Goal: Task Accomplishment & Management: Manage account settings

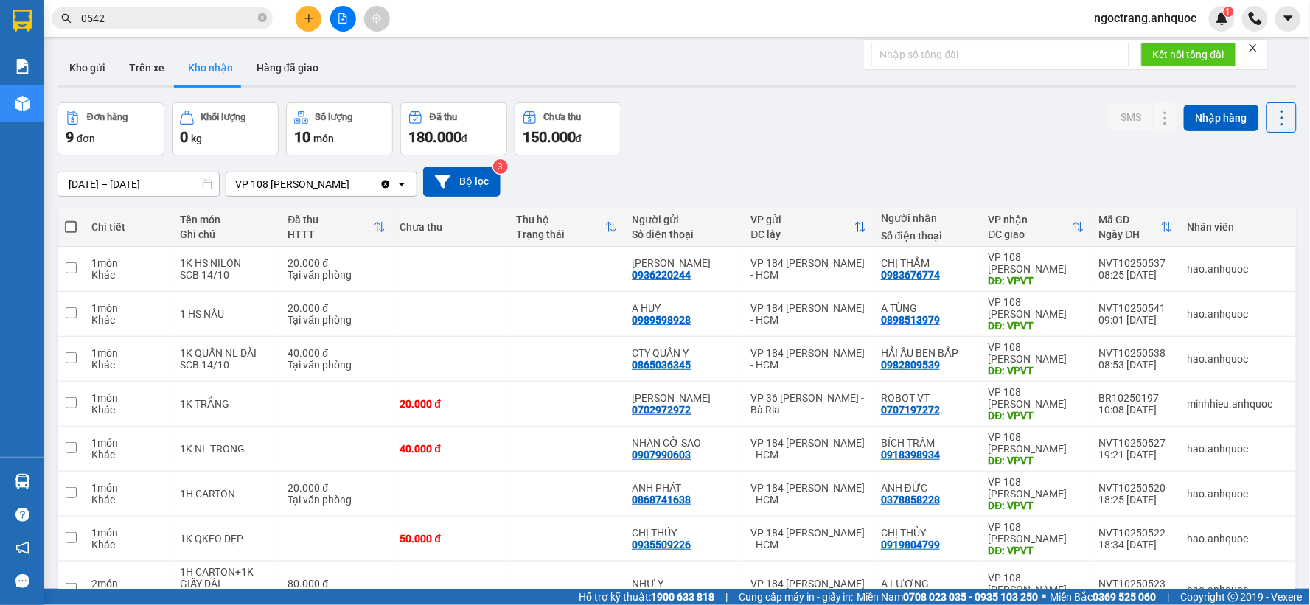
click at [1162, 18] on span "ngoctrang.anhquoc" at bounding box center [1146, 18] width 126 height 18
click at [1129, 44] on span "Đăng xuất" at bounding box center [1153, 46] width 96 height 16
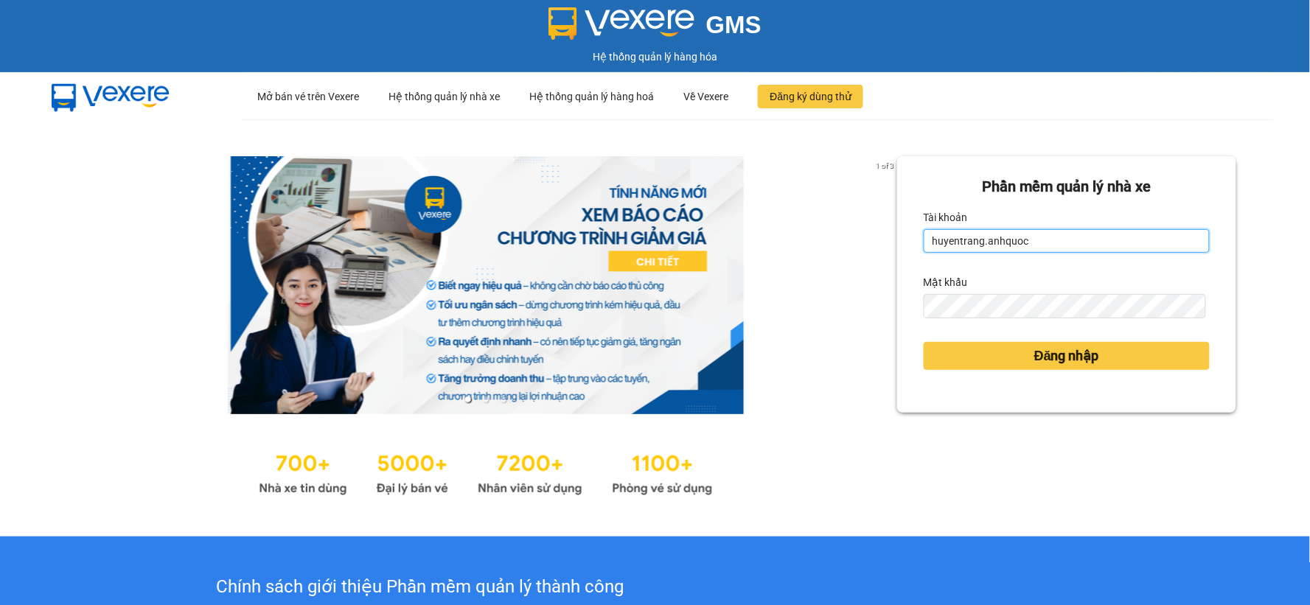
click at [953, 238] on input "huyentrang.anhquoc" at bounding box center [1067, 241] width 286 height 24
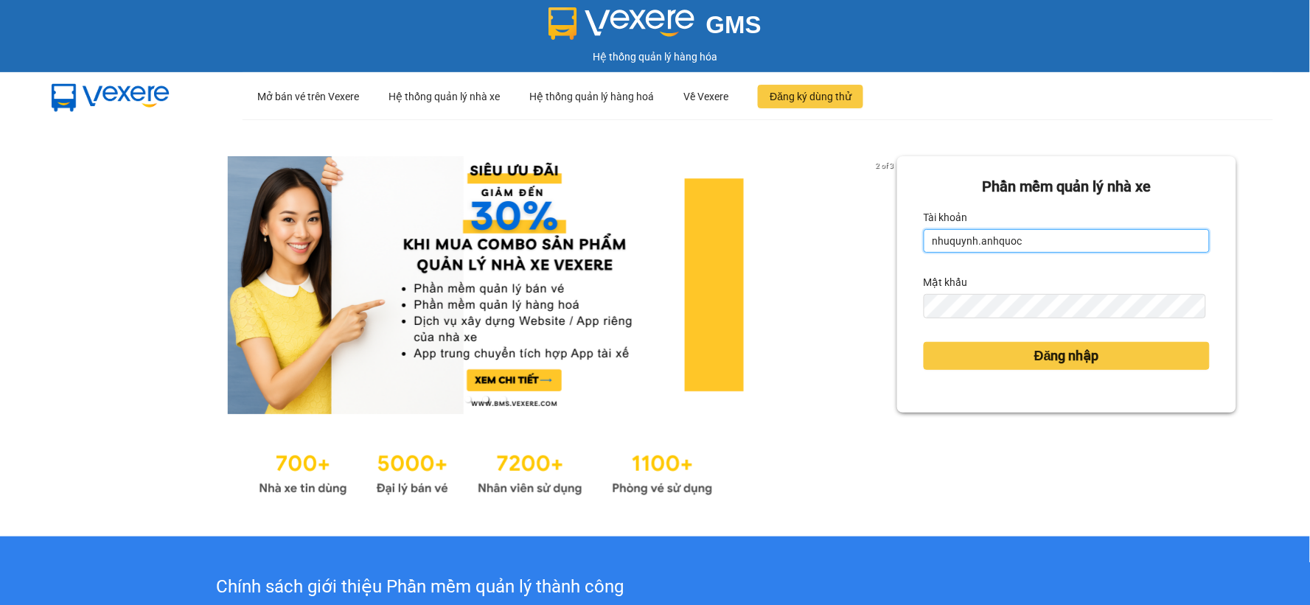
type input "nhuquynh.anhquoc"
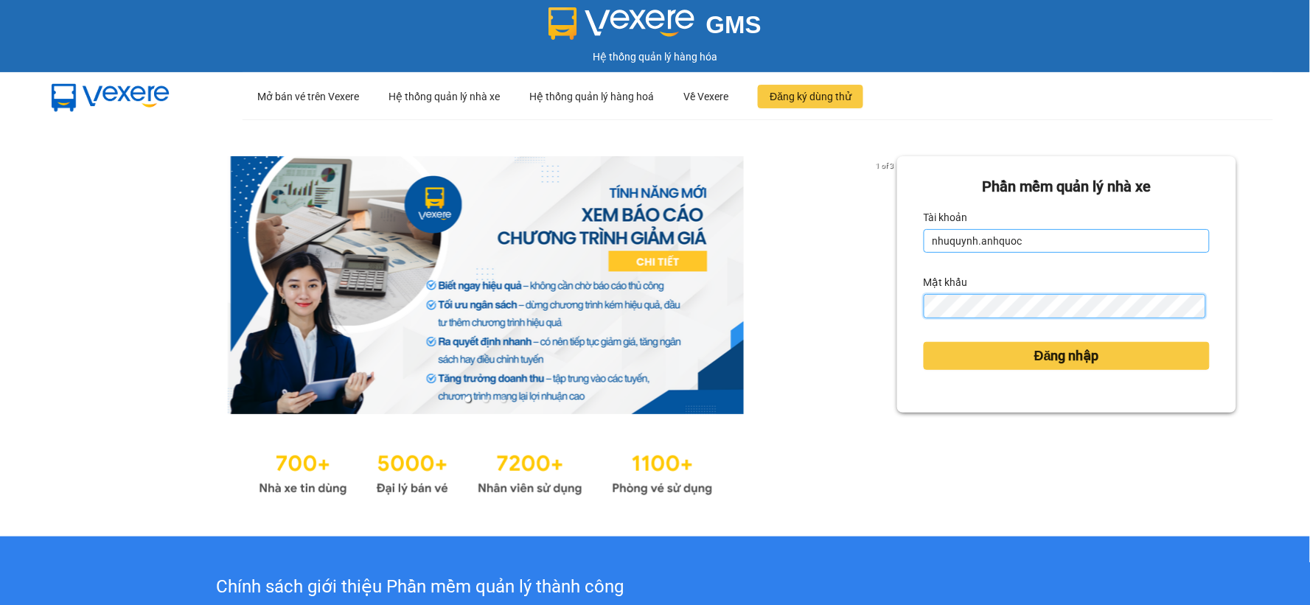
click at [924, 342] on button "Đăng nhập" at bounding box center [1067, 356] width 286 height 28
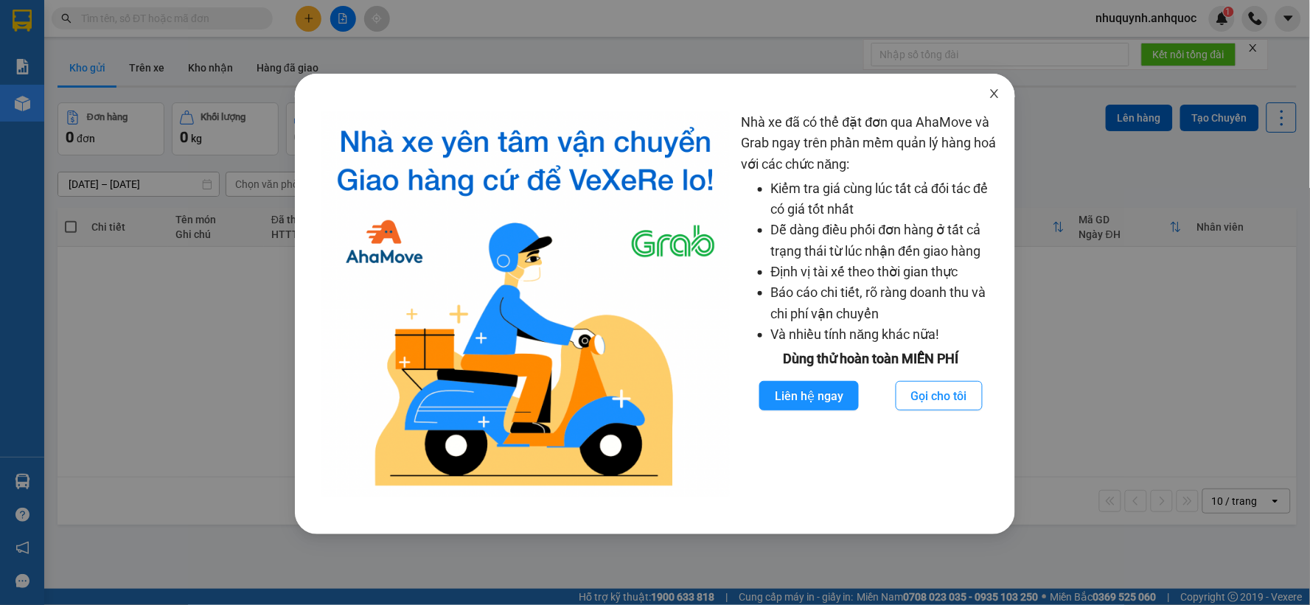
click at [999, 91] on icon "close" at bounding box center [995, 94] width 12 height 12
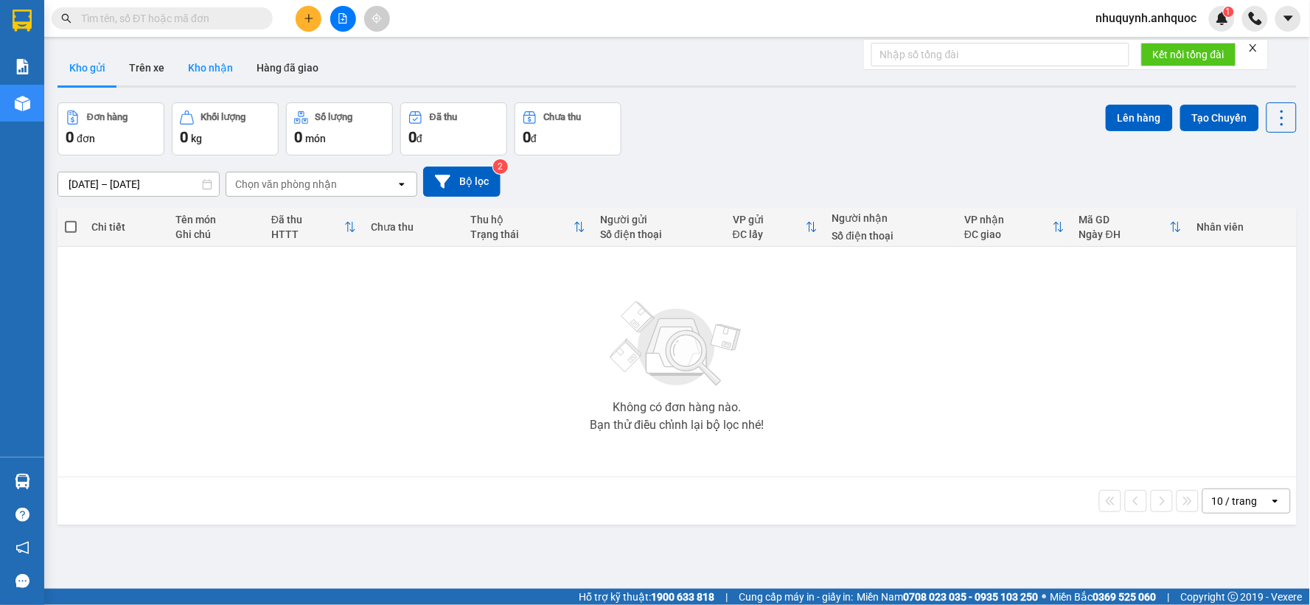
click at [219, 68] on button "Kho nhận" at bounding box center [210, 67] width 69 height 35
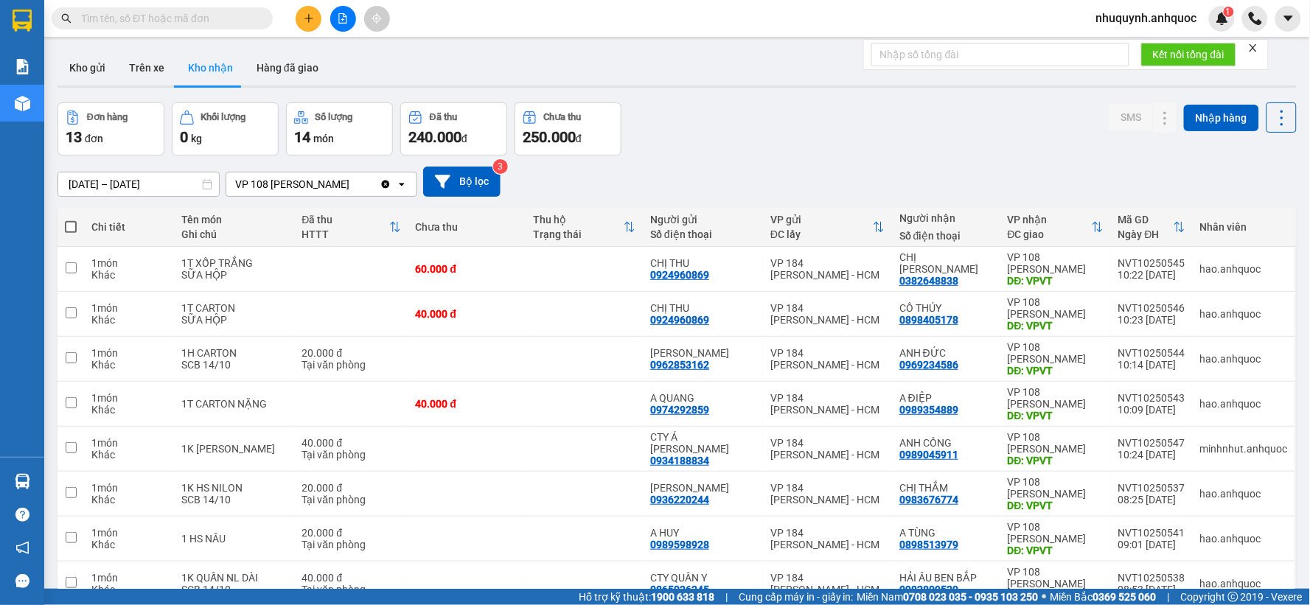
click at [195, 182] on input "[DATE] – [DATE]" at bounding box center [138, 185] width 161 height 24
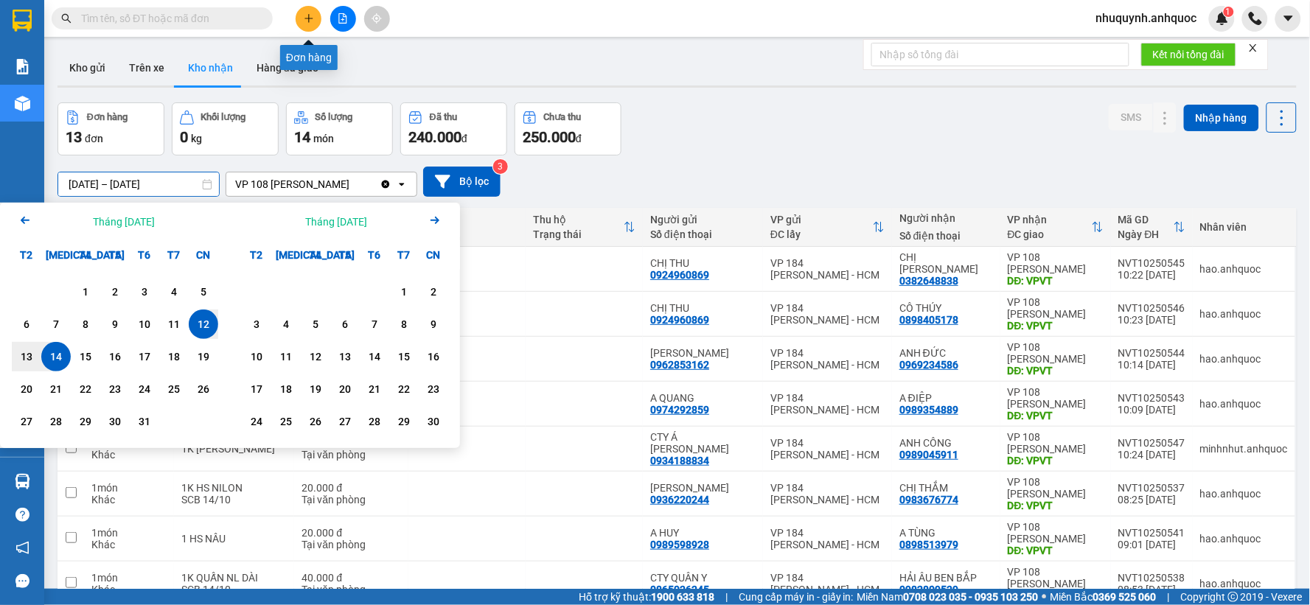
click at [318, 18] on button at bounding box center [309, 19] width 26 height 26
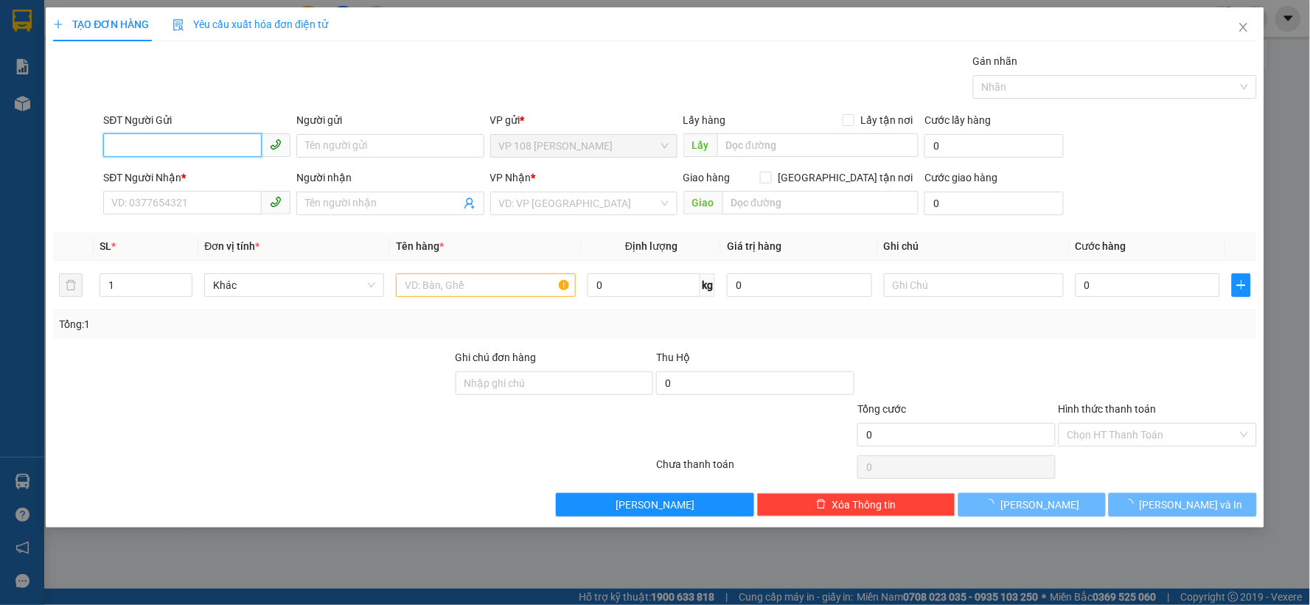
click at [209, 149] on input "SĐT Người Gửi" at bounding box center [182, 145] width 159 height 24
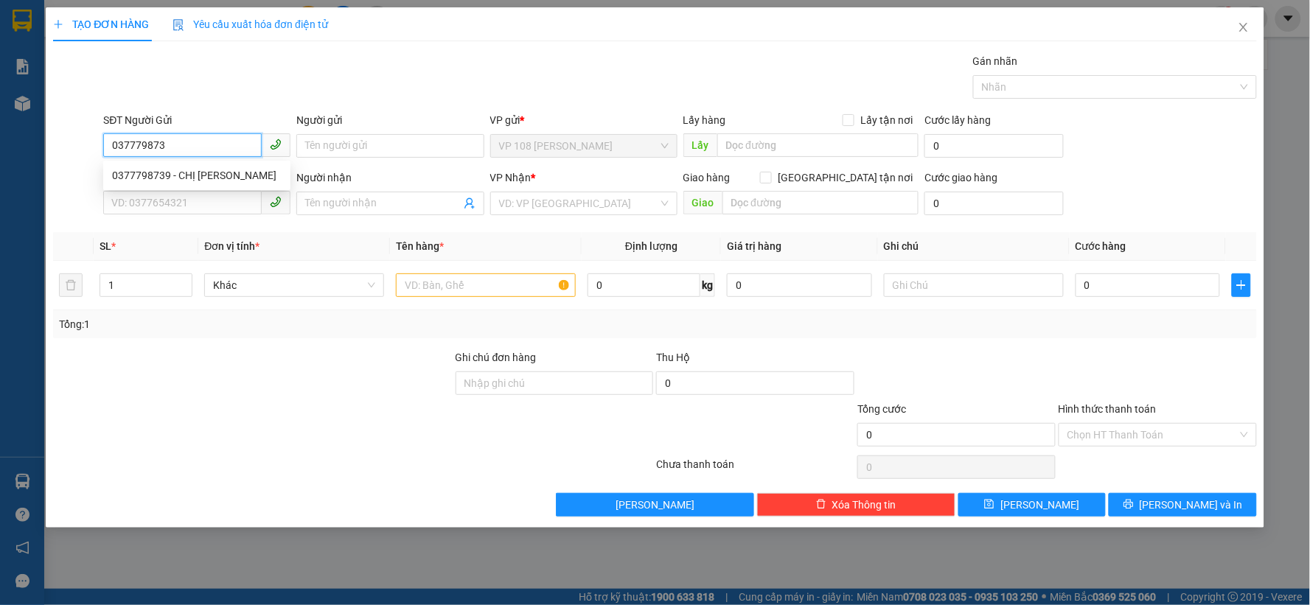
type input "0377798739"
click at [215, 178] on div "0377798739 - CHỊ HOÀI" at bounding box center [197, 175] width 170 height 16
type input "CHỊ HOÀI"
type input "0785040511"
type input "A TÙNG"
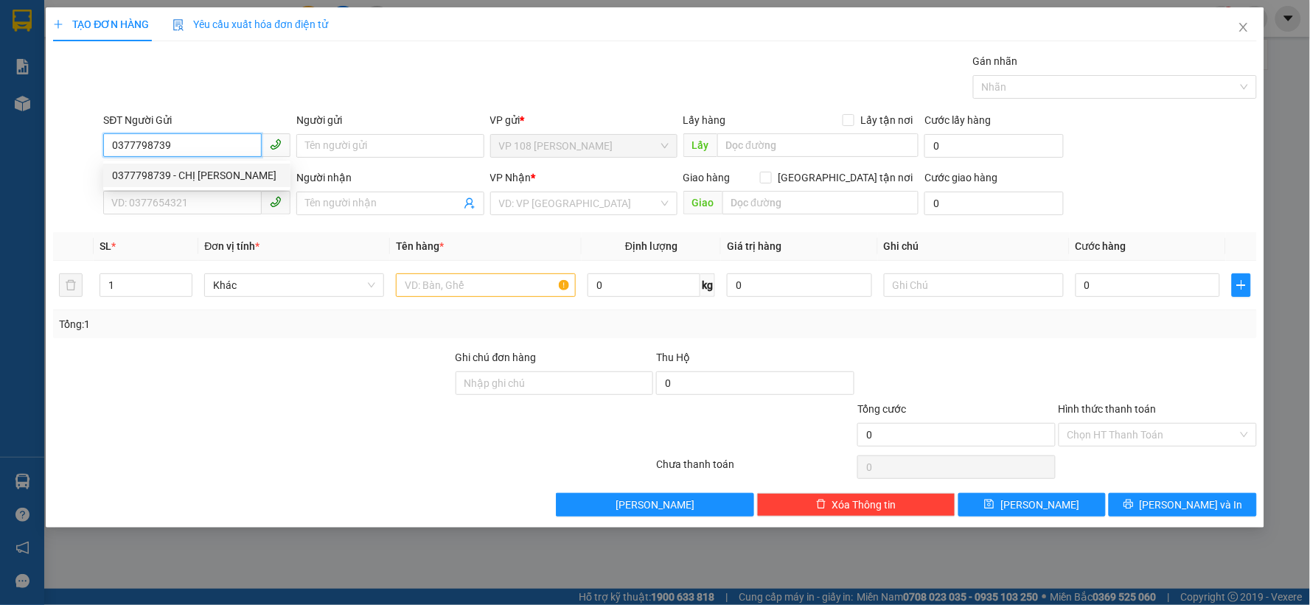
type input "VPNVT"
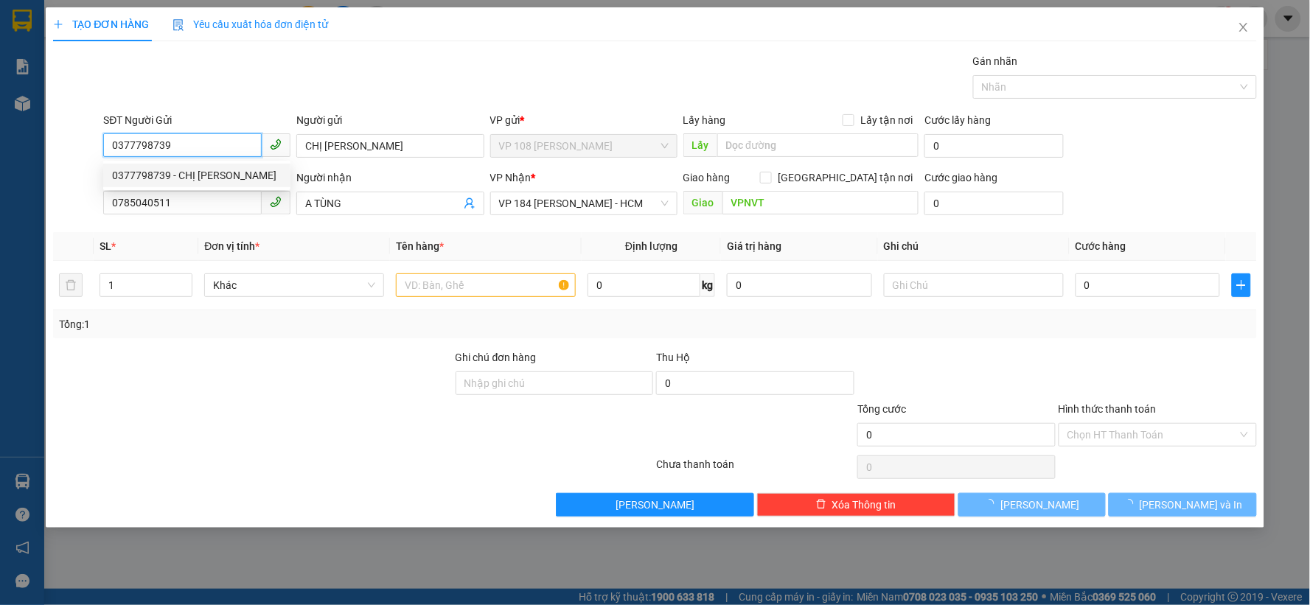
type input "40.000"
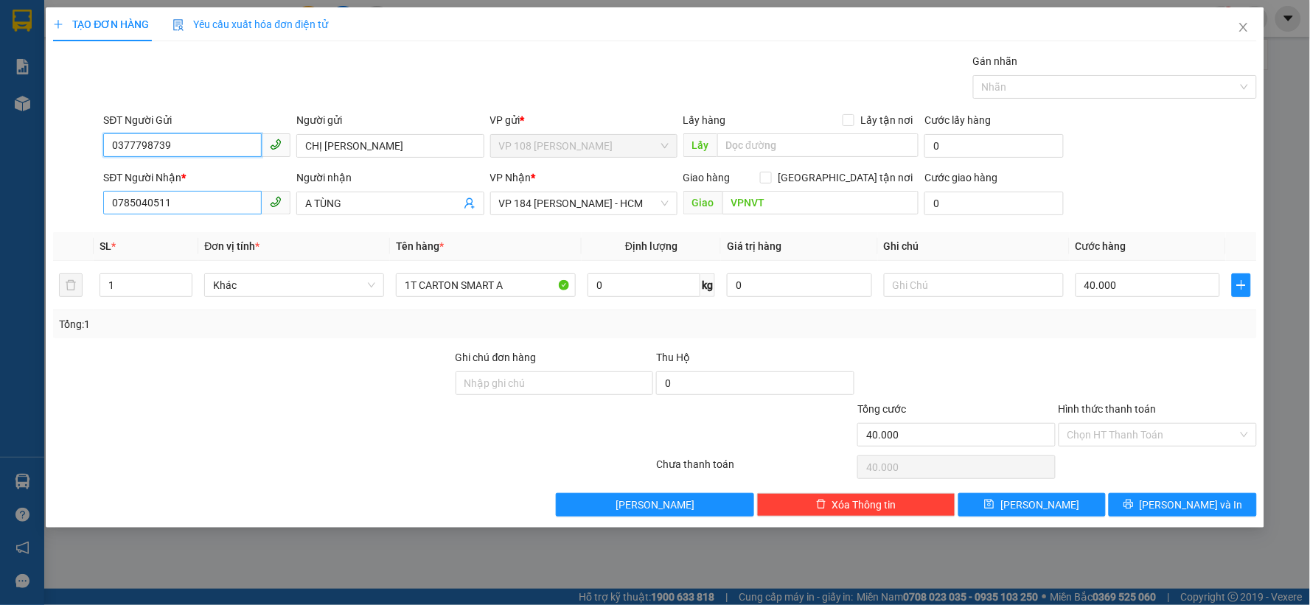
type input "0377798739"
drag, startPoint x: 223, startPoint y: 201, endPoint x: 92, endPoint y: 201, distance: 131.3
click at [92, 201] on div "SĐT Người Nhận * 0785040511 Người nhận A TÙNG VP Nhận * VP 184 Nguyễn Văn Trỗi …" at bounding box center [655, 196] width 1207 height 52
type input "0988475218"
click at [171, 226] on div "0988475218 - VÂN ANH" at bounding box center [197, 233] width 170 height 16
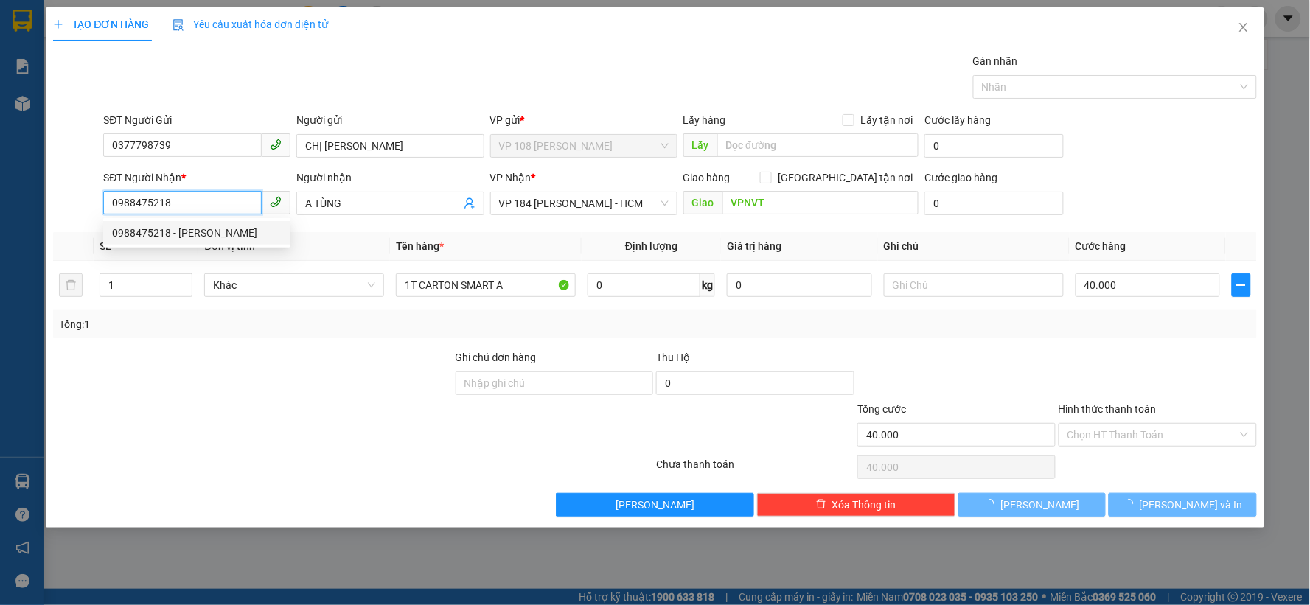
type input "VÂN ANH"
type input "VPSG"
type input "50.000"
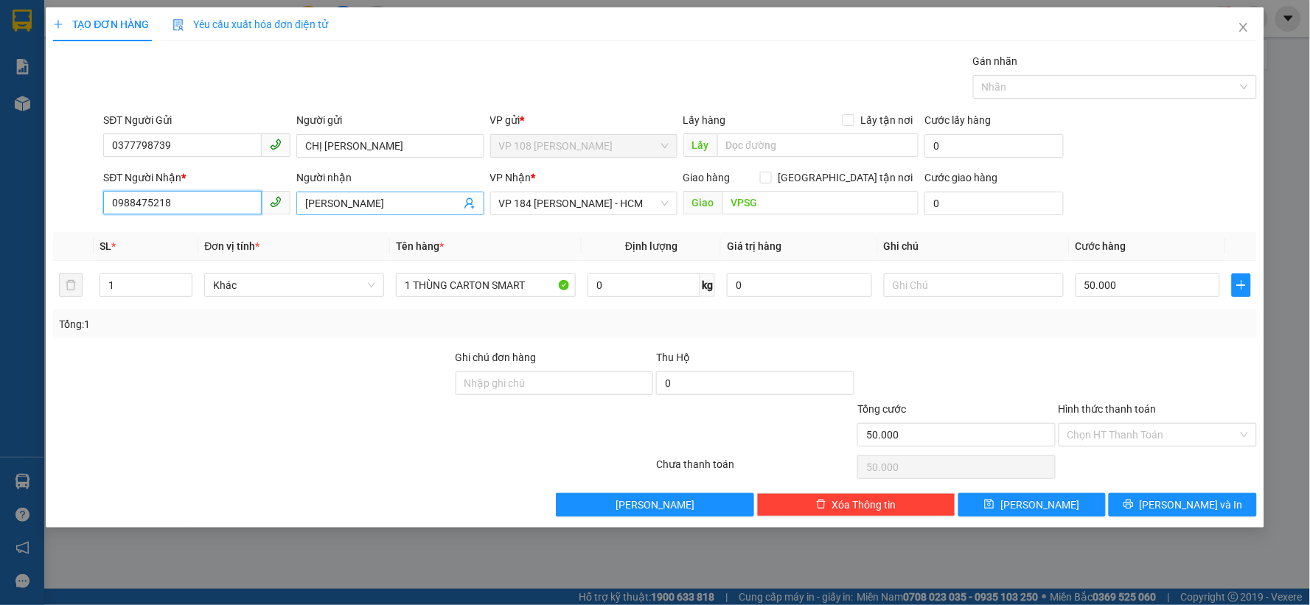
type input "0988475218"
drag, startPoint x: 367, startPoint y: 209, endPoint x: 295, endPoint y: 207, distance: 72.3
click at [295, 207] on div "Người nhận VÂN ANH VÂN ANH" at bounding box center [389, 196] width 193 height 52
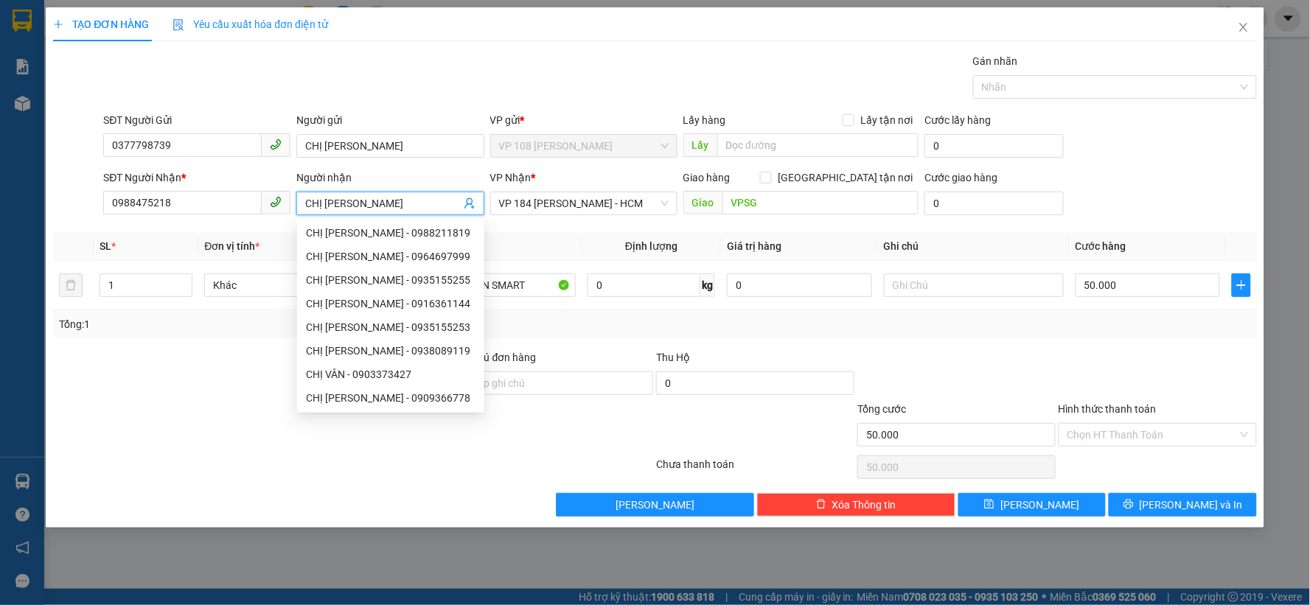
type input "CHỊ VÂN"
click at [214, 401] on div at bounding box center [253, 427] width 403 height 52
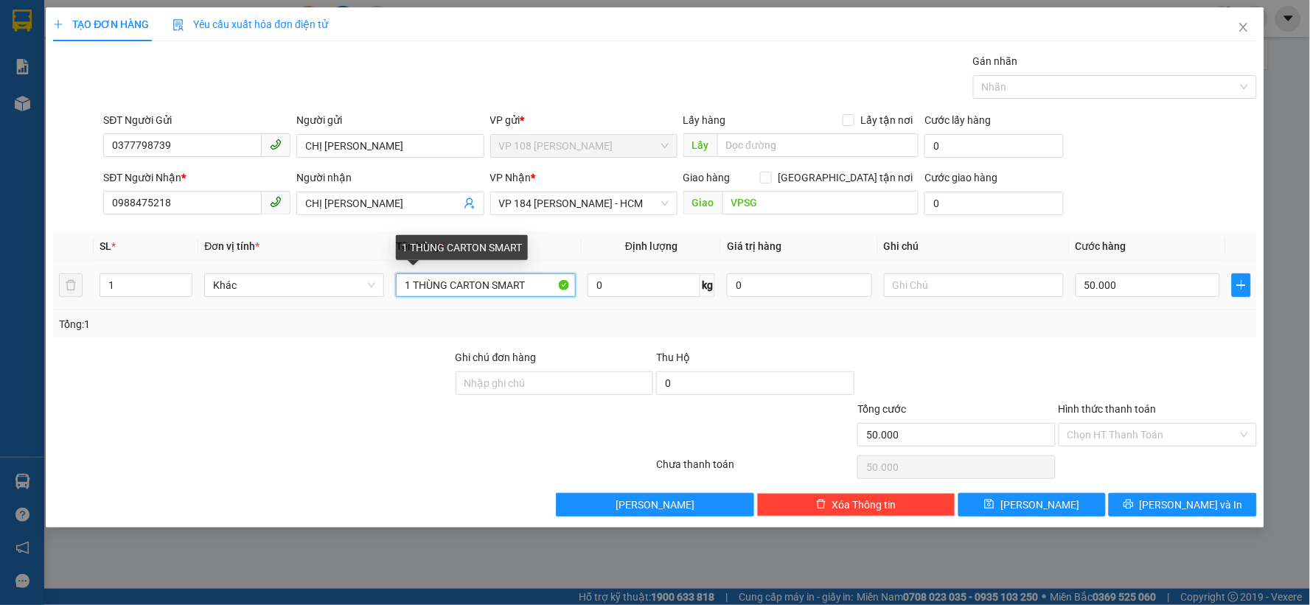
drag, startPoint x: 529, startPoint y: 283, endPoint x: 410, endPoint y: 280, distance: 118.8
click at [410, 280] on input "1 THÙNG CARTON SMART" at bounding box center [486, 286] width 180 height 24
type input "1T XỐP"
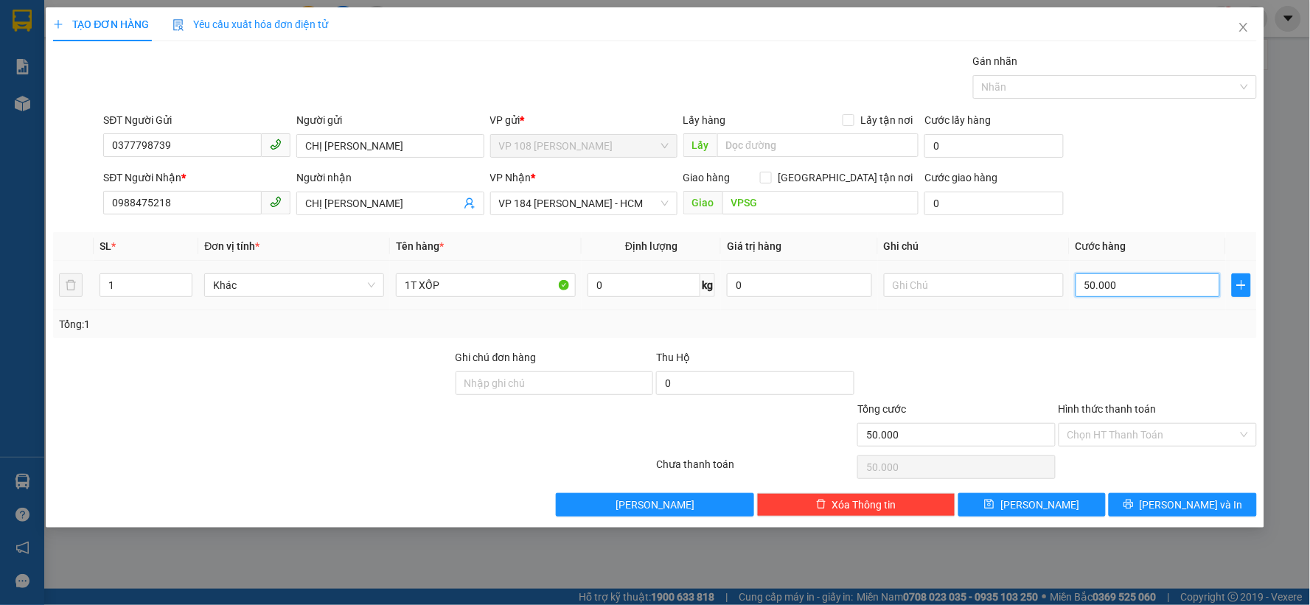
click at [1163, 288] on input "50.000" at bounding box center [1148, 286] width 145 height 24
type input "4"
type input "40"
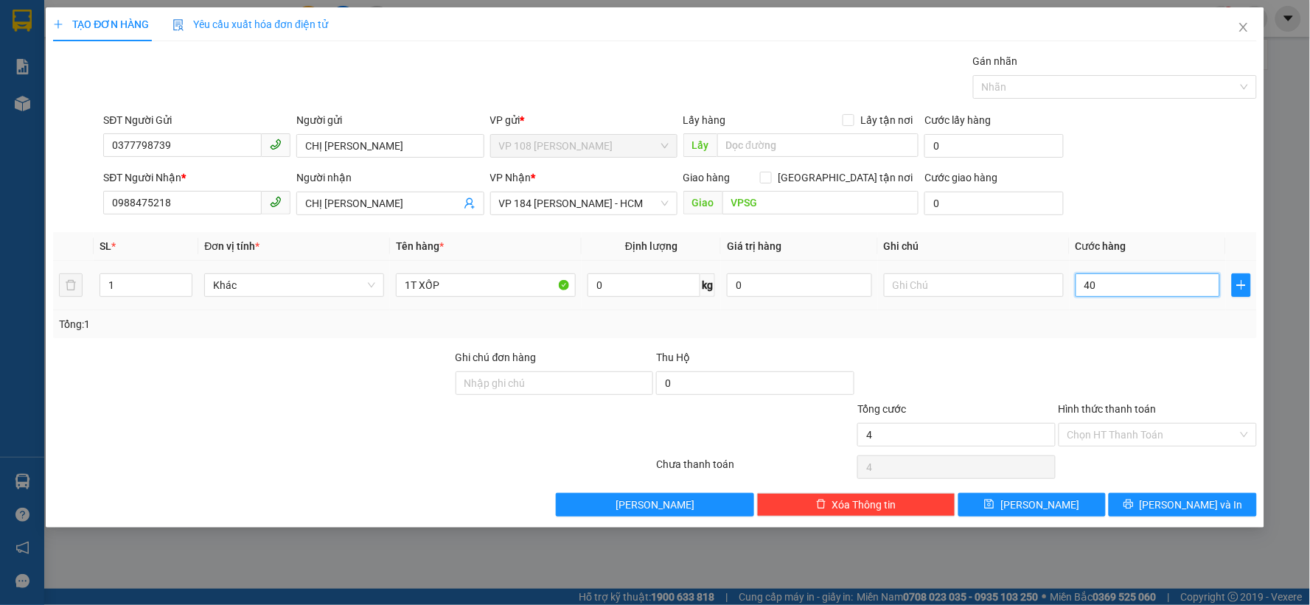
type input "40"
type input "400"
type input "4.000"
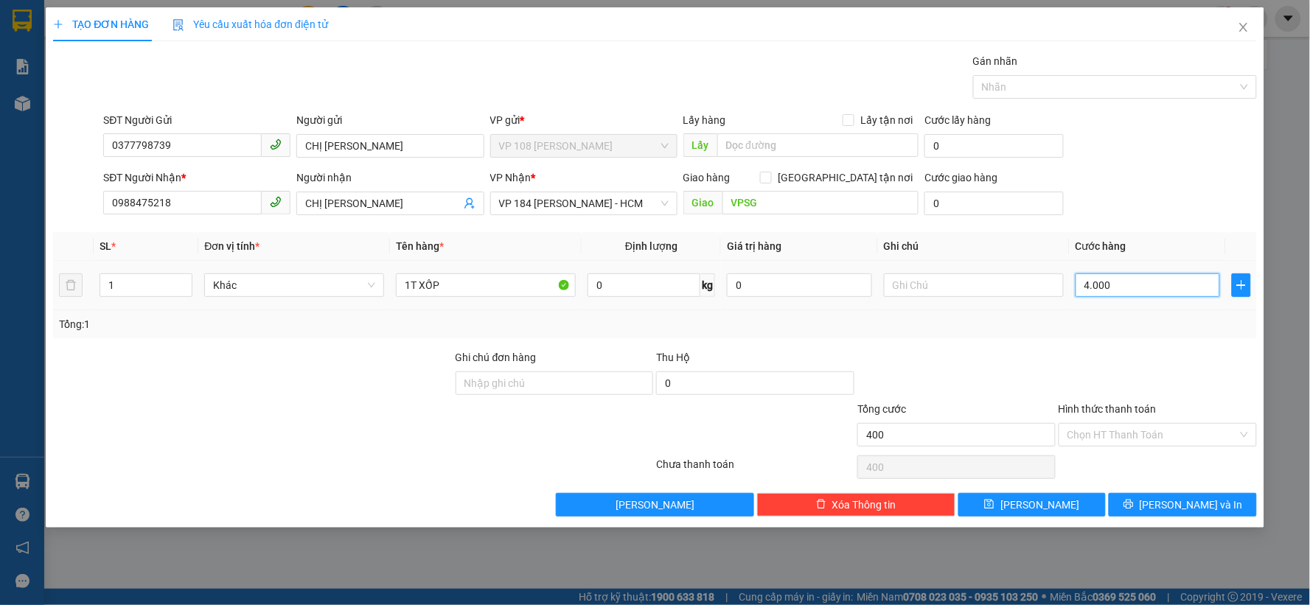
type input "4.000"
type input "40.000"
click at [482, 290] on input "1T XỐP" at bounding box center [486, 286] width 180 height 24
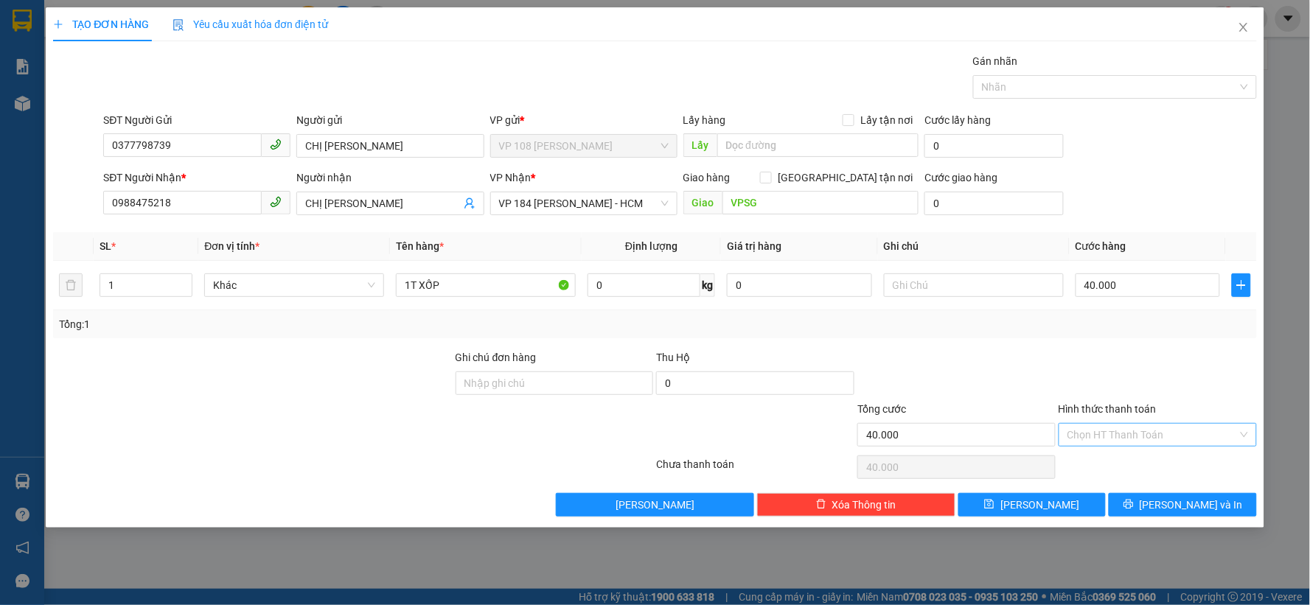
click at [1185, 437] on input "Hình thức thanh toán" at bounding box center [1153, 435] width 170 height 22
click at [1139, 472] on div "Tại văn phòng" at bounding box center [1158, 464] width 181 height 16
type input "0"
click at [1189, 513] on button "Lưu và In" at bounding box center [1183, 505] width 148 height 24
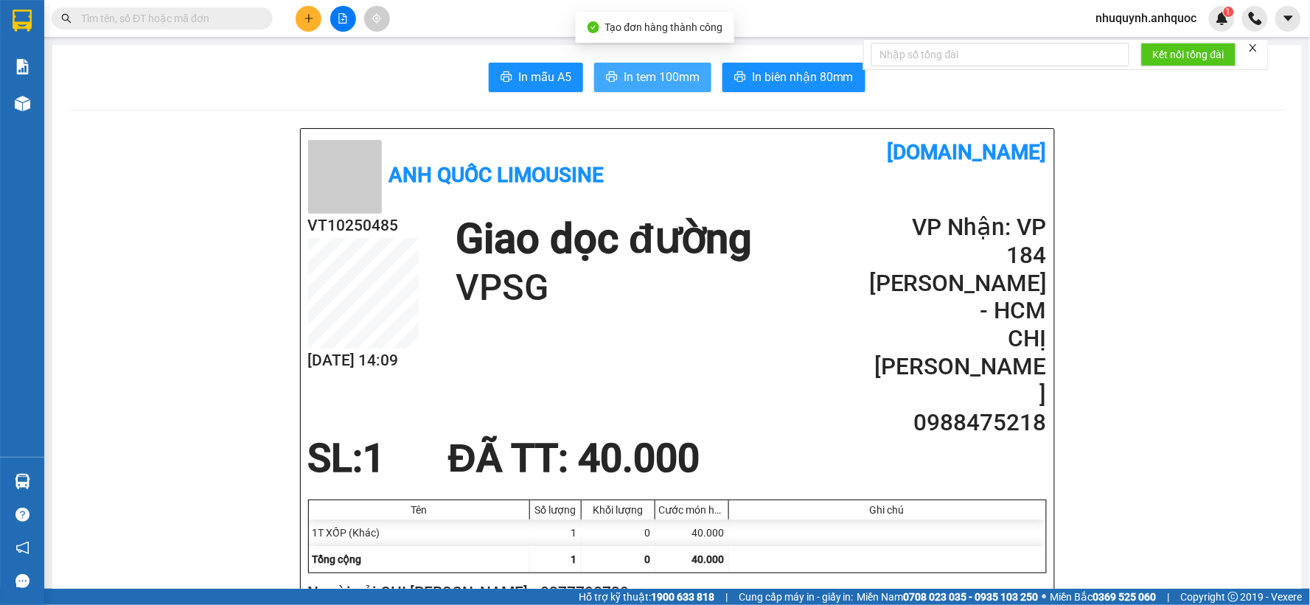
click at [675, 72] on span "In tem 100mm" at bounding box center [662, 77] width 76 height 18
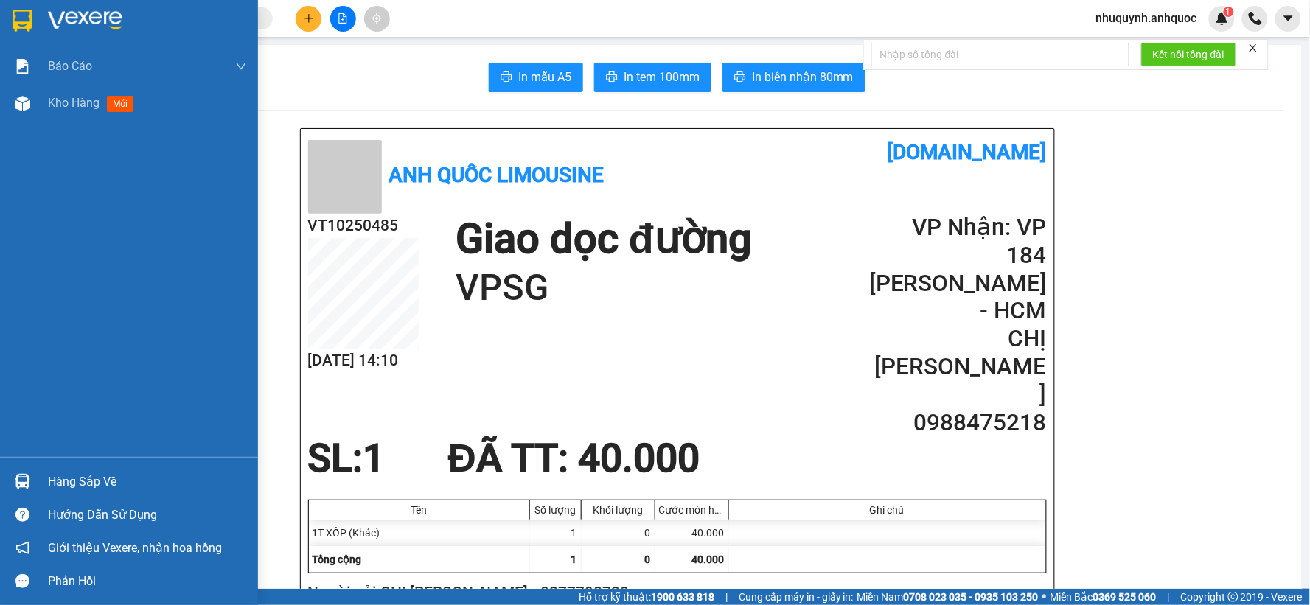
click at [96, 15] on img at bounding box center [85, 21] width 74 height 22
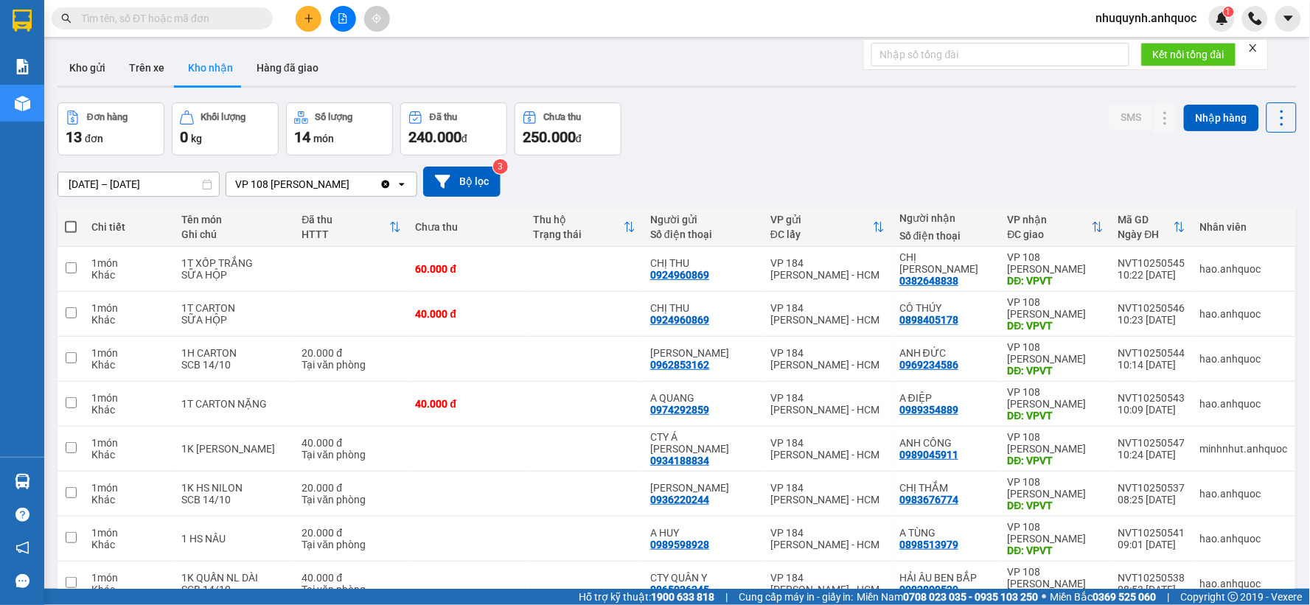
click at [189, 181] on input "[DATE] – [DATE]" at bounding box center [138, 185] width 161 height 24
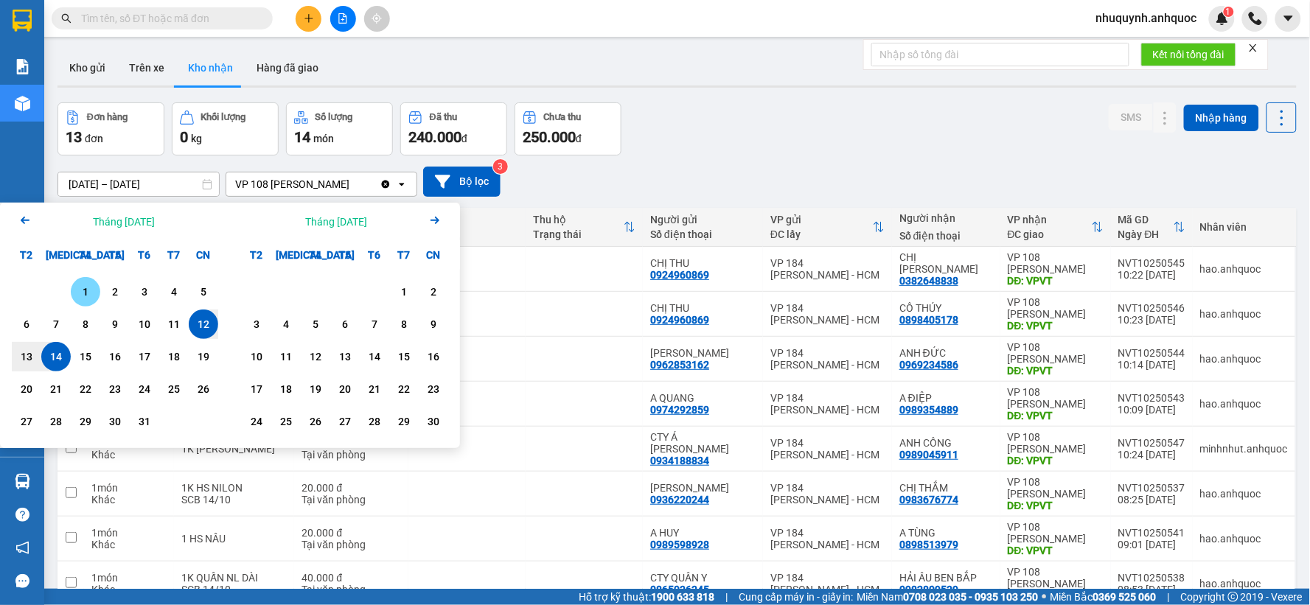
click at [96, 291] on div "1" at bounding box center [85, 291] width 29 height 29
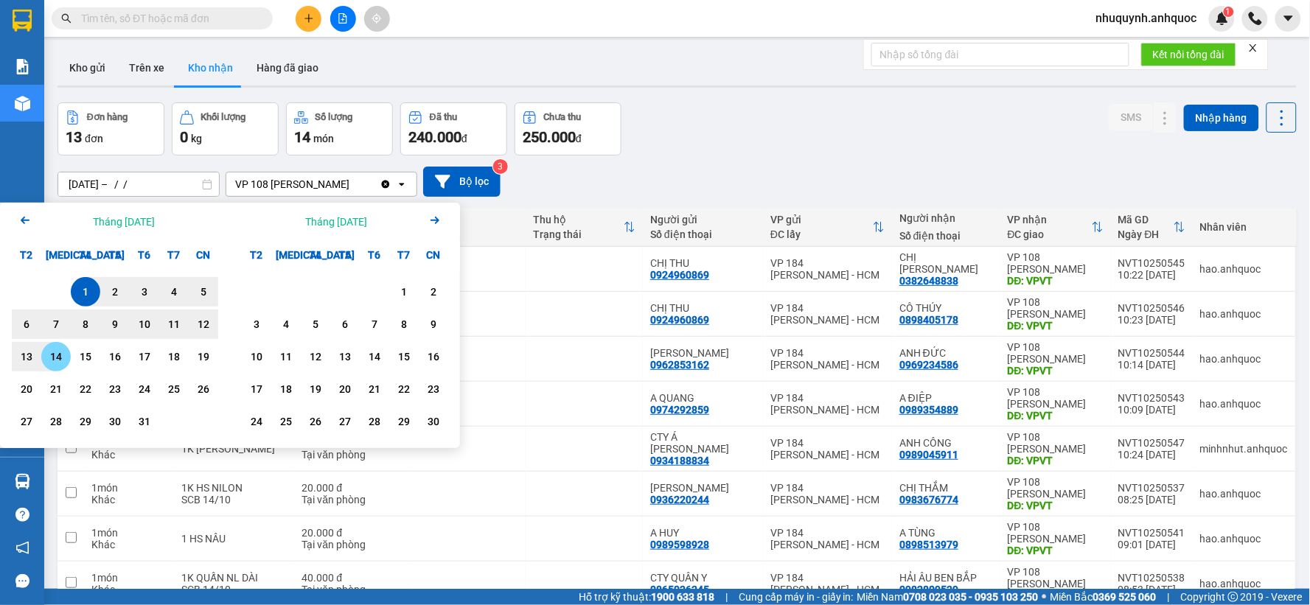
click at [63, 357] on div "14" at bounding box center [56, 357] width 21 height 18
type input "01/10/2025 – 14/10/2025"
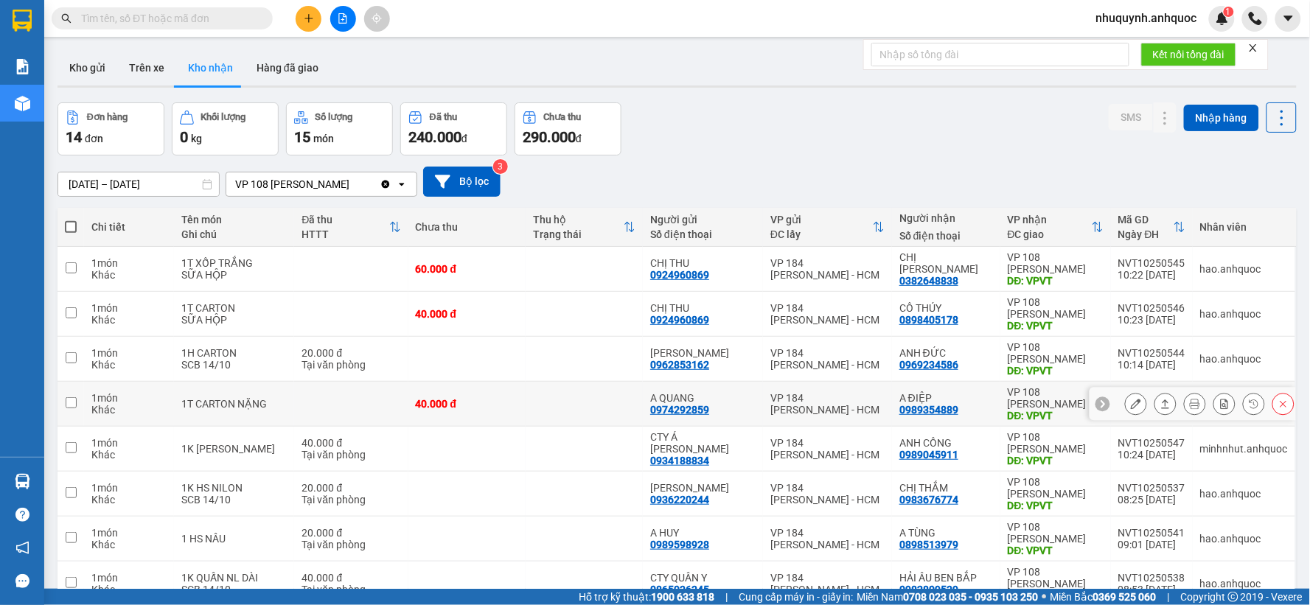
scroll to position [170, 0]
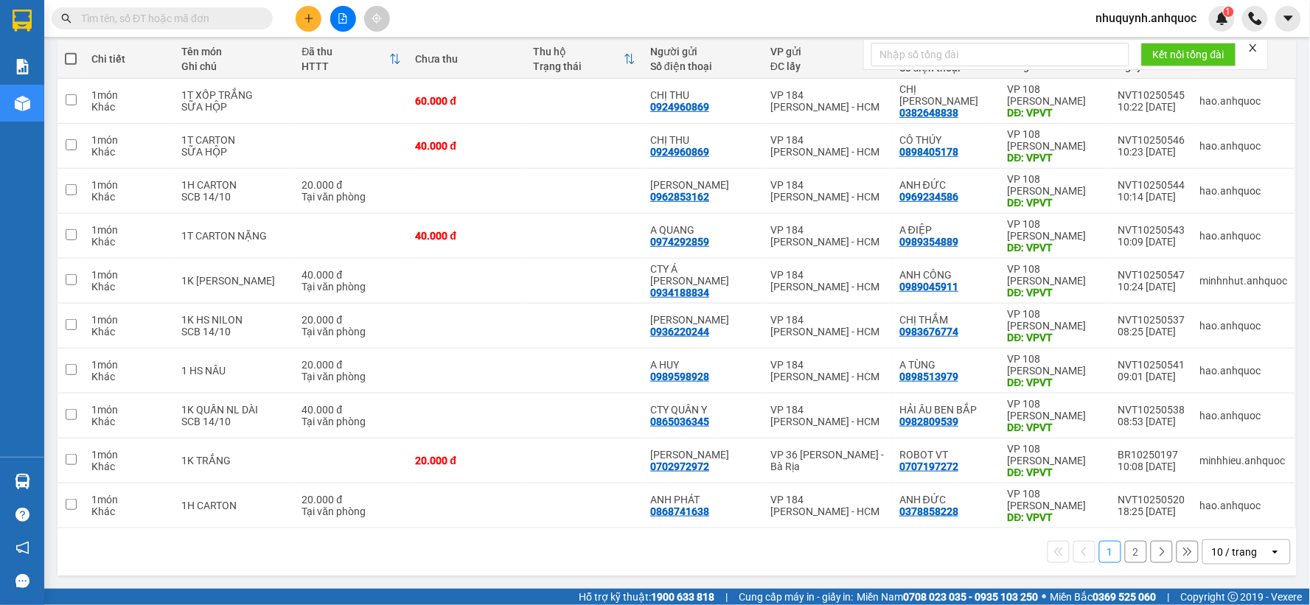
click at [1248, 551] on div "10 / trang" at bounding box center [1236, 553] width 66 height 24
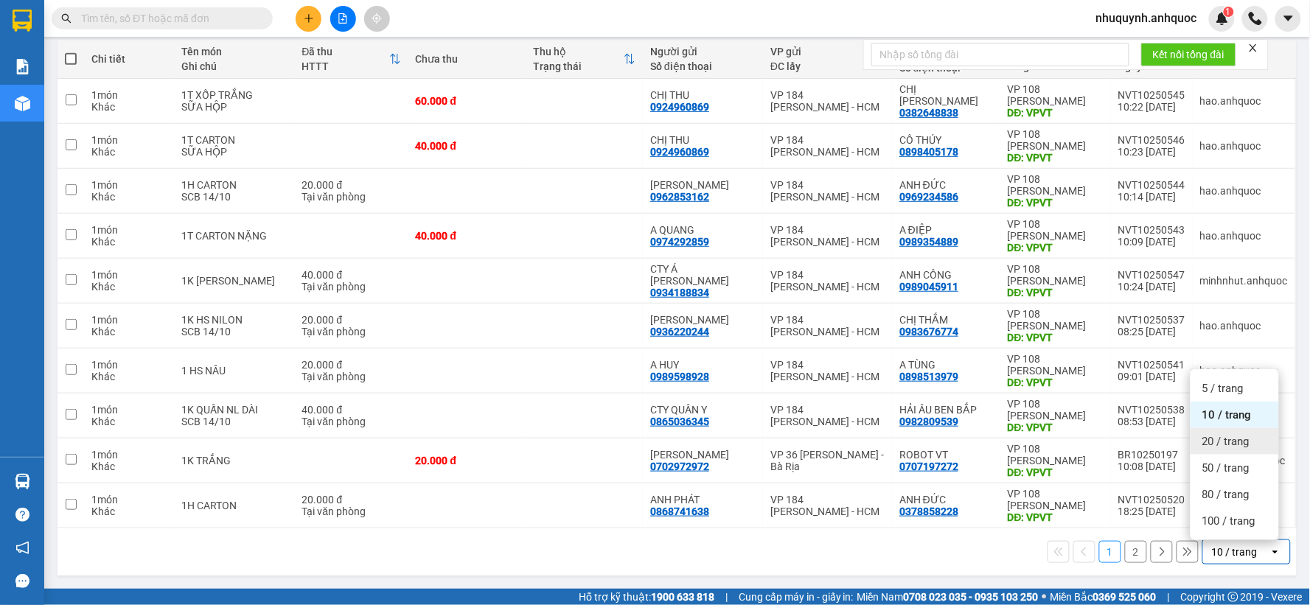
click at [1224, 439] on span "20 / trang" at bounding box center [1226, 441] width 47 height 15
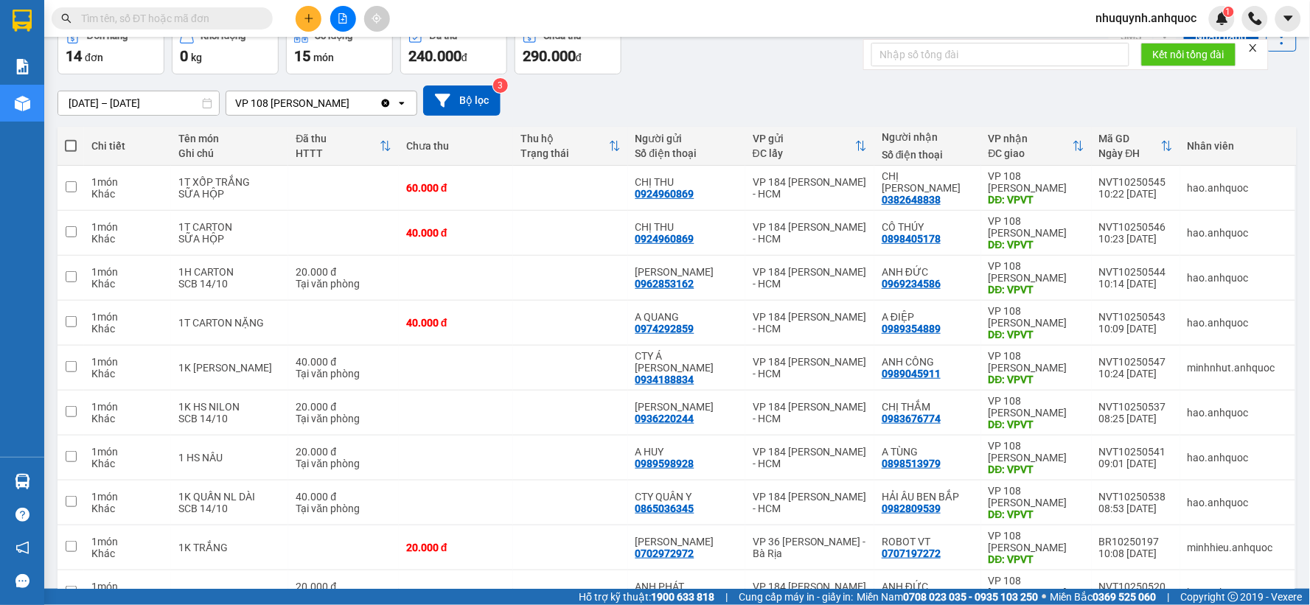
scroll to position [0, 0]
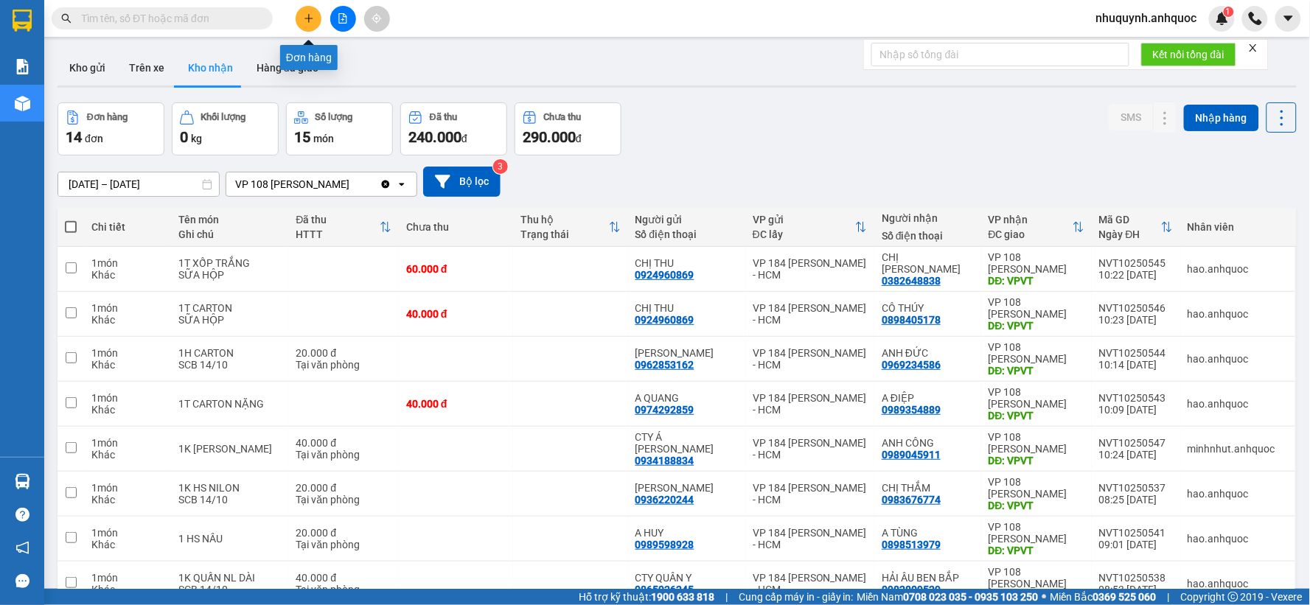
click at [315, 15] on button at bounding box center [309, 19] width 26 height 26
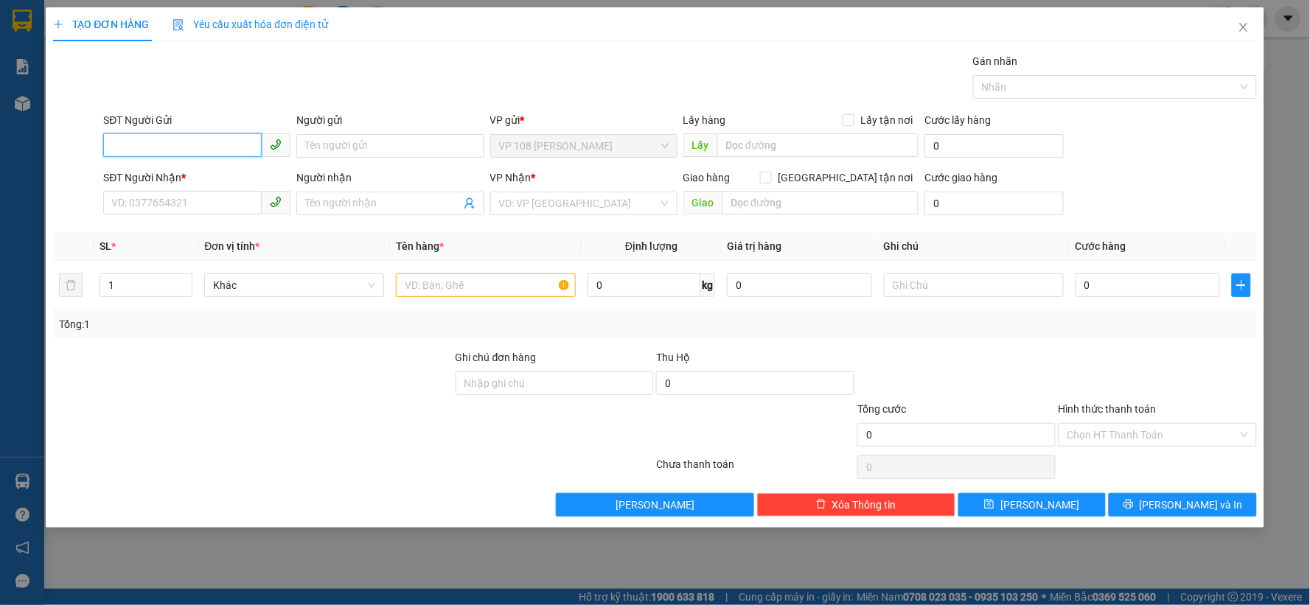
click at [232, 148] on input "SĐT Người Gửi" at bounding box center [182, 145] width 159 height 24
type input "0937672335"
click at [156, 178] on div "0937672335 - C TUYEN" at bounding box center [197, 175] width 170 height 16
type input "C TUYEN"
type input "0937368863"
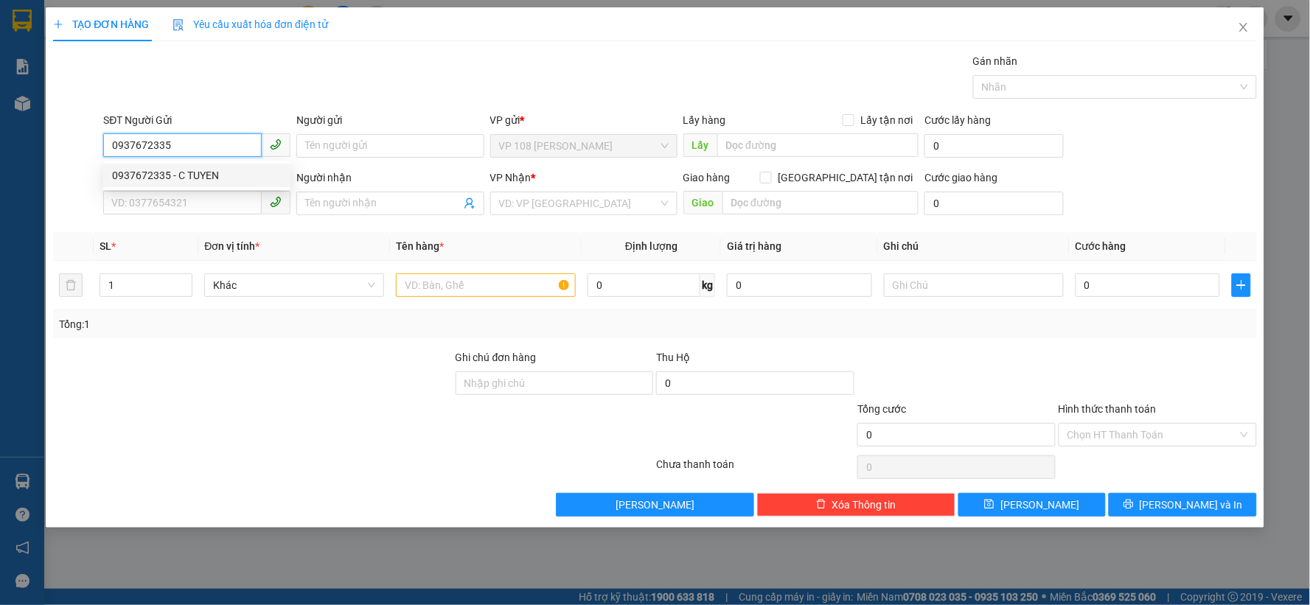
type input "ANH NGỌC"
type input "VPNVT"
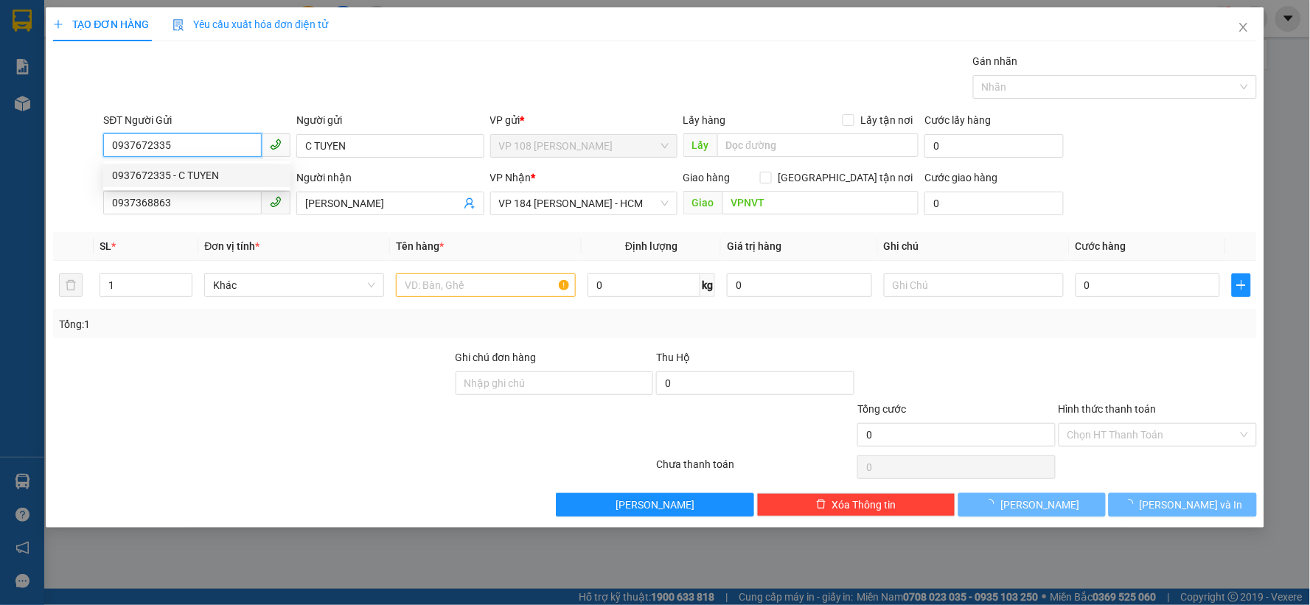
type input "30.000"
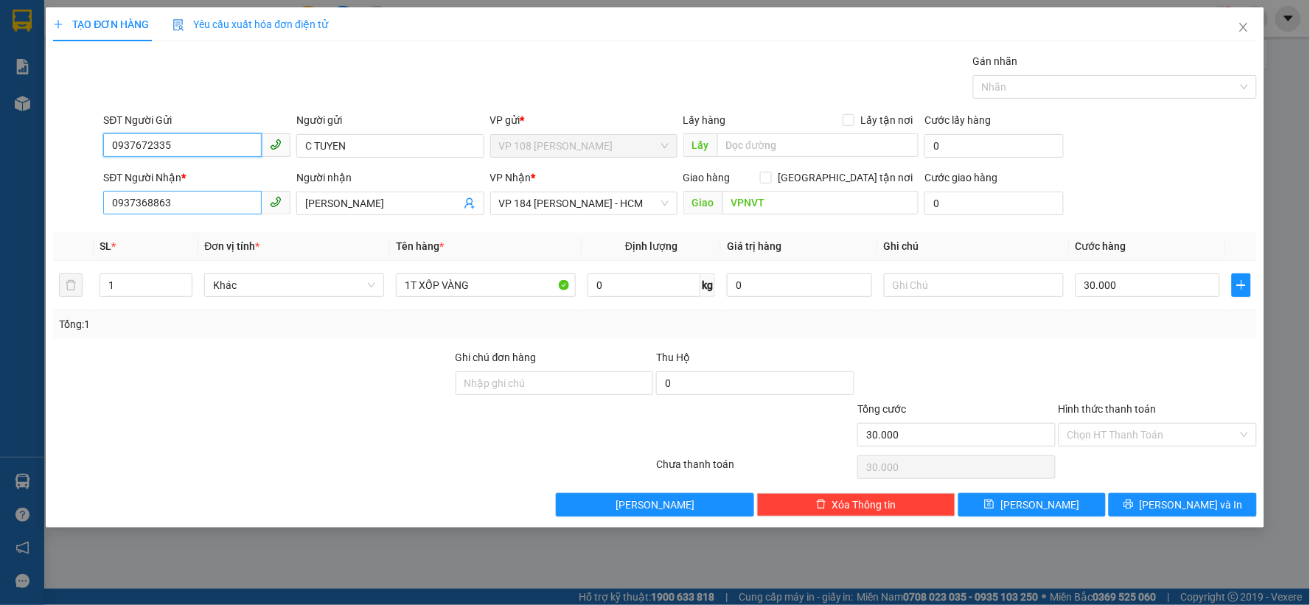
type input "0937672335"
drag, startPoint x: 217, startPoint y: 205, endPoint x: 93, endPoint y: 204, distance: 123.9
click at [93, 204] on div "SĐT Người Nhận * 0937368863 Người nhận ANH NGỌC VP Nhận * VP 184 Nguyễn Văn Trỗ…" at bounding box center [655, 196] width 1207 height 52
type input "0908724235"
drag, startPoint x: 395, startPoint y: 204, endPoint x: 262, endPoint y: 204, distance: 133.5
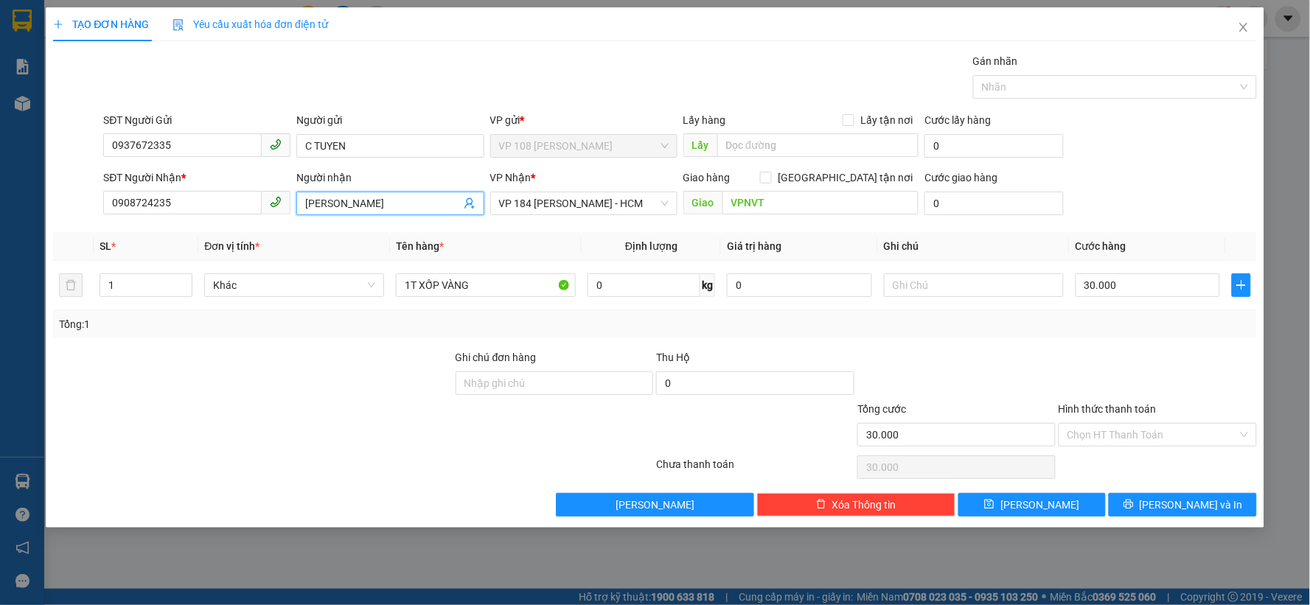
click at [262, 204] on div "SĐT Người Nhận * 0908724235 Người nhận ANH NGỌC ANH NGỌC VP Nhận * VP 184 Nguyễ…" at bounding box center [679, 196] width 1159 height 52
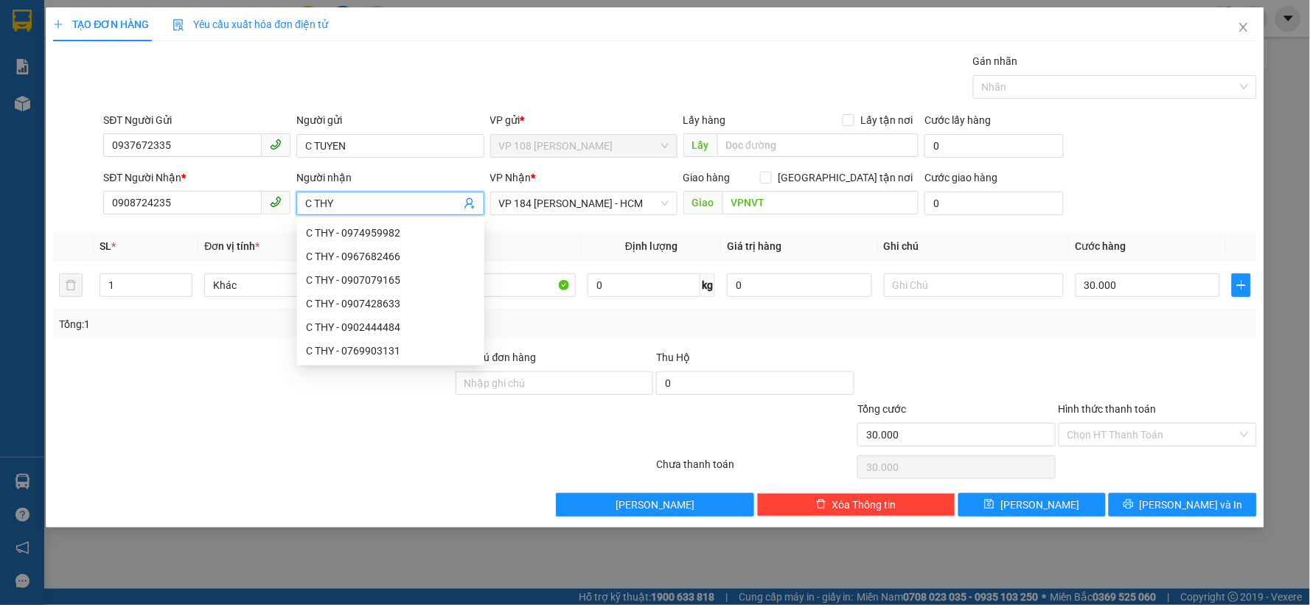
type input "C THY"
click at [190, 369] on div at bounding box center [253, 376] width 403 height 52
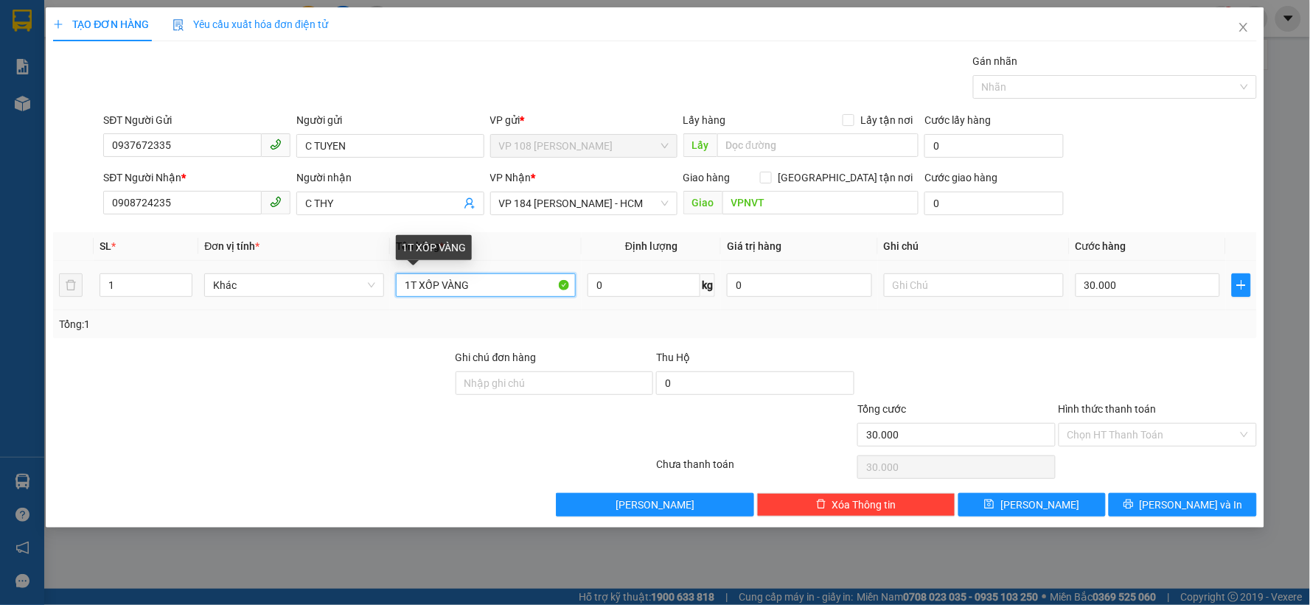
click at [493, 285] on input "1T XỐP VÀNG" at bounding box center [486, 286] width 180 height 24
type input "1T XỐP VÀNG (TRỨNG)"
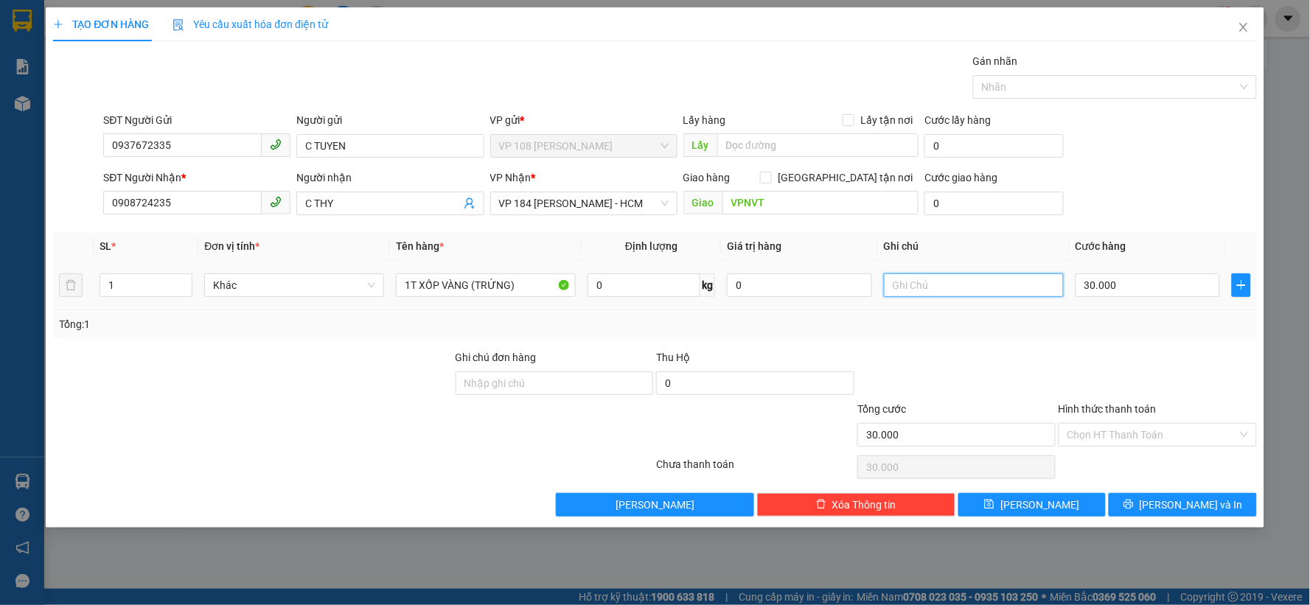
click at [964, 297] on input "text" at bounding box center [974, 286] width 180 height 24
type input "NHẸ TAY, DỄ VỠ"
click at [1127, 430] on input "Hình thức thanh toán" at bounding box center [1153, 435] width 170 height 22
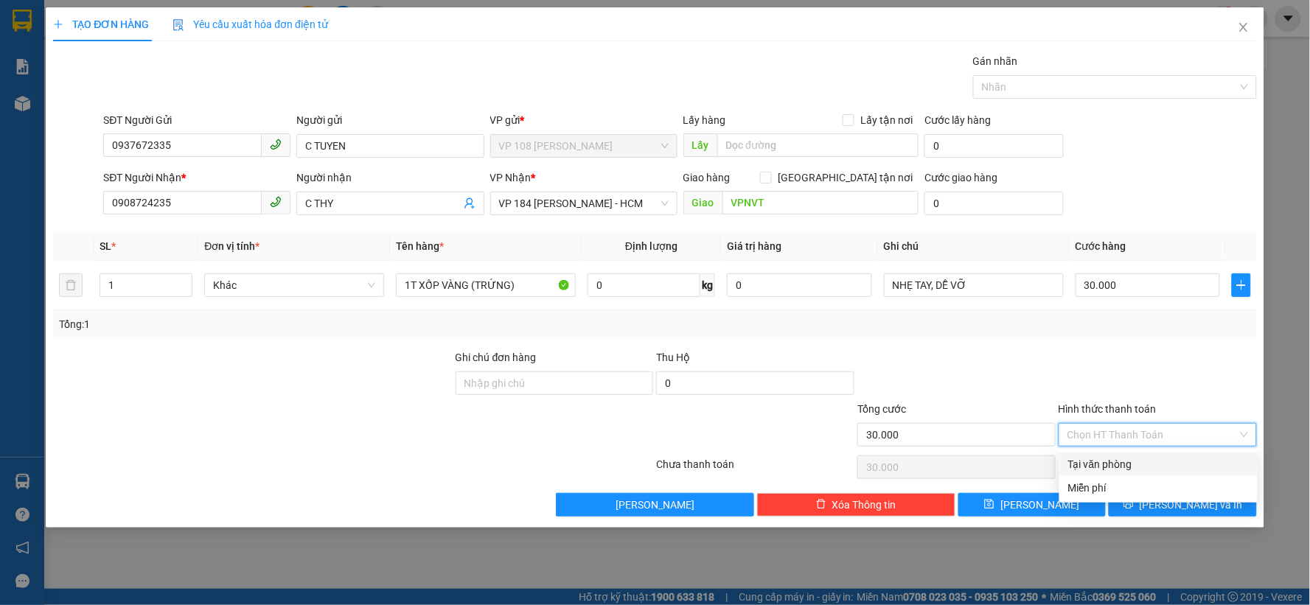
click at [1116, 462] on div "Tại văn phòng" at bounding box center [1158, 464] width 181 height 16
type input "0"
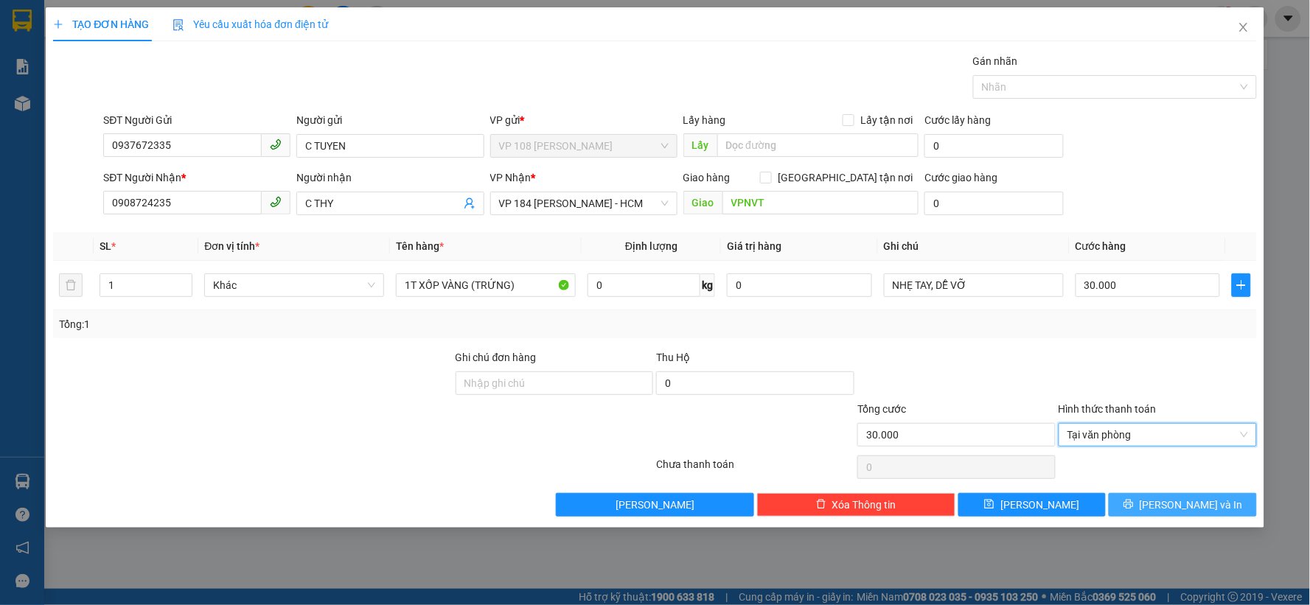
click at [1177, 504] on span "Lưu và In" at bounding box center [1191, 505] width 103 height 16
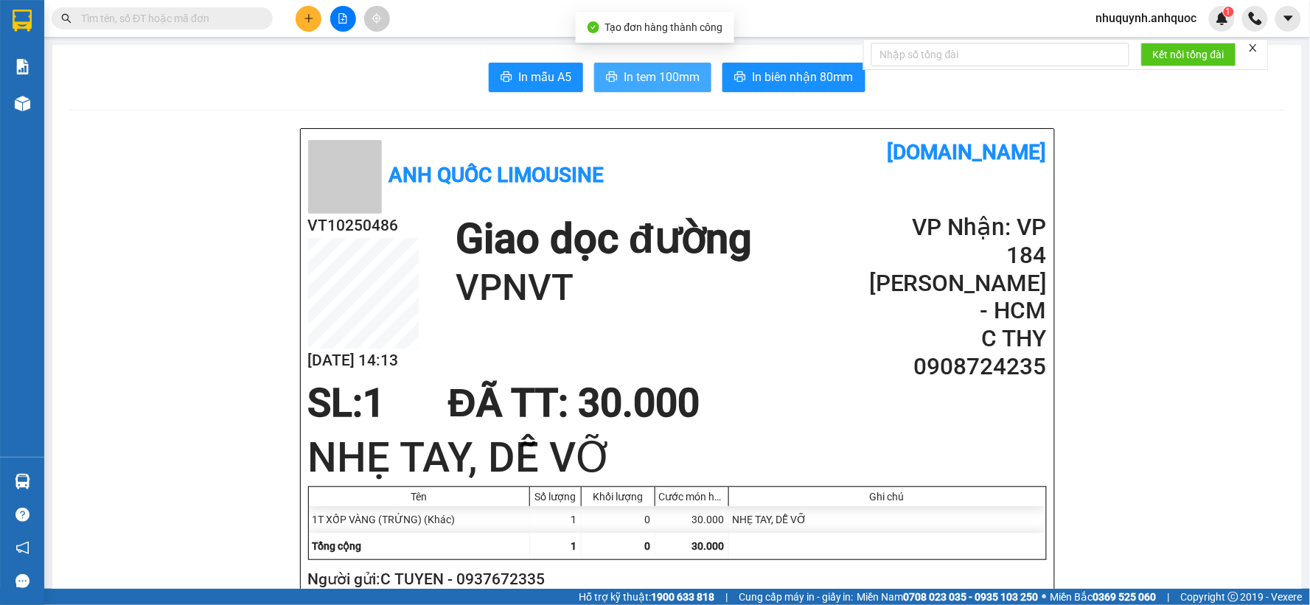
click at [652, 63] on button "In tem 100mm" at bounding box center [652, 77] width 117 height 29
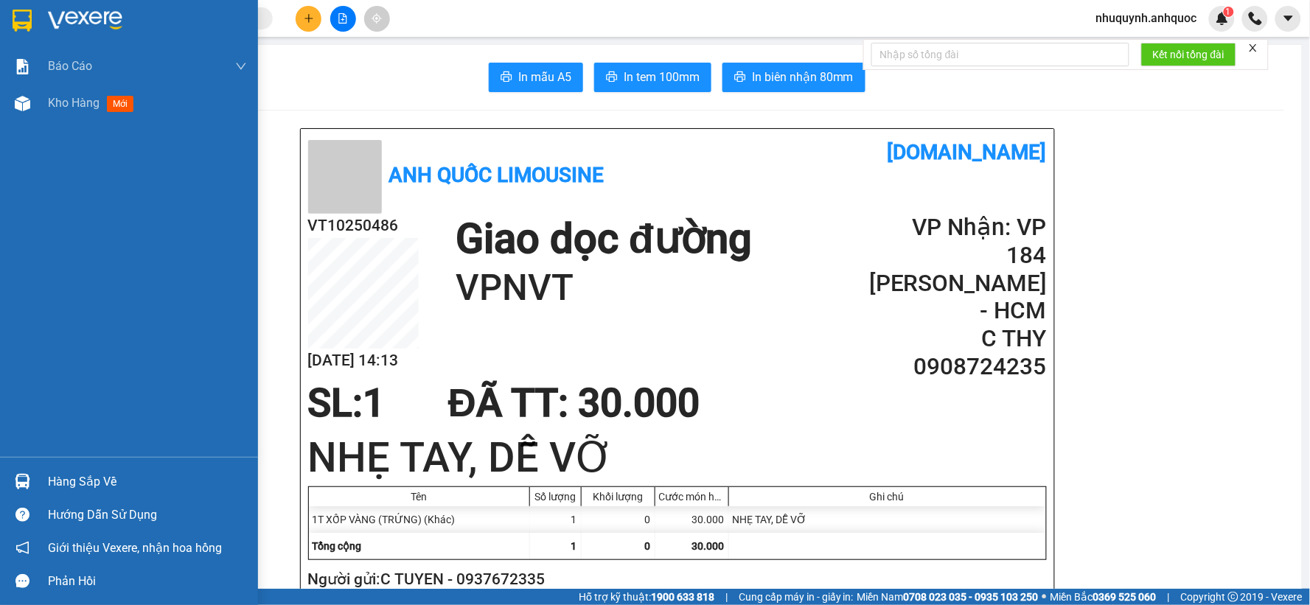
click at [55, 19] on img at bounding box center [85, 21] width 74 height 22
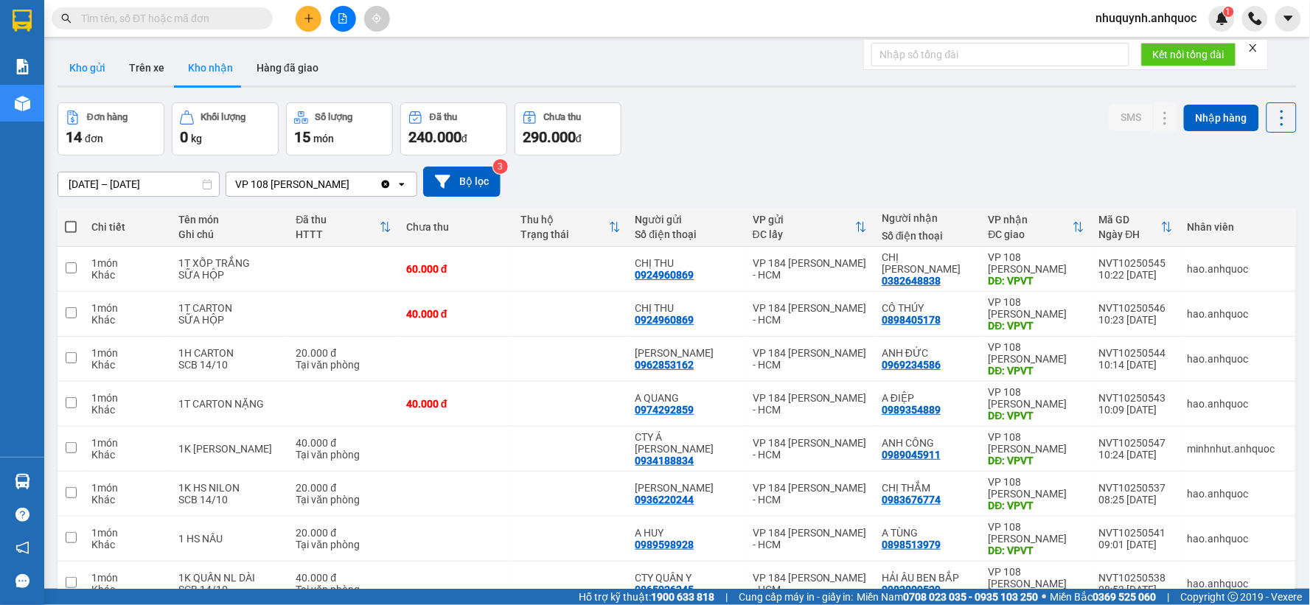
click at [84, 70] on button "Kho gửi" at bounding box center [88, 67] width 60 height 35
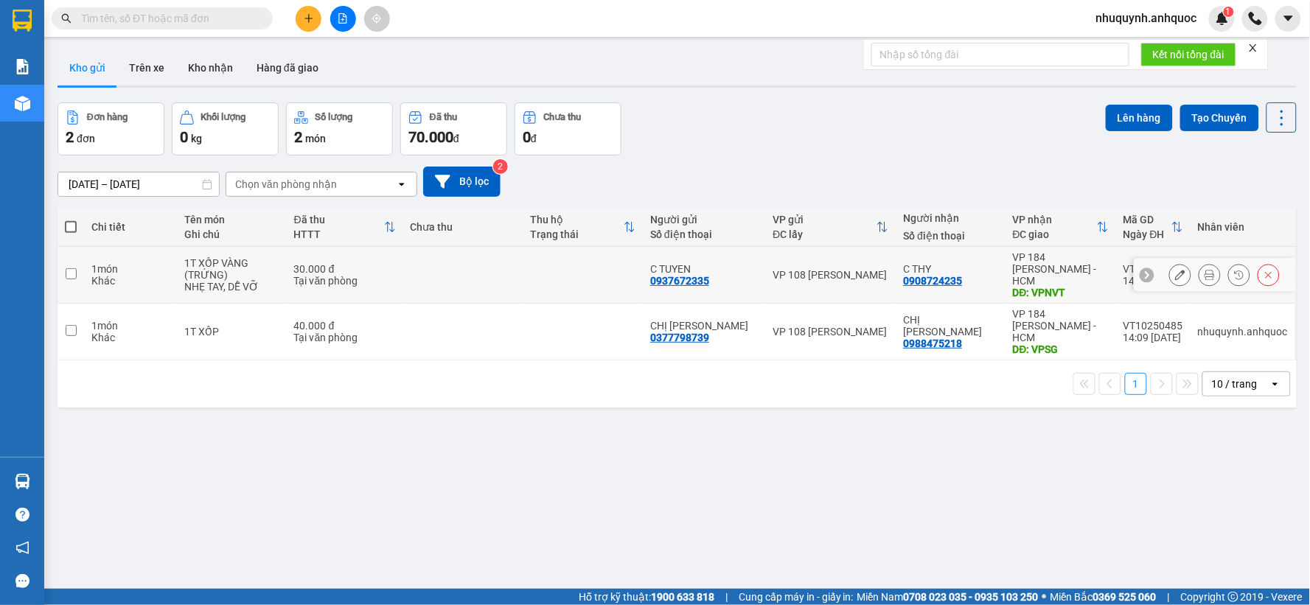
click at [524, 265] on td at bounding box center [463, 275] width 120 height 57
checkbox input "true"
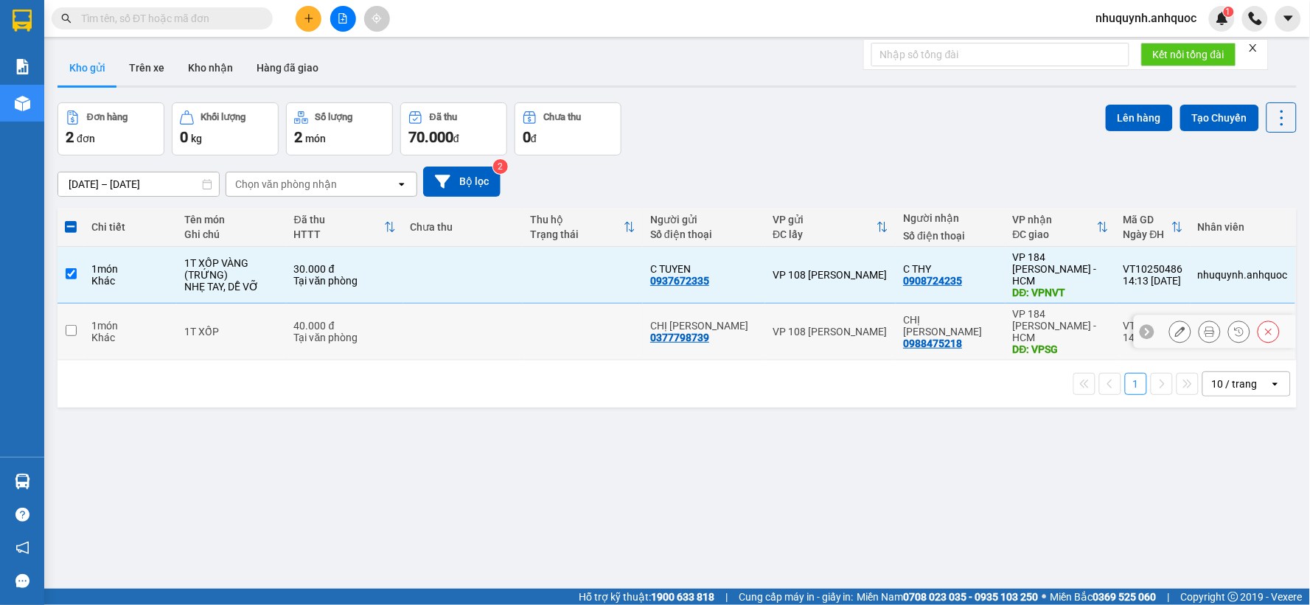
click at [498, 325] on td at bounding box center [463, 332] width 120 height 57
checkbox input "true"
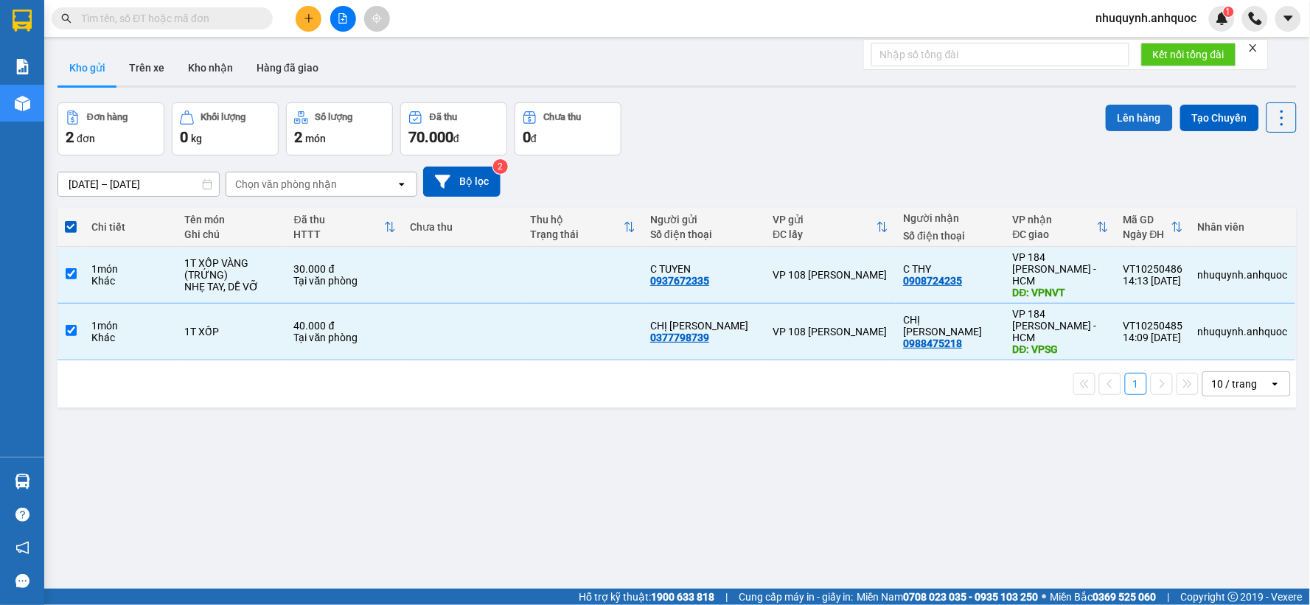
click at [1131, 126] on button "Lên hàng" at bounding box center [1139, 118] width 67 height 27
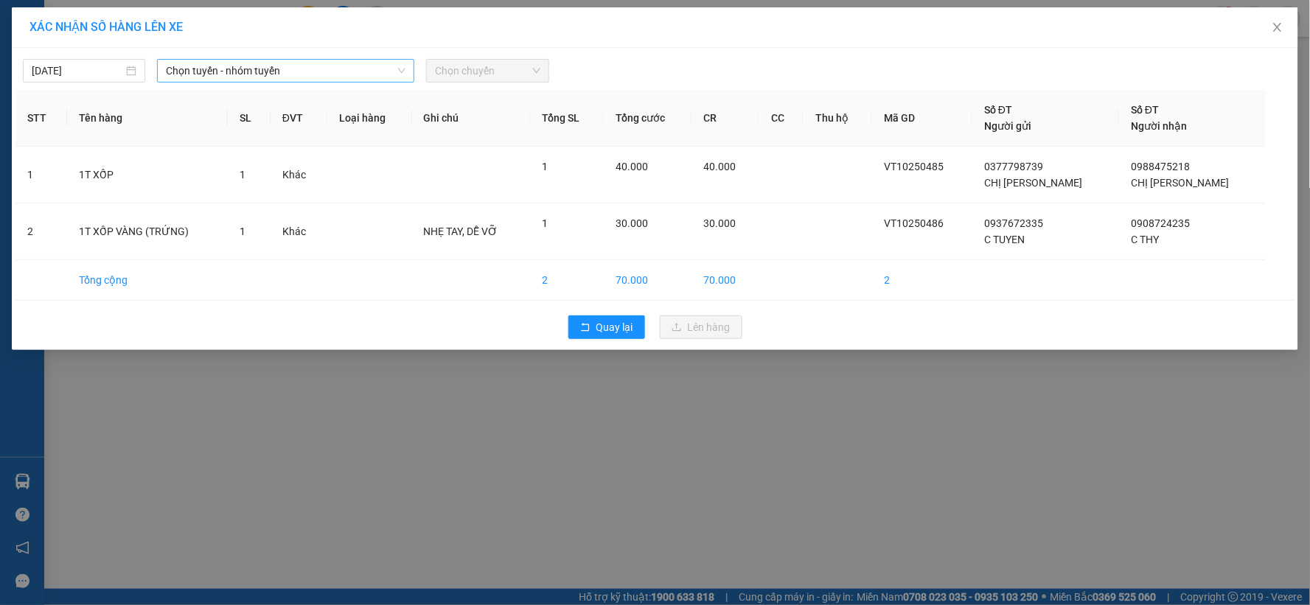
click at [372, 72] on span "Chọn tuyến - nhóm tuyến" at bounding box center [286, 71] width 240 height 22
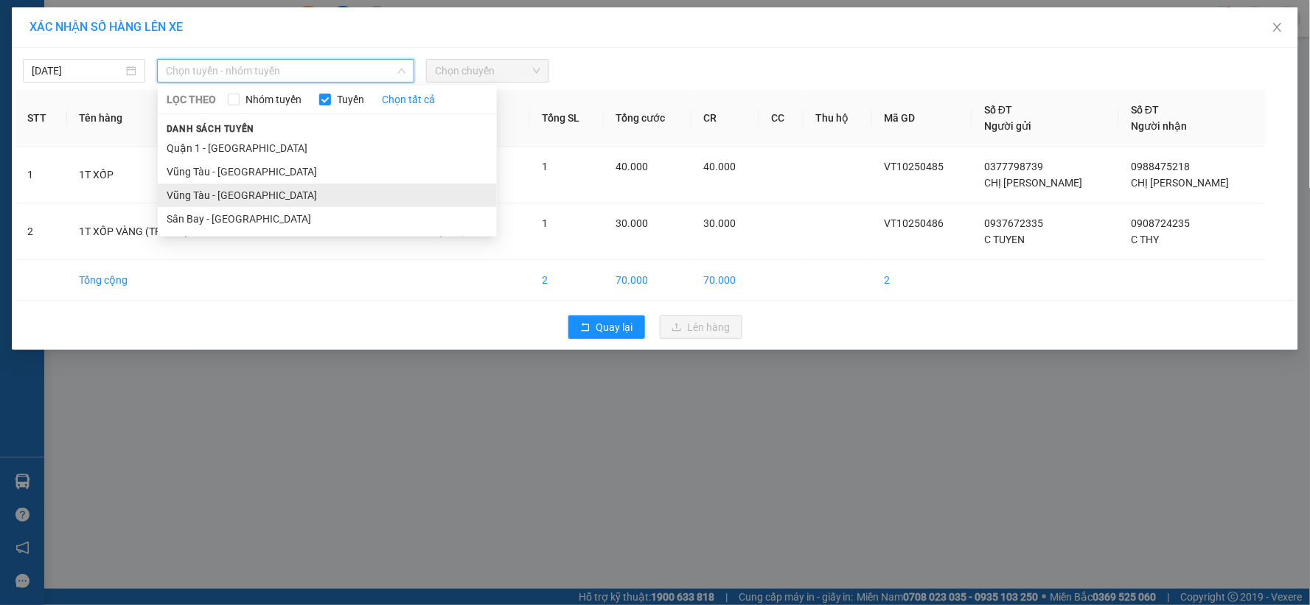
click at [257, 197] on li "Vũng Tàu - Sân Bay" at bounding box center [327, 196] width 339 height 24
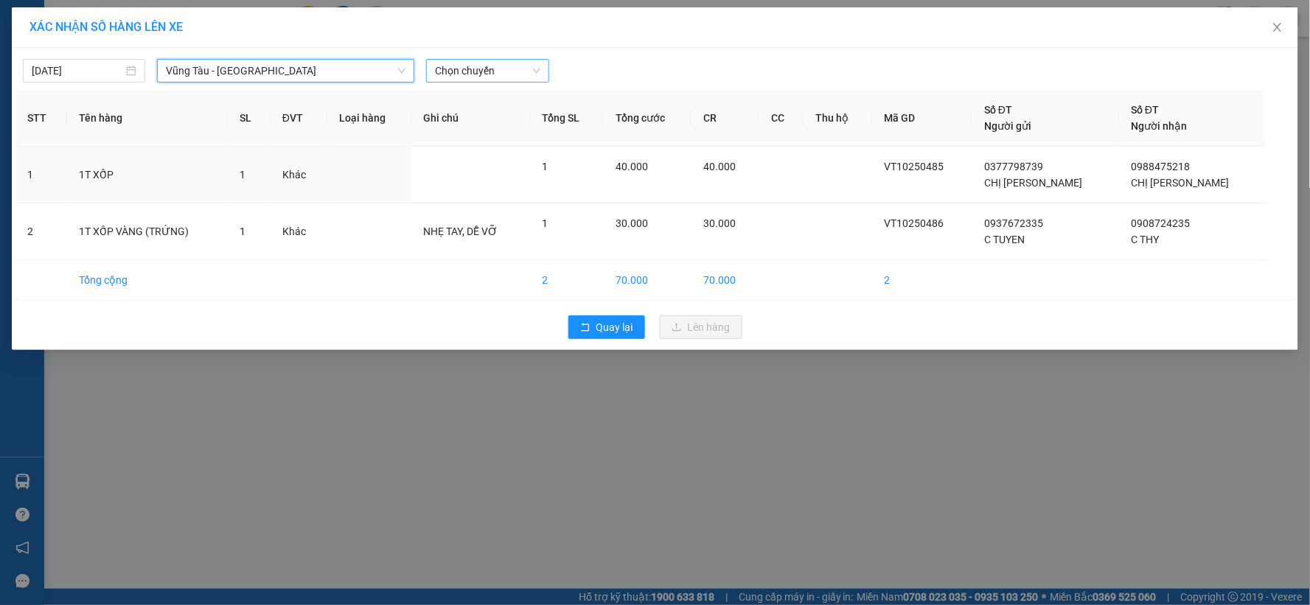
click at [513, 74] on span "Chọn chuyến" at bounding box center [487, 71] width 105 height 22
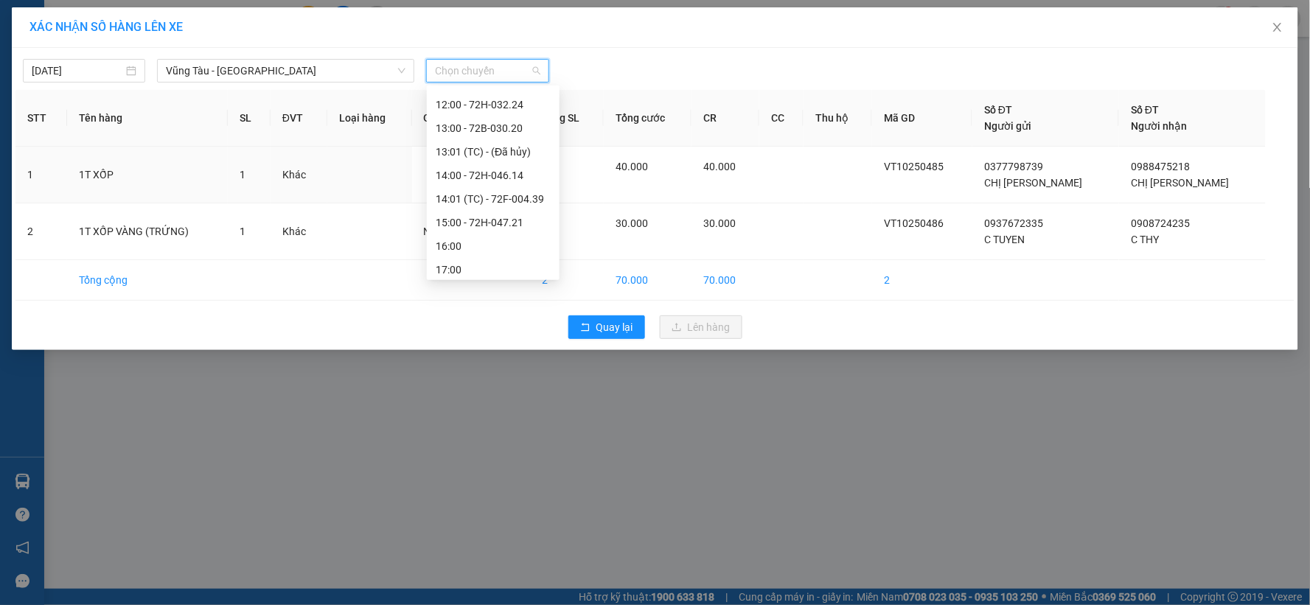
scroll to position [401, 0]
click at [482, 173] on div "15:00 - 72H-047.21" at bounding box center [493, 171] width 115 height 16
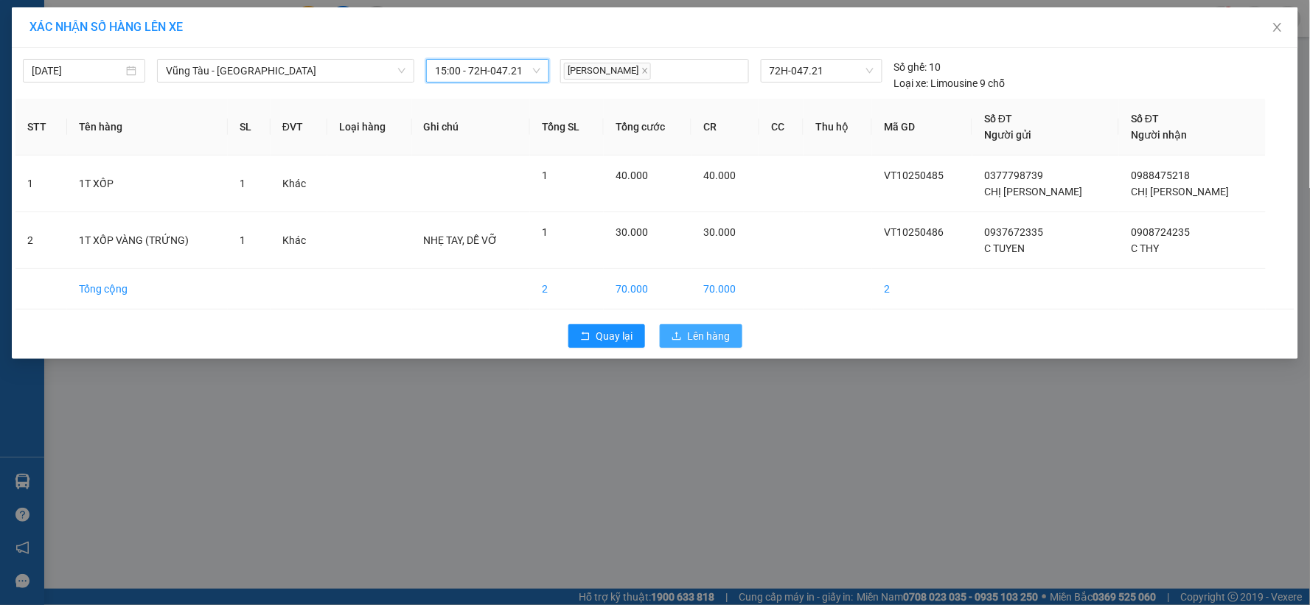
click at [703, 333] on span "Lên hàng" at bounding box center [709, 336] width 43 height 16
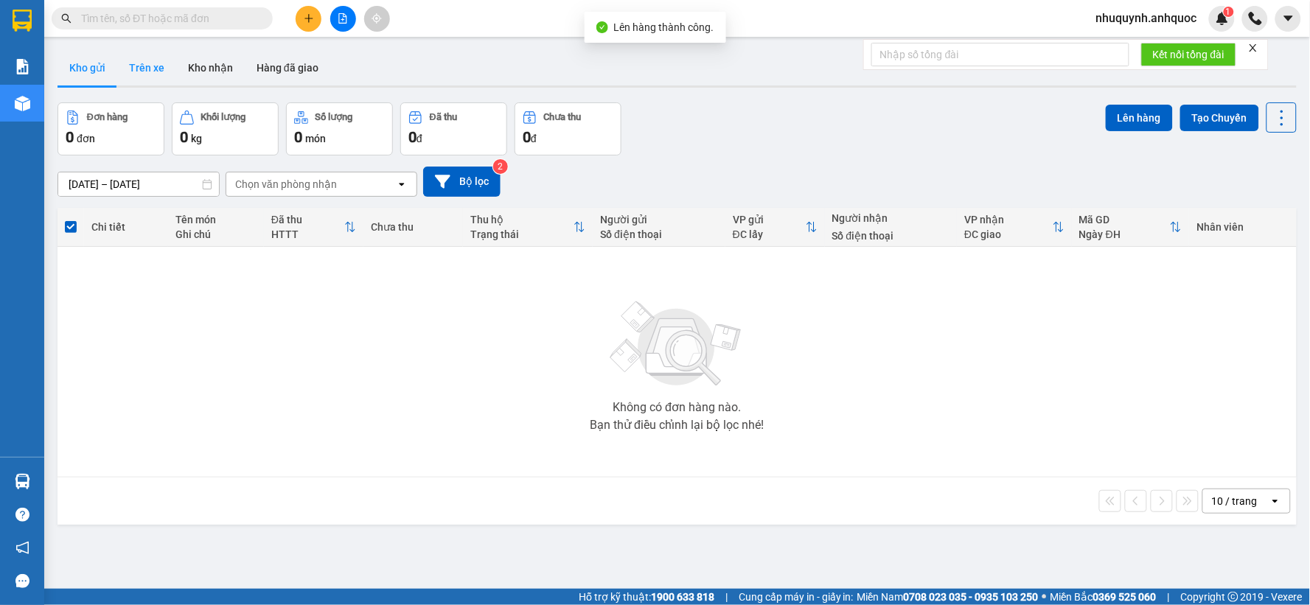
click at [146, 69] on button "Trên xe" at bounding box center [146, 67] width 59 height 35
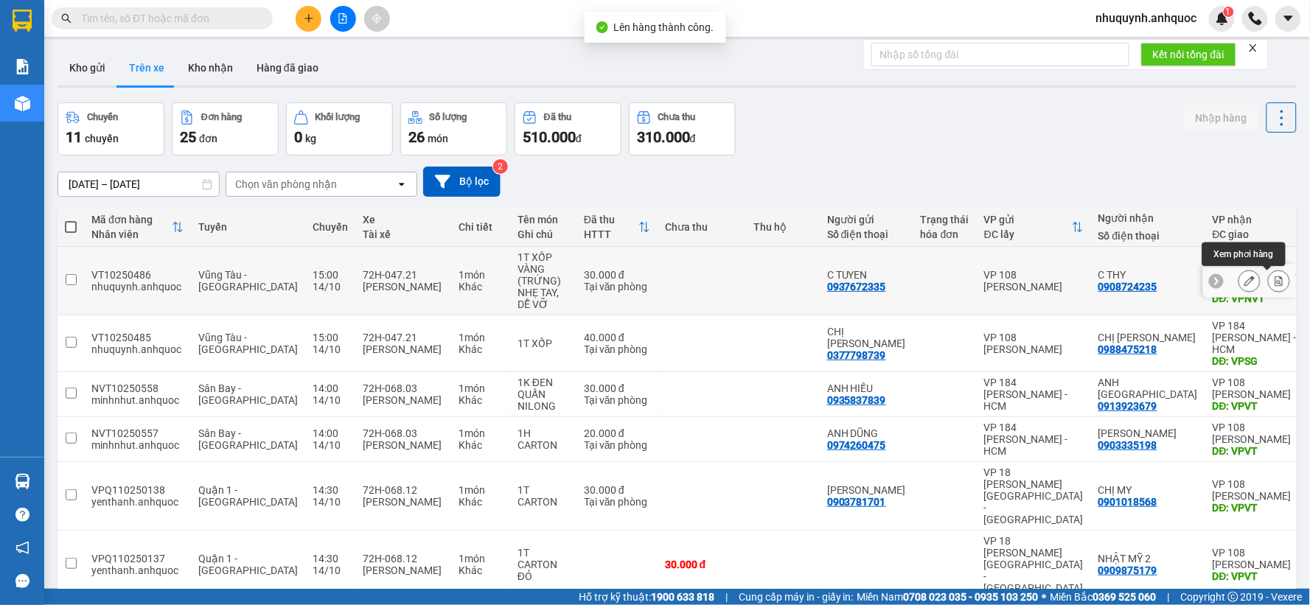
click at [1276, 279] on icon at bounding box center [1280, 281] width 8 height 10
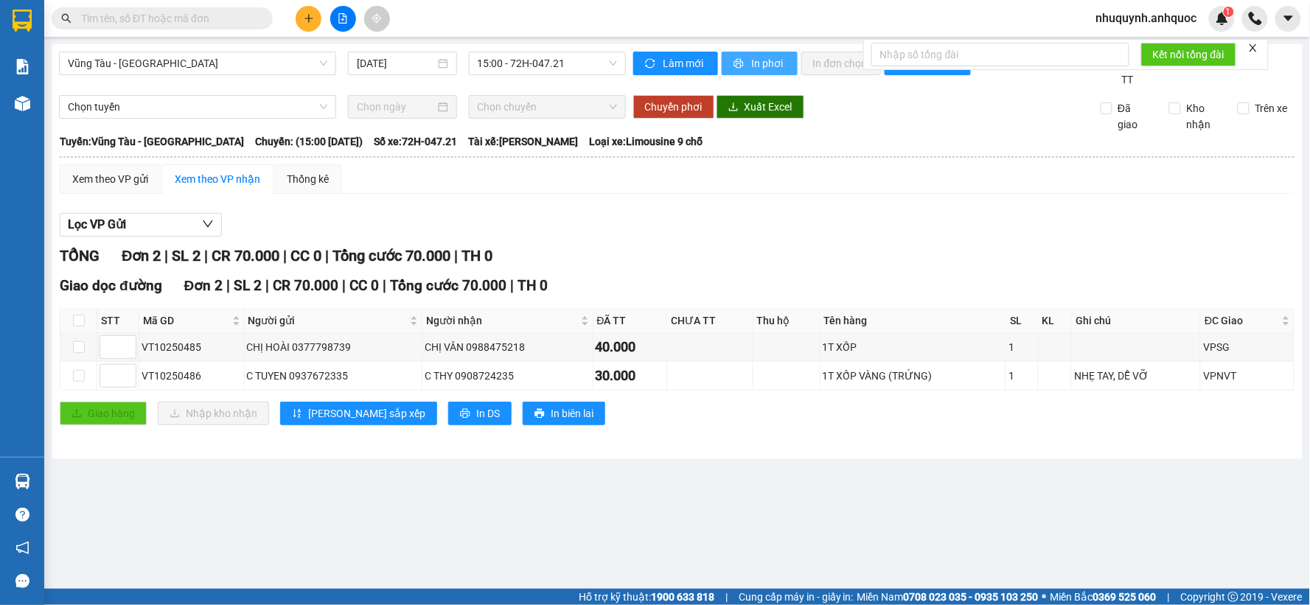
click at [754, 61] on span "In phơi" at bounding box center [769, 63] width 34 height 16
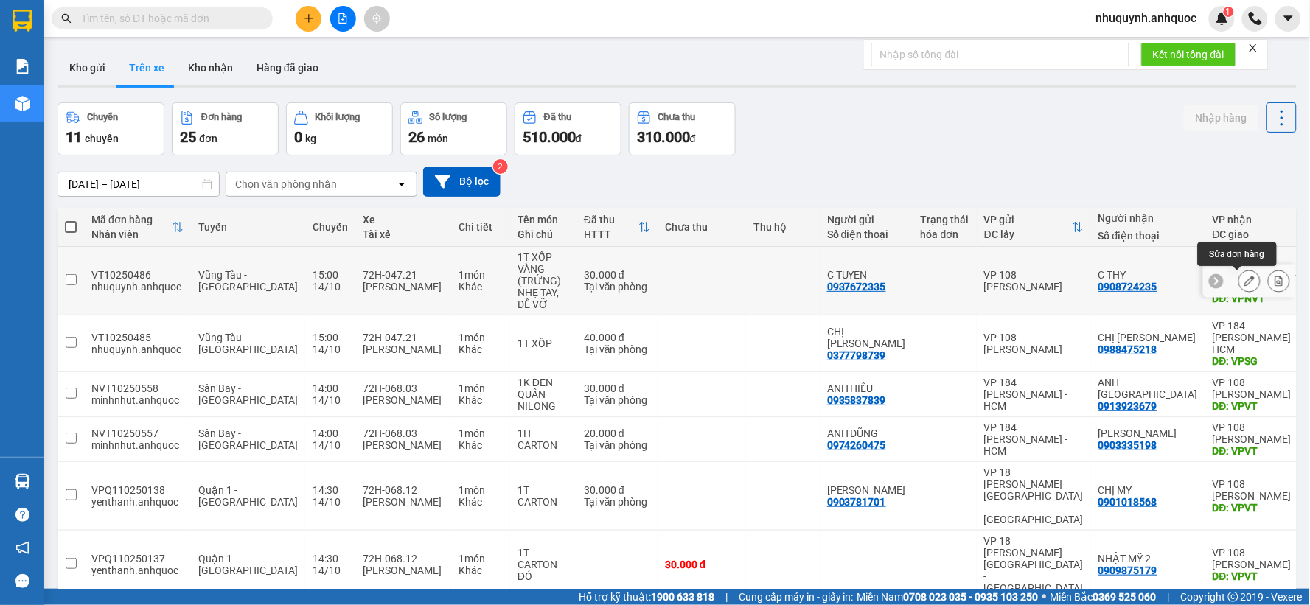
click at [1240, 288] on button at bounding box center [1250, 281] width 21 height 26
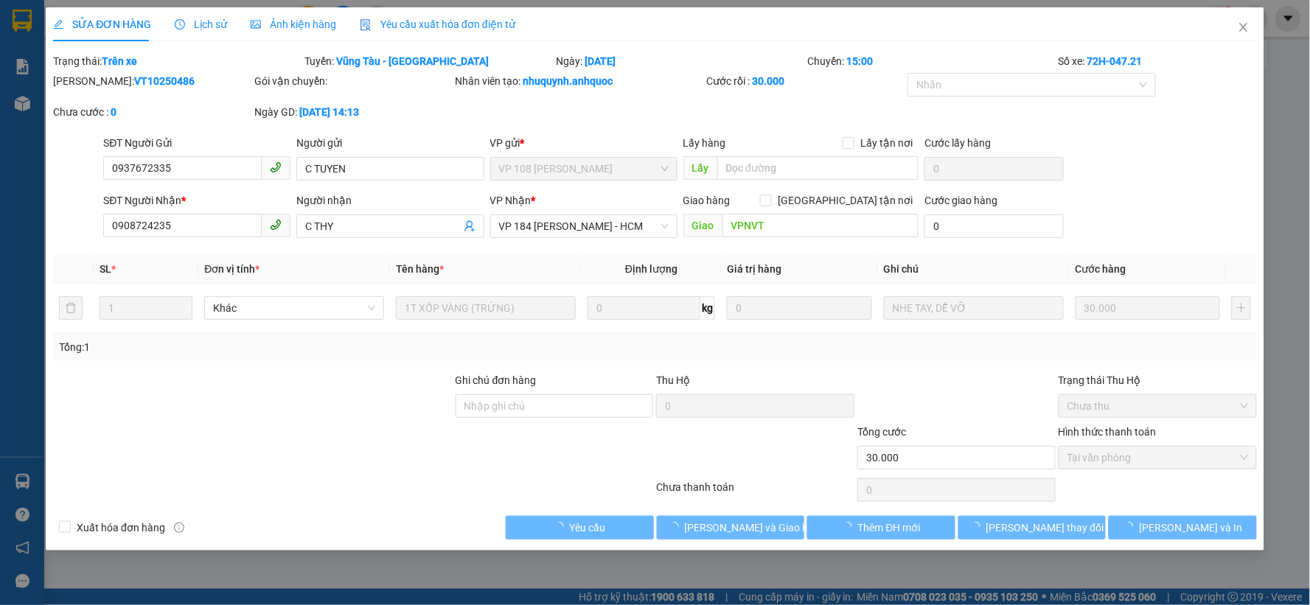
type input "0937672335"
type input "C TUYEN"
type input "0908724235"
type input "C THY"
type input "VPNVT"
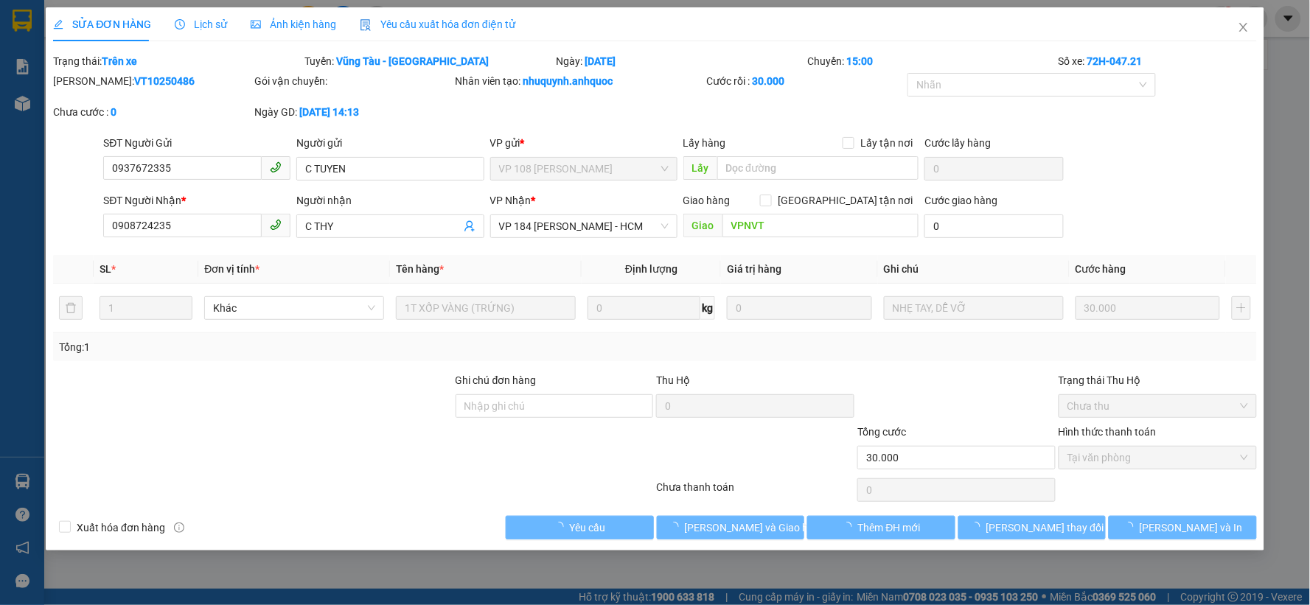
type input "30.000"
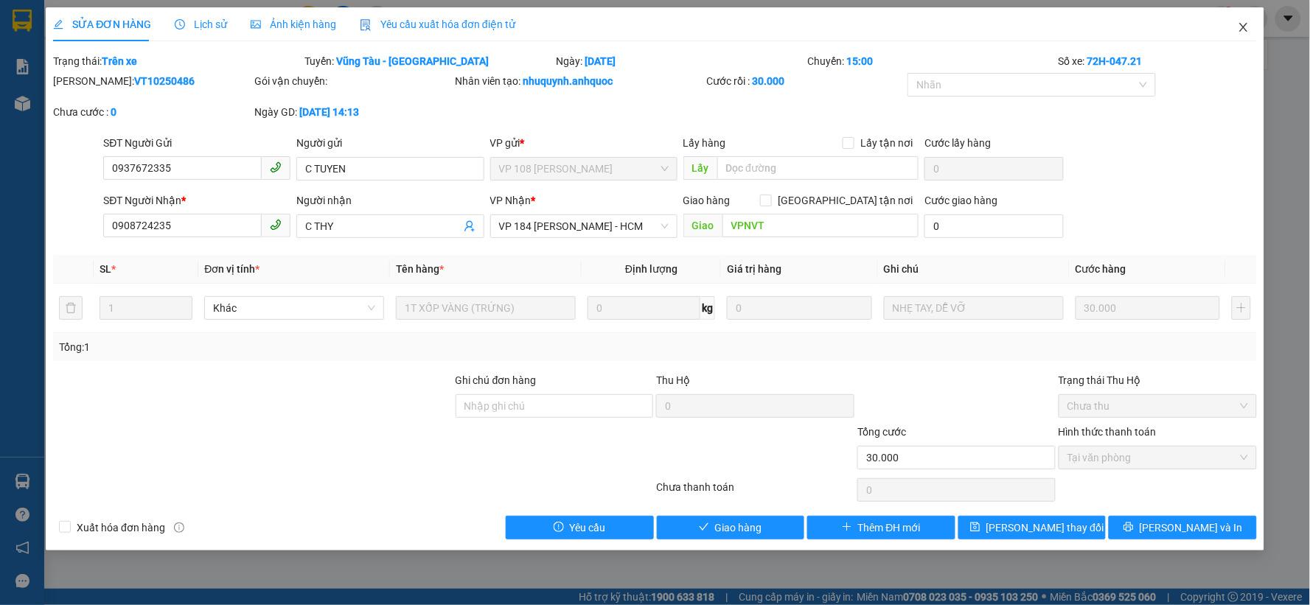
click at [1245, 30] on icon "close" at bounding box center [1244, 27] width 8 height 9
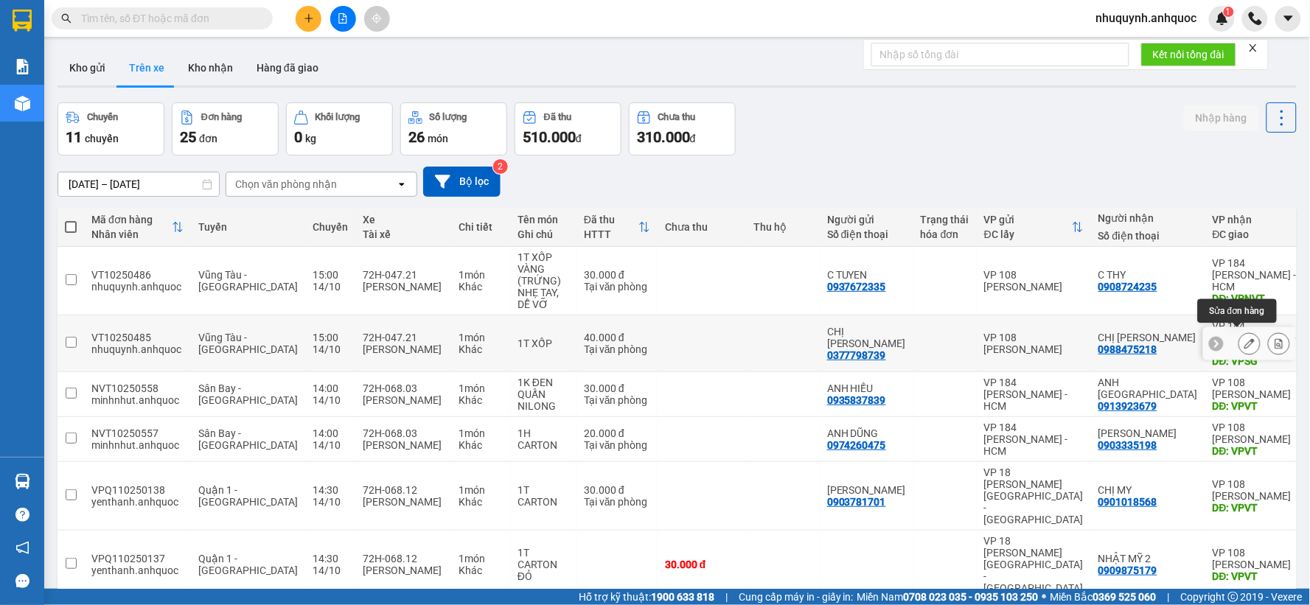
click at [1245, 338] on icon at bounding box center [1250, 343] width 10 height 10
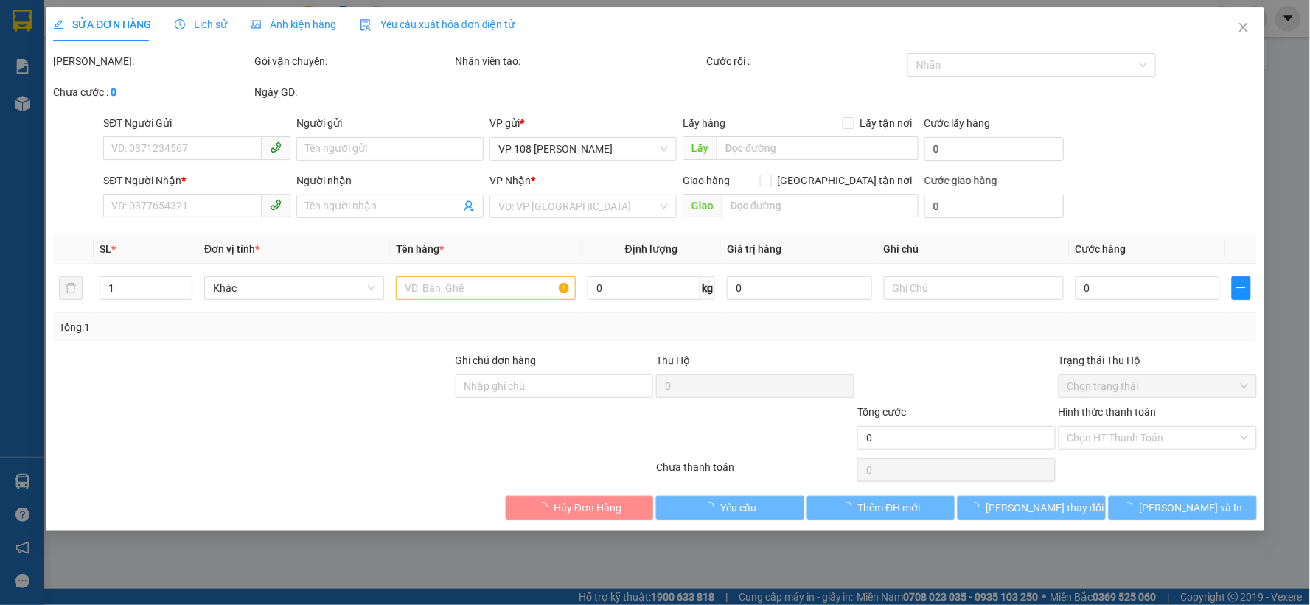
type input "0377798739"
type input "CHỊ HOÀI"
type input "0988475218"
type input "CHỊ VÂN"
type input "VPSG"
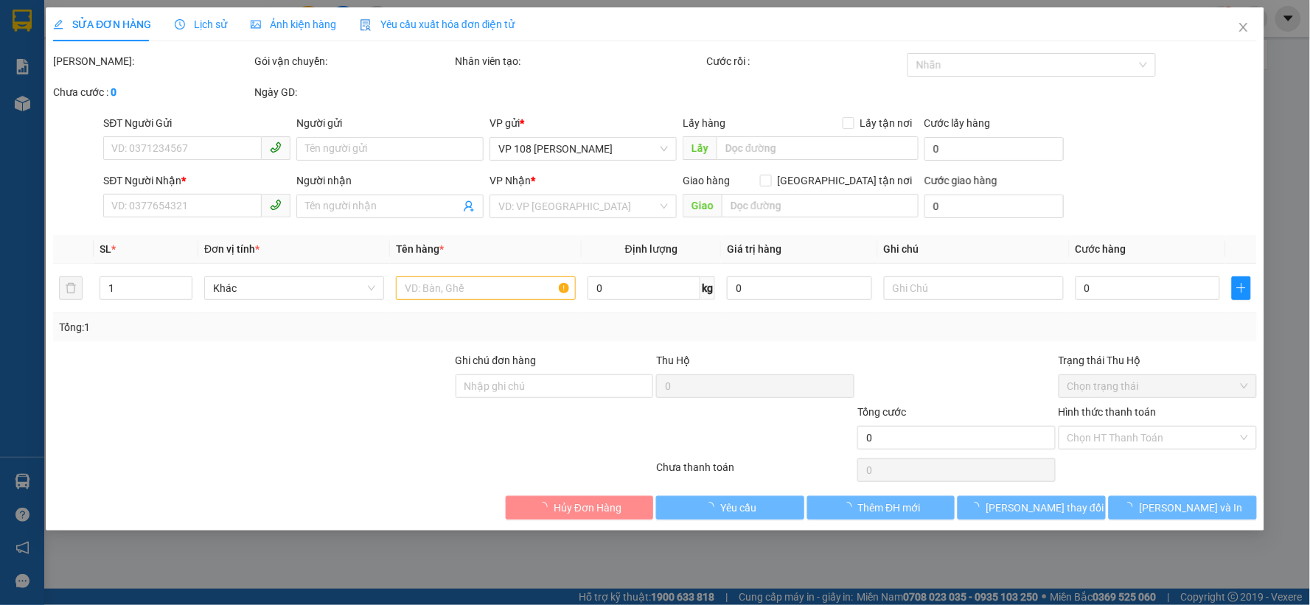
type input "40.000"
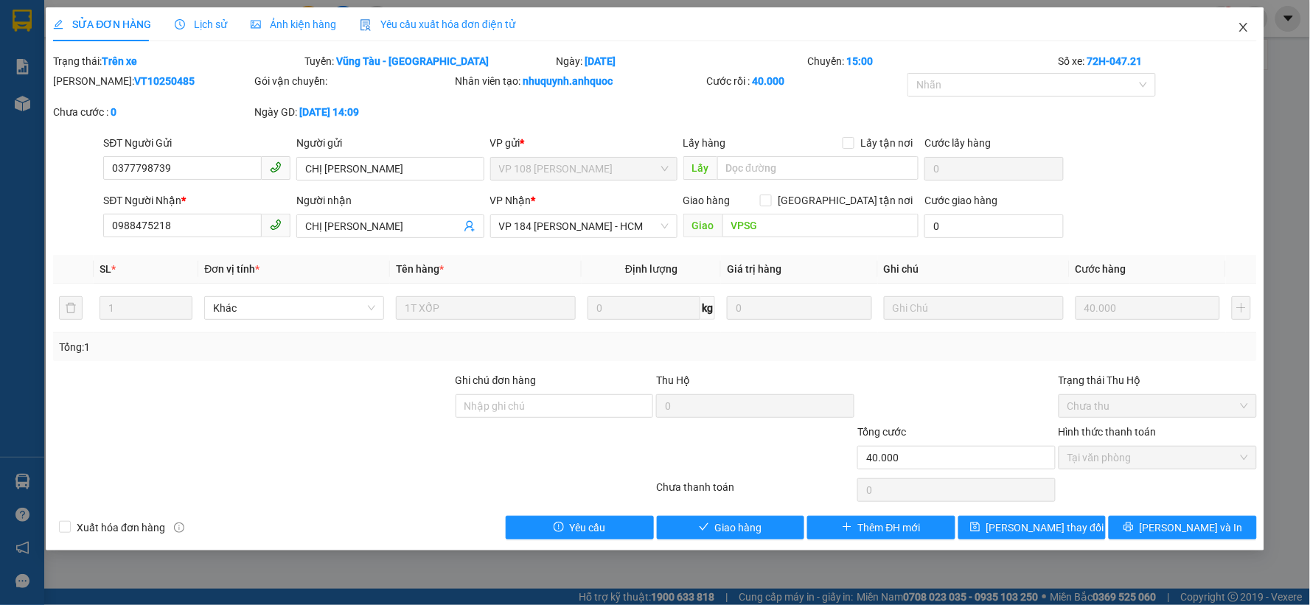
click at [1251, 30] on span "Close" at bounding box center [1243, 27] width 41 height 41
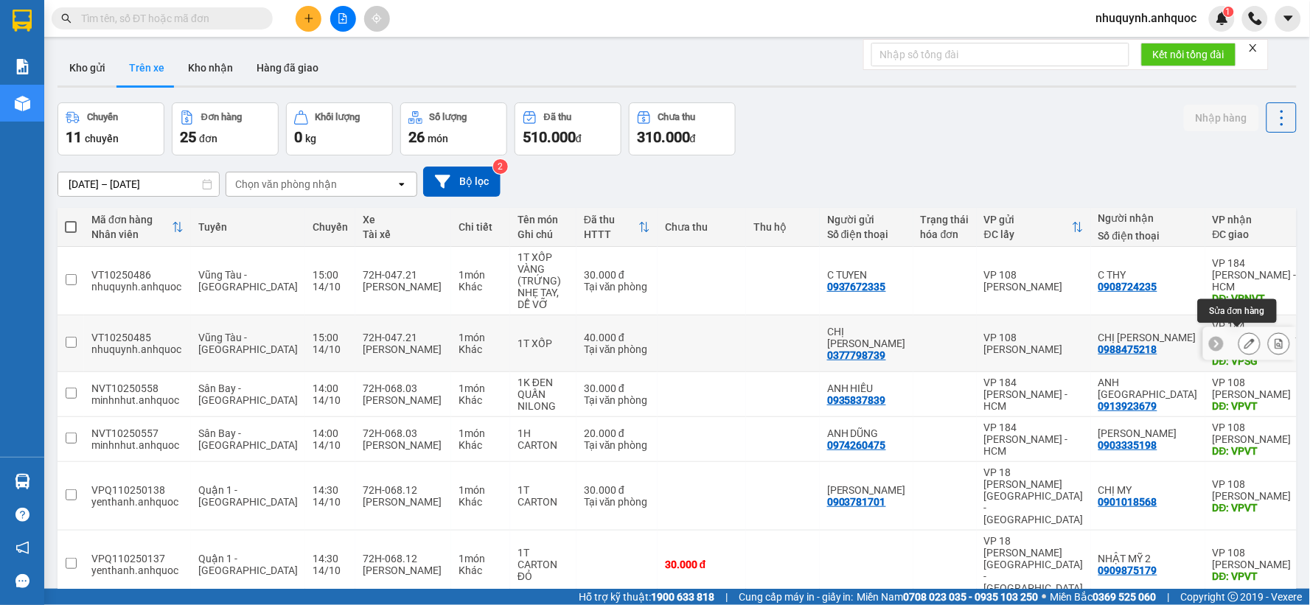
click at [1245, 338] on icon at bounding box center [1250, 343] width 10 height 10
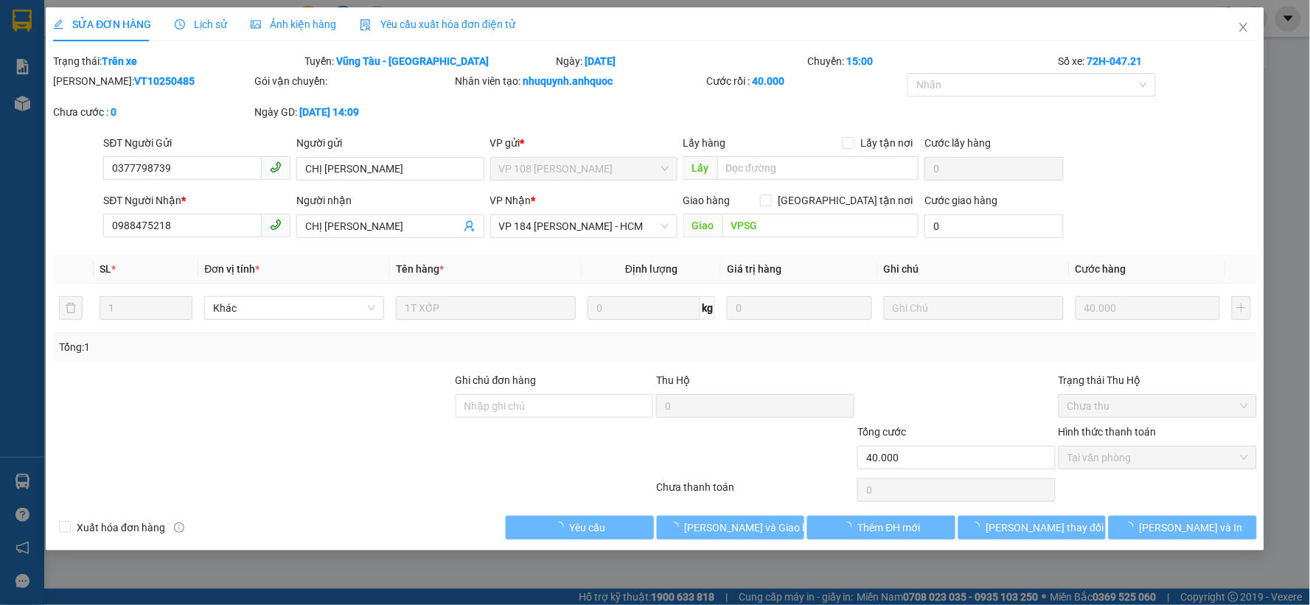
type input "0377798739"
type input "CHỊ HOÀI"
type input "0988475218"
type input "CHỊ VÂN"
type input "VPSG"
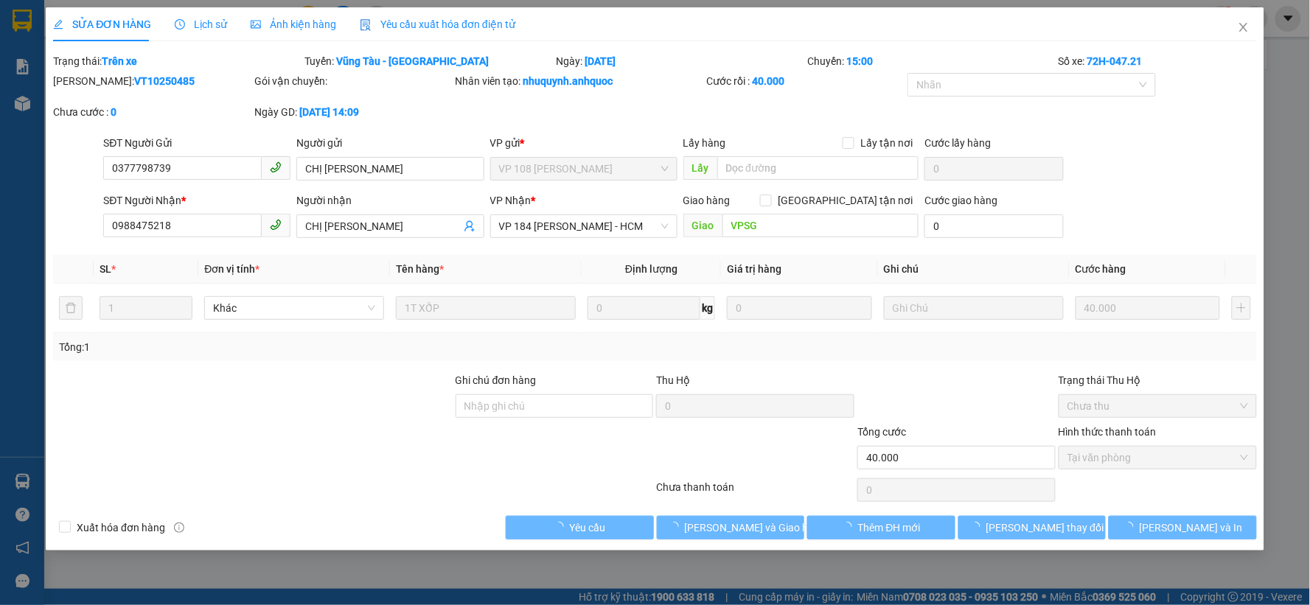
type input "40.000"
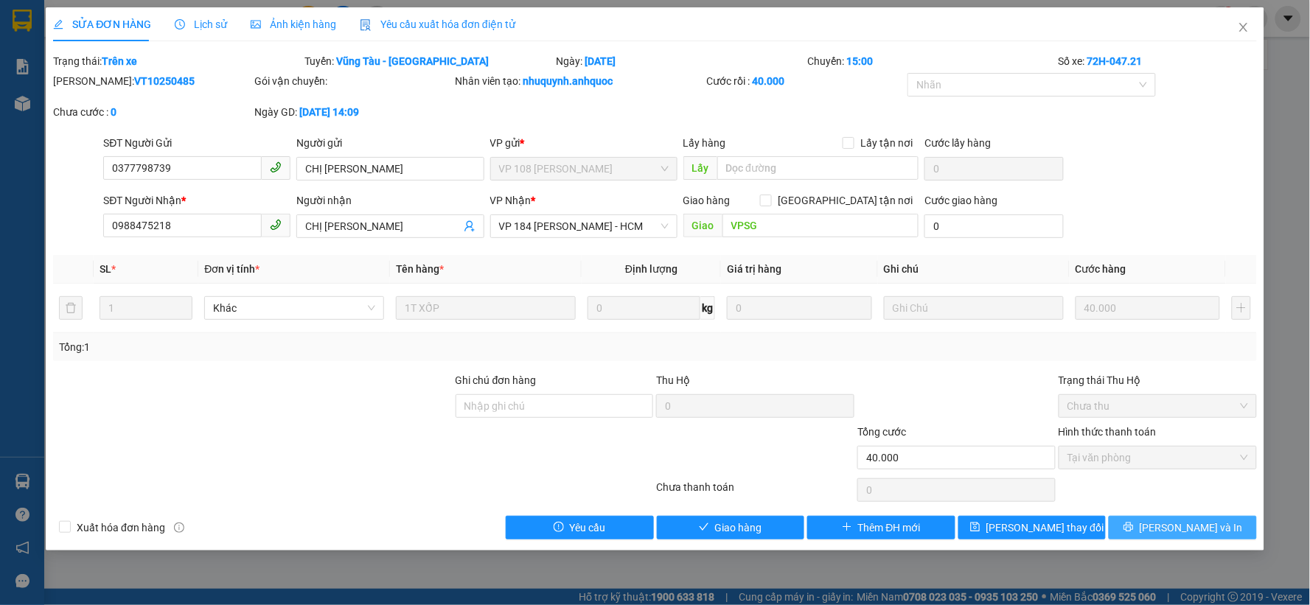
click at [1191, 525] on span "Lưu và In" at bounding box center [1191, 528] width 103 height 16
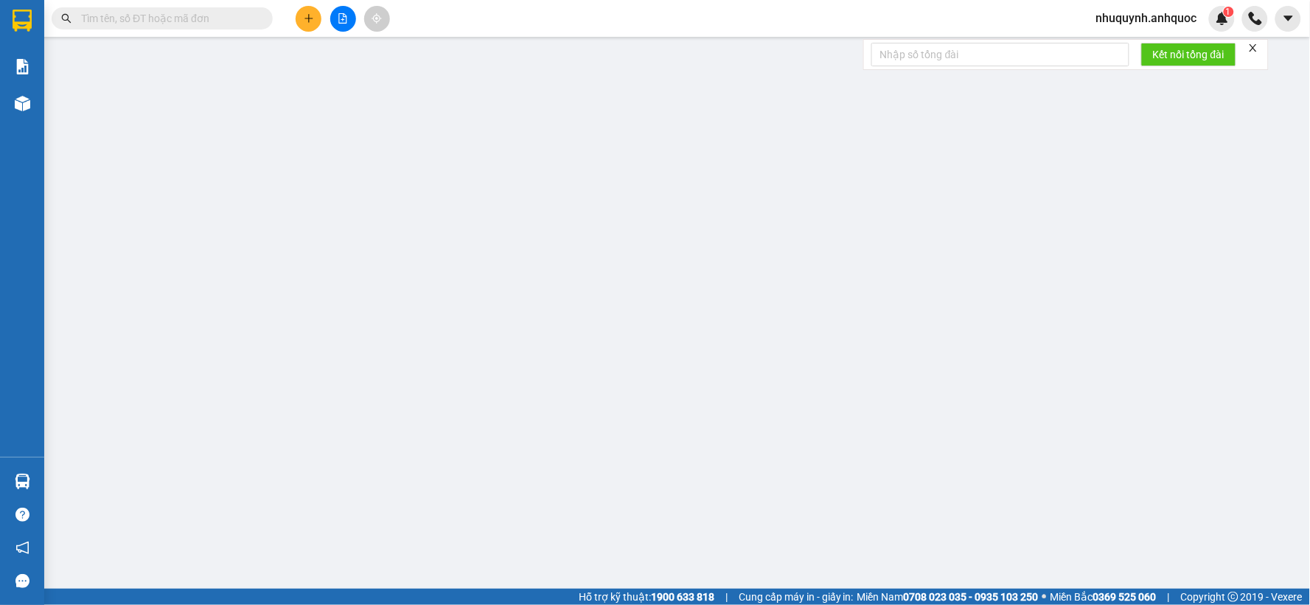
type input "0377798739"
type input "CHỊ HOÀI"
type input "0988475218"
type input "CHỊ VÂN"
type input "VPSG"
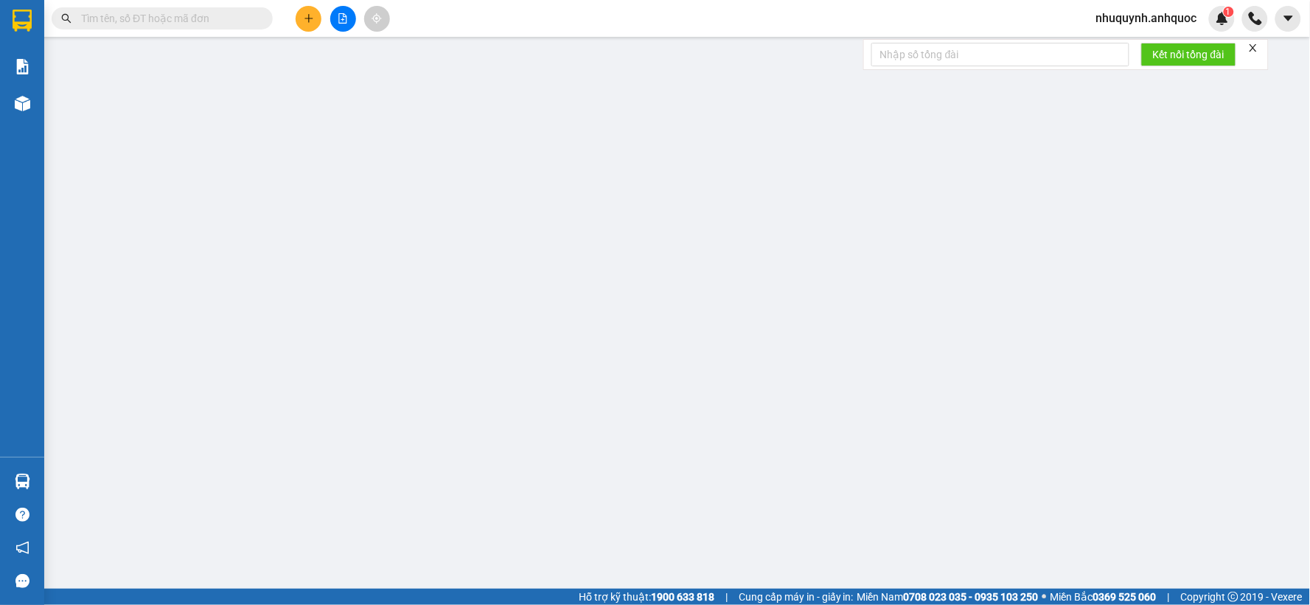
type input "40.000"
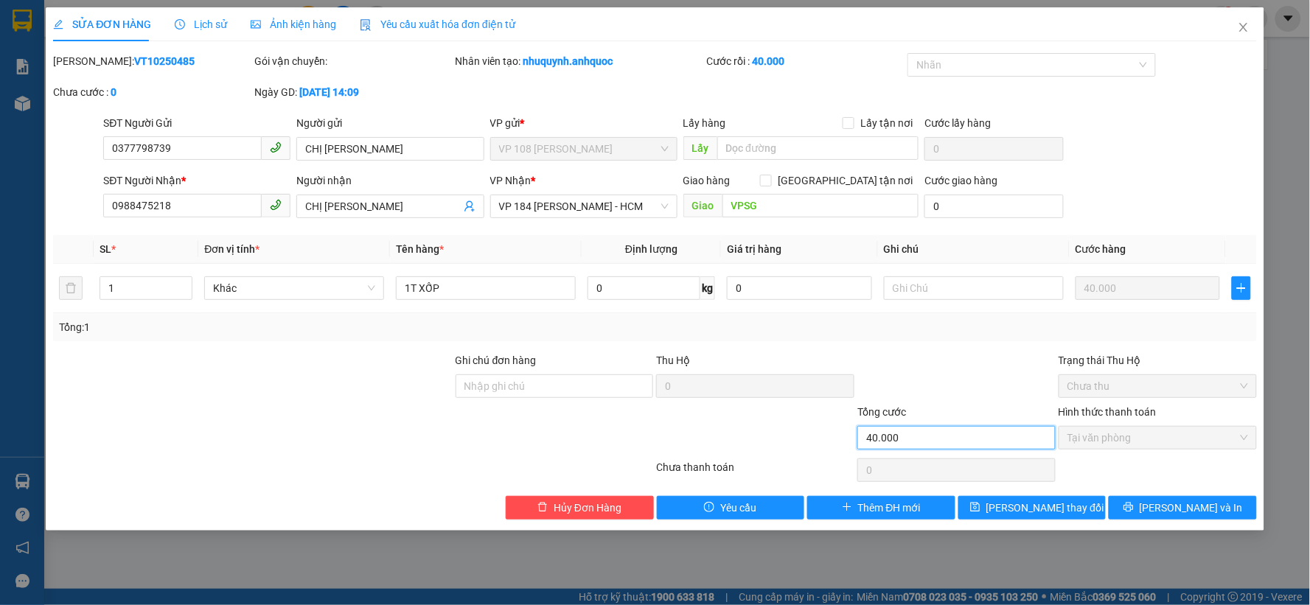
click at [920, 430] on input "40.000" at bounding box center [957, 438] width 198 height 24
click at [915, 446] on input "40.000" at bounding box center [957, 438] width 198 height 24
click at [942, 437] on input "40.000" at bounding box center [957, 438] width 198 height 24
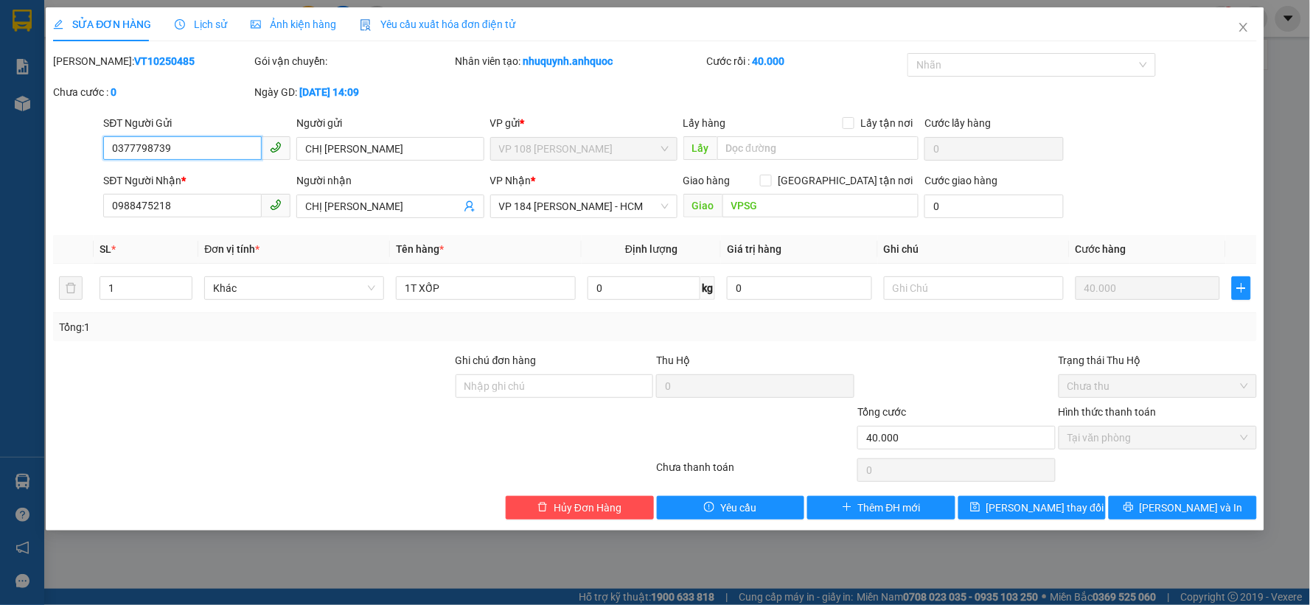
click at [185, 147] on input "0377798739" at bounding box center [182, 148] width 159 height 24
click at [595, 509] on span "Hủy Đơn Hàng" at bounding box center [588, 508] width 68 height 16
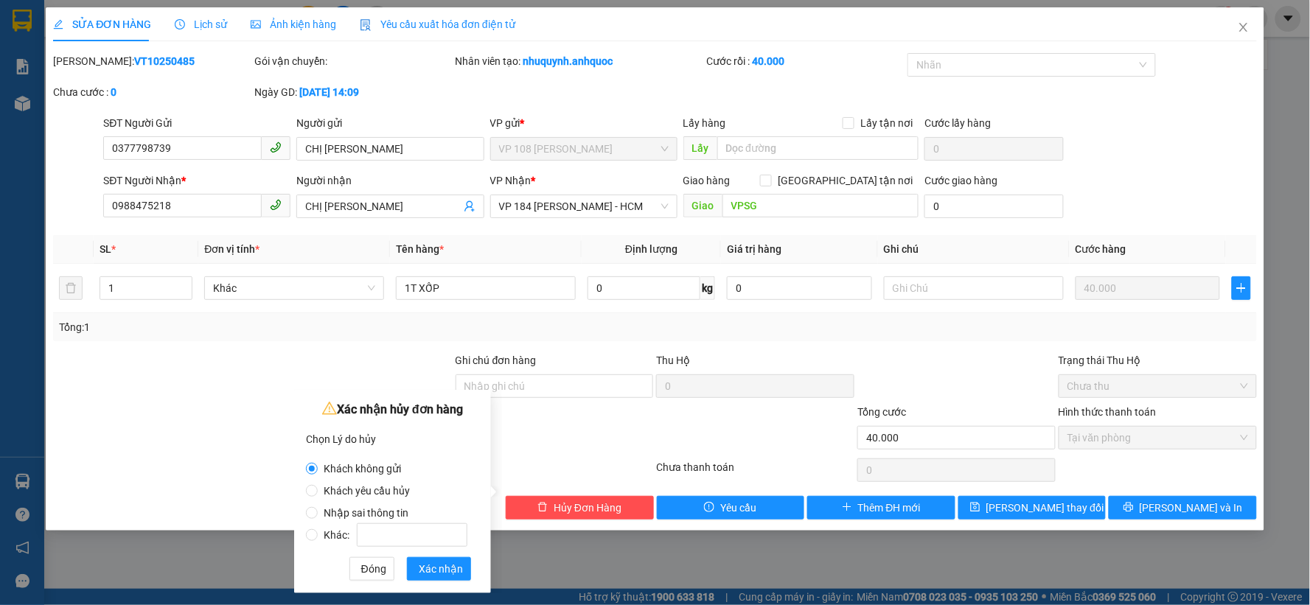
click at [336, 509] on span "Nhập sai thông tin" at bounding box center [366, 513] width 97 height 12
click at [318, 509] on input "Nhập sai thông tin" at bounding box center [312, 513] width 12 height 12
radio input "true"
radio input "false"
click at [450, 569] on span "Xác nhận" at bounding box center [441, 569] width 44 height 16
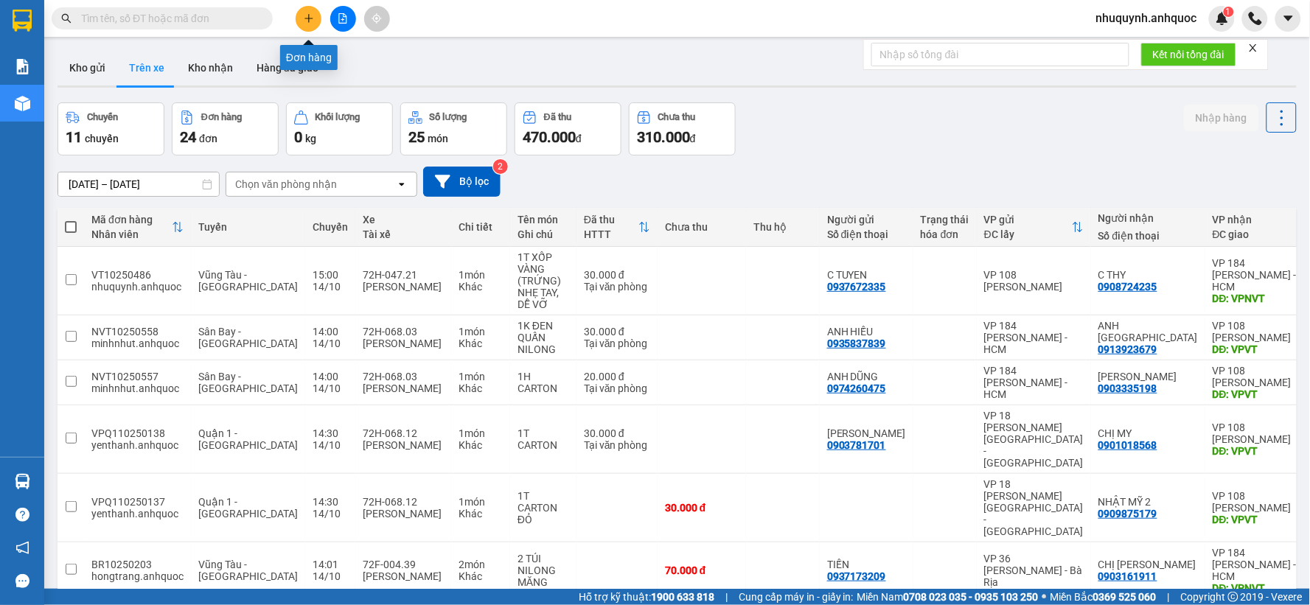
click at [300, 19] on button at bounding box center [309, 19] width 26 height 26
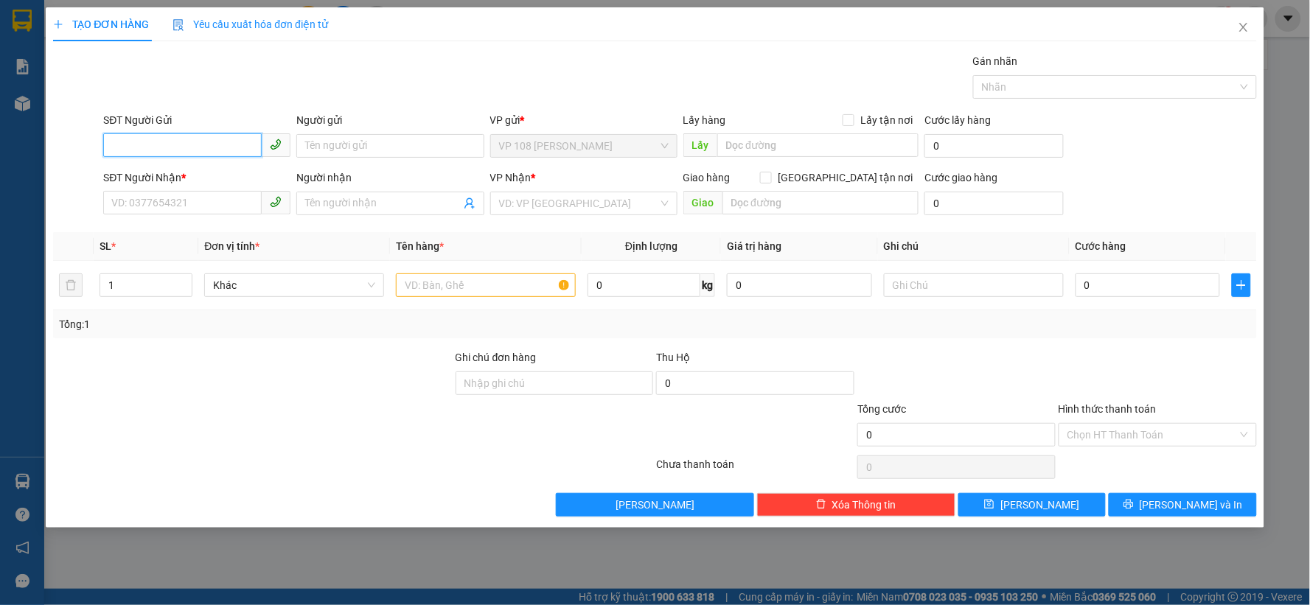
click at [208, 147] on input "SĐT Người Gửi" at bounding box center [182, 145] width 159 height 24
paste input "0377798739"
type input "0377798739"
click at [195, 175] on div "0377798739 - CHỊ HOÀI" at bounding box center [197, 175] width 170 height 16
type input "CHỊ HOÀI"
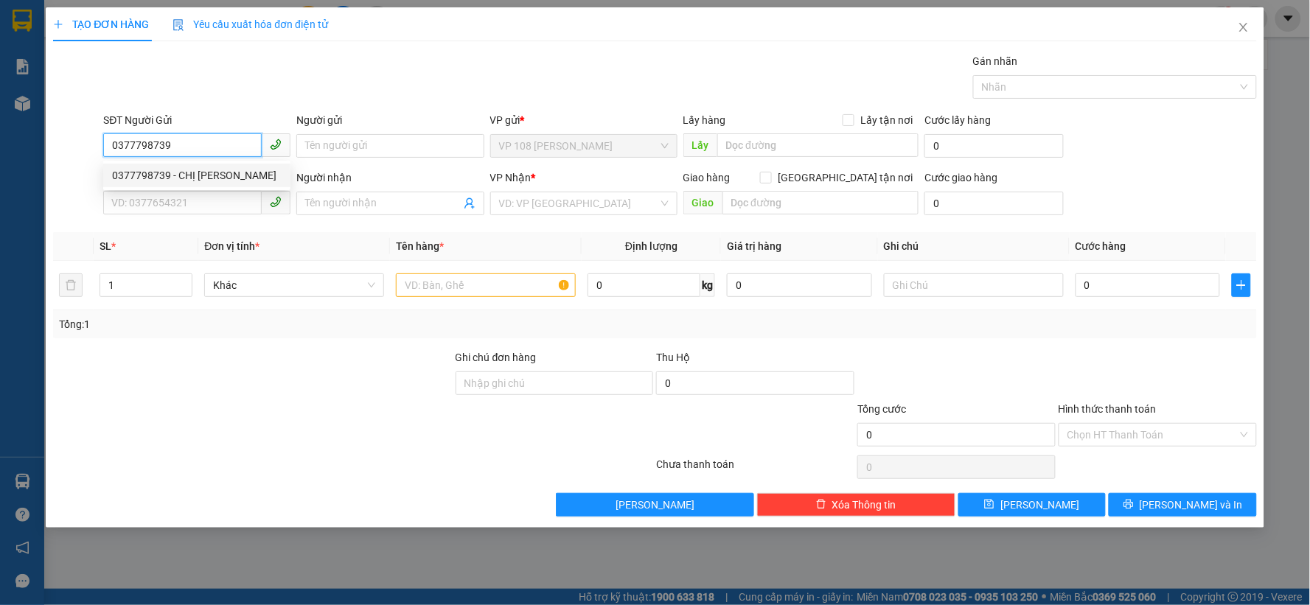
type input "0785040511"
type input "A TÙNG"
type input "VPNVT"
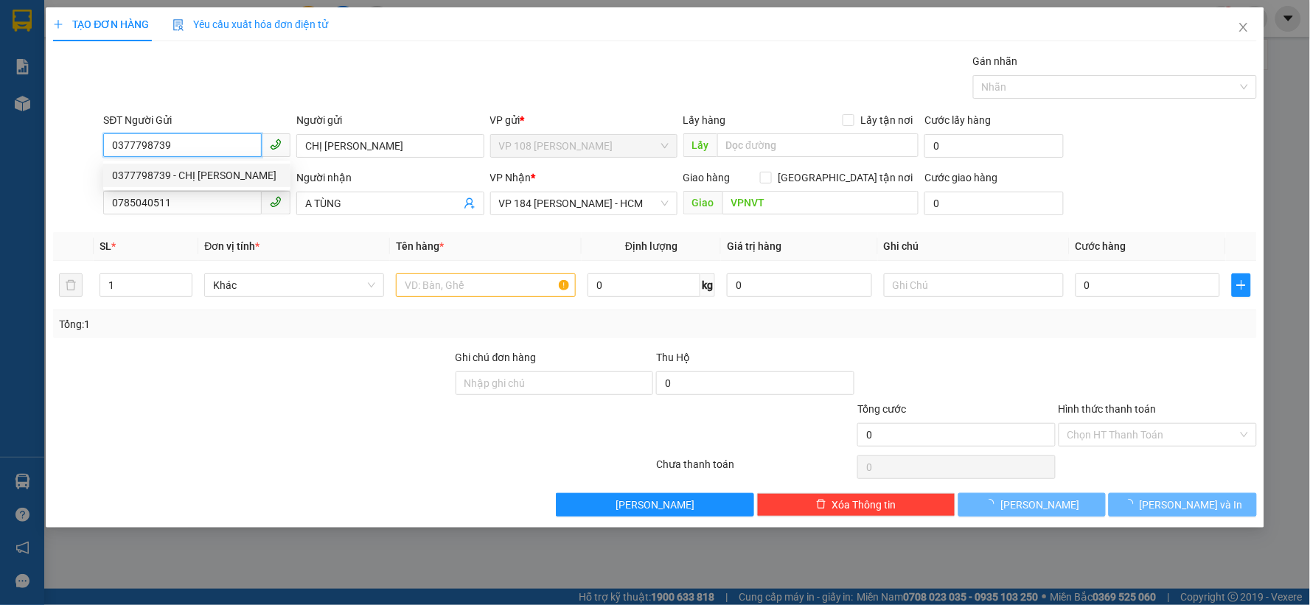
type input "40.000"
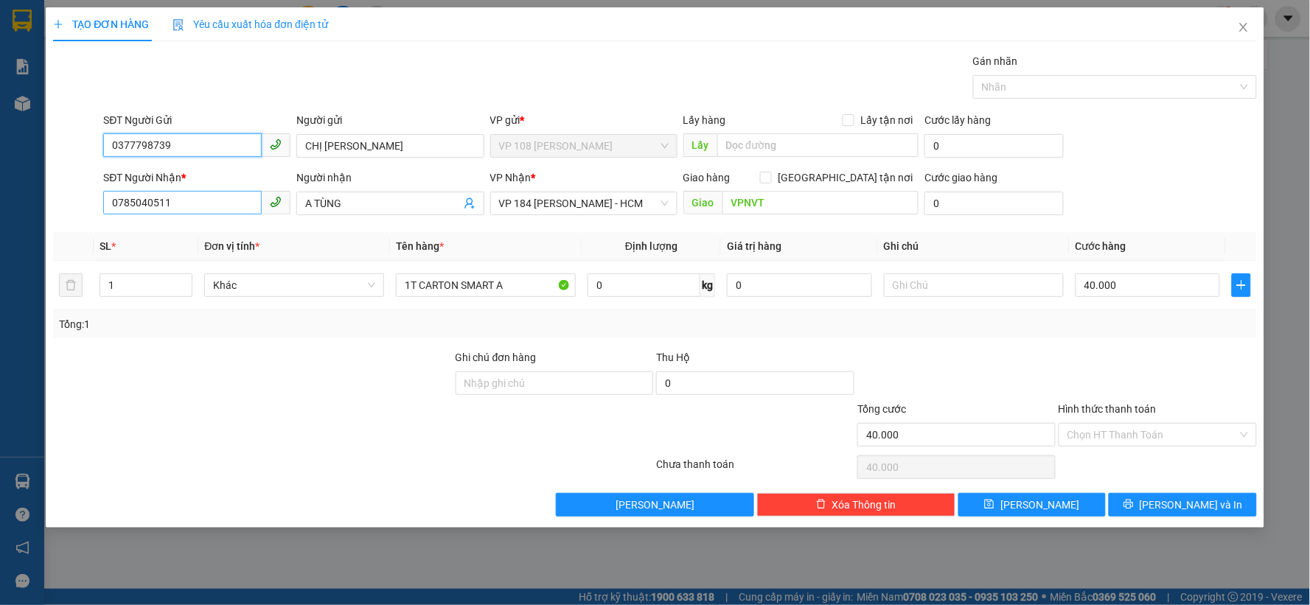
type input "0377798739"
drag, startPoint x: 196, startPoint y: 206, endPoint x: 48, endPoint y: 199, distance: 148.4
click at [48, 199] on div "TẠO ĐƠN HÀNG Yêu cầu xuất hóa đơn điện tử Transit Pickup Surcharge Ids Transit …" at bounding box center [655, 267] width 1219 height 521
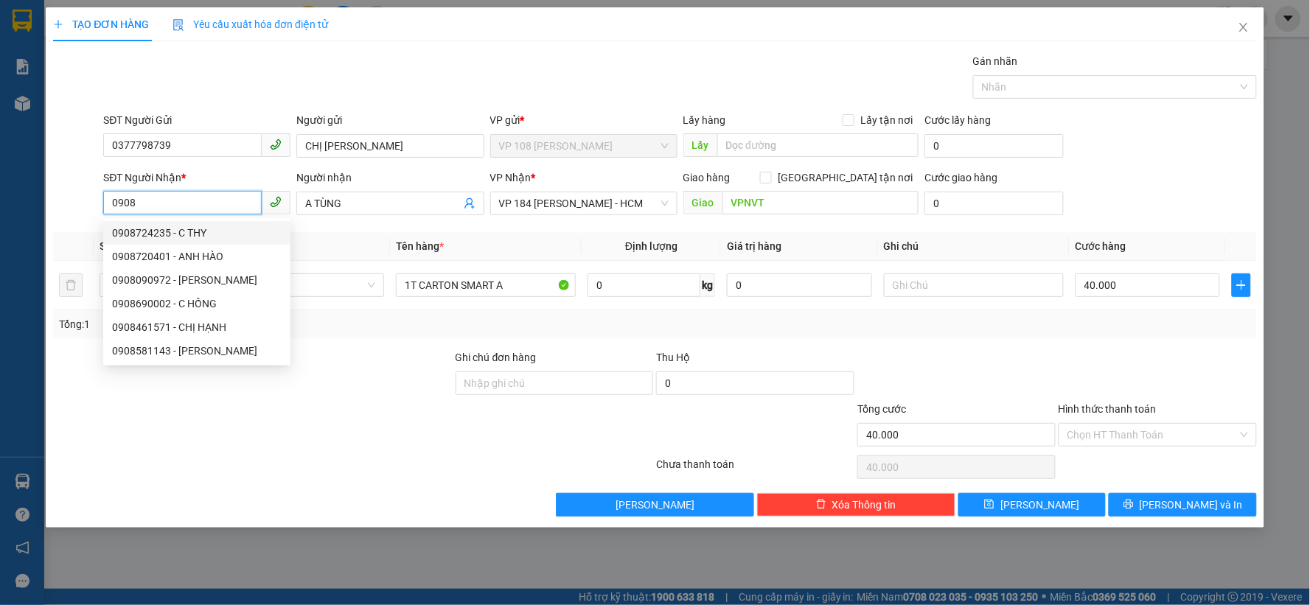
click at [155, 234] on div "0908724235 - C THY" at bounding box center [197, 233] width 170 height 16
type input "0908724235"
type input "C THY"
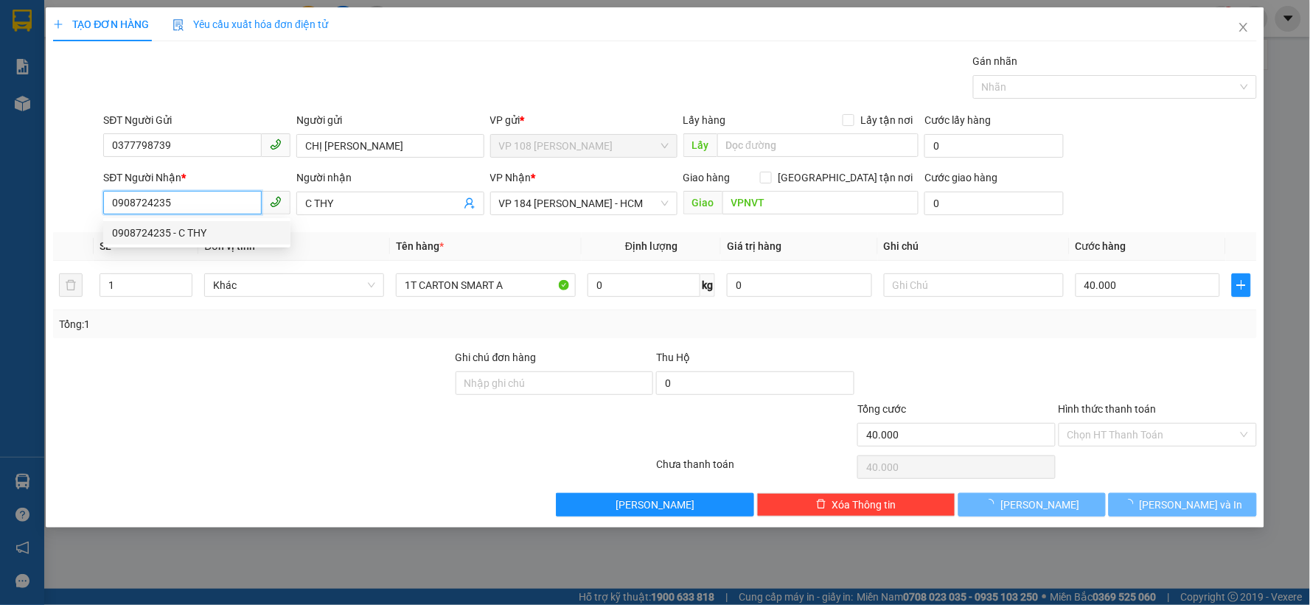
type input "30.000"
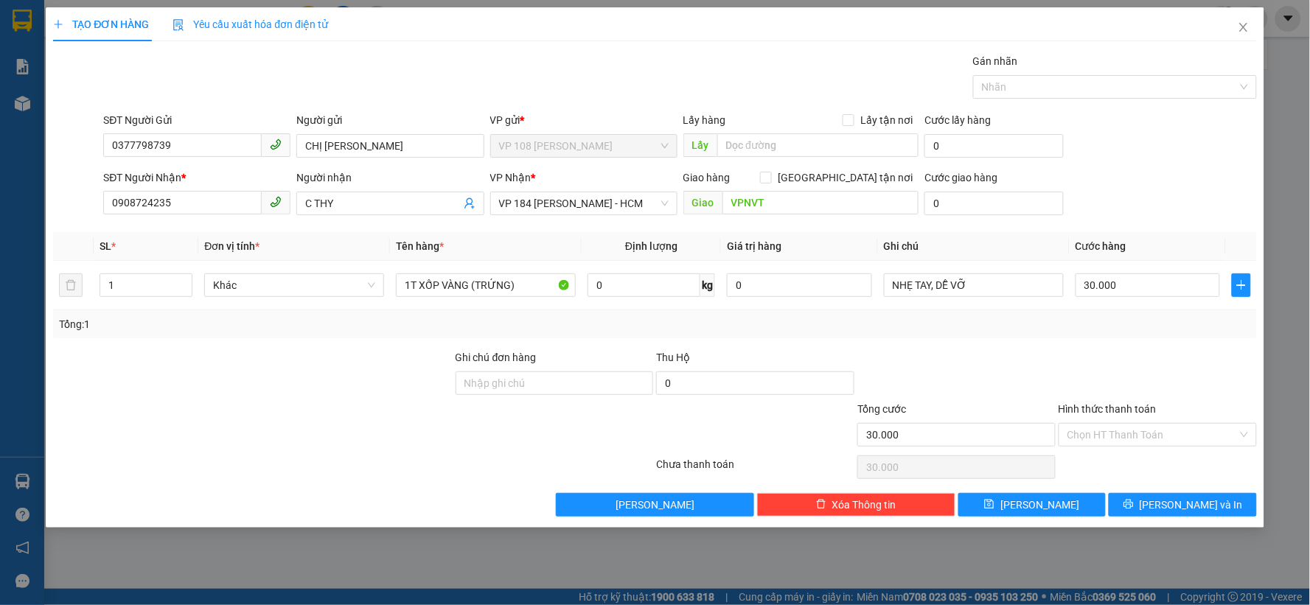
click at [324, 378] on div at bounding box center [253, 376] width 403 height 52
drag, startPoint x: 189, startPoint y: 201, endPoint x: 96, endPoint y: 196, distance: 93.0
click at [96, 196] on div "SĐT Người Nhận * 0908724235 Người nhận C THY VP Nhận * VP 184 Nguyễn Văn Trỗi -…" at bounding box center [655, 196] width 1207 height 52
click at [159, 232] on div "0988475218 - VÂN ANH" at bounding box center [197, 233] width 170 height 16
type input "0988475218"
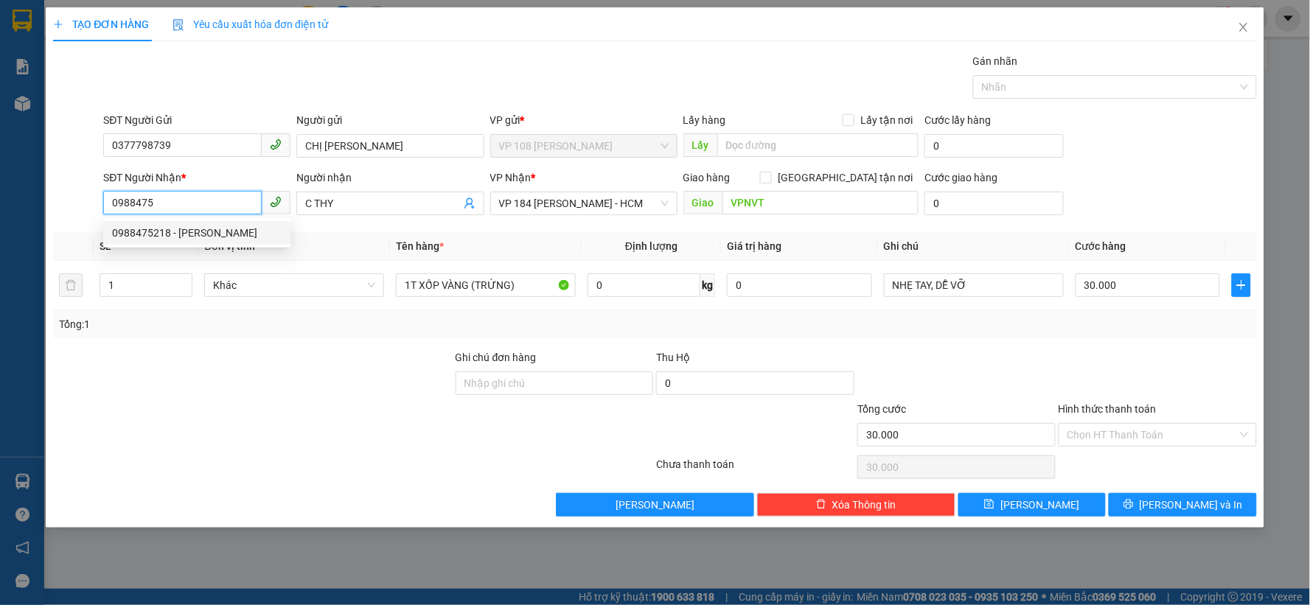
type input "VÂN ANH"
type input "VPSG"
type input "50.000"
type input "0988475218"
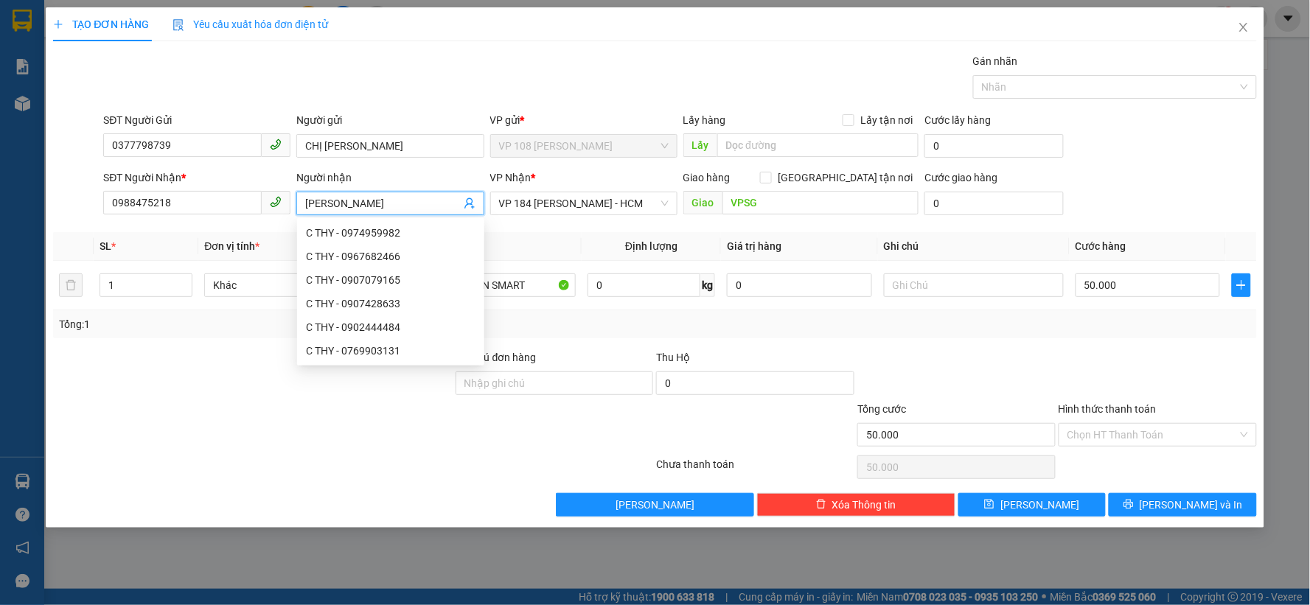
drag, startPoint x: 385, startPoint y: 201, endPoint x: 289, endPoint y: 199, distance: 95.9
click at [289, 199] on div "SĐT Người Nhận * 0988475218 Người nhận VÂN ANH VP Nhận * VP 184 Nguyễn Văn Trỗi…" at bounding box center [679, 196] width 1159 height 52
type input "C VÂN"
click at [657, 322] on div "Tổng: 1" at bounding box center [655, 324] width 1192 height 16
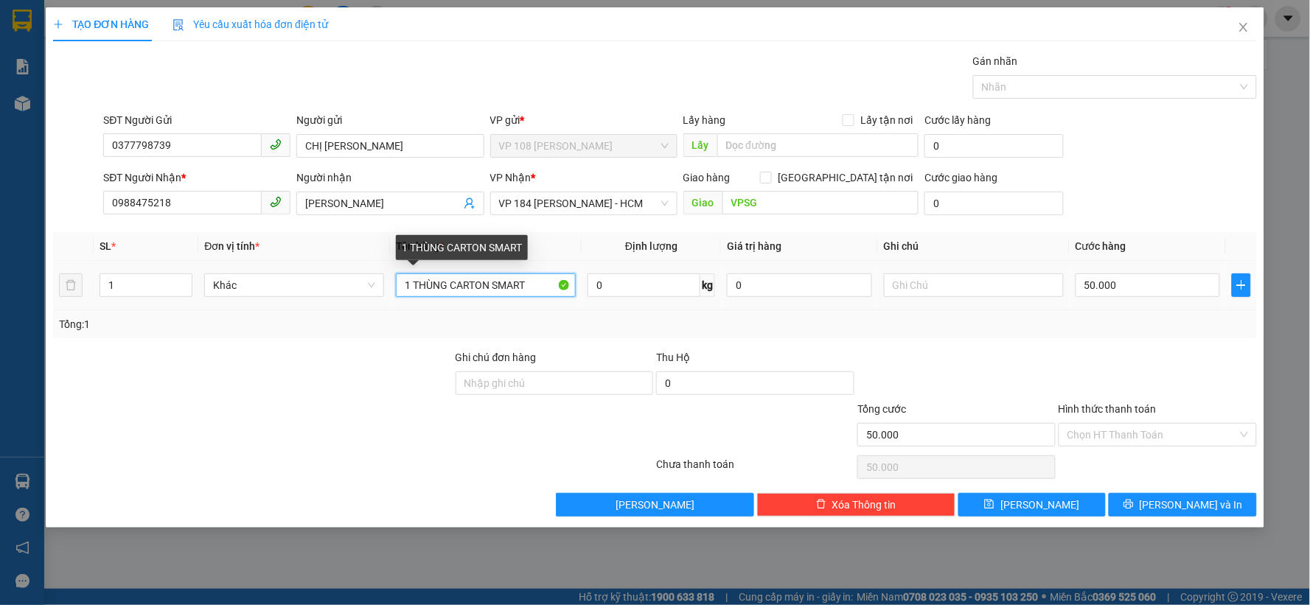
drag, startPoint x: 539, startPoint y: 281, endPoint x: 411, endPoint y: 278, distance: 128.3
click at [411, 278] on input "1 THÙNG CARTON SMART" at bounding box center [486, 286] width 180 height 24
type input "1T XỐP"
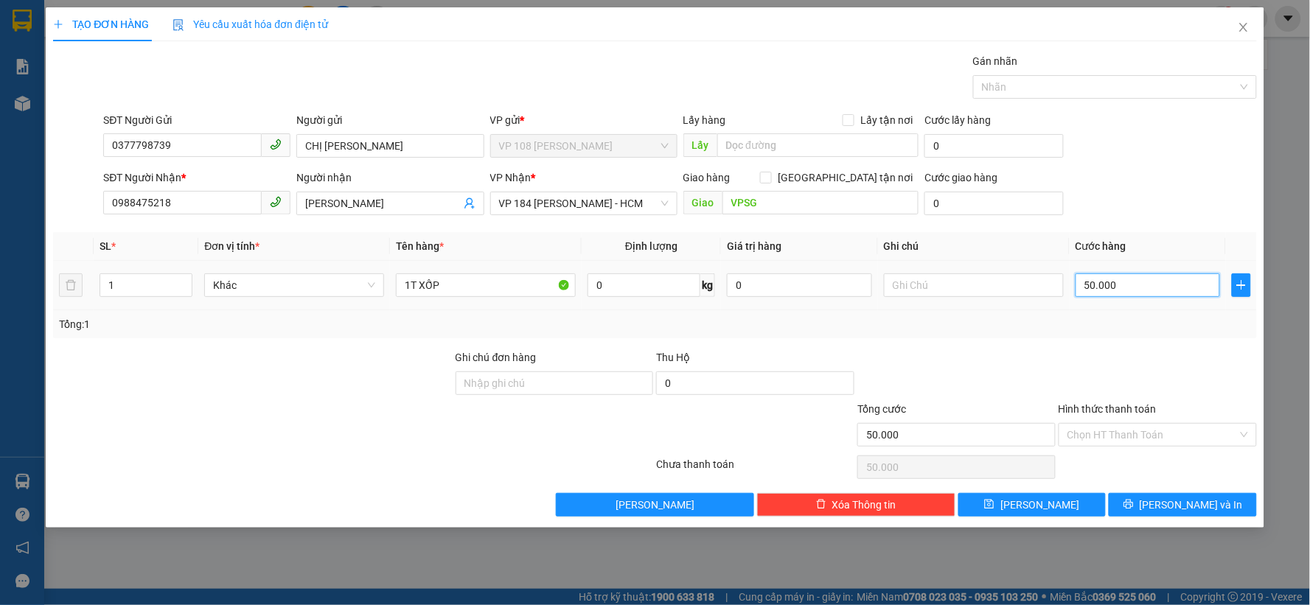
click at [1112, 282] on input "50.000" at bounding box center [1148, 286] width 145 height 24
type input "3"
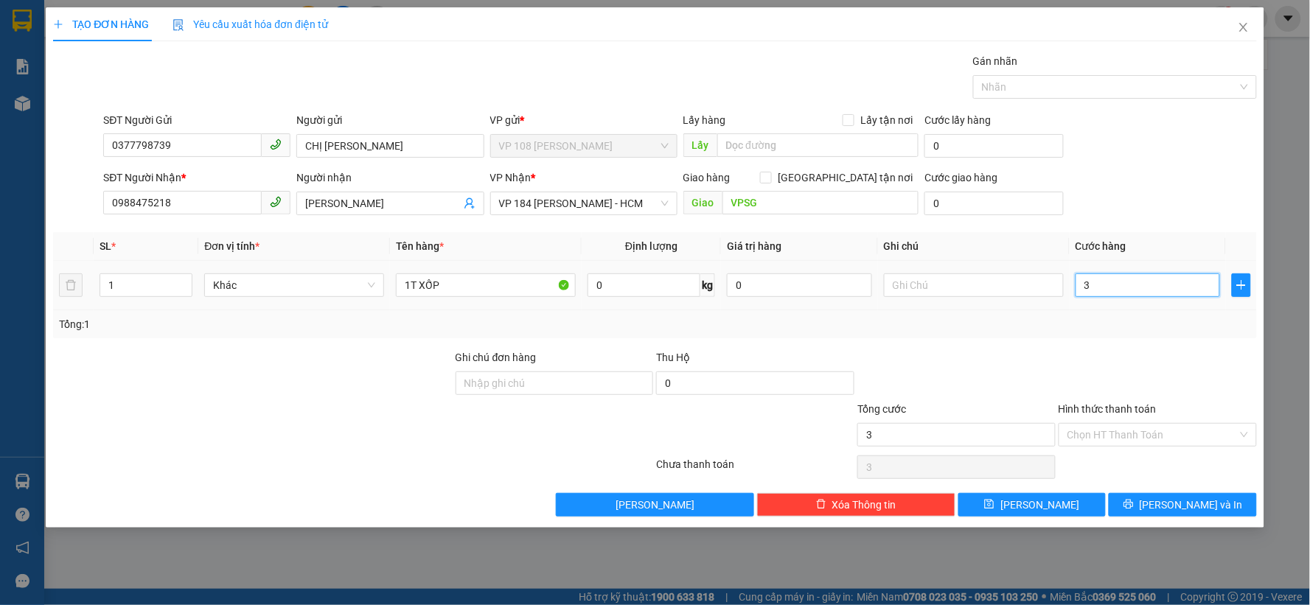
type input "30"
type input "300"
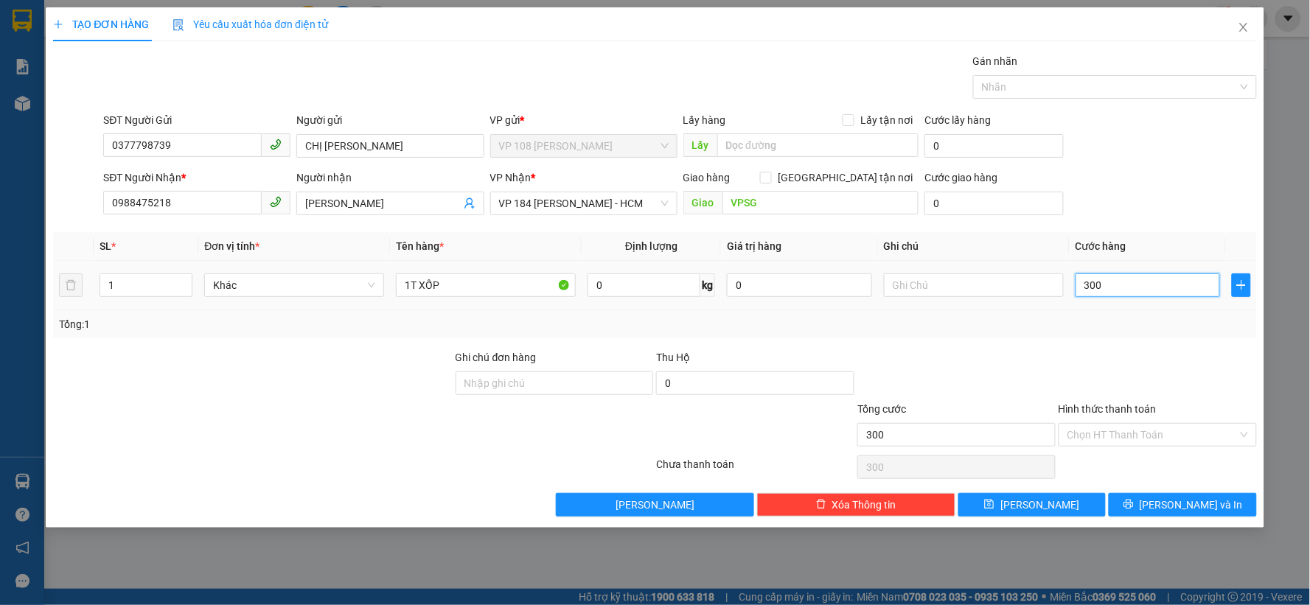
type input "3.000"
type input "30.000"
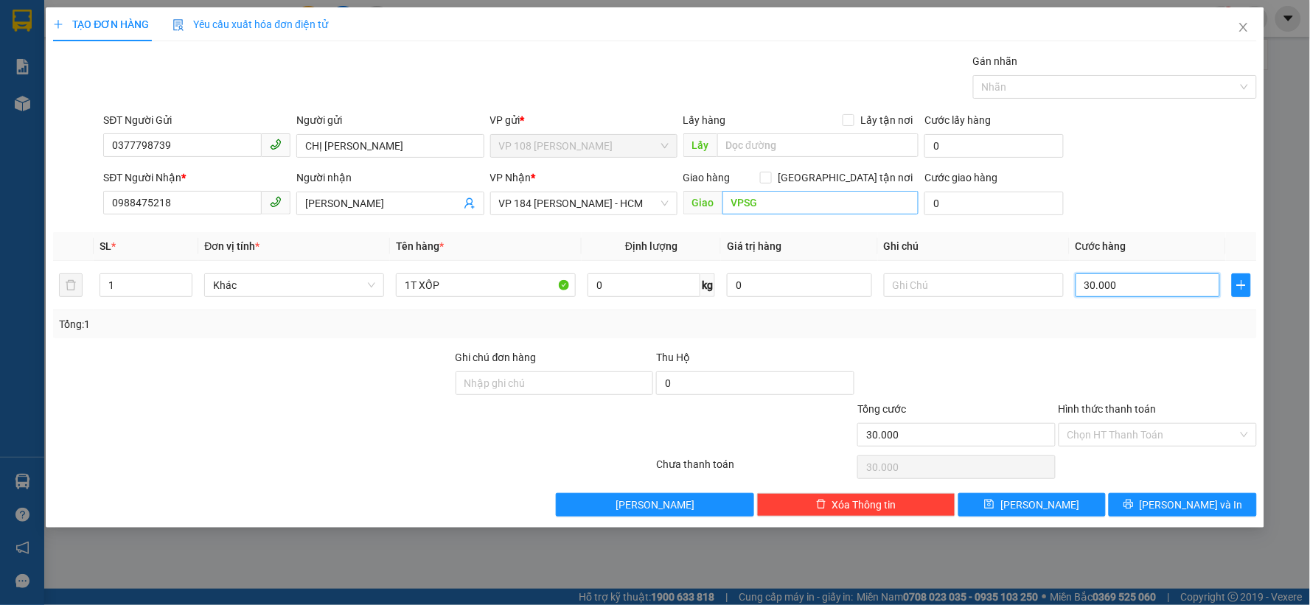
type input "30.000"
click at [762, 207] on input "VPSG" at bounding box center [821, 203] width 197 height 24
type input "VP184"
click at [997, 359] on div at bounding box center [956, 376] width 201 height 52
click at [1130, 437] on input "Hình thức thanh toán" at bounding box center [1153, 435] width 170 height 22
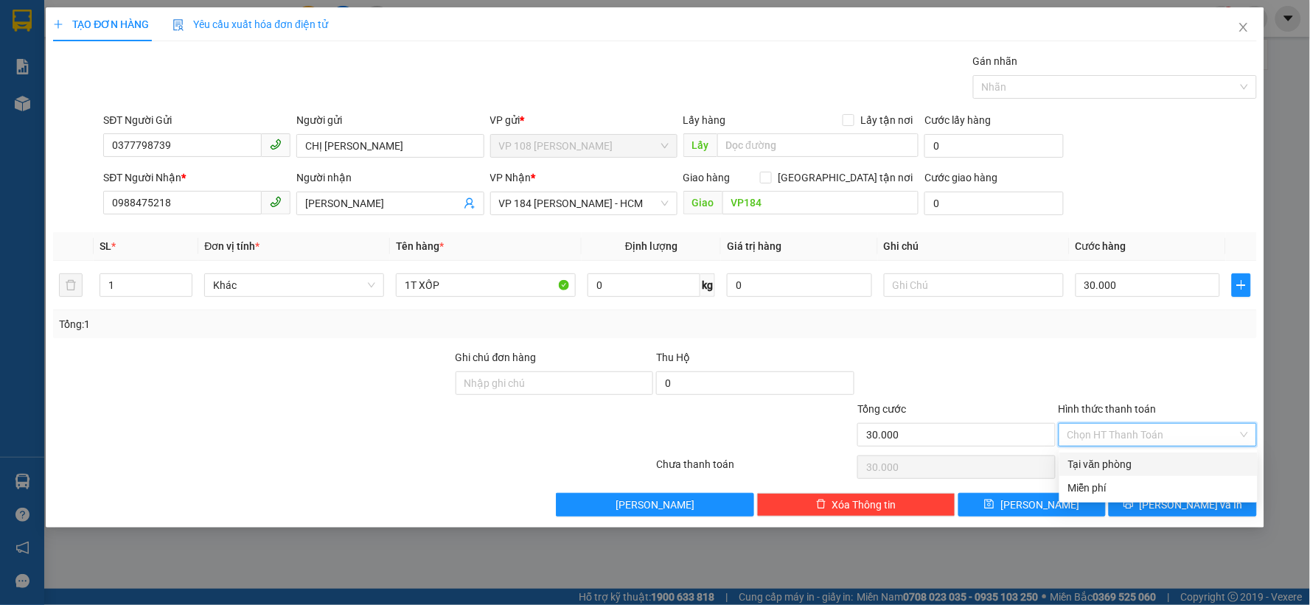
click at [1103, 461] on div "Tại văn phòng" at bounding box center [1158, 464] width 181 height 16
type input "0"
click at [310, 202] on input "C VÂN" at bounding box center [382, 203] width 155 height 16
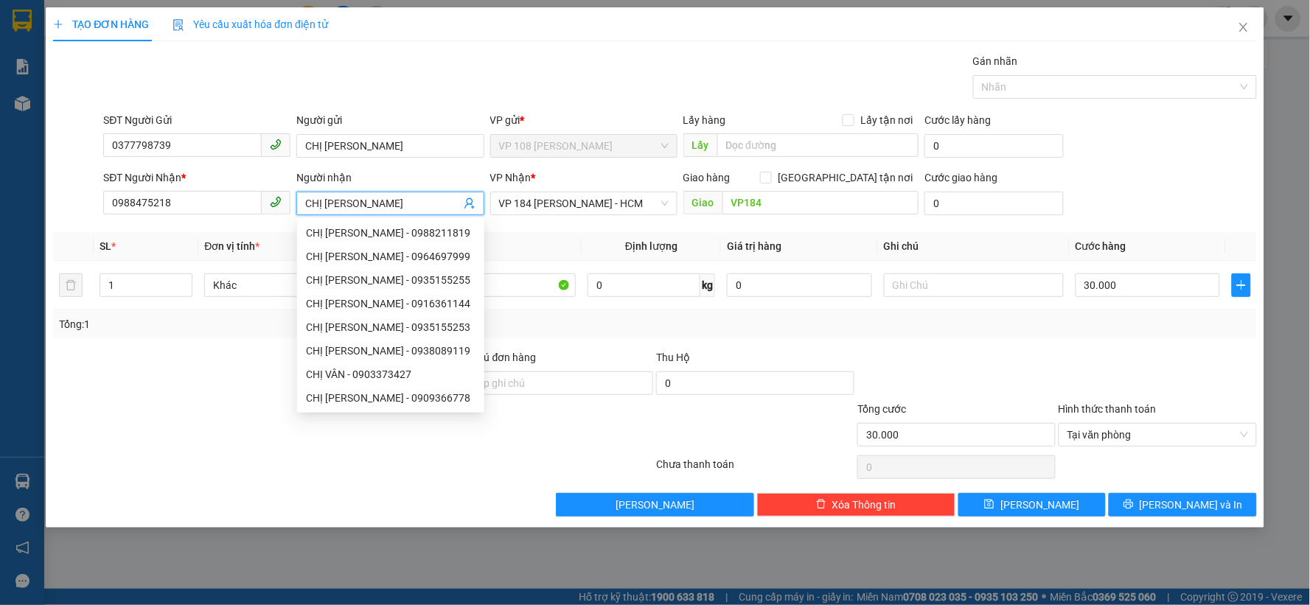
type input "CHỊ VÂN"
click at [1015, 351] on div at bounding box center [956, 376] width 201 height 52
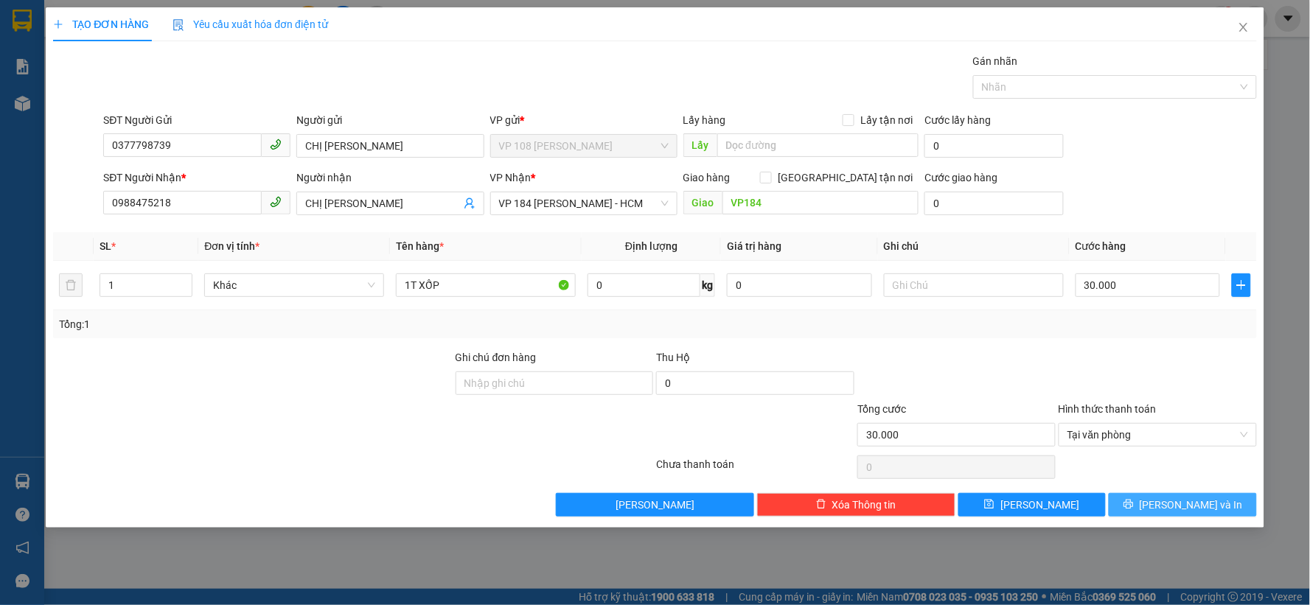
click at [1196, 504] on span "Lưu và In" at bounding box center [1191, 505] width 103 height 16
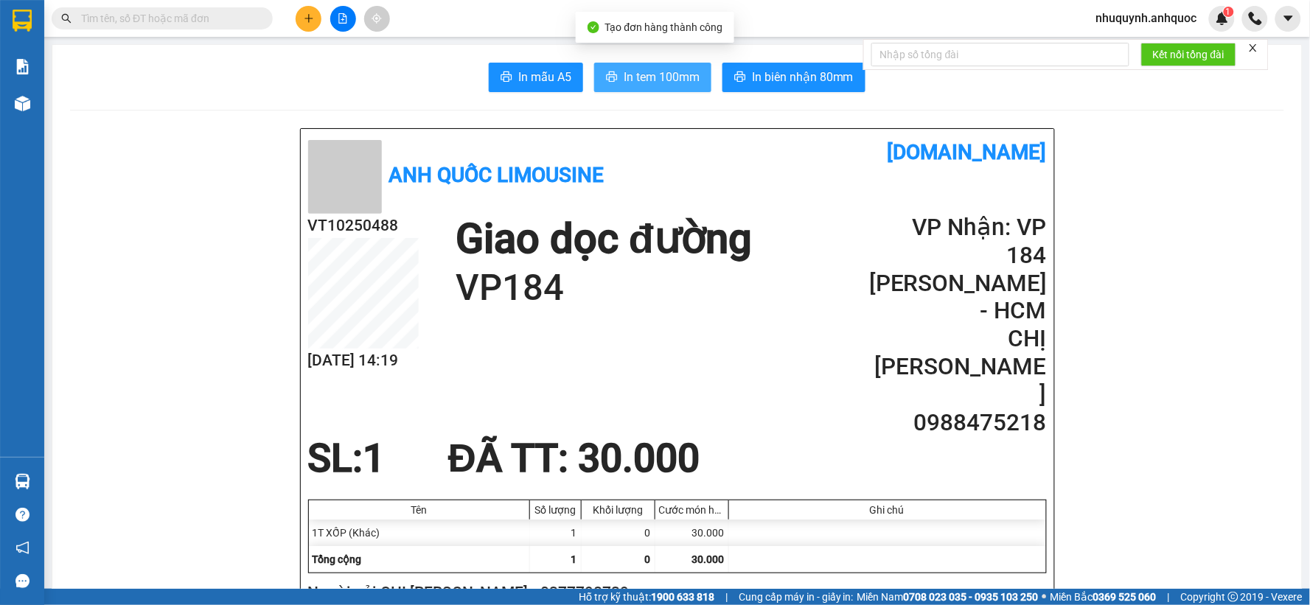
click at [652, 80] on span "In tem 100mm" at bounding box center [662, 77] width 76 height 18
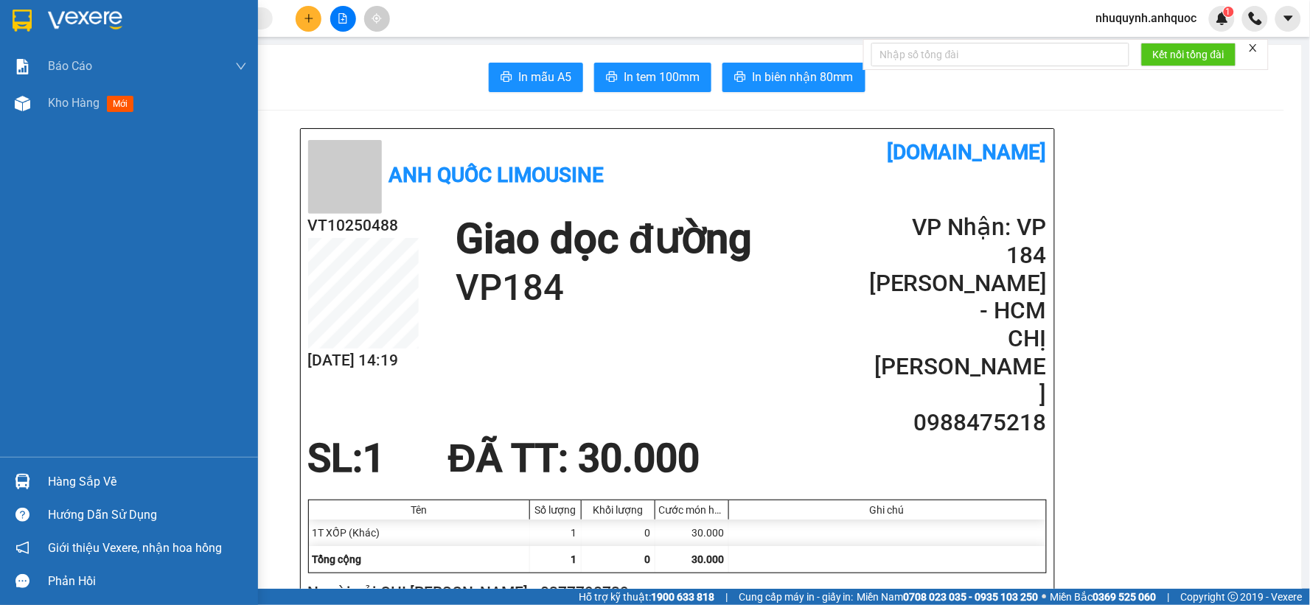
click at [23, 16] on img at bounding box center [22, 21] width 19 height 22
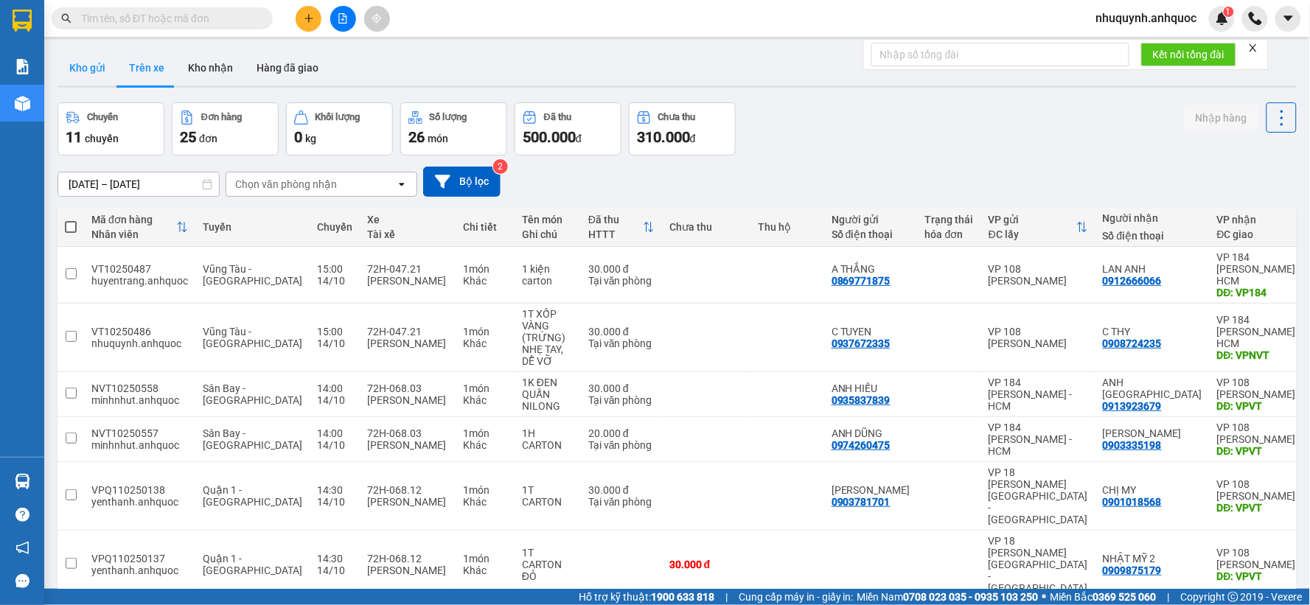
click at [77, 63] on button "Kho gửi" at bounding box center [88, 67] width 60 height 35
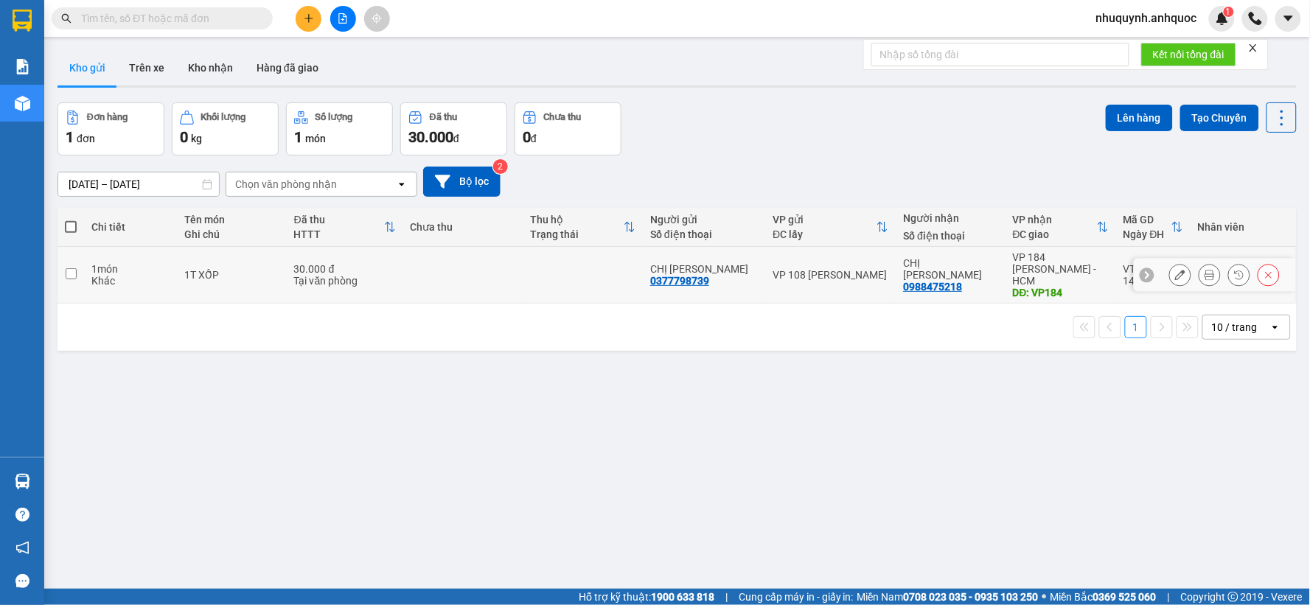
click at [484, 285] on td at bounding box center [463, 275] width 120 height 57
checkbox input "true"
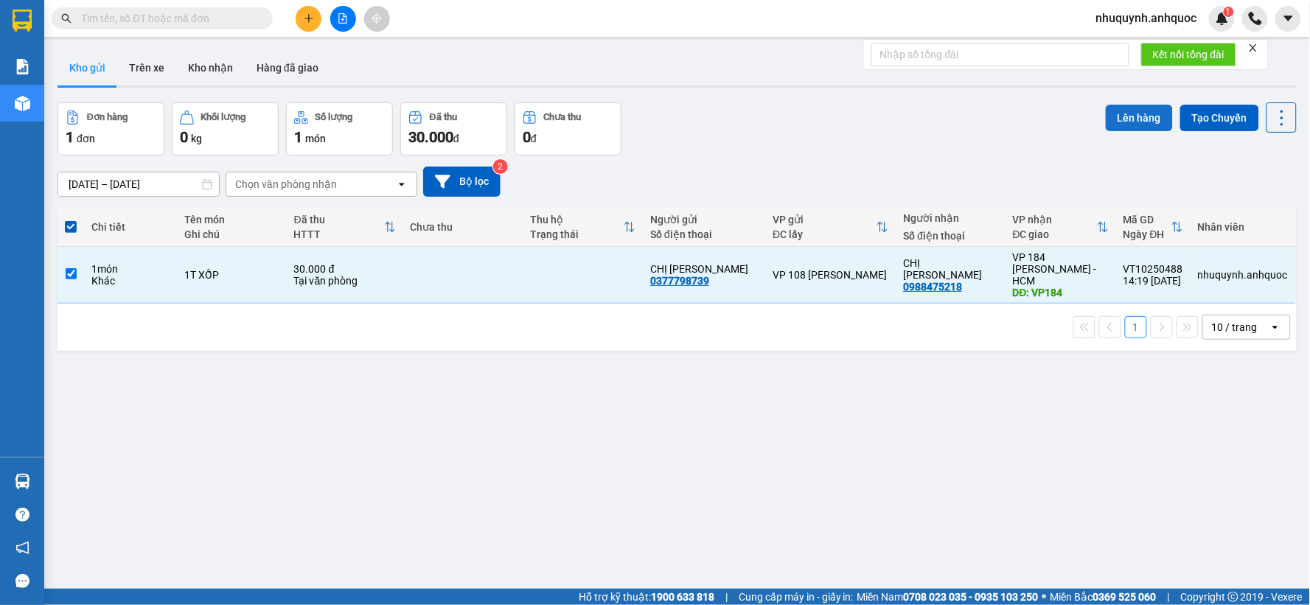
click at [1124, 112] on button "Lên hàng" at bounding box center [1139, 118] width 67 height 27
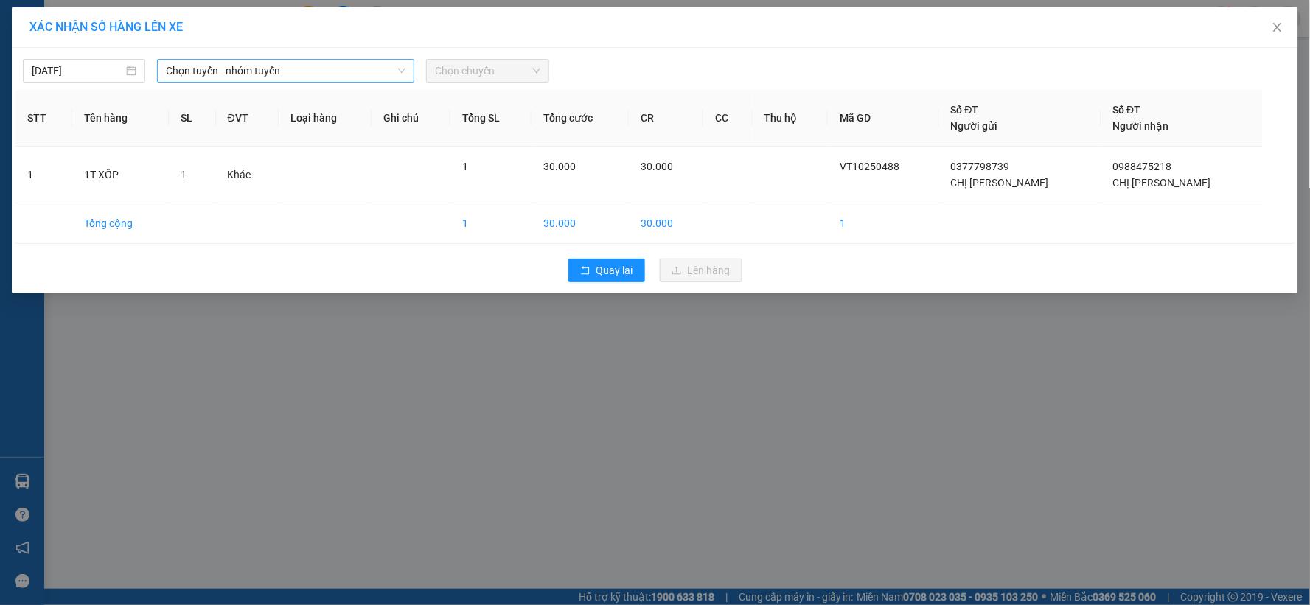
click at [299, 69] on span "Chọn tuyến - nhóm tuyến" at bounding box center [286, 71] width 240 height 22
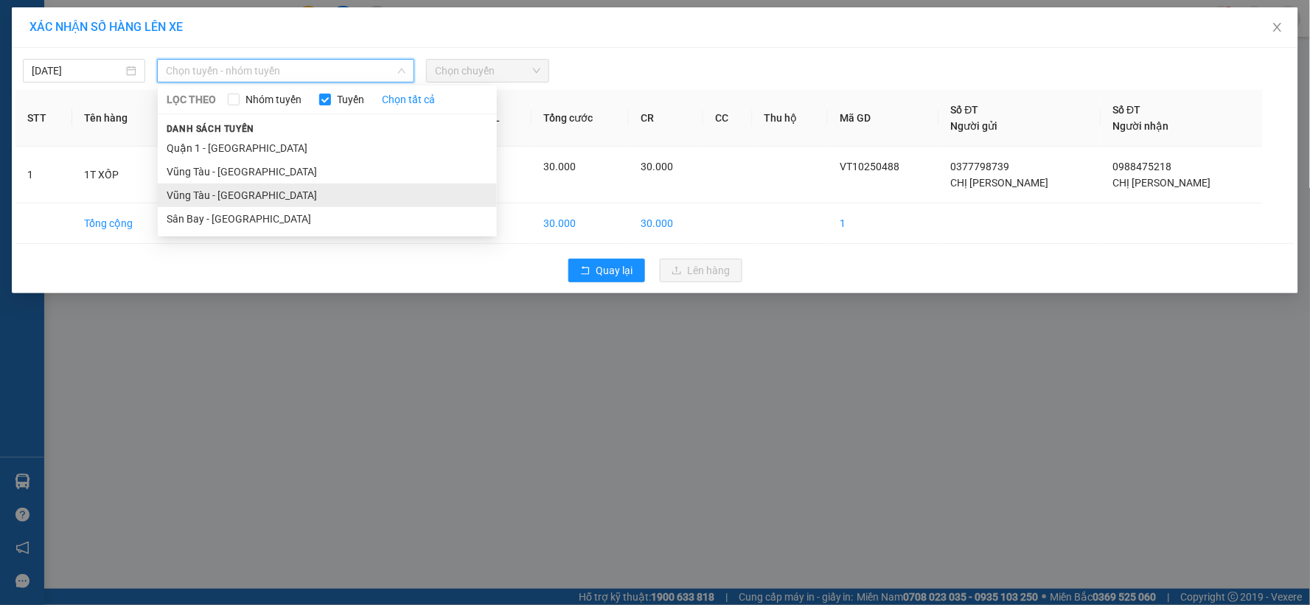
click at [258, 198] on li "Vũng Tàu - Sân Bay" at bounding box center [327, 196] width 339 height 24
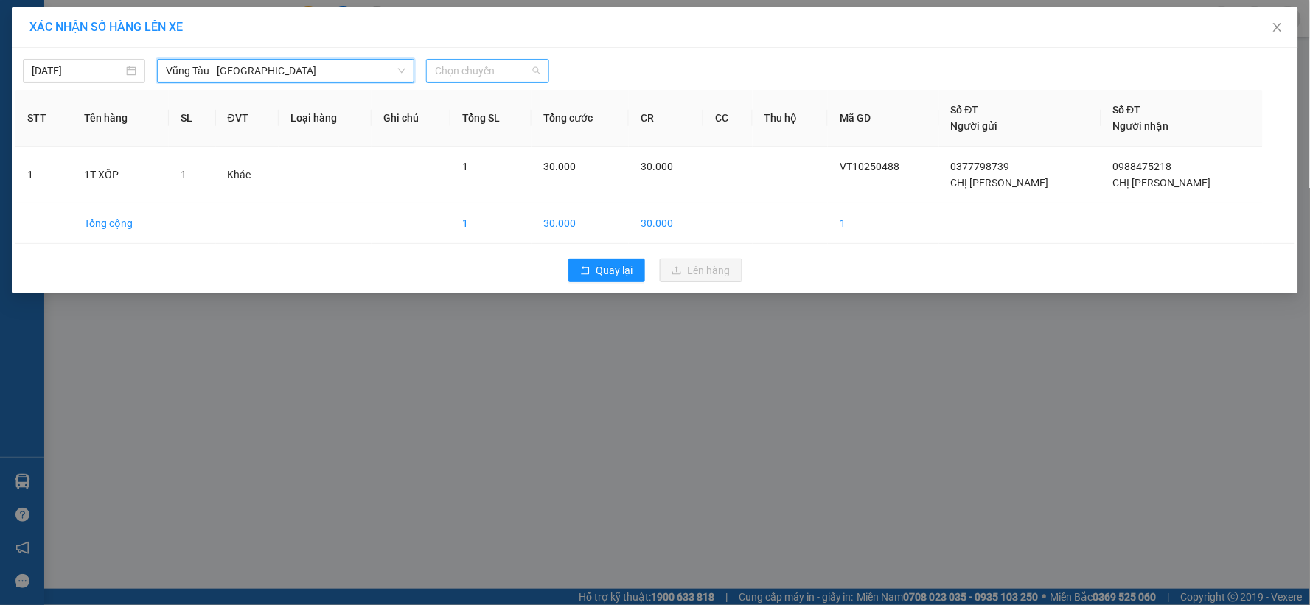
click at [499, 69] on span "Chọn chuyến" at bounding box center [487, 71] width 105 height 22
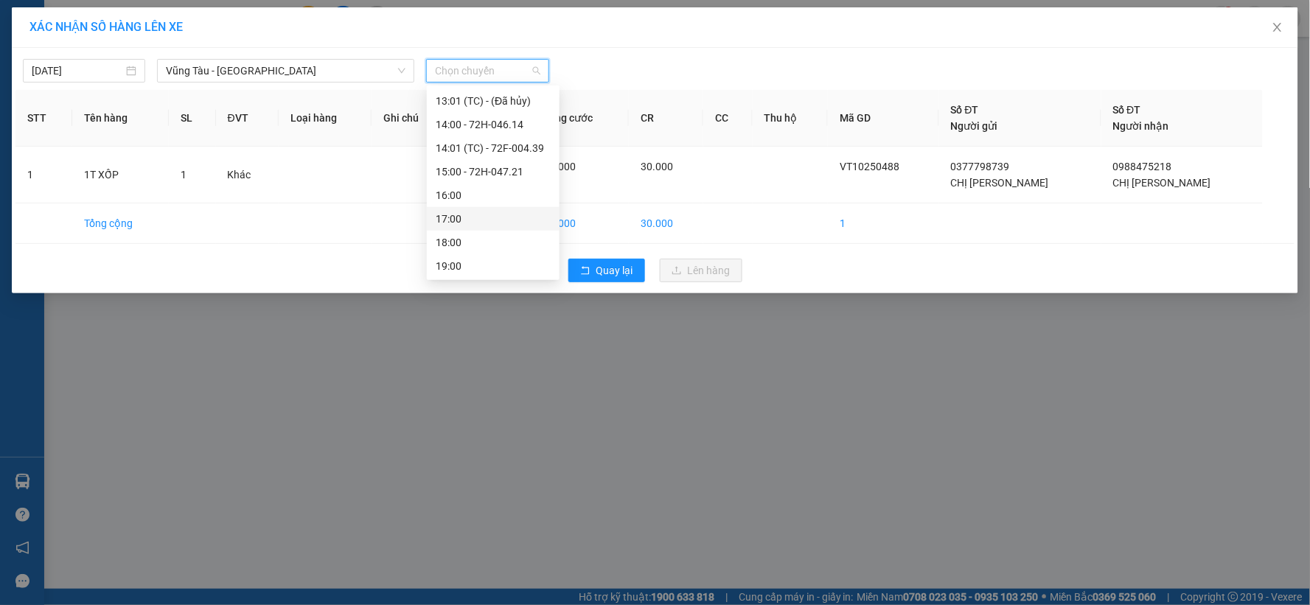
scroll to position [401, 0]
click at [458, 173] on div "15:00 - 72H-047.21" at bounding box center [493, 171] width 115 height 16
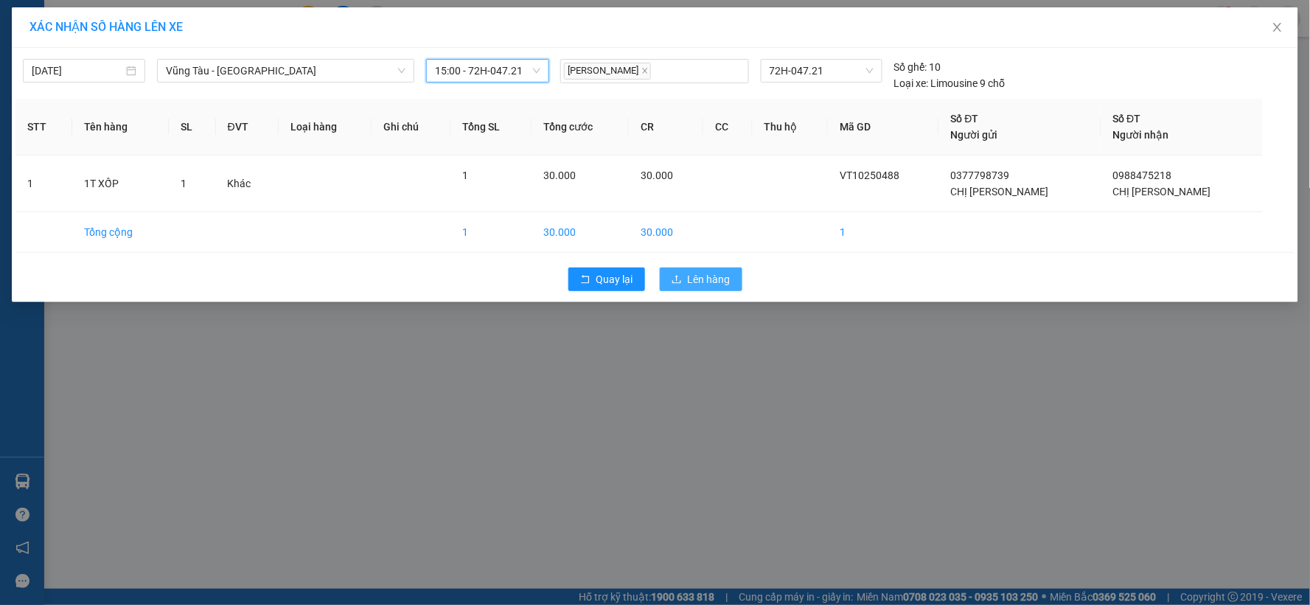
click at [718, 281] on span "Lên hàng" at bounding box center [709, 279] width 43 height 16
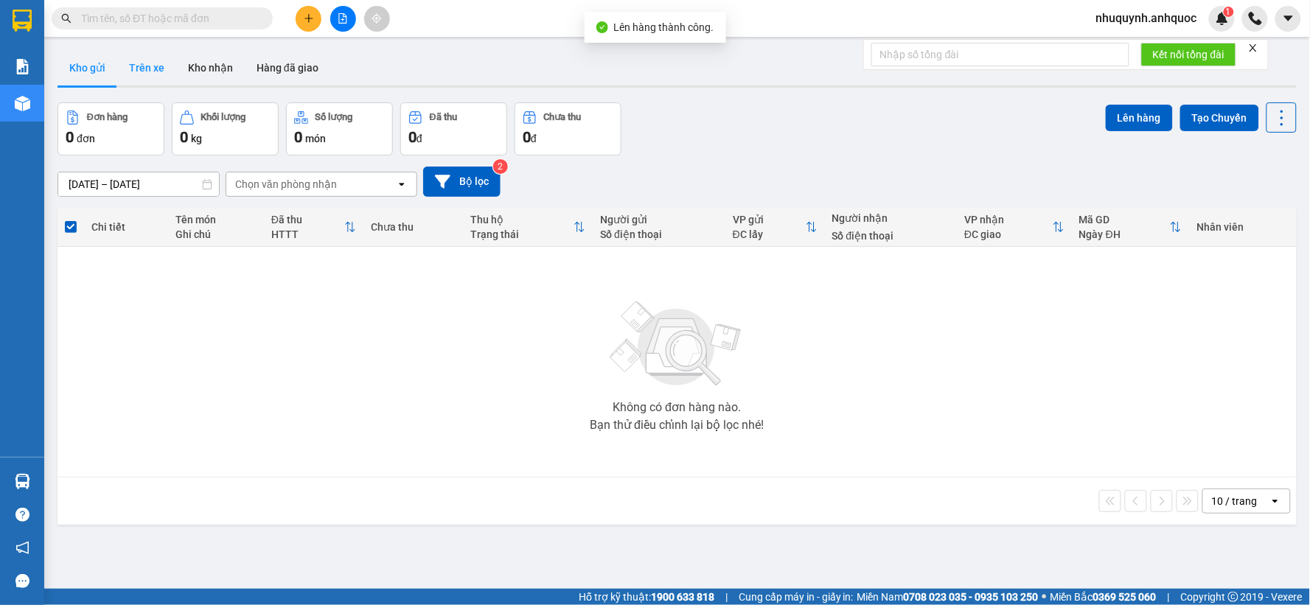
click at [163, 69] on button "Trên xe" at bounding box center [146, 67] width 59 height 35
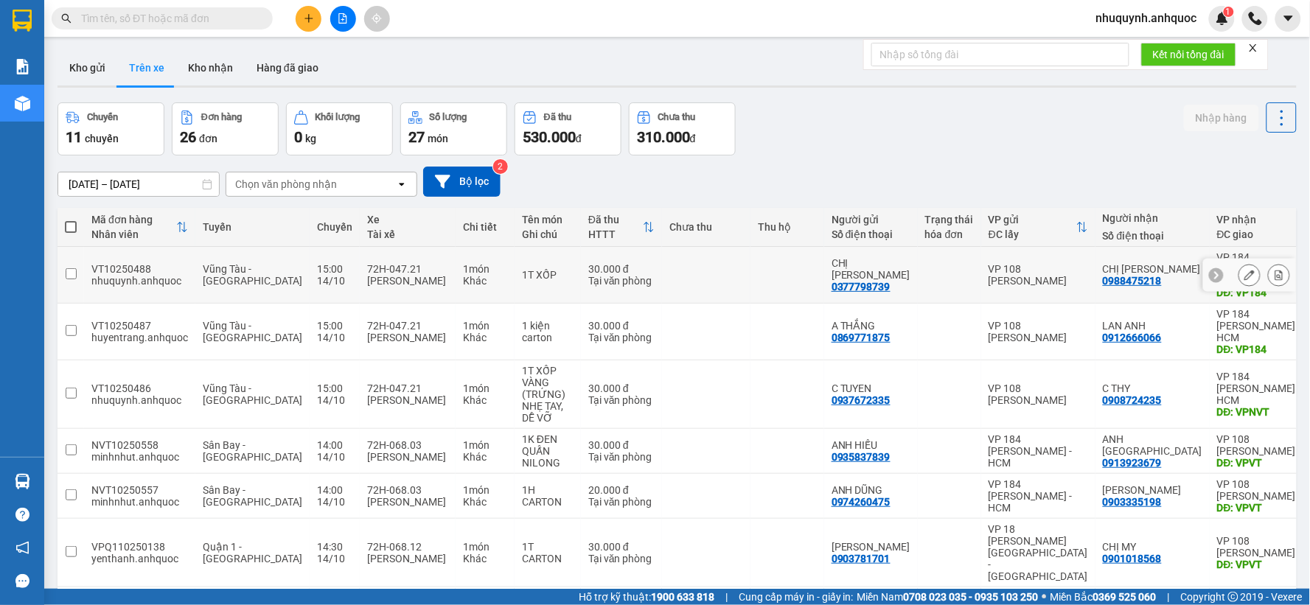
click at [1274, 270] on icon at bounding box center [1279, 275] width 10 height 10
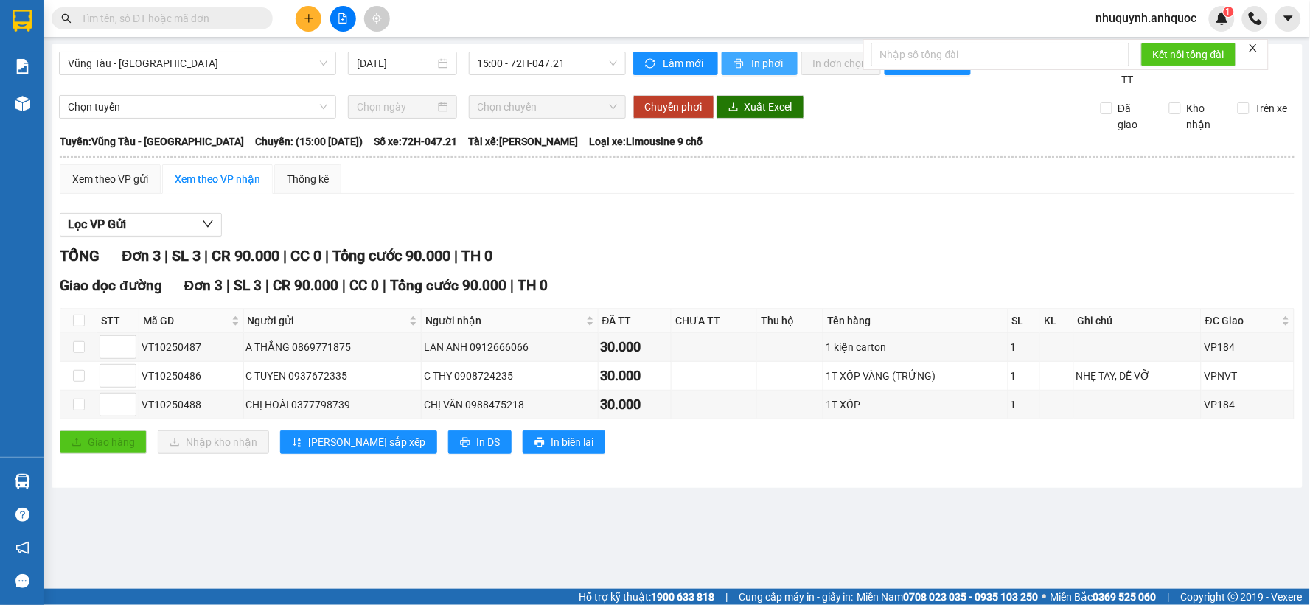
click at [768, 62] on span "In phơi" at bounding box center [769, 63] width 34 height 16
click at [307, 22] on icon "plus" at bounding box center [309, 18] width 10 height 10
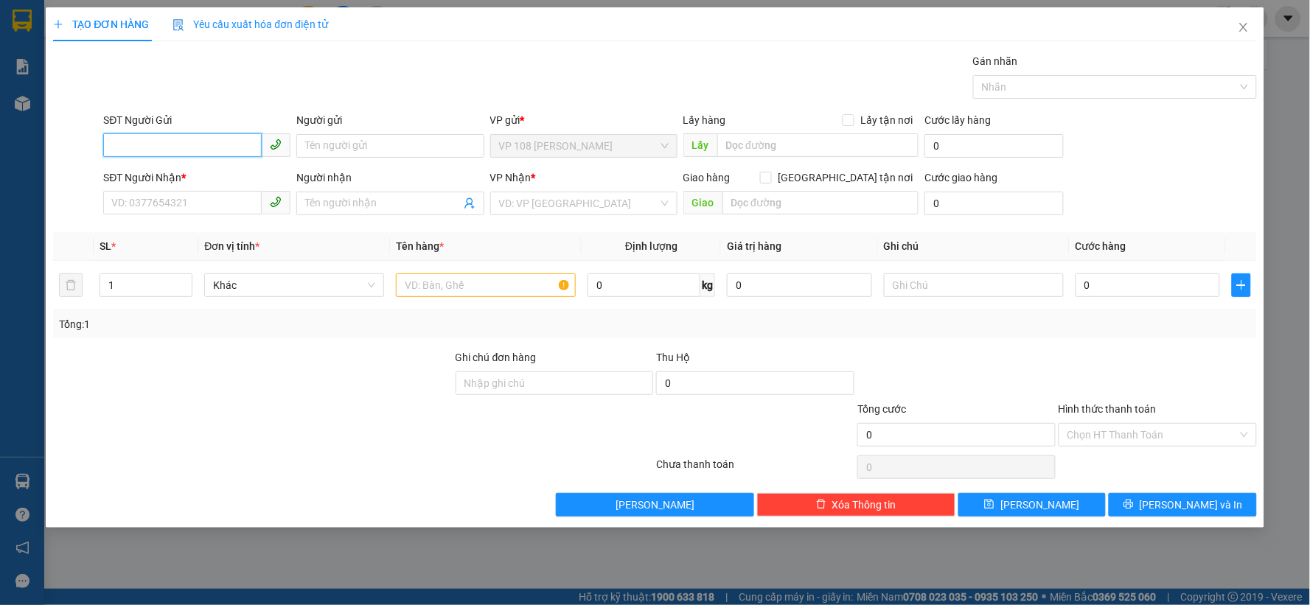
click at [208, 145] on input "SĐT Người Gửi" at bounding box center [182, 145] width 159 height 24
type input "0913722788"
click at [206, 175] on div "0913722788 - A DUY" at bounding box center [197, 175] width 170 height 16
type input "A DUY"
type input "0392076594"
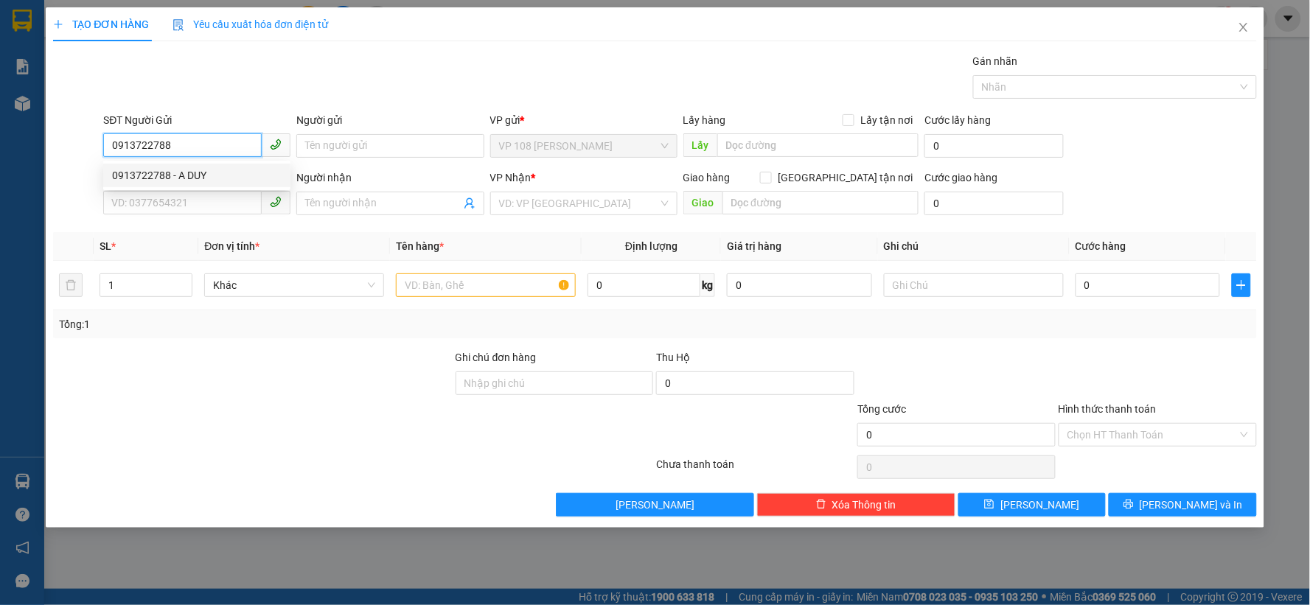
type input "C NGỌC"
type input "VPNVT"
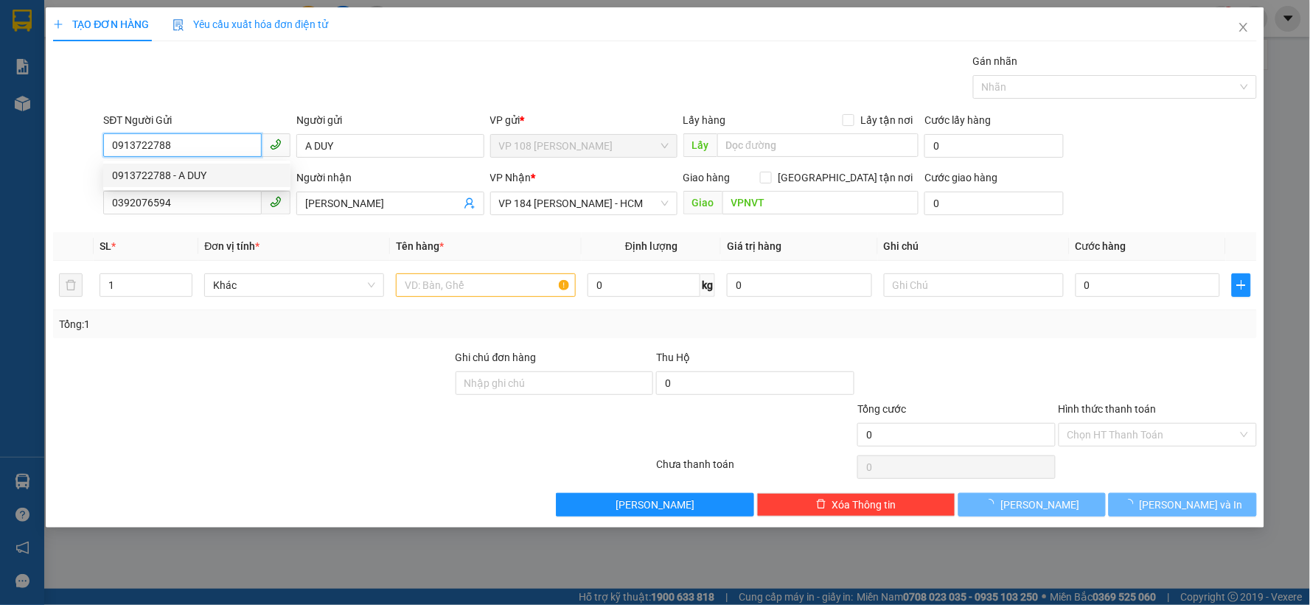
type input "20.000"
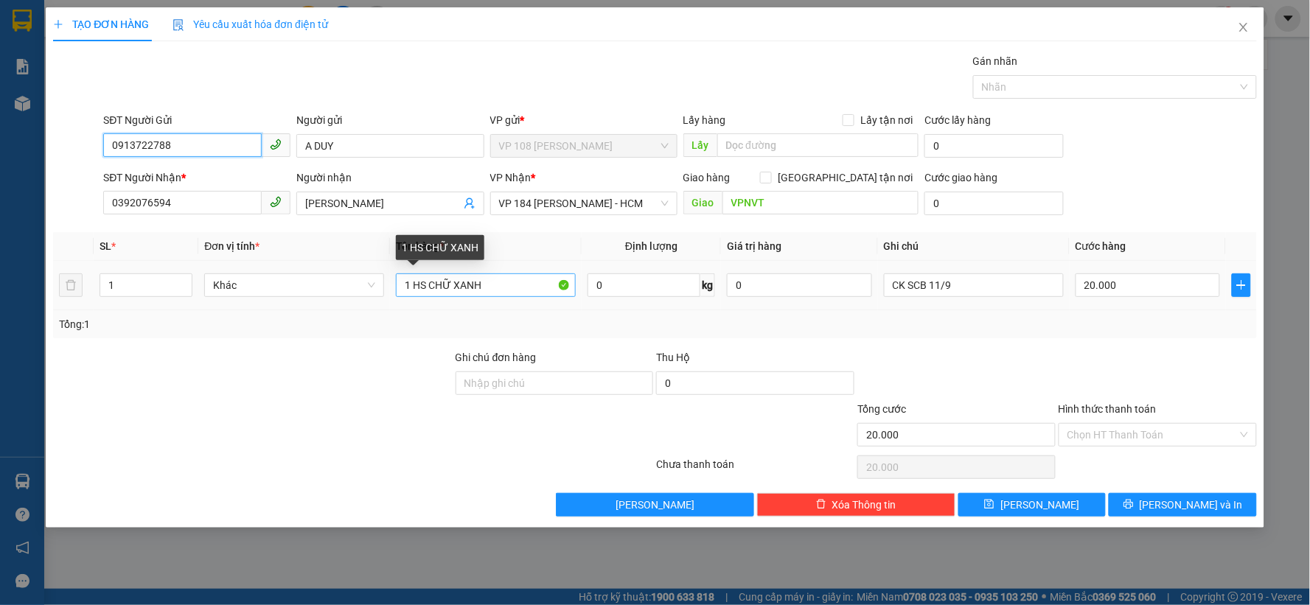
type input "0913722788"
drag, startPoint x: 510, startPoint y: 290, endPoint x: 424, endPoint y: 282, distance: 86.6
click at [424, 282] on input "1 HS CHỮ XANH" at bounding box center [486, 286] width 180 height 24
type input "1 K BÁNH"
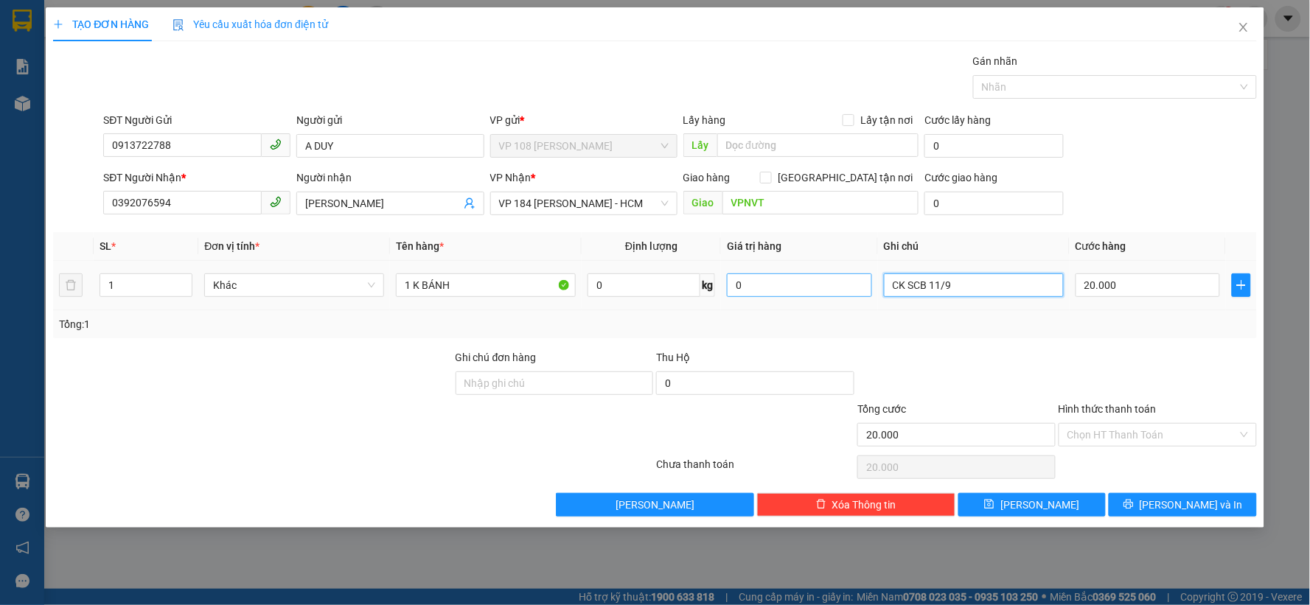
drag, startPoint x: 977, startPoint y: 280, endPoint x: 863, endPoint y: 286, distance: 114.4
click at [863, 286] on tr "1 Khác 1 K BÁNH 0 kg 0 CK SCB 11/9 20.000" at bounding box center [655, 285] width 1204 height 49
type input "NHẸ TAY"
click at [411, 280] on input "1 K BÁNH" at bounding box center [486, 286] width 180 height 24
type input "1K BÁNH"
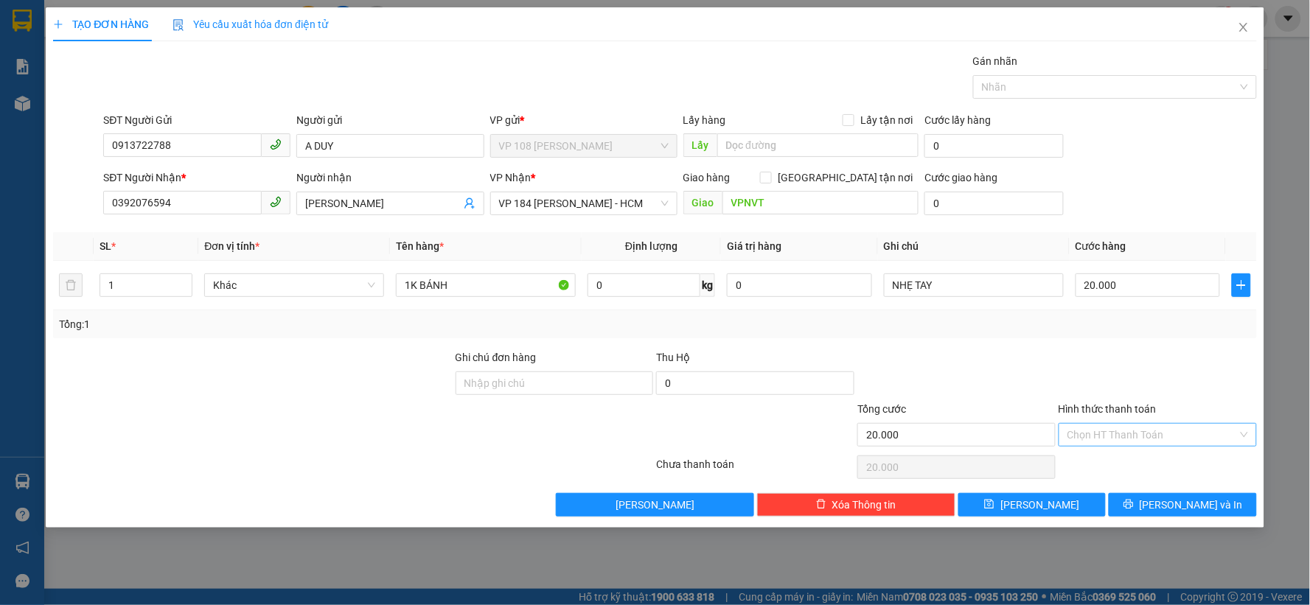
click at [1139, 438] on input "Hình thức thanh toán" at bounding box center [1153, 435] width 170 height 22
click at [1125, 466] on div "Tại văn phòng" at bounding box center [1158, 464] width 181 height 16
type input "0"
click at [1185, 510] on span "Lưu và In" at bounding box center [1191, 505] width 103 height 16
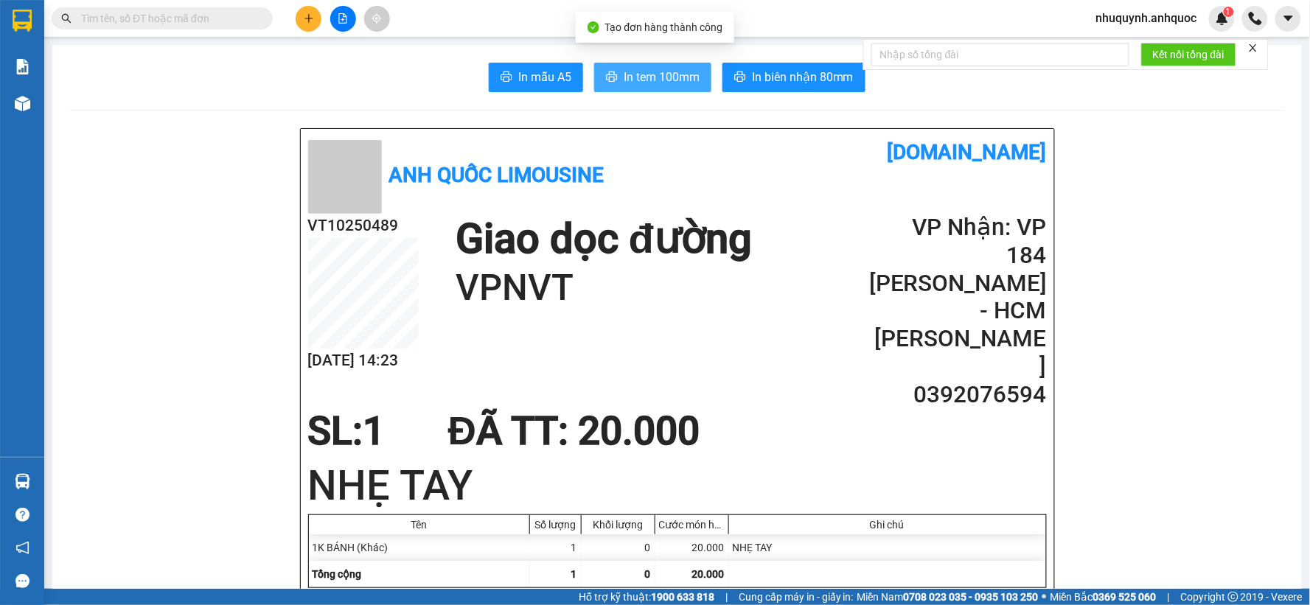
click at [640, 74] on span "In tem 100mm" at bounding box center [662, 77] width 76 height 18
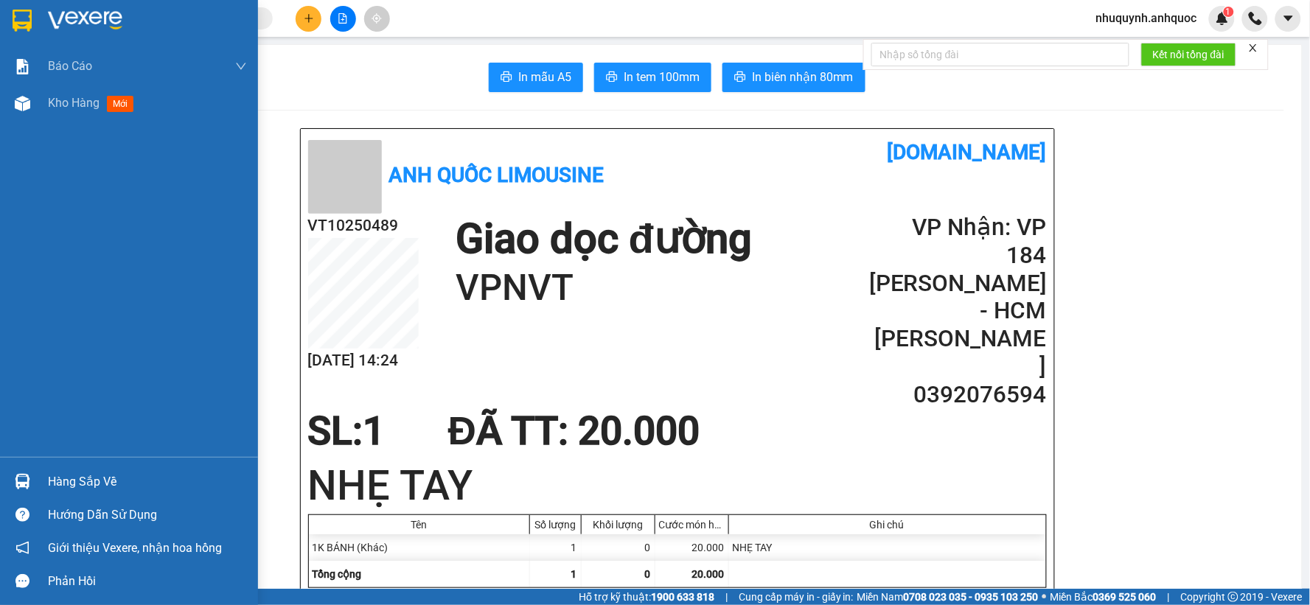
click at [45, 12] on div at bounding box center [129, 24] width 258 height 48
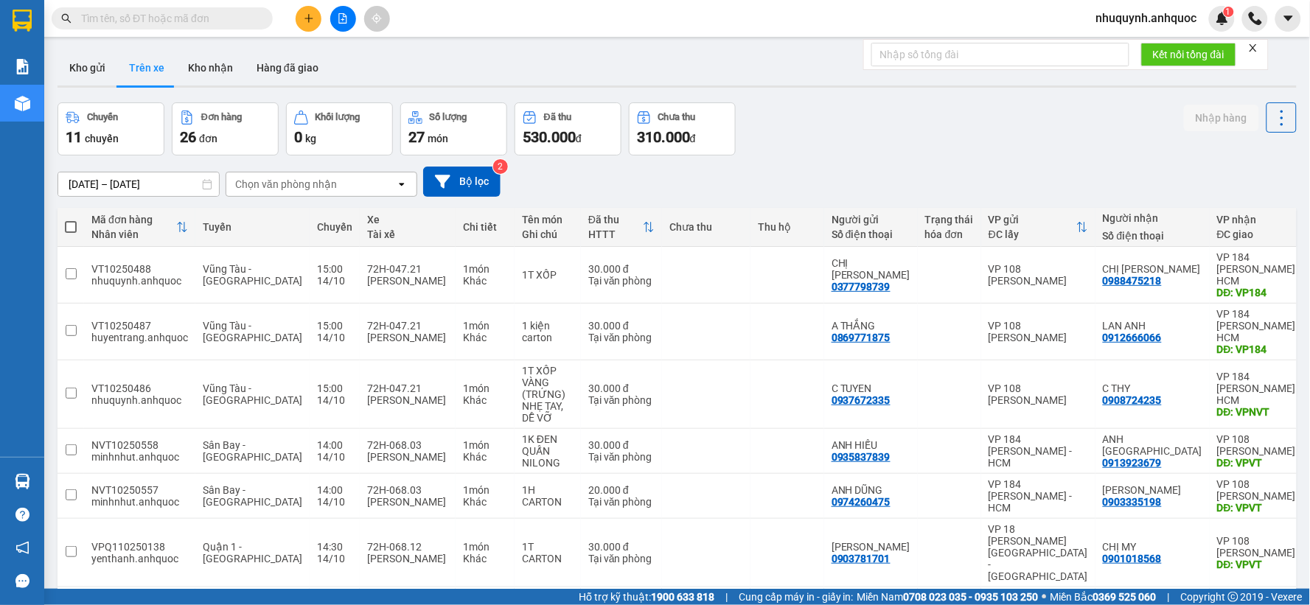
click at [306, 15] on icon "plus" at bounding box center [309, 18] width 10 height 10
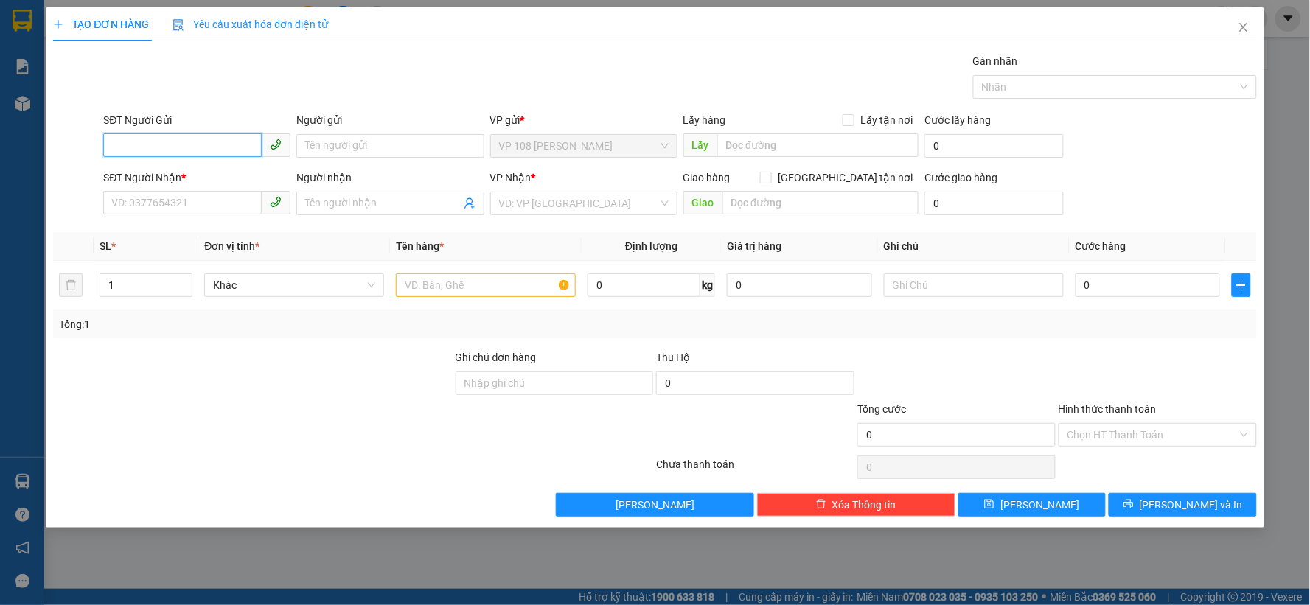
click at [179, 144] on input "SĐT Người Gửi" at bounding box center [182, 145] width 159 height 24
click at [231, 170] on div "0967387979 - A NAM" at bounding box center [197, 175] width 170 height 16
type input "0967387979"
type input "A NAM"
type input "0702623230"
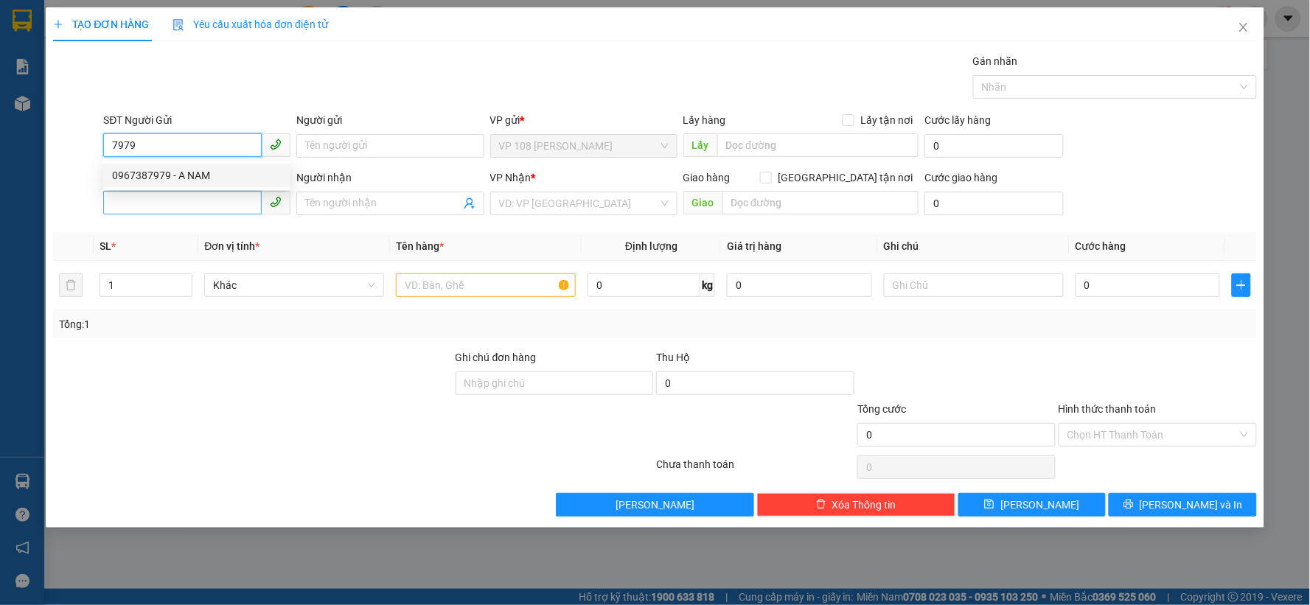
type input "C QUỲNH"
type input "VPQ1"
type input "30.000"
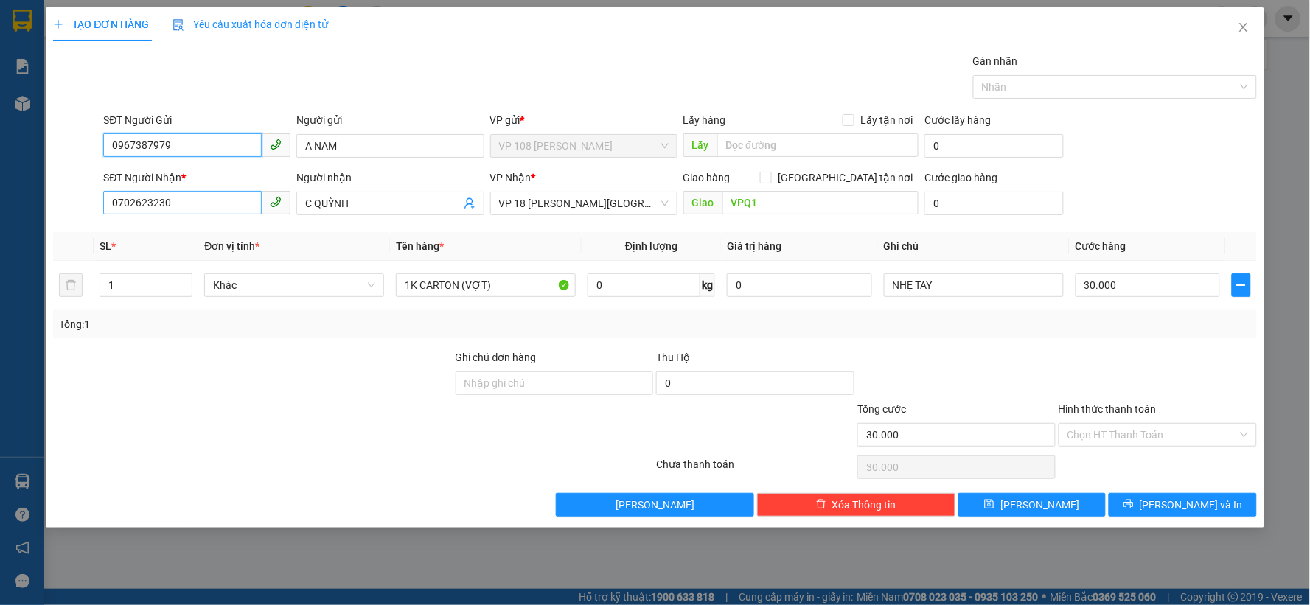
type input "0967387979"
click at [205, 201] on input "0702623230" at bounding box center [182, 203] width 159 height 24
click at [204, 201] on input "0702623230" at bounding box center [182, 203] width 159 height 24
type input "0938981230"
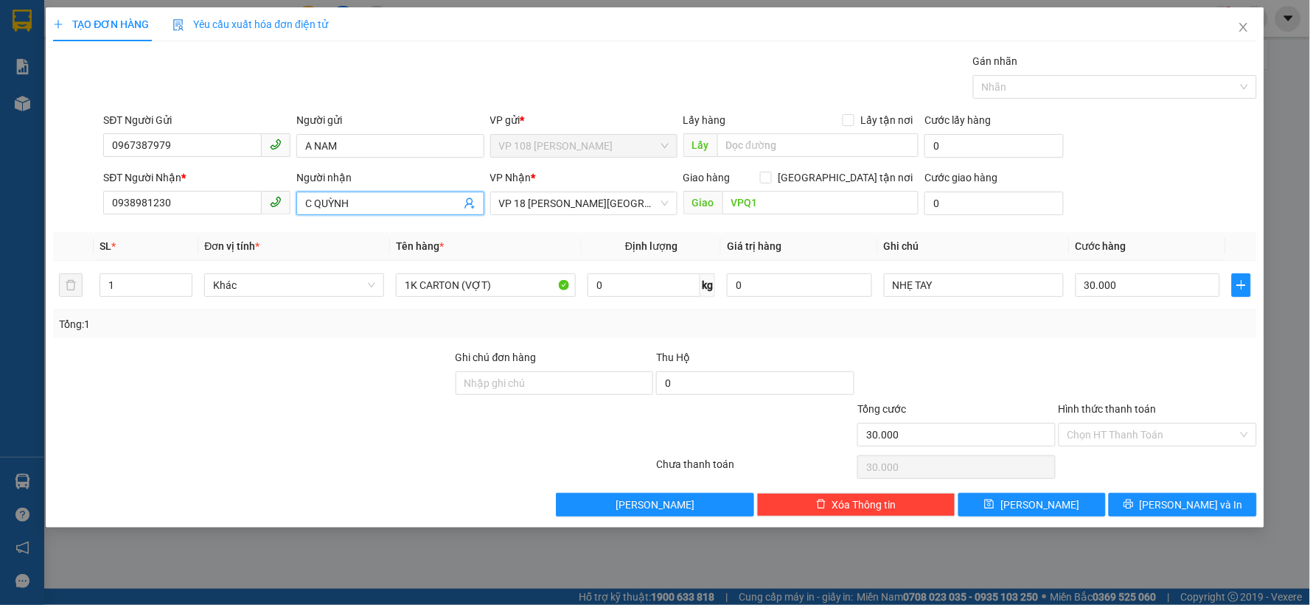
drag, startPoint x: 397, startPoint y: 196, endPoint x: 268, endPoint y: 196, distance: 129.0
click at [268, 196] on div "SĐT Người Nhận * 0938981230 Người nhận C QUỲNH VP Nhận * VP 18 Nguyễn Thái Bình…" at bounding box center [679, 196] width 1159 height 52
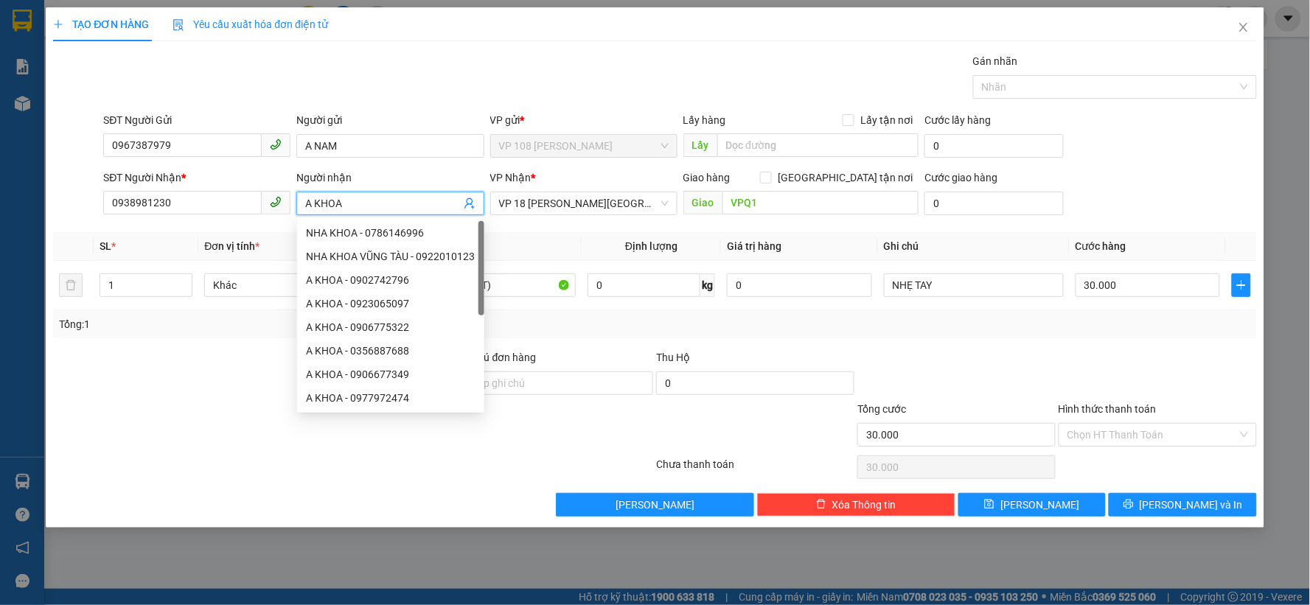
type input "A KHOA"
click at [145, 392] on div at bounding box center [253, 376] width 403 height 52
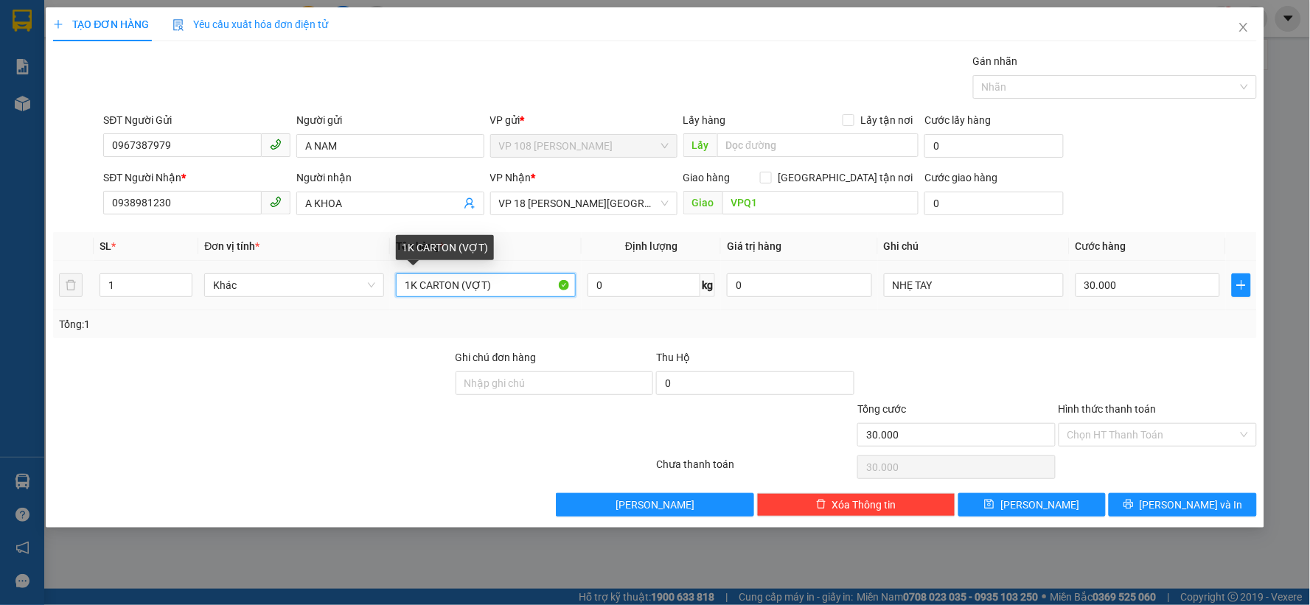
drag, startPoint x: 500, startPoint y: 284, endPoint x: 419, endPoint y: 282, distance: 81.1
click at [419, 282] on input "1K CARTON (VỢT)" at bounding box center [486, 286] width 180 height 24
click at [650, 199] on span "VP 18 [PERSON_NAME][GEOGRAPHIC_DATA] - [GEOGRAPHIC_DATA]" at bounding box center [584, 203] width 170 height 22
type input "1K NILON TRẮNG(VỢT)"
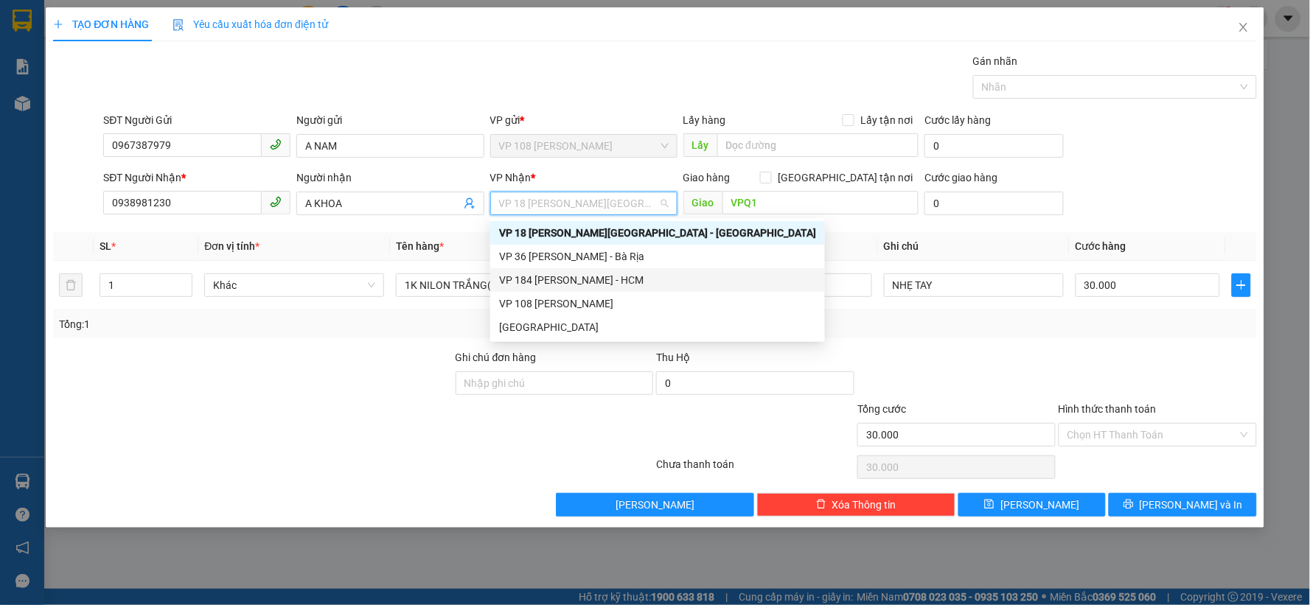
click at [556, 281] on div "VP 184 [PERSON_NAME] - HCM" at bounding box center [657, 280] width 317 height 16
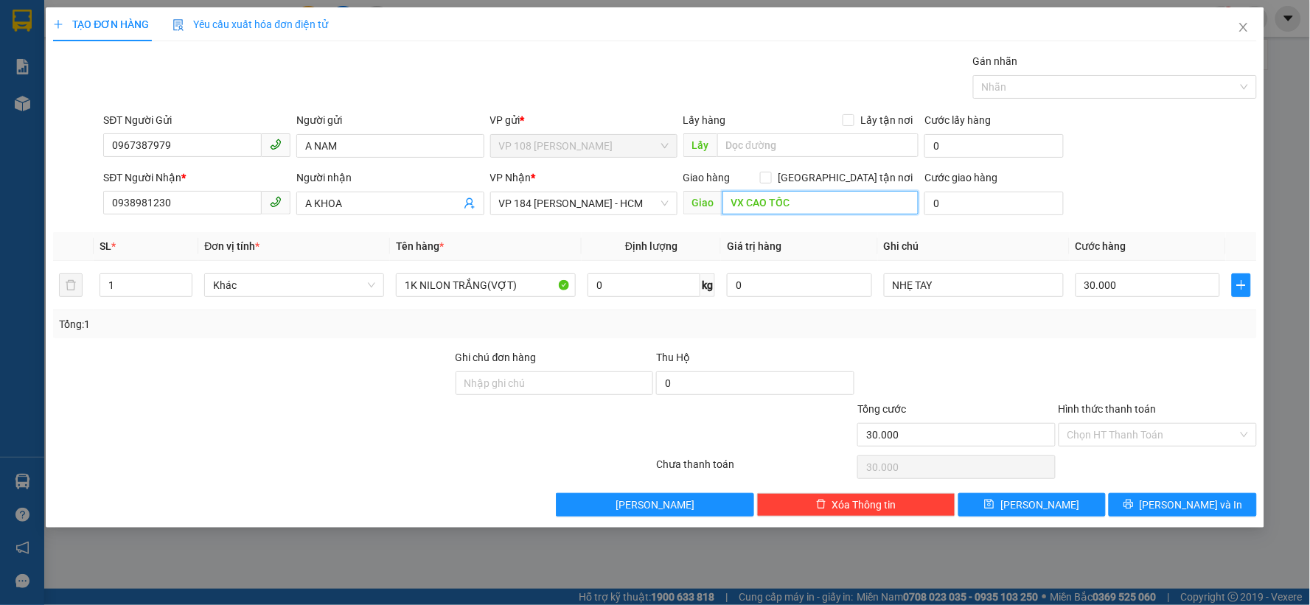
type input "VX CAO TỐC"
click at [1217, 344] on div "Transit Pickup Surcharge Ids Transit Deliver Surcharge Ids Transit Deliver Surc…" at bounding box center [655, 285] width 1204 height 464
click at [1158, 433] on input "Hình thức thanh toán" at bounding box center [1153, 435] width 170 height 22
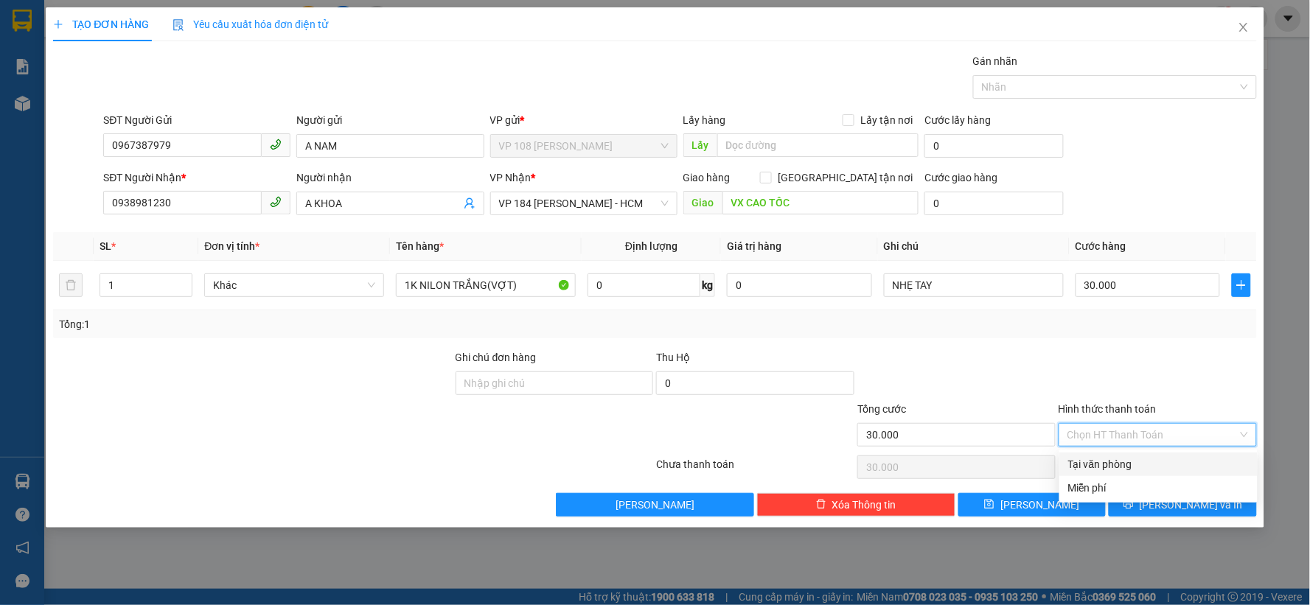
click at [1116, 461] on div "Tại văn phòng" at bounding box center [1158, 464] width 181 height 16
type input "0"
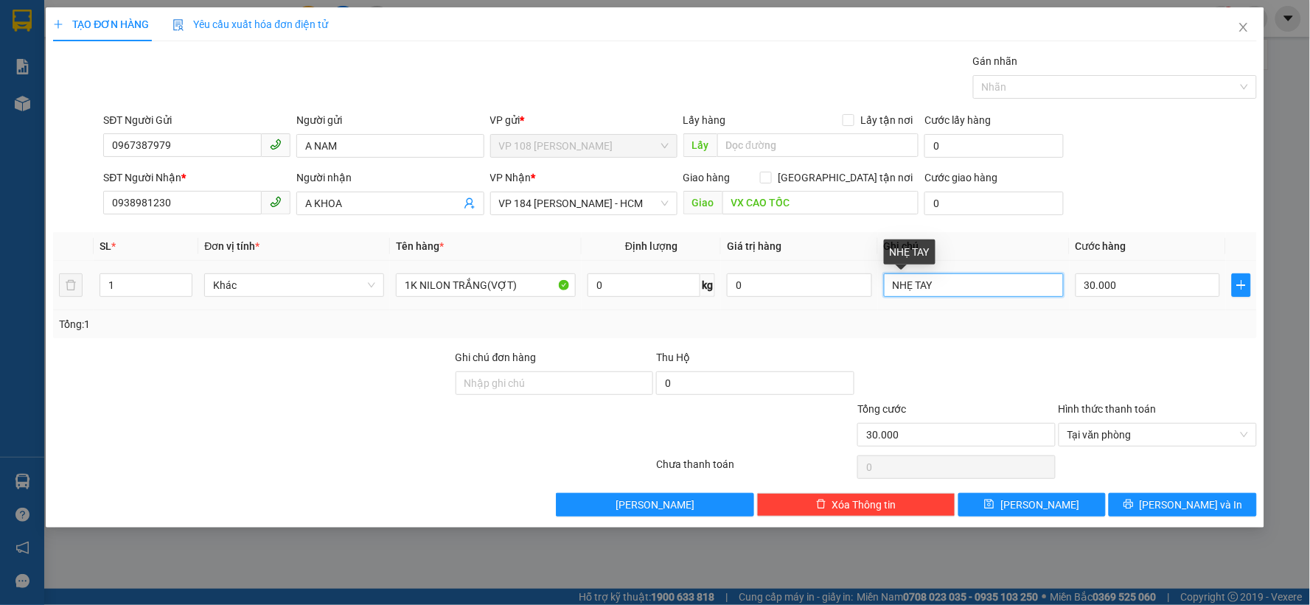
click at [940, 281] on input "NHẸ TAY" at bounding box center [974, 286] width 180 height 24
type input "NHẸ TAY, CK SCB 14/10"
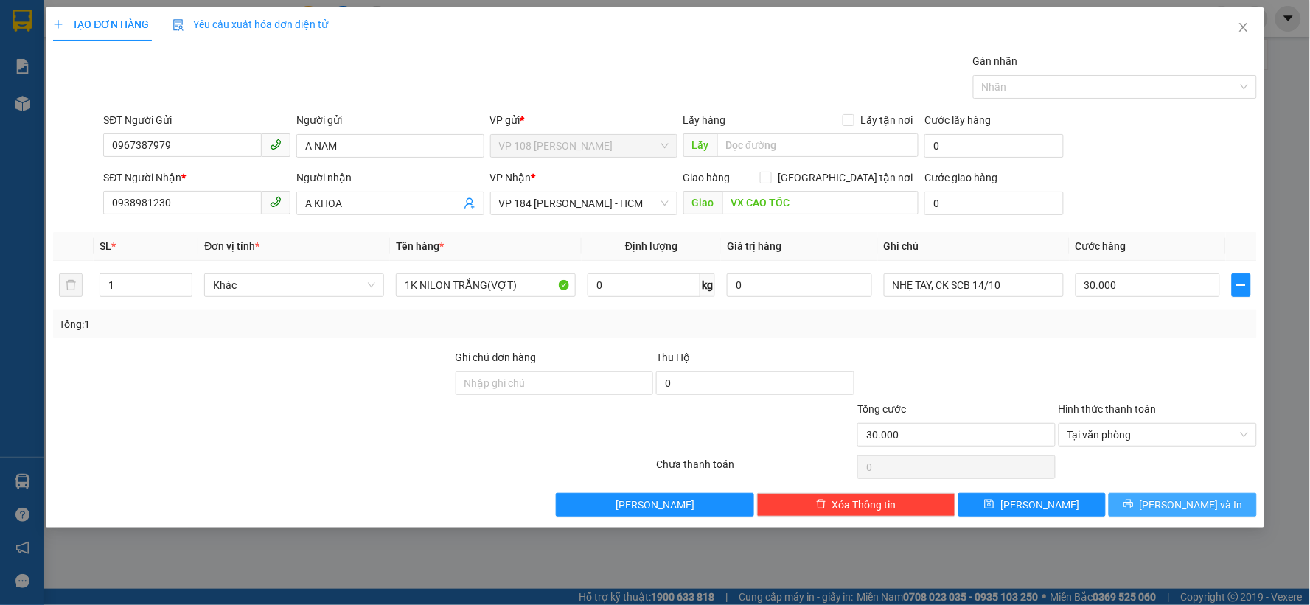
click at [1176, 506] on span "Lưu và In" at bounding box center [1191, 505] width 103 height 16
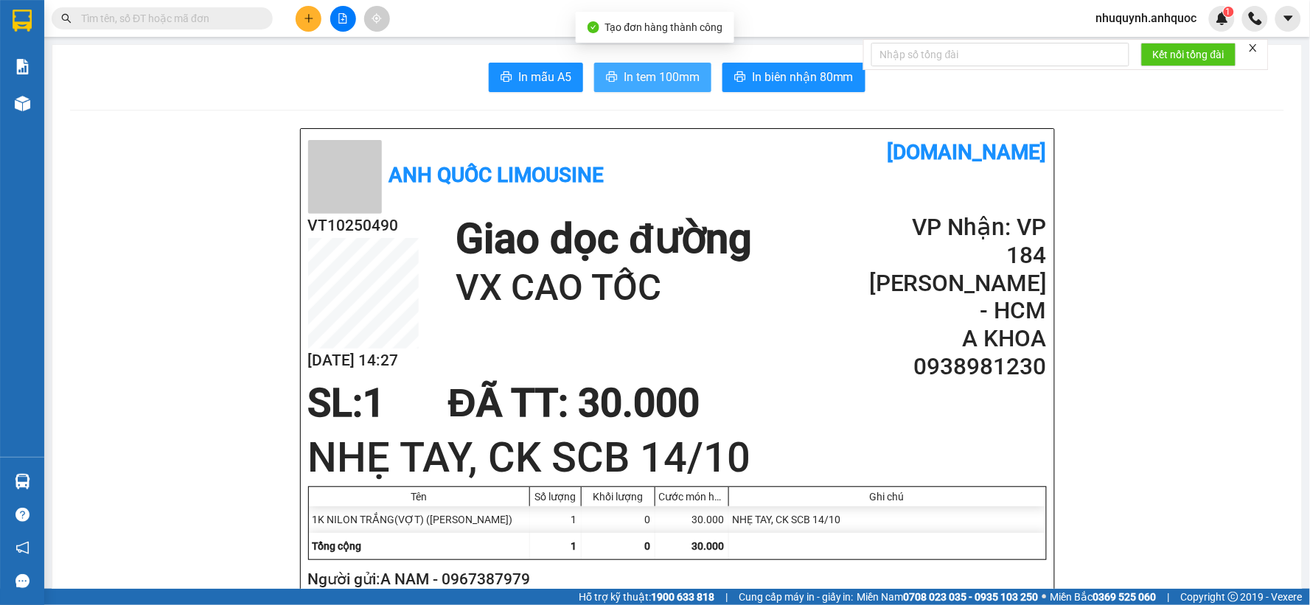
click at [635, 76] on span "In tem 100mm" at bounding box center [662, 77] width 76 height 18
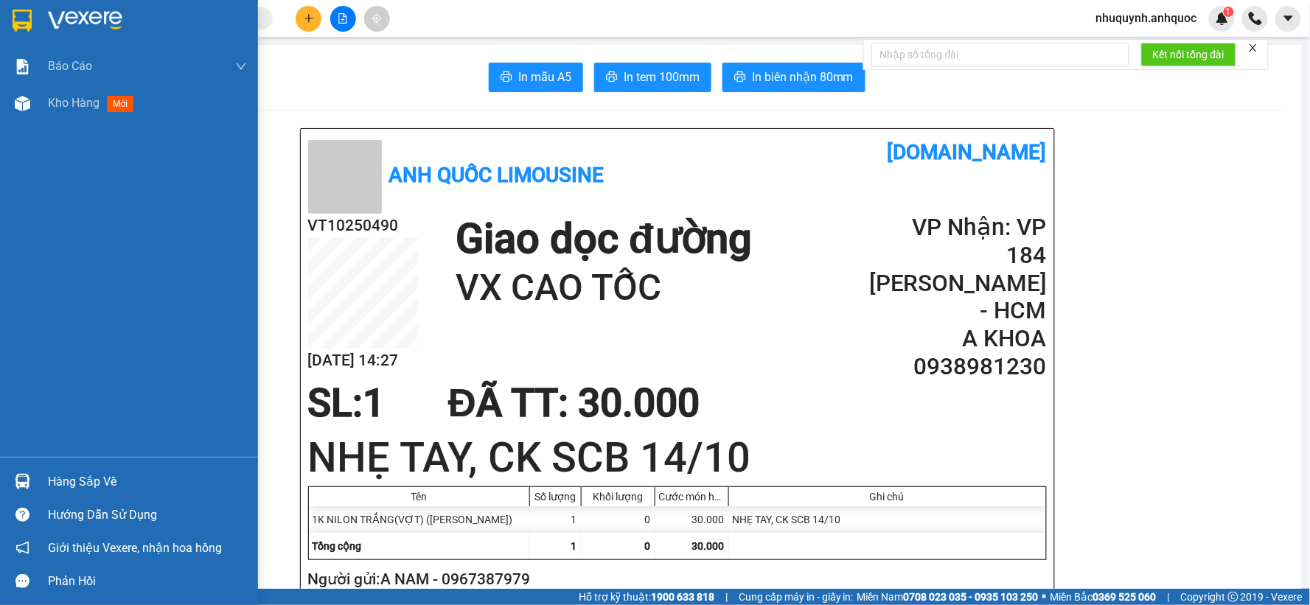
click at [72, 15] on img at bounding box center [85, 21] width 74 height 22
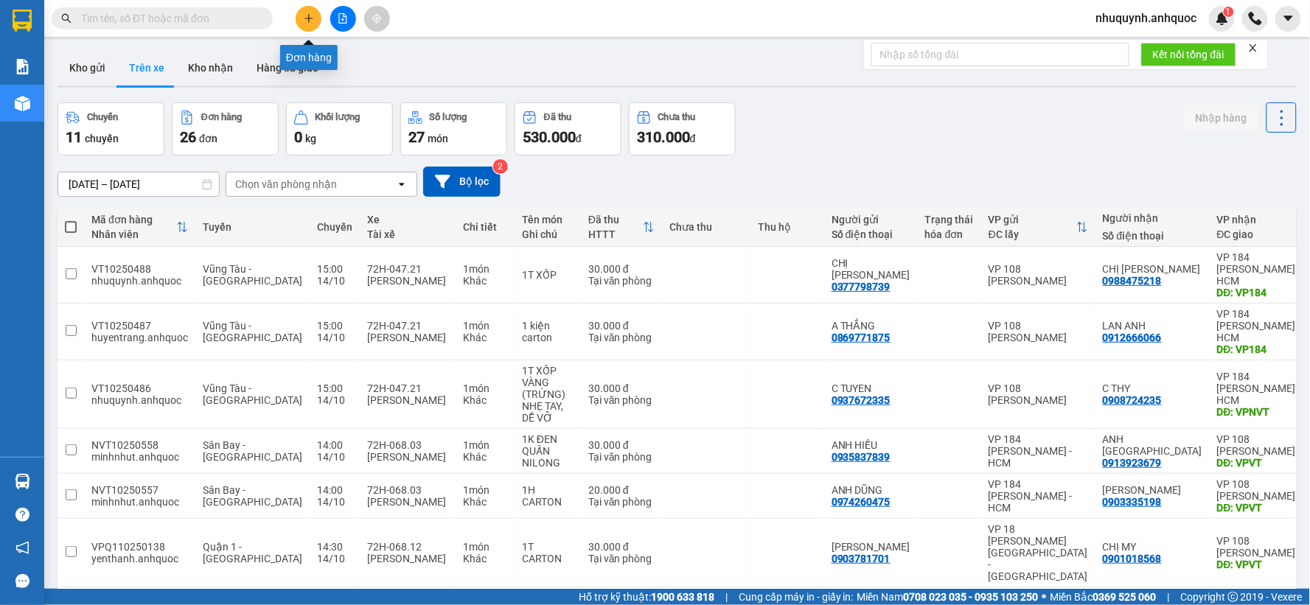
click at [316, 15] on button at bounding box center [309, 19] width 26 height 26
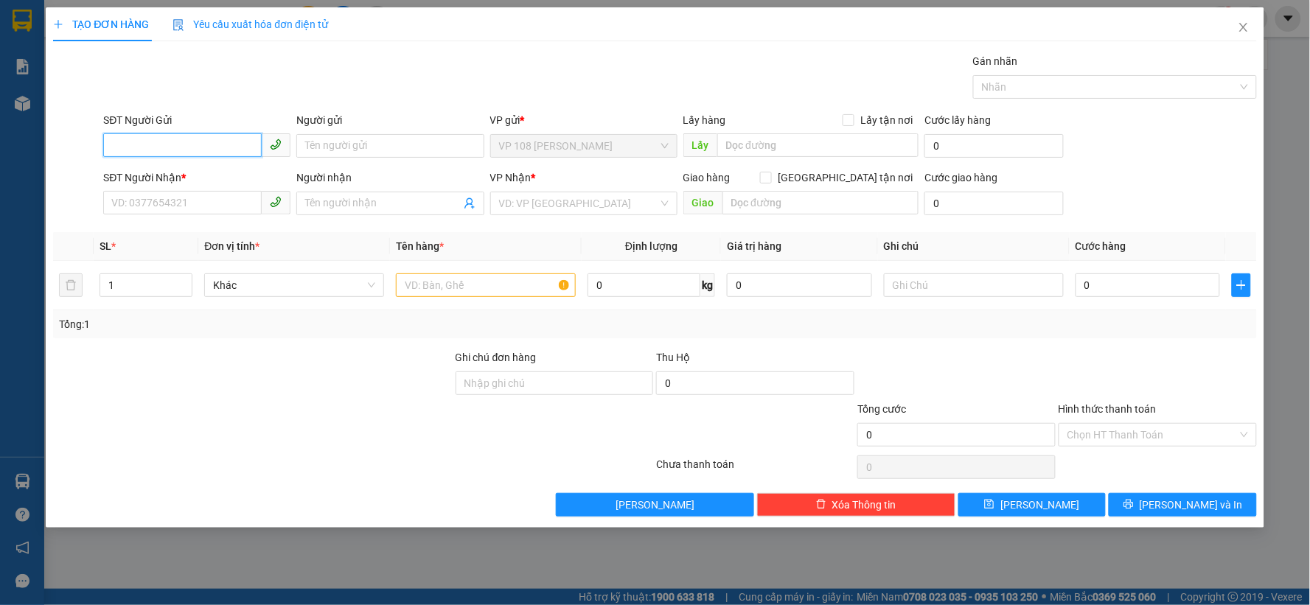
click at [217, 144] on input "SĐT Người Gửi" at bounding box center [182, 145] width 159 height 24
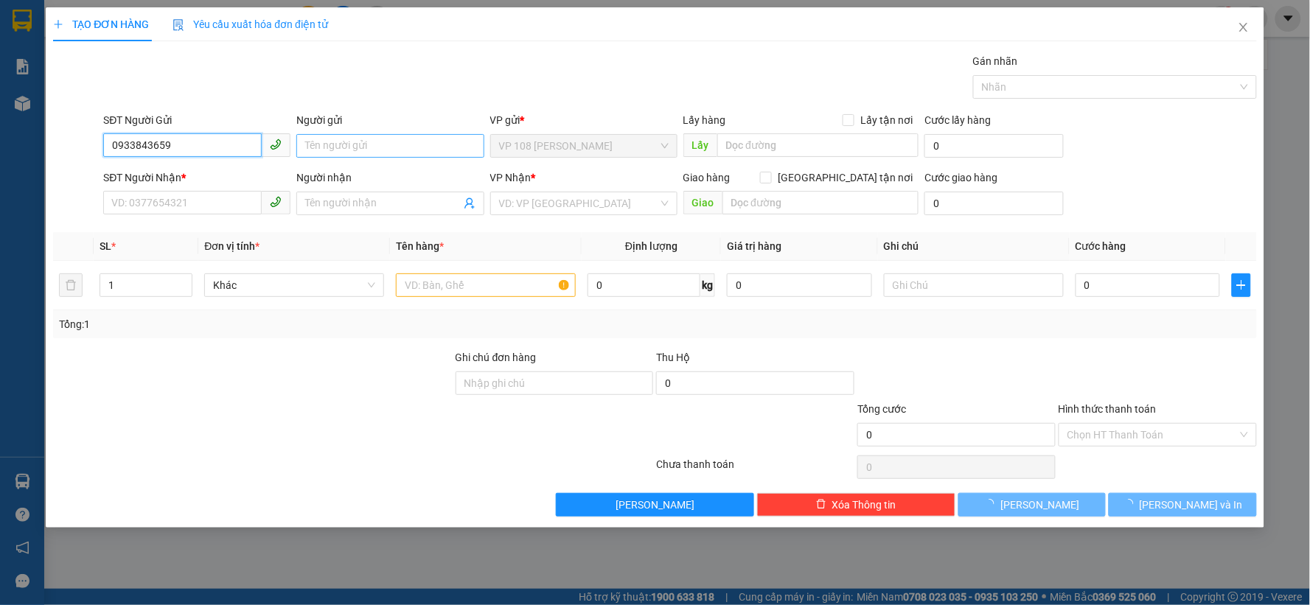
type input "0933843659"
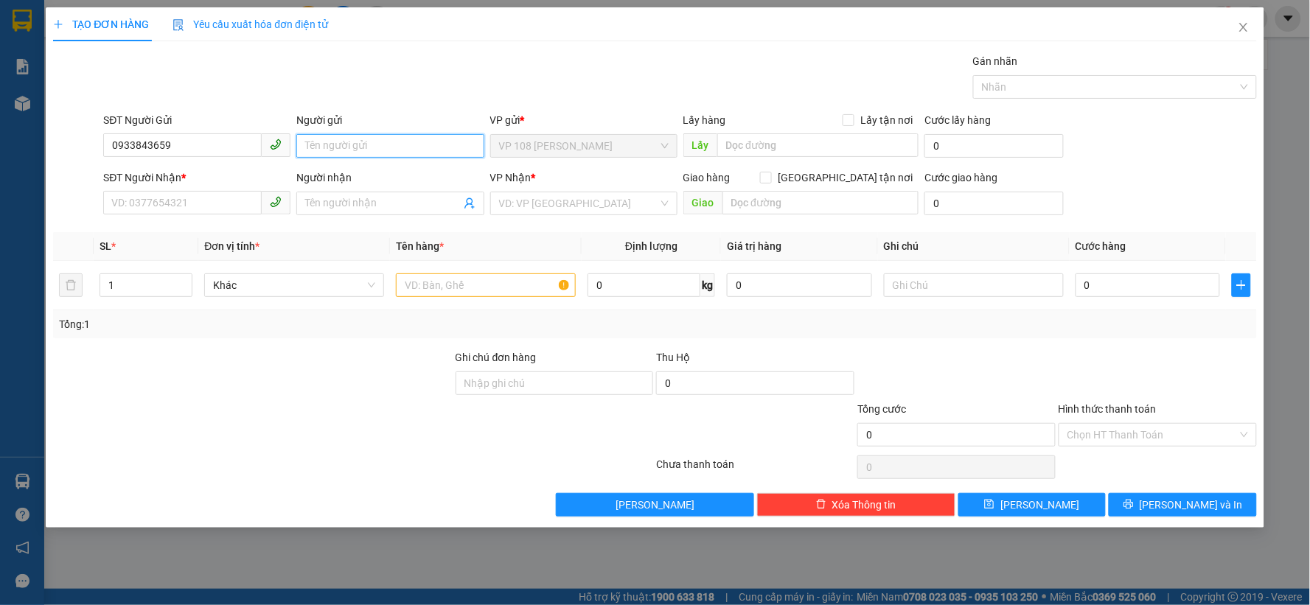
click at [355, 151] on input "Người gửi" at bounding box center [389, 146] width 187 height 24
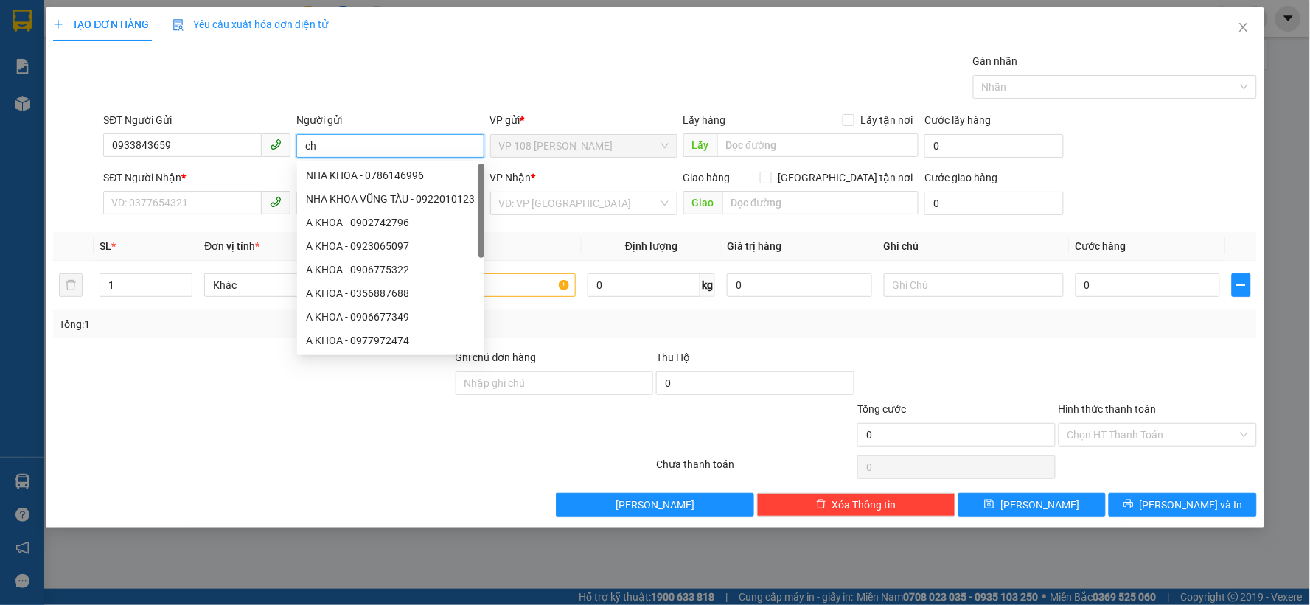
type input "c"
type input "CHỊ VÂN"
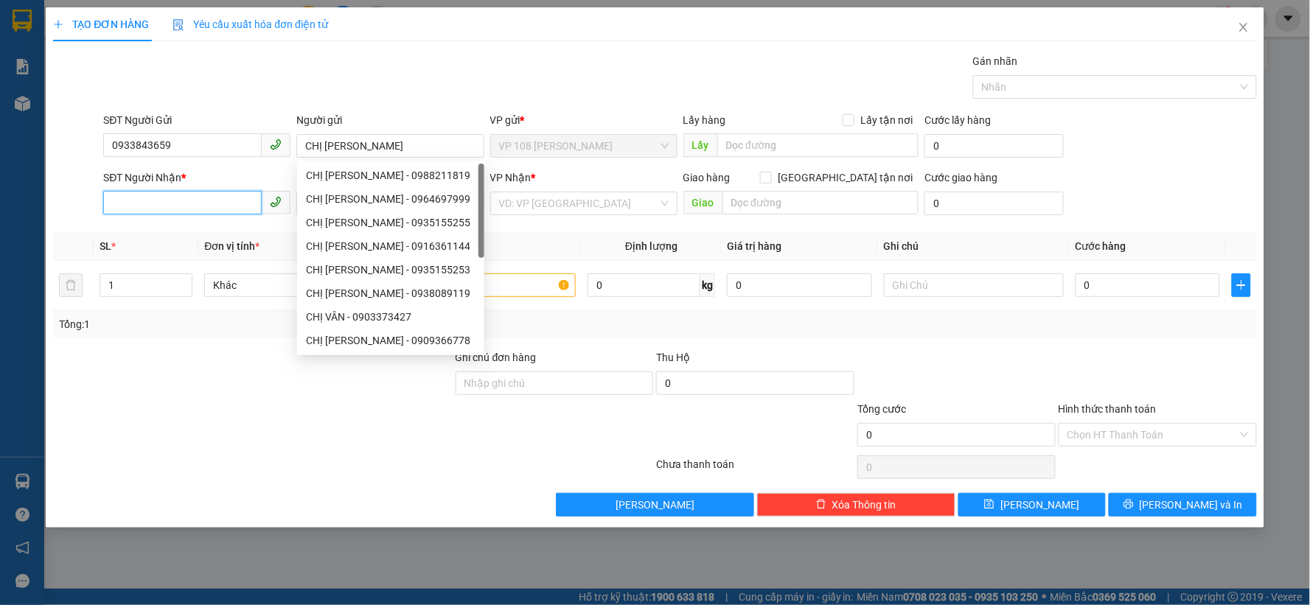
click at [215, 201] on input "SĐT Người Nhận *" at bounding box center [182, 203] width 159 height 24
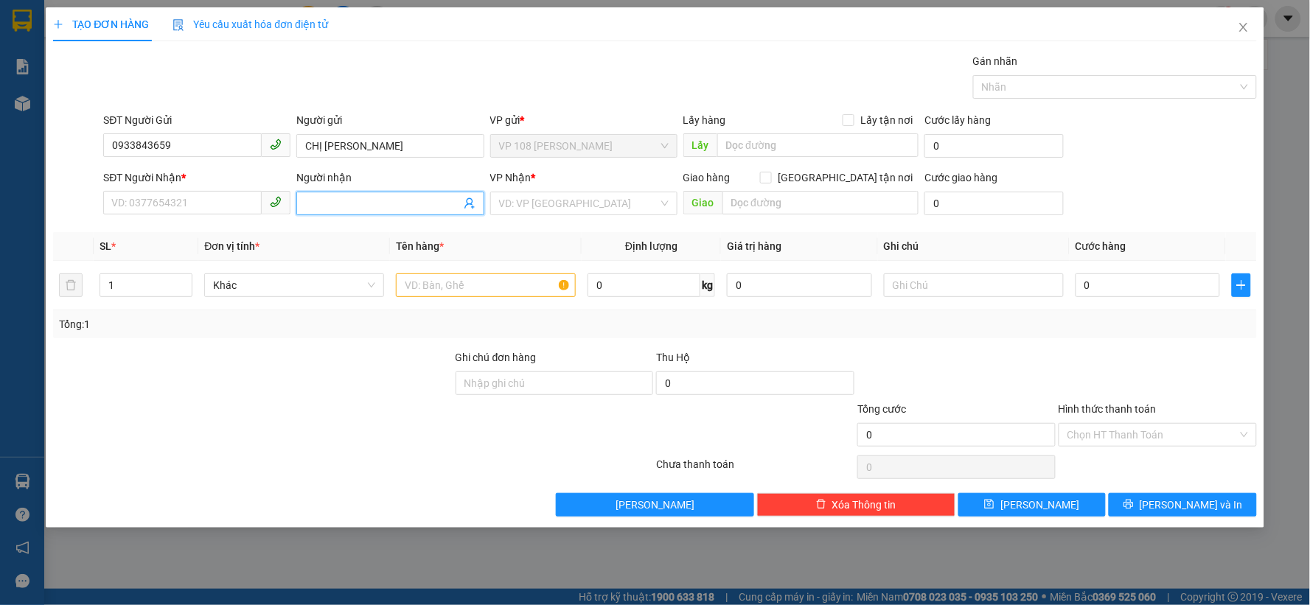
click at [327, 209] on input "Người nhận" at bounding box center [382, 203] width 155 height 16
type input "PHƯƠNG OANH"
click at [236, 211] on input "SĐT Người Nhận *" at bounding box center [182, 203] width 159 height 24
type input "0932335411"
click at [595, 210] on input "search" at bounding box center [578, 203] width 159 height 22
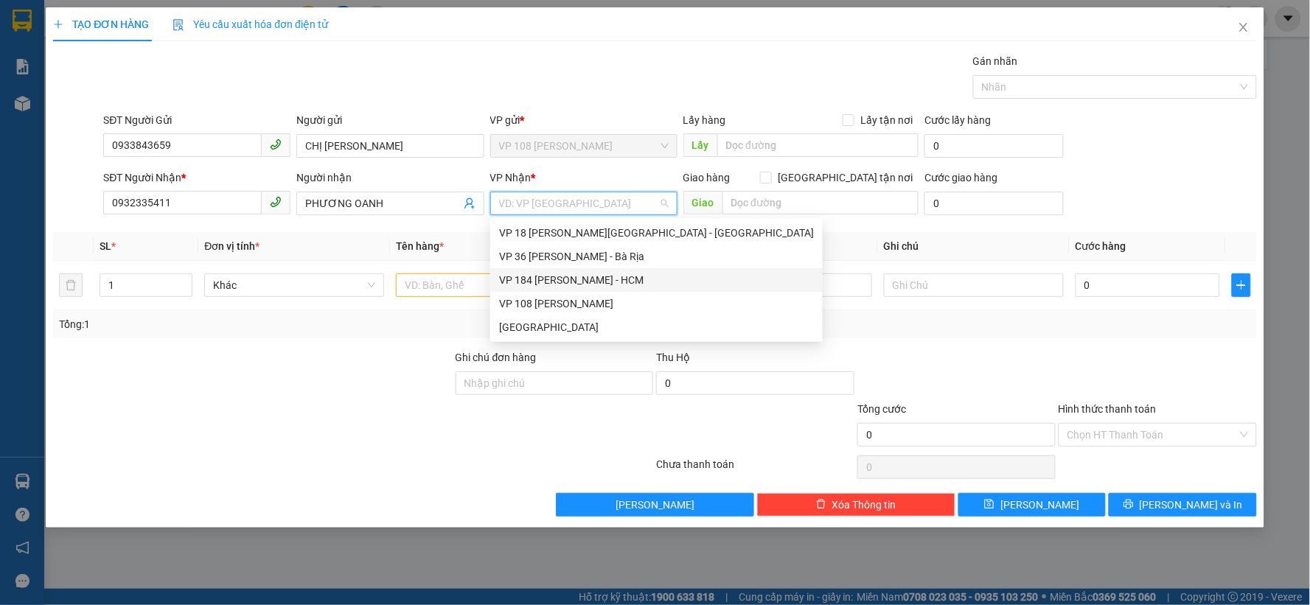
click at [565, 280] on div "VP 184 [PERSON_NAME] - HCM" at bounding box center [656, 280] width 315 height 16
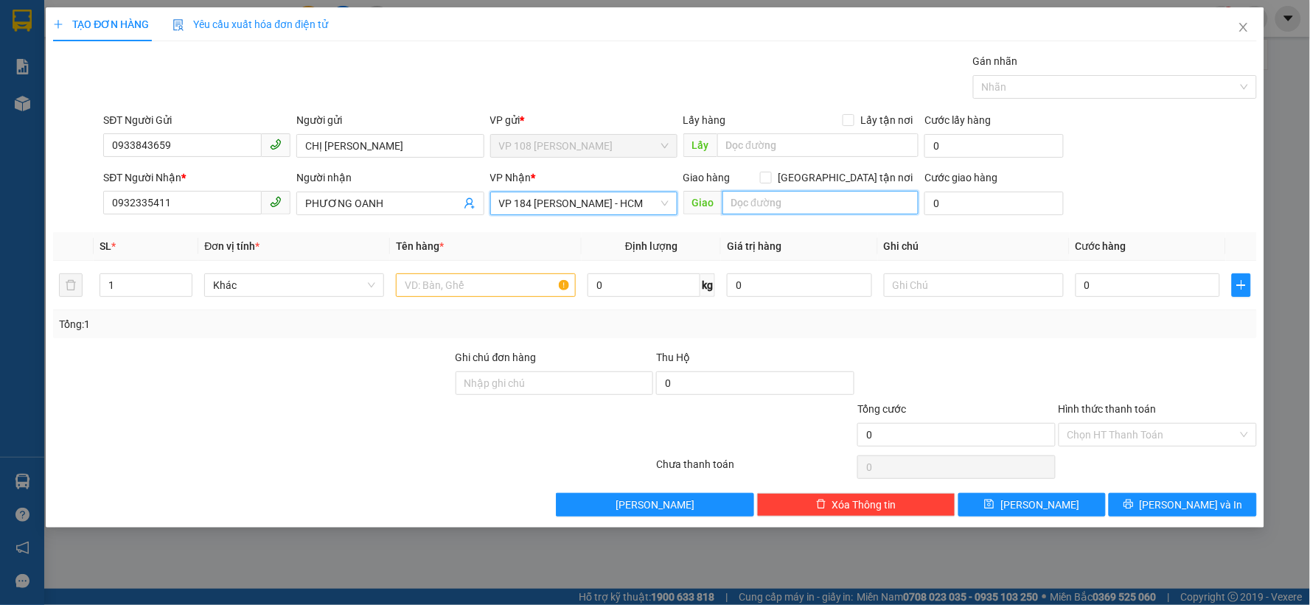
click at [787, 204] on input "text" at bounding box center [821, 203] width 197 height 24
type input "VP184"
click at [452, 283] on input "text" at bounding box center [486, 286] width 180 height 24
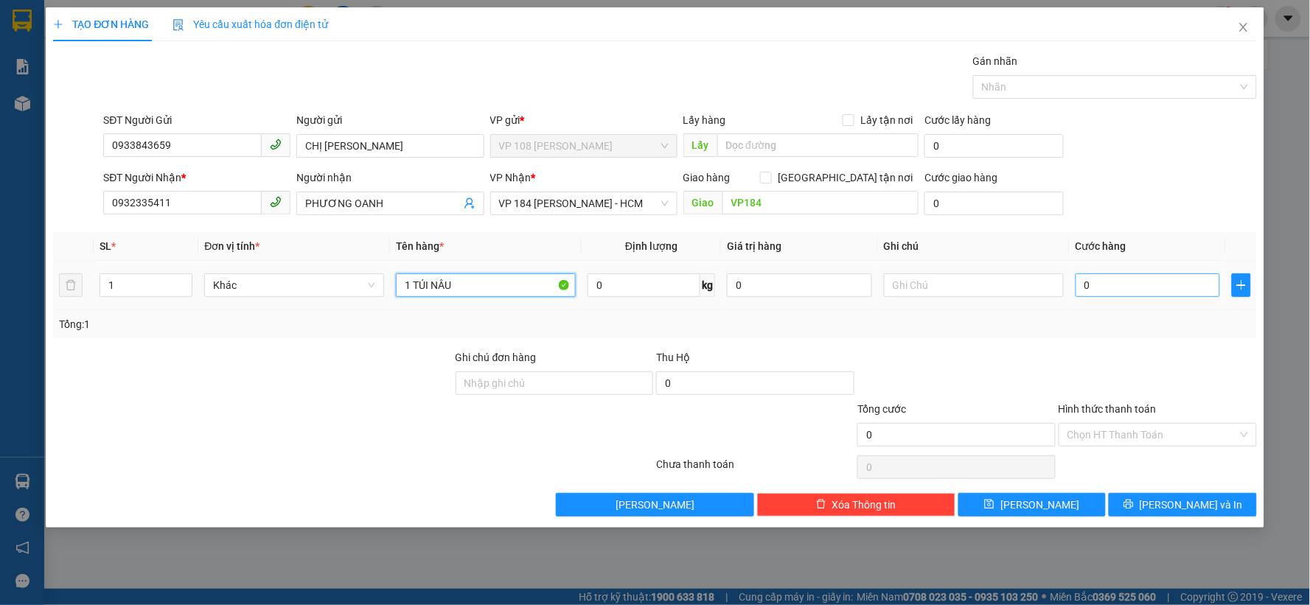
type input "1 TÚI NÂU"
click at [1092, 283] on input "0" at bounding box center [1148, 286] width 145 height 24
type input "3"
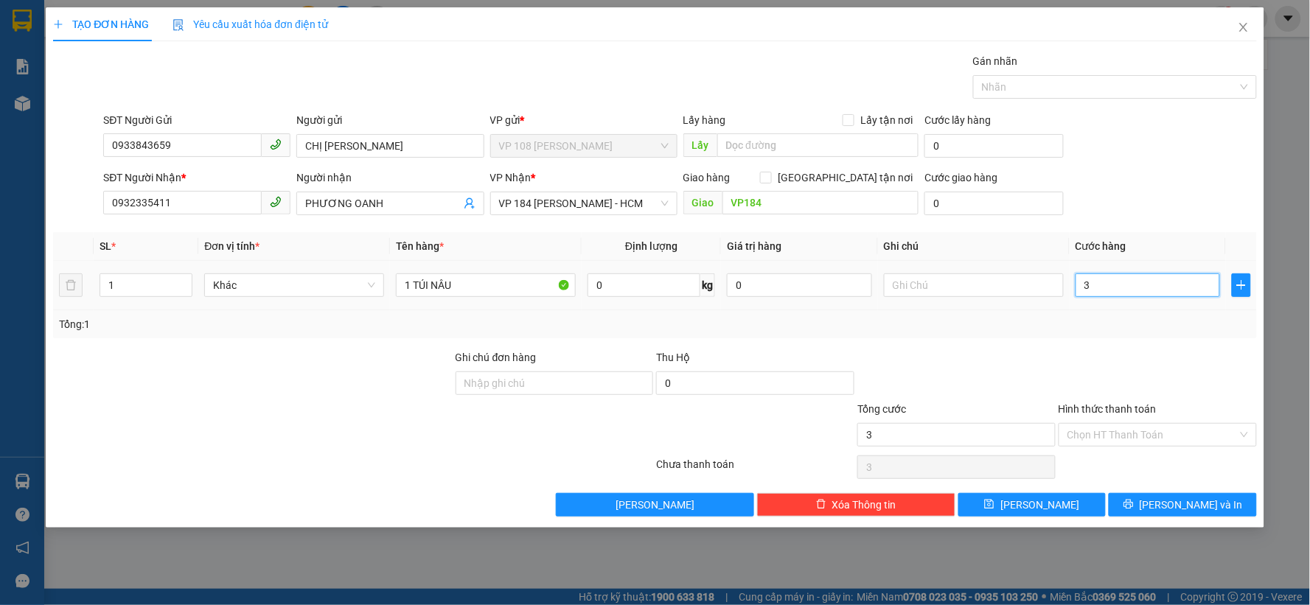
type input "30"
type input "300"
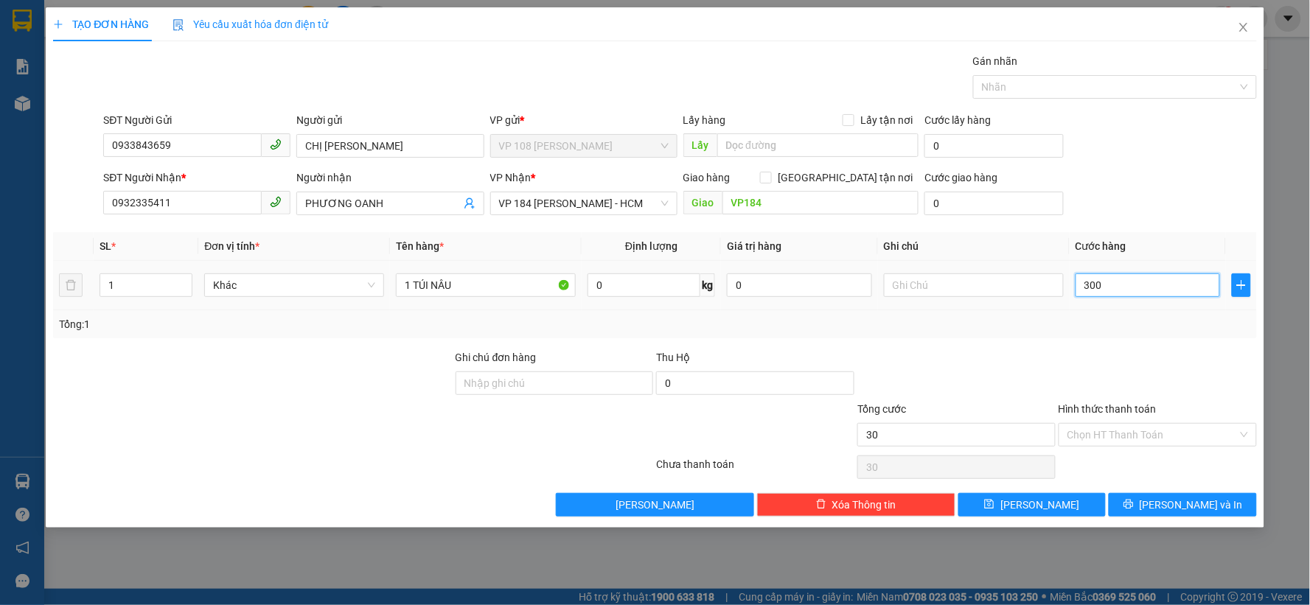
type input "300"
type input "3.000"
type input "30.000"
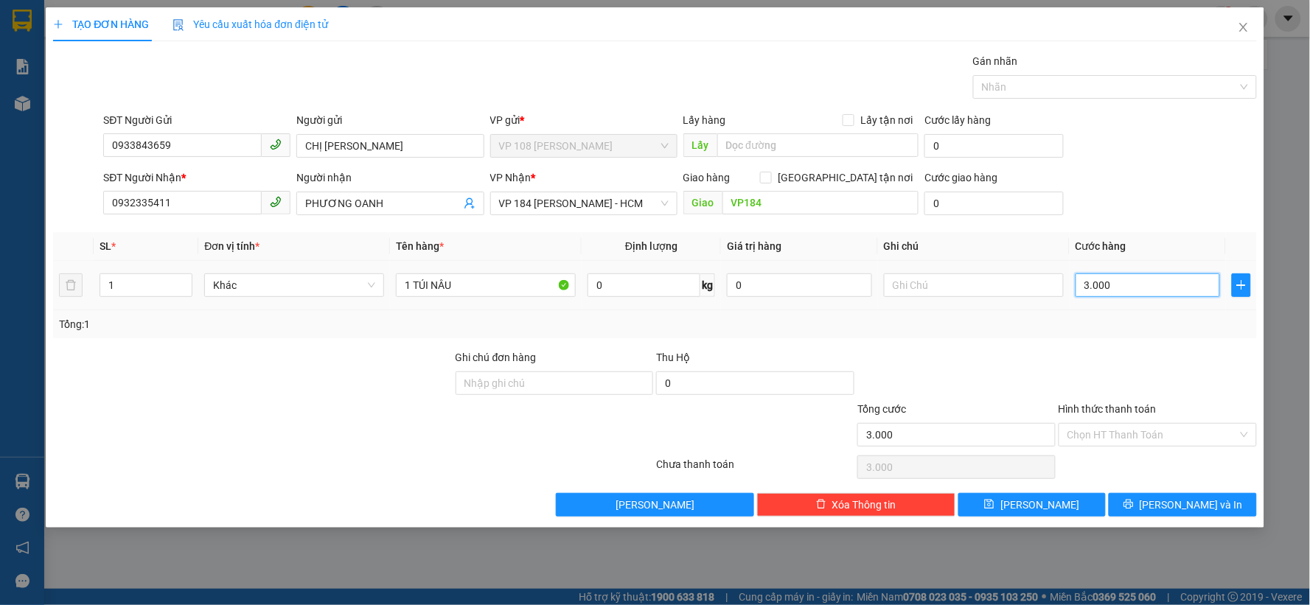
type input "30.000"
click at [1161, 439] on input "Hình thức thanh toán" at bounding box center [1153, 435] width 170 height 22
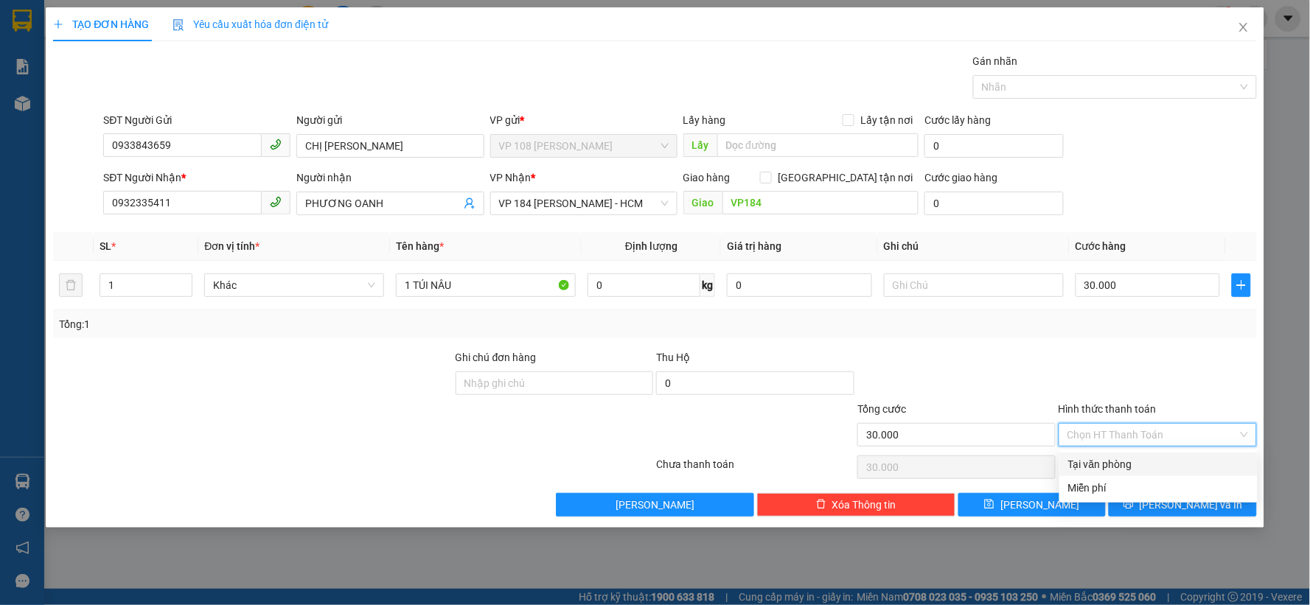
click at [1145, 462] on div "Tại văn phòng" at bounding box center [1158, 464] width 181 height 16
type input "0"
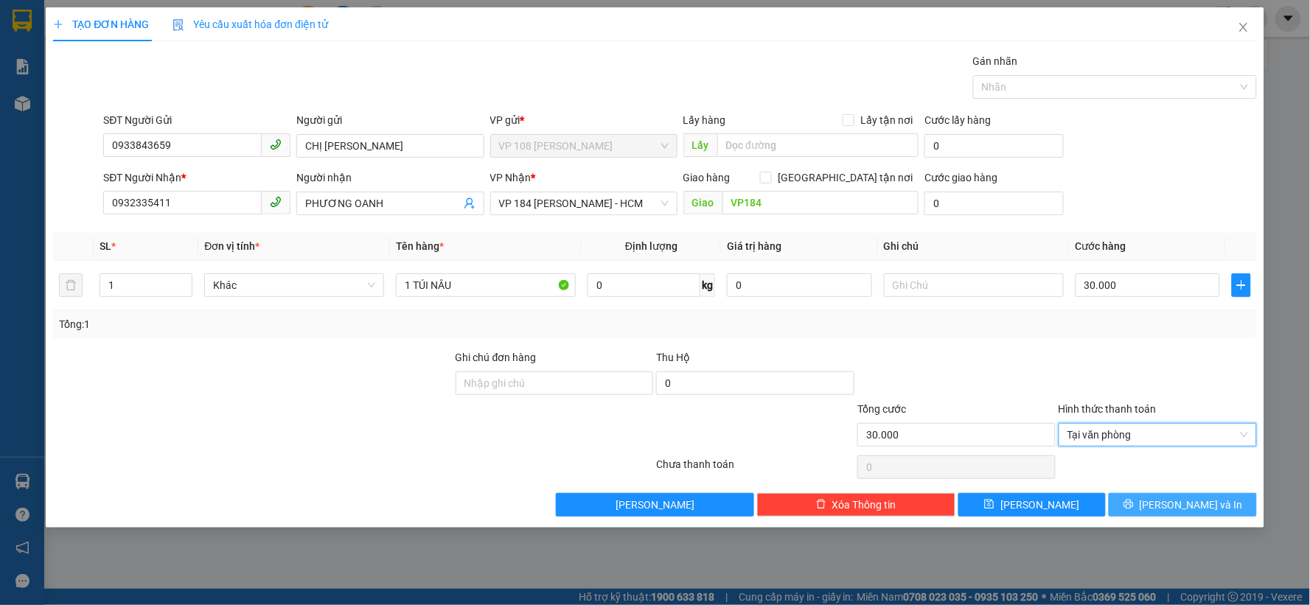
click at [1181, 503] on span "Lưu và In" at bounding box center [1191, 505] width 103 height 16
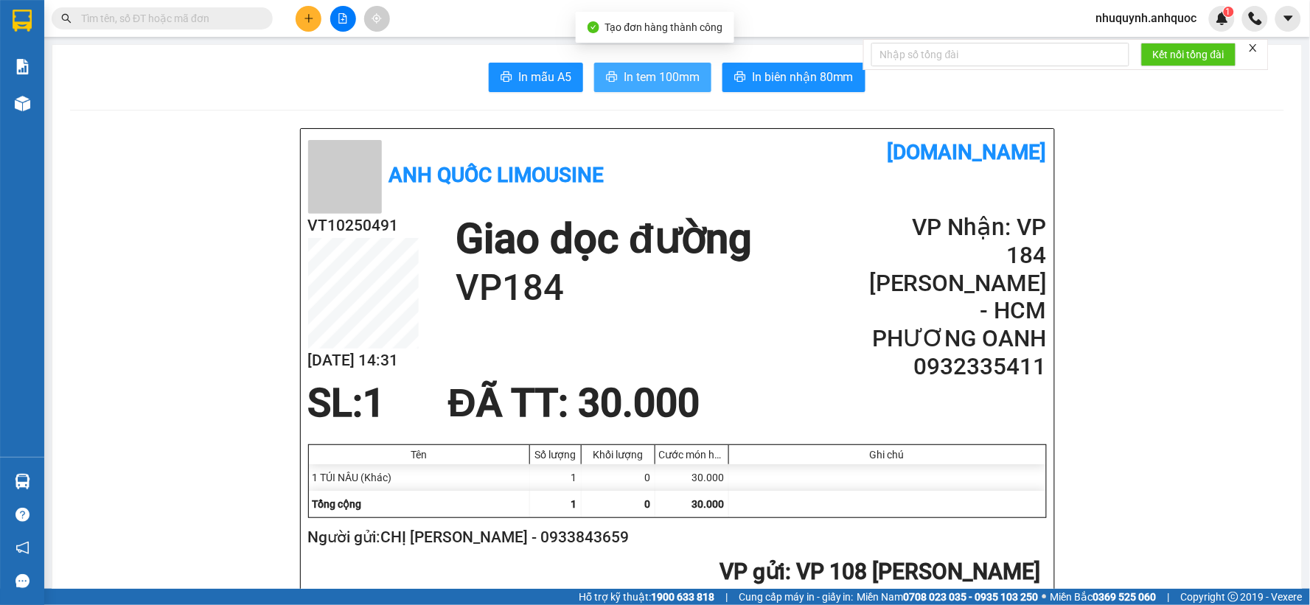
click at [615, 72] on button "In tem 100mm" at bounding box center [652, 77] width 117 height 29
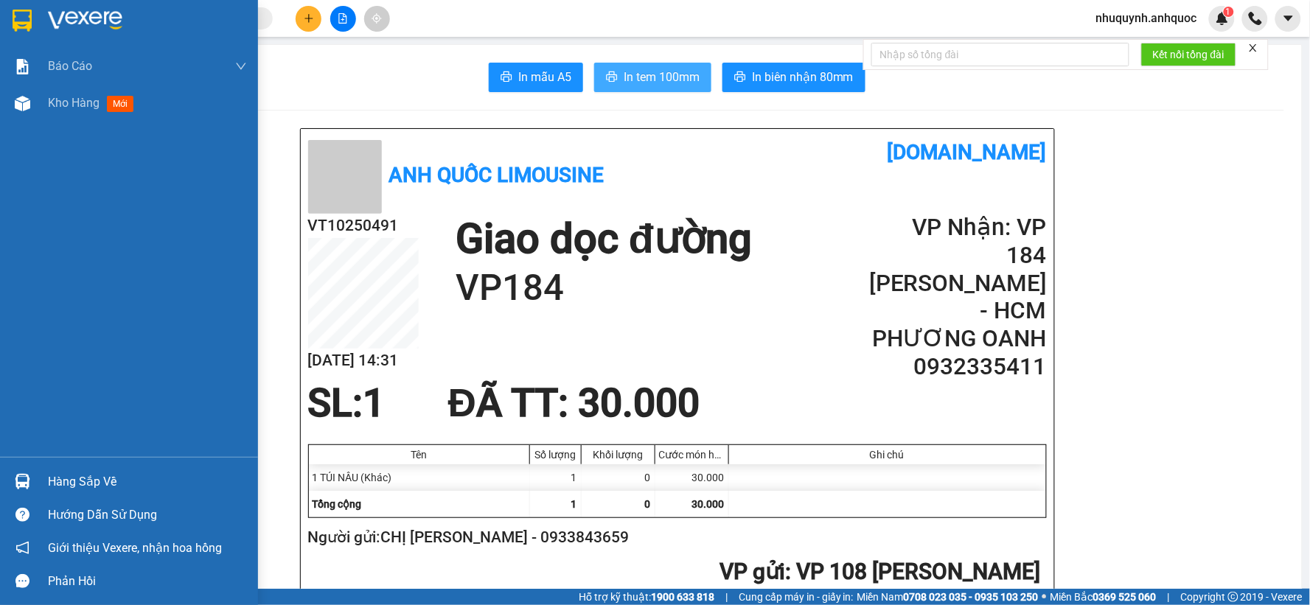
click at [72, 22] on img at bounding box center [85, 21] width 74 height 22
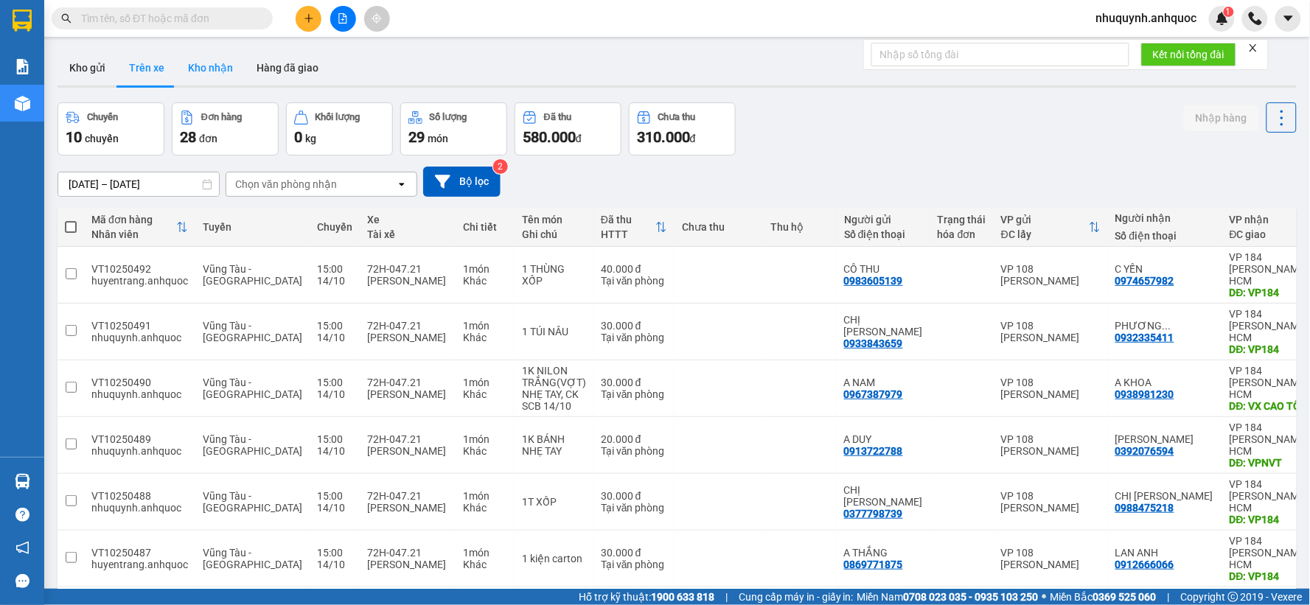
click at [223, 65] on button "Kho nhận" at bounding box center [210, 67] width 69 height 35
type input "01/10/2025 – 14/10/2025"
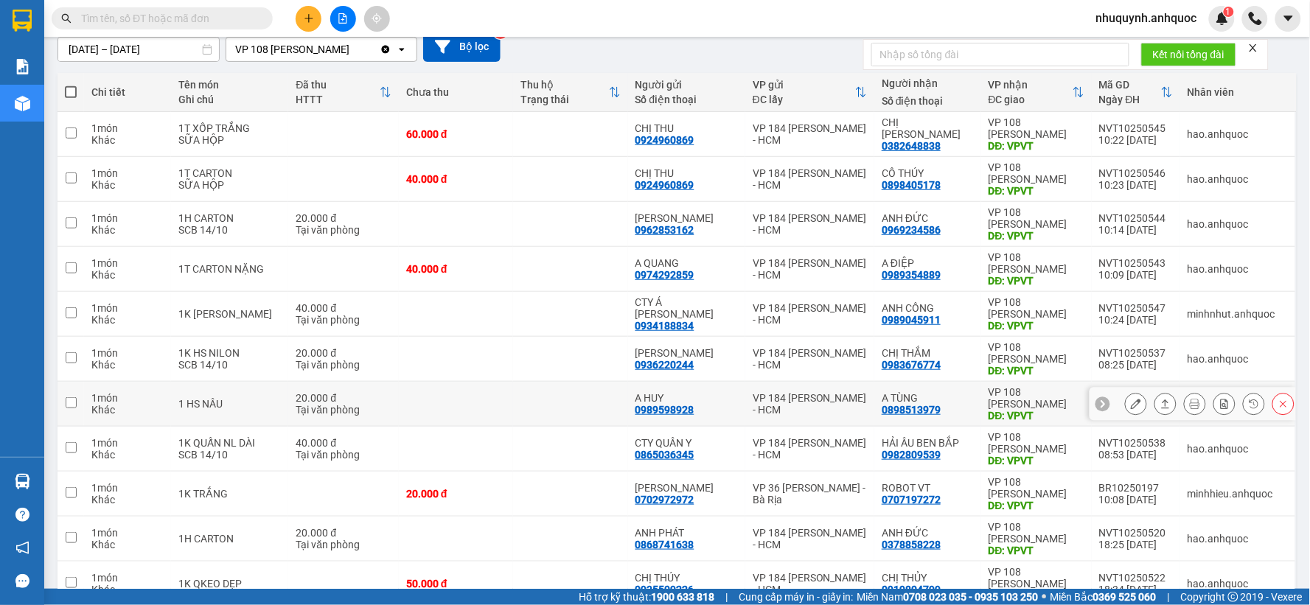
scroll to position [164, 0]
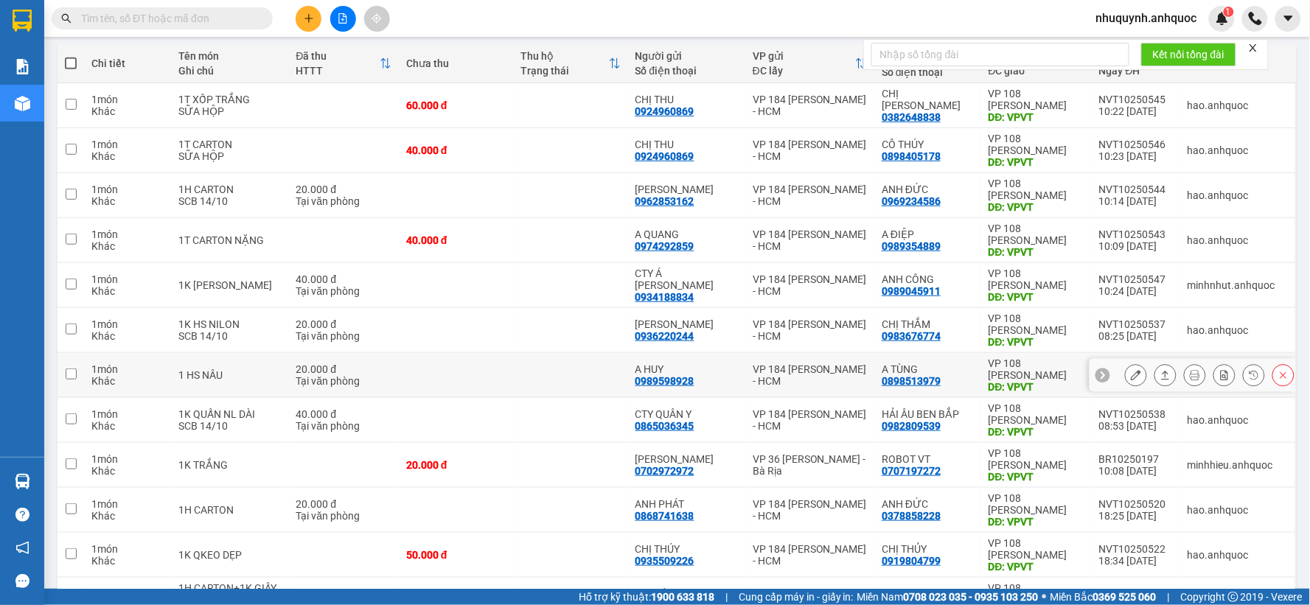
click at [1131, 374] on icon at bounding box center [1136, 375] width 10 height 10
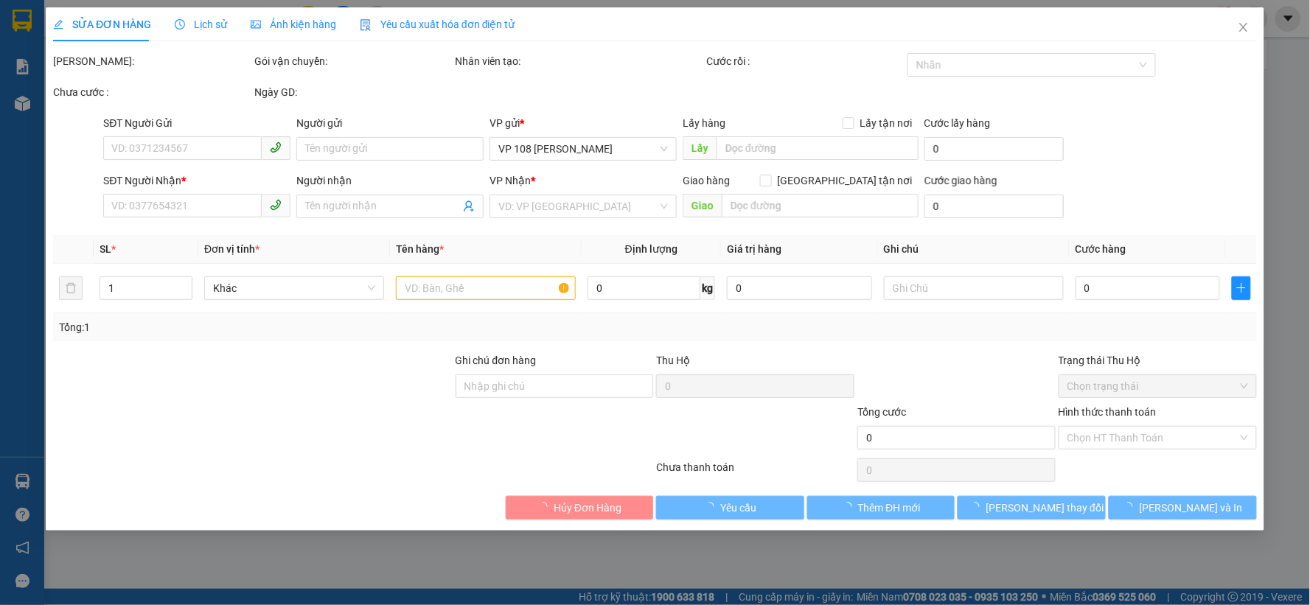
type input "0989598928"
type input "A HUY"
type input "0898513979"
type input "A TÙNG"
type input "VPVT"
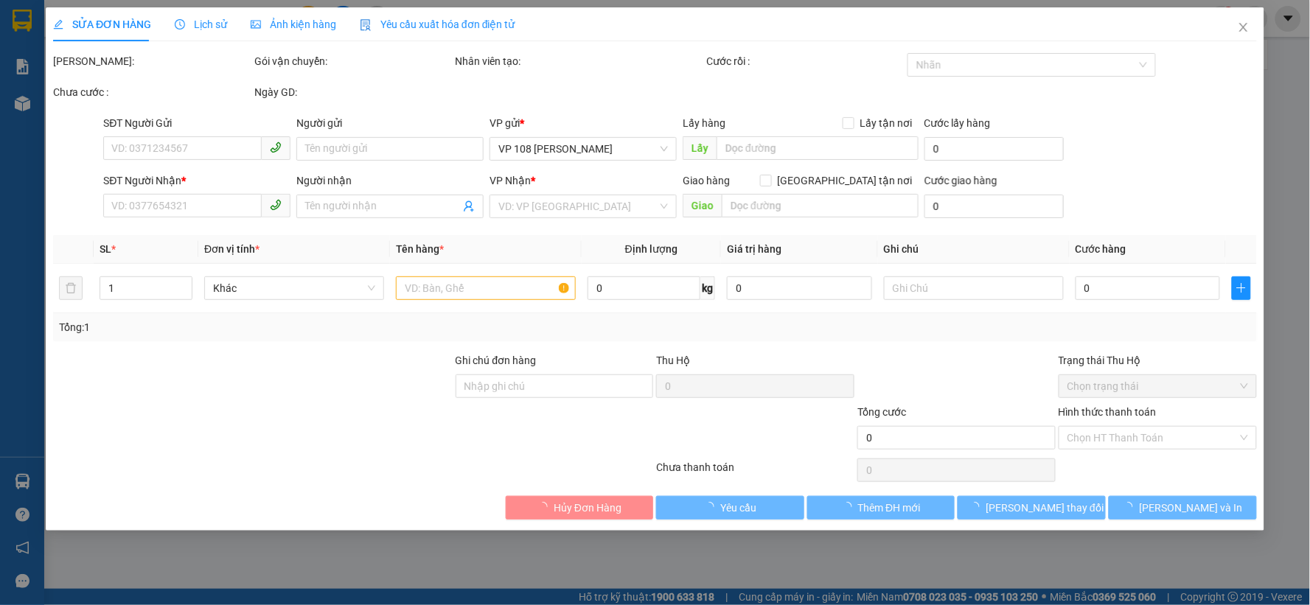
type input "TM 14/10 VP184 HẢO"
type input "20.000"
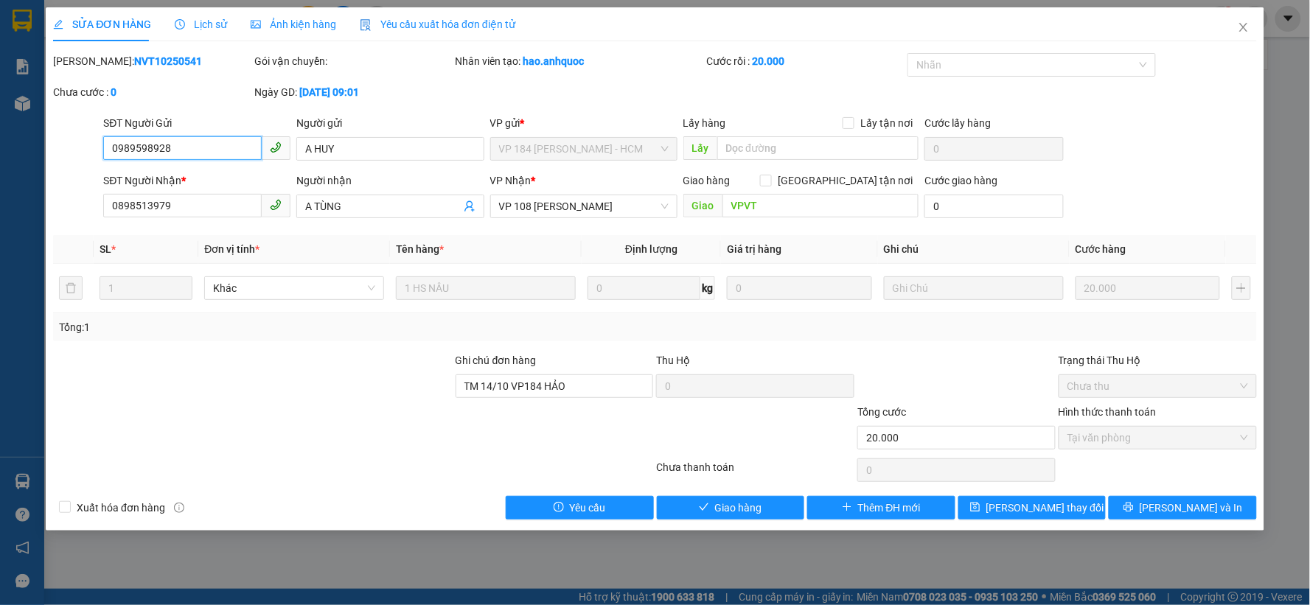
click at [1134, 440] on span "Tại văn phòng" at bounding box center [1158, 438] width 181 height 22
click at [726, 505] on span "Giao hàng" at bounding box center [738, 508] width 47 height 16
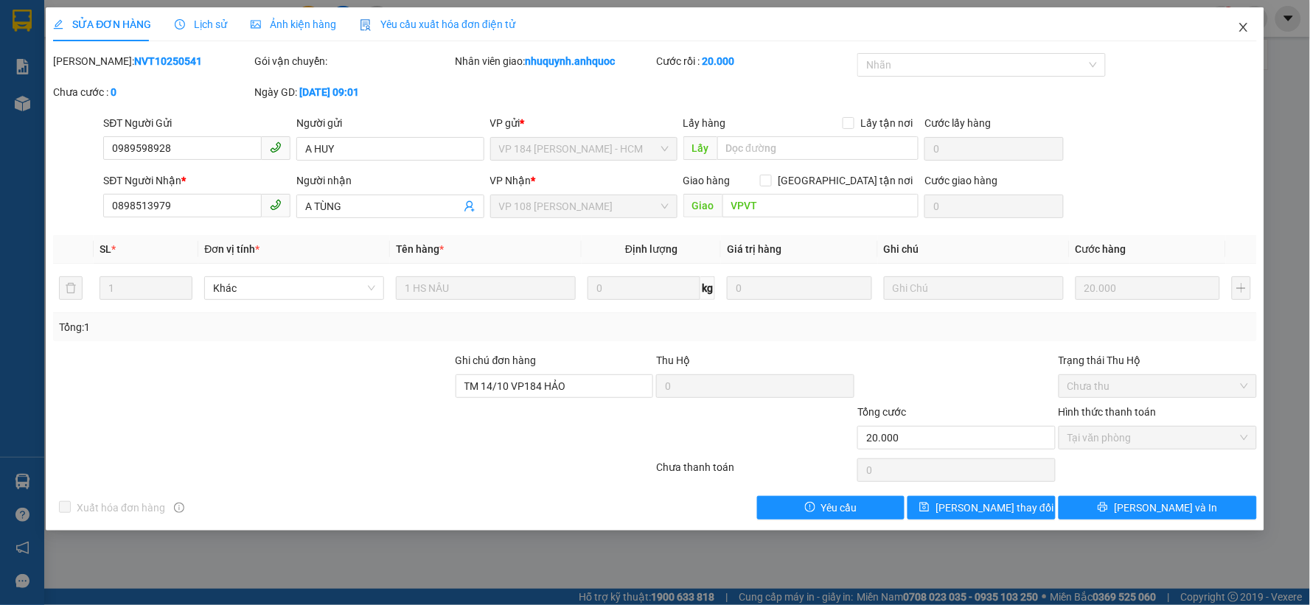
click at [1251, 22] on span "Close" at bounding box center [1243, 27] width 41 height 41
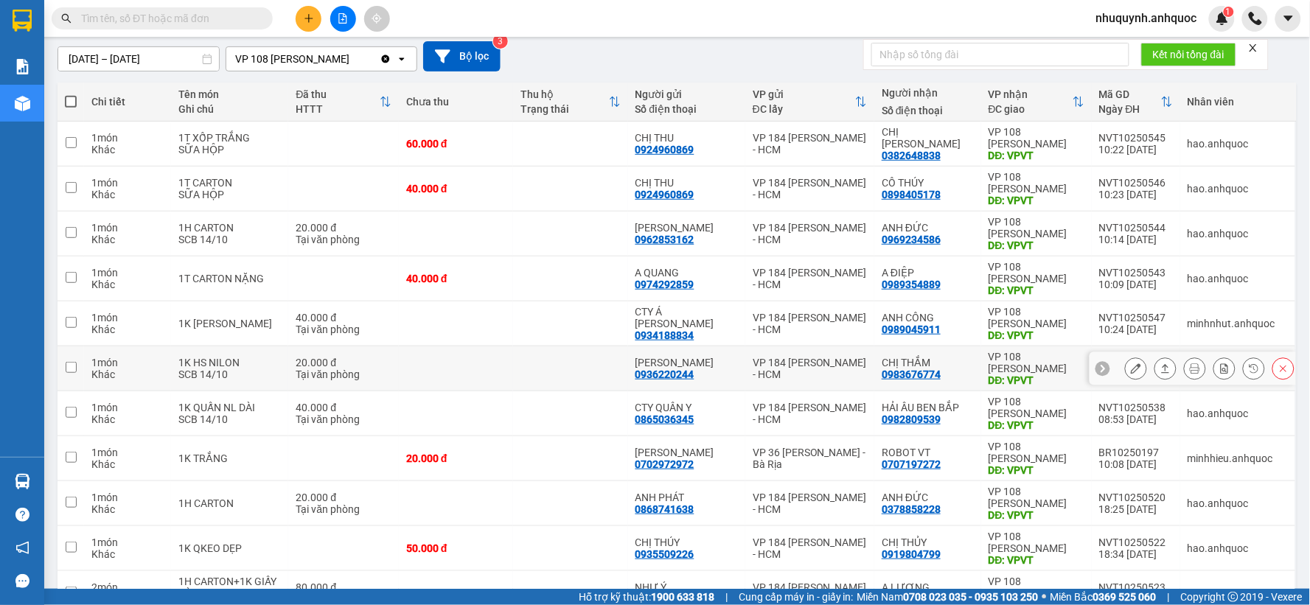
scroll to position [164, 0]
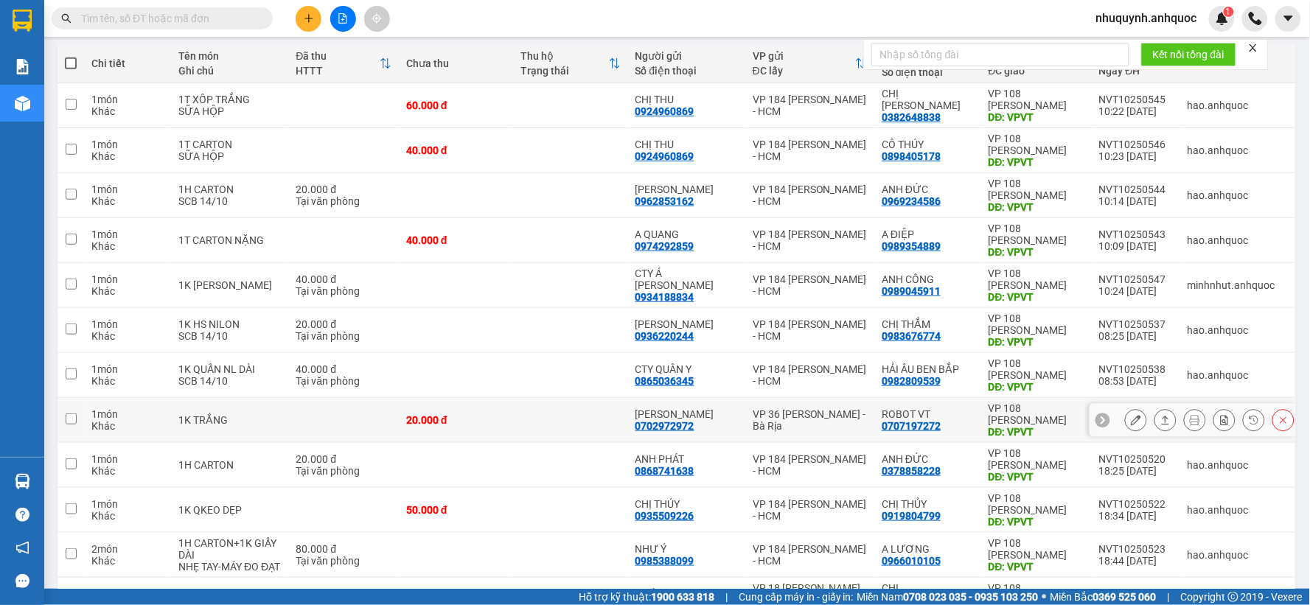
click at [541, 399] on td at bounding box center [570, 420] width 114 height 45
checkbox input "true"
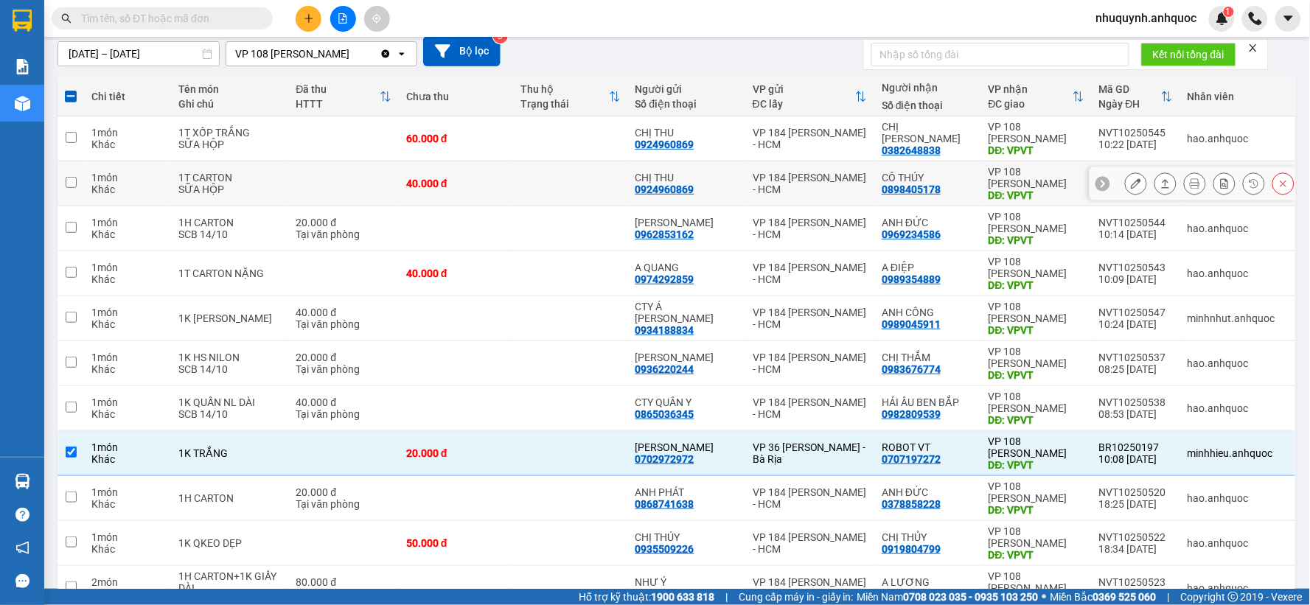
scroll to position [246, 0]
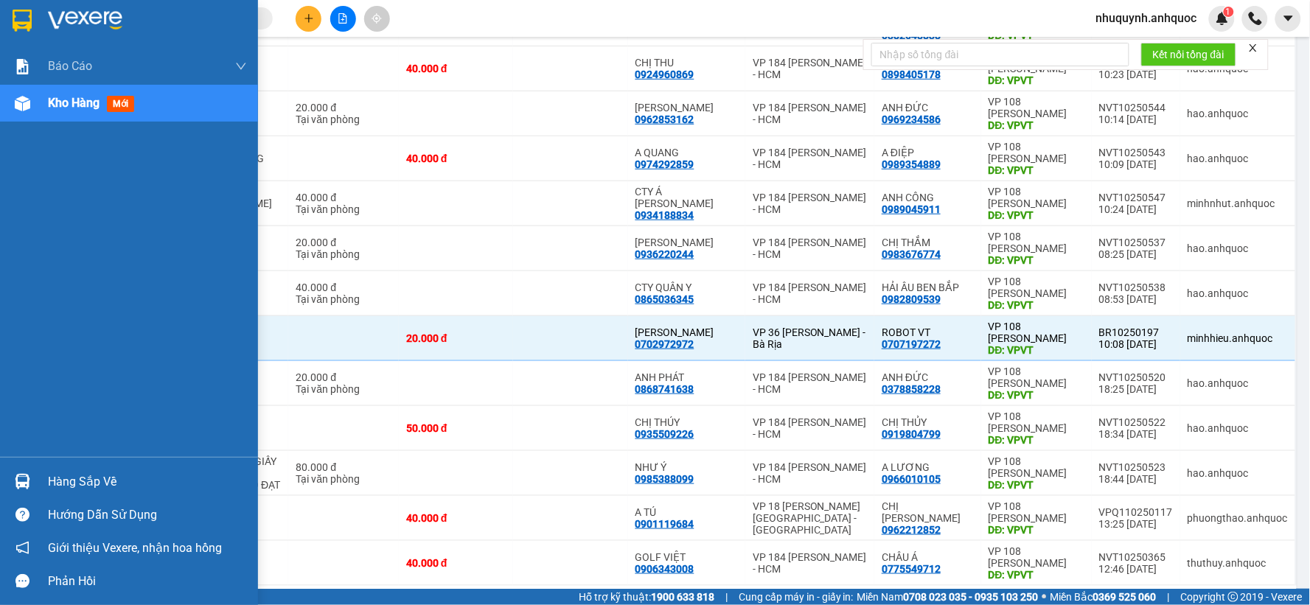
click at [63, 13] on img at bounding box center [85, 21] width 74 height 22
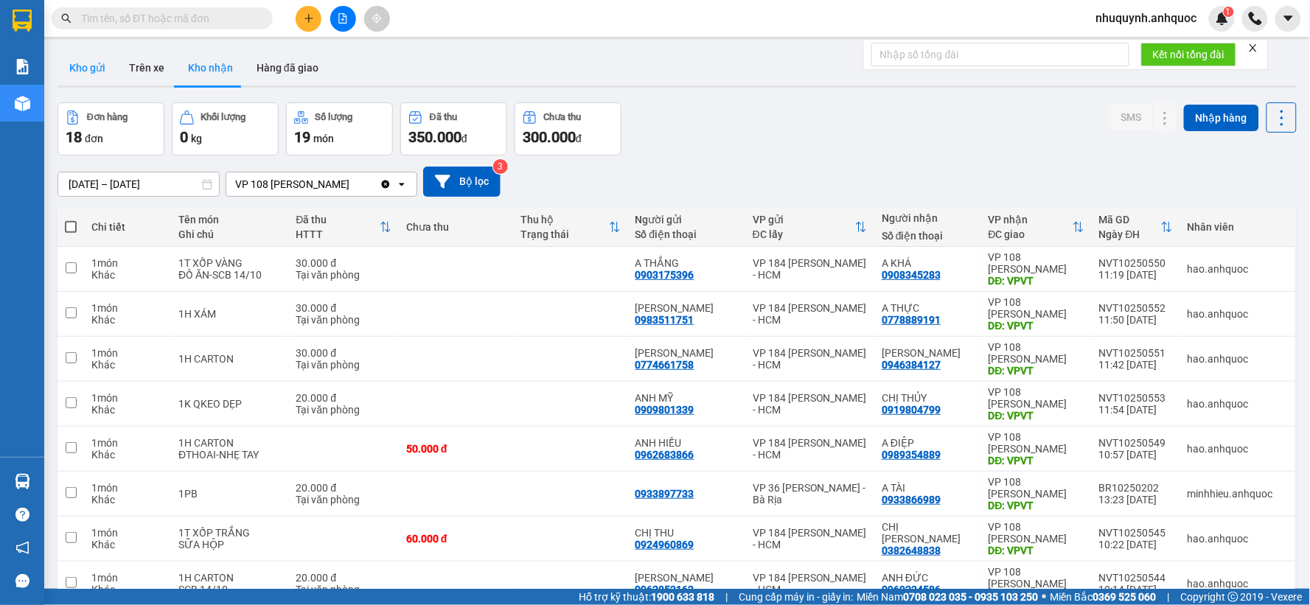
click at [89, 72] on button "Kho gửi" at bounding box center [88, 67] width 60 height 35
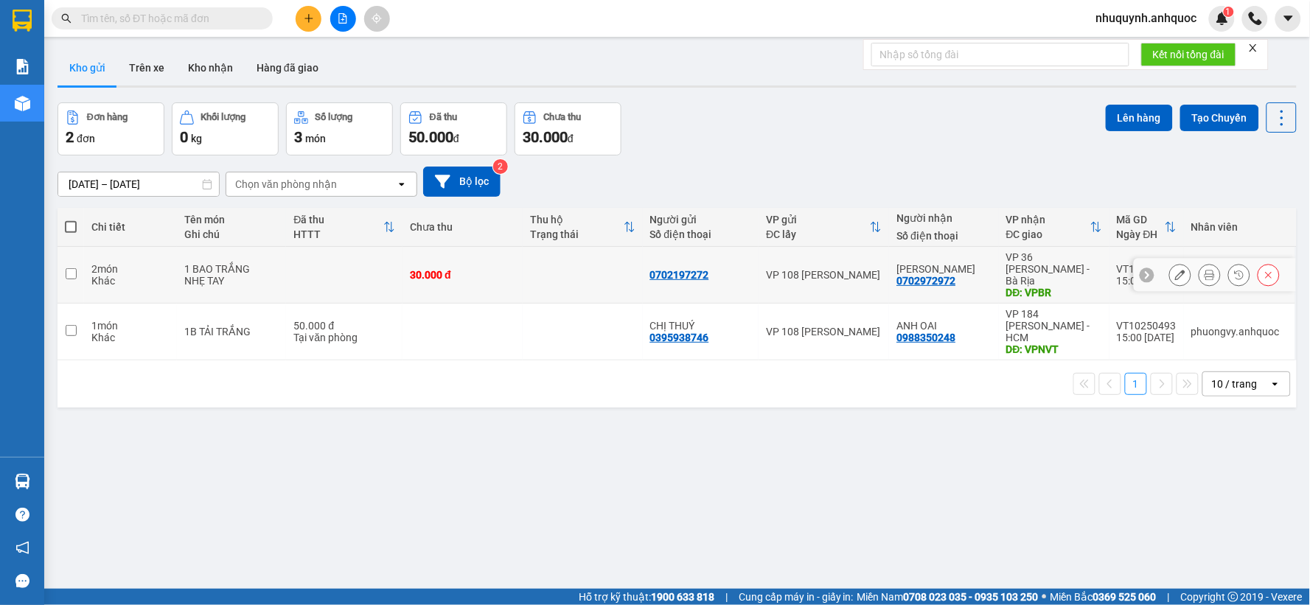
click at [1175, 273] on icon at bounding box center [1180, 275] width 10 height 10
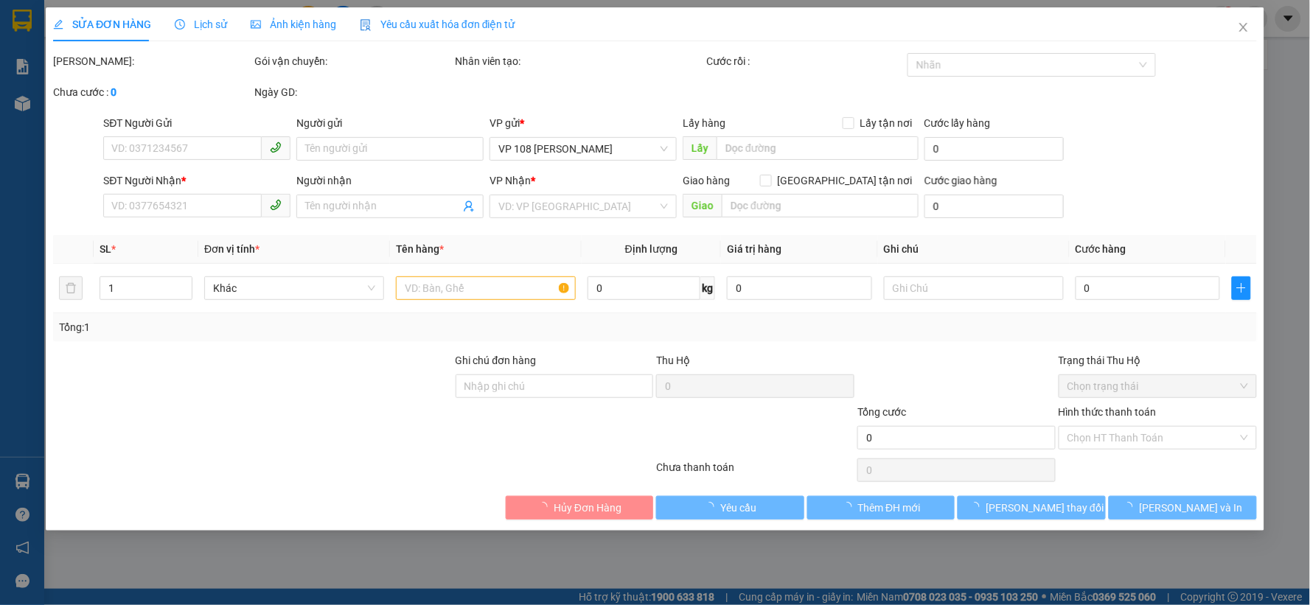
type input "0702197272"
type input "0702972972"
type input "[PERSON_NAME]"
type input "VPBR"
type input "TTTM VP"
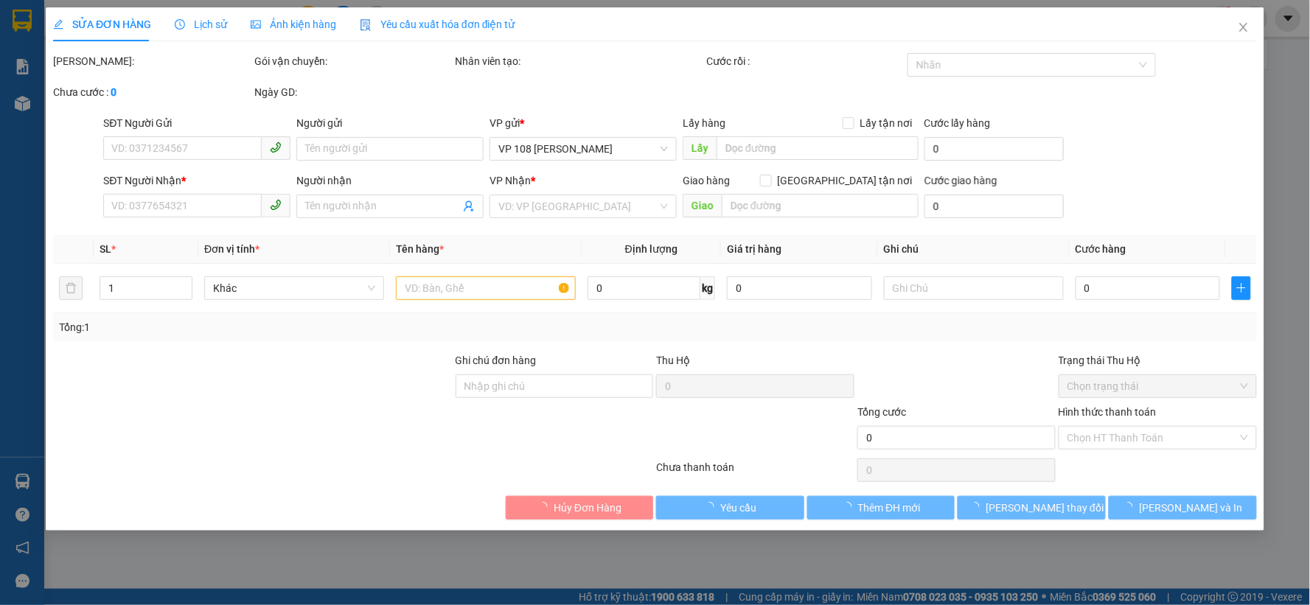
type input "30.000"
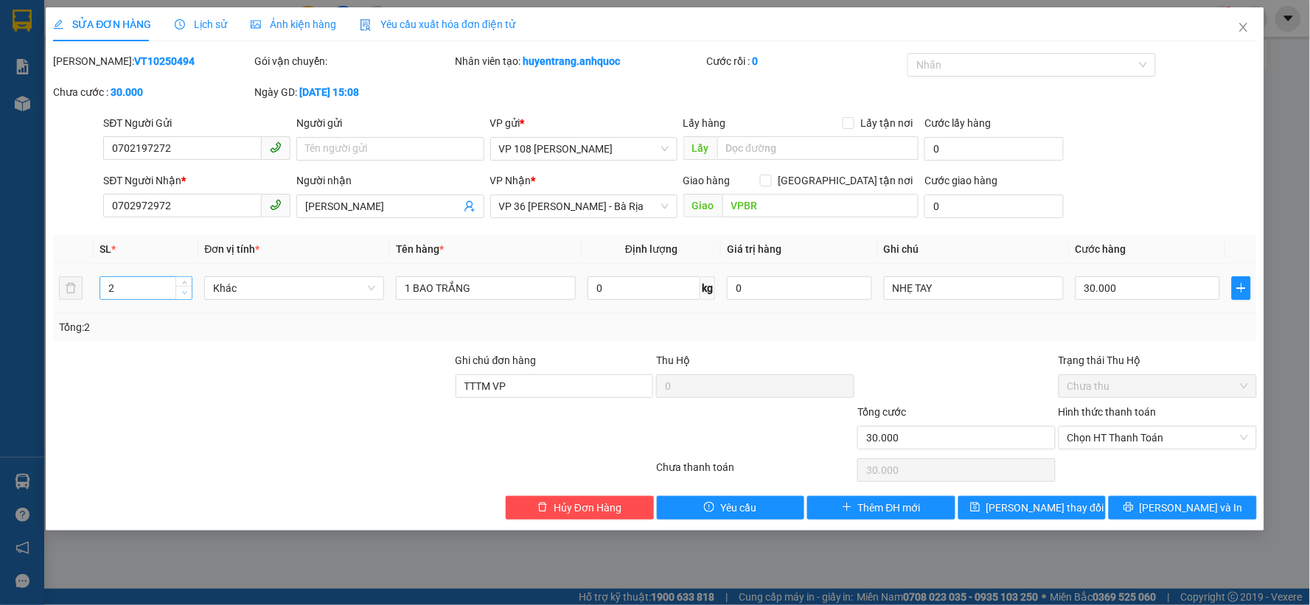
type input "1"
click at [186, 293] on icon "down" at bounding box center [184, 293] width 5 height 5
click at [1040, 498] on button "Lưu thay đổi" at bounding box center [1033, 508] width 148 height 24
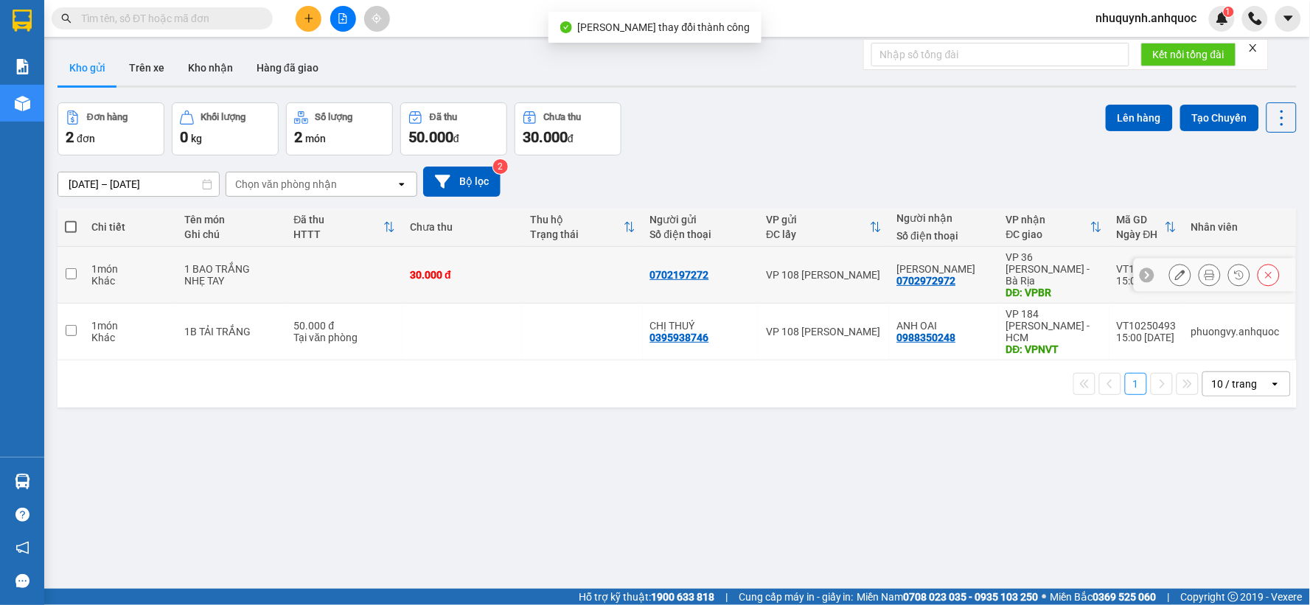
click at [1175, 270] on icon at bounding box center [1180, 275] width 10 height 10
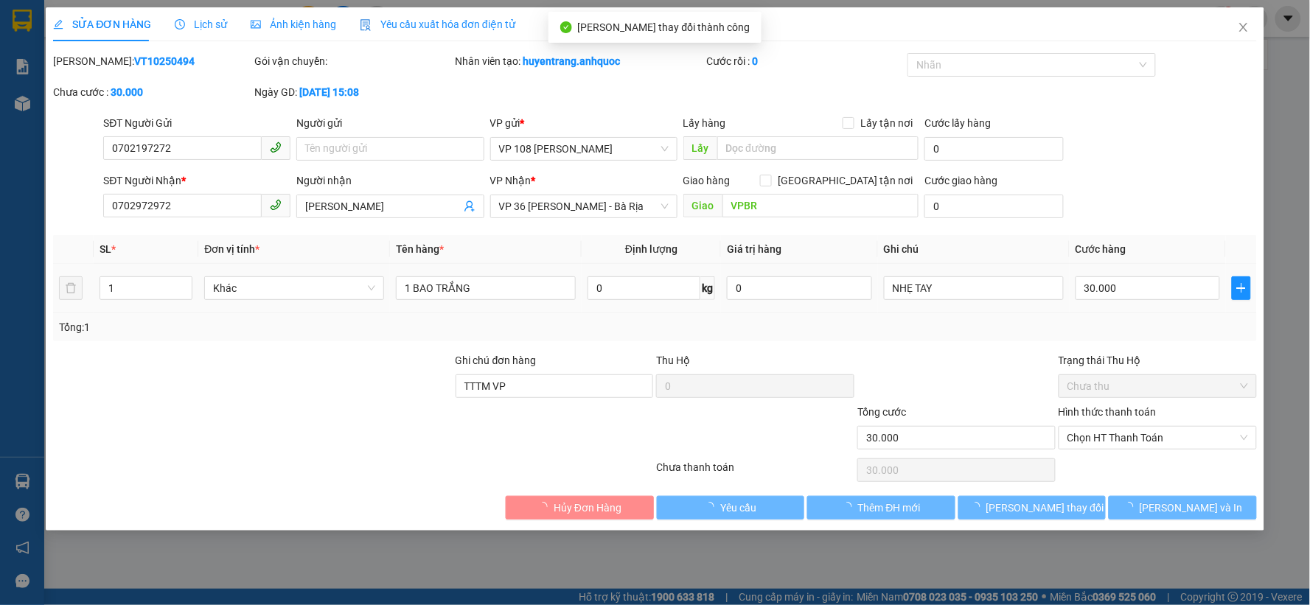
type input "0702197272"
type input "0702972972"
type input "[PERSON_NAME]"
type input "VPBR"
type input "TTTM VP"
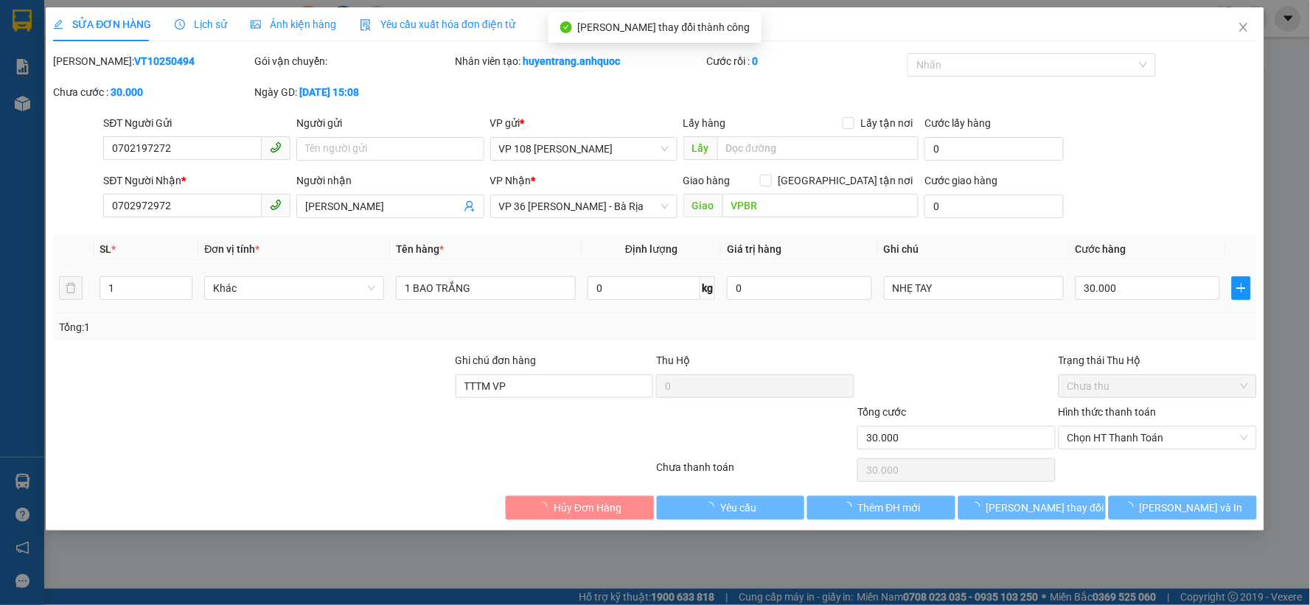
type input "30.000"
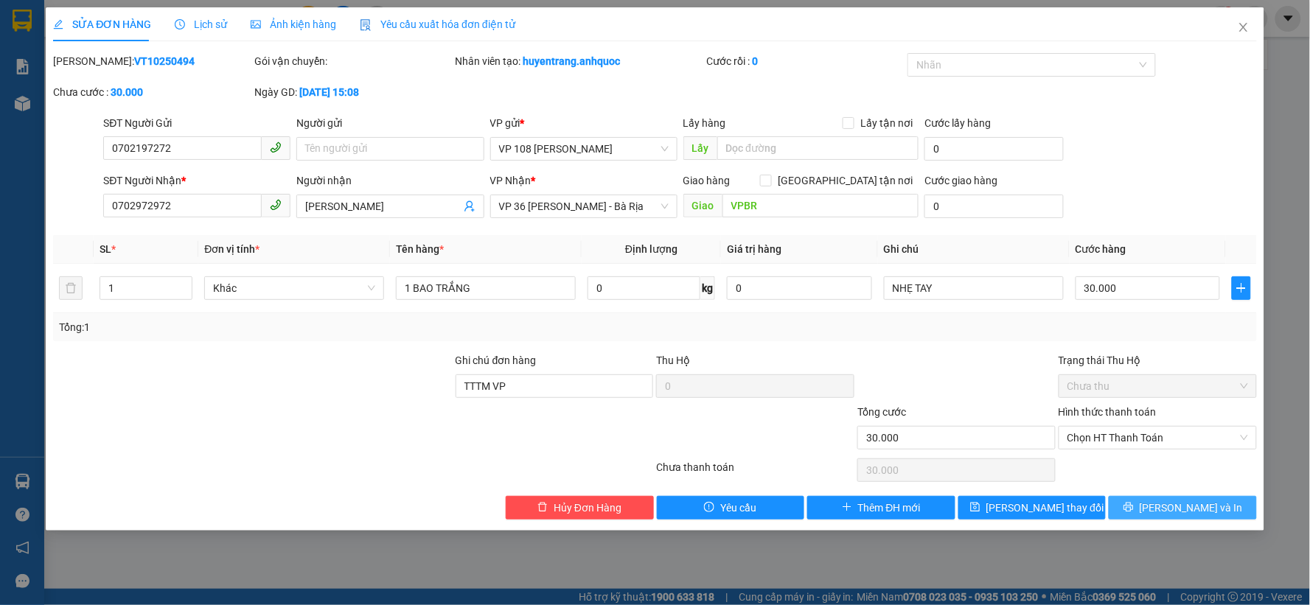
click at [1174, 512] on span "Lưu và In" at bounding box center [1191, 508] width 103 height 16
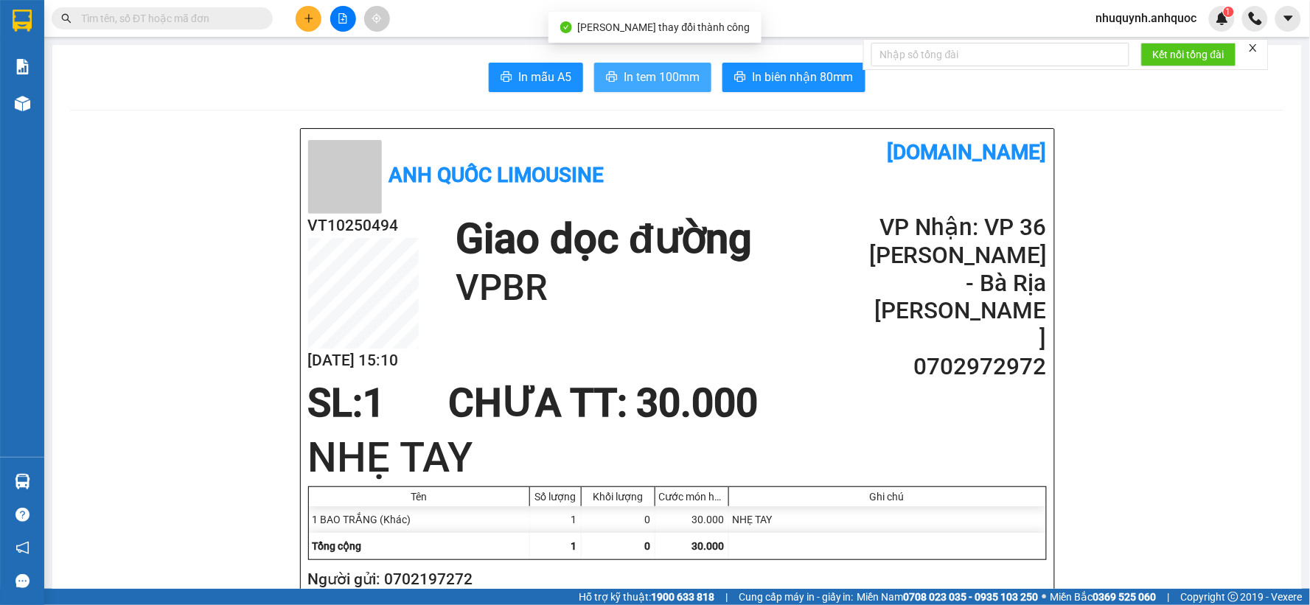
click at [661, 78] on span "In tem 100mm" at bounding box center [662, 77] width 76 height 18
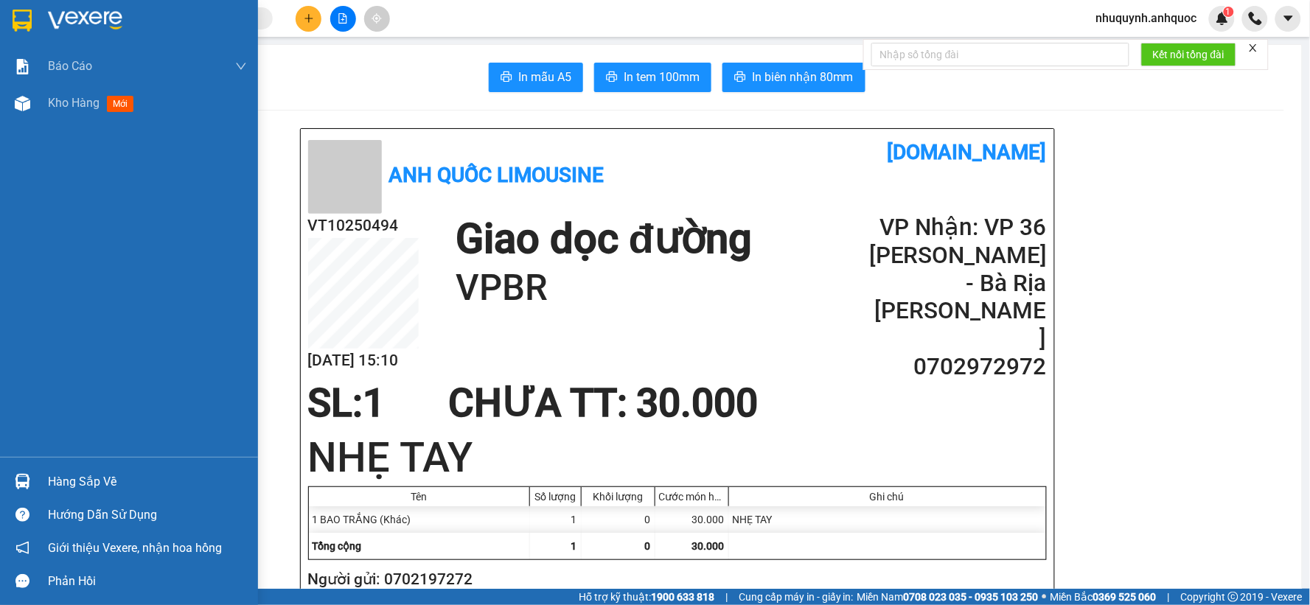
click at [91, 17] on img at bounding box center [85, 21] width 74 height 22
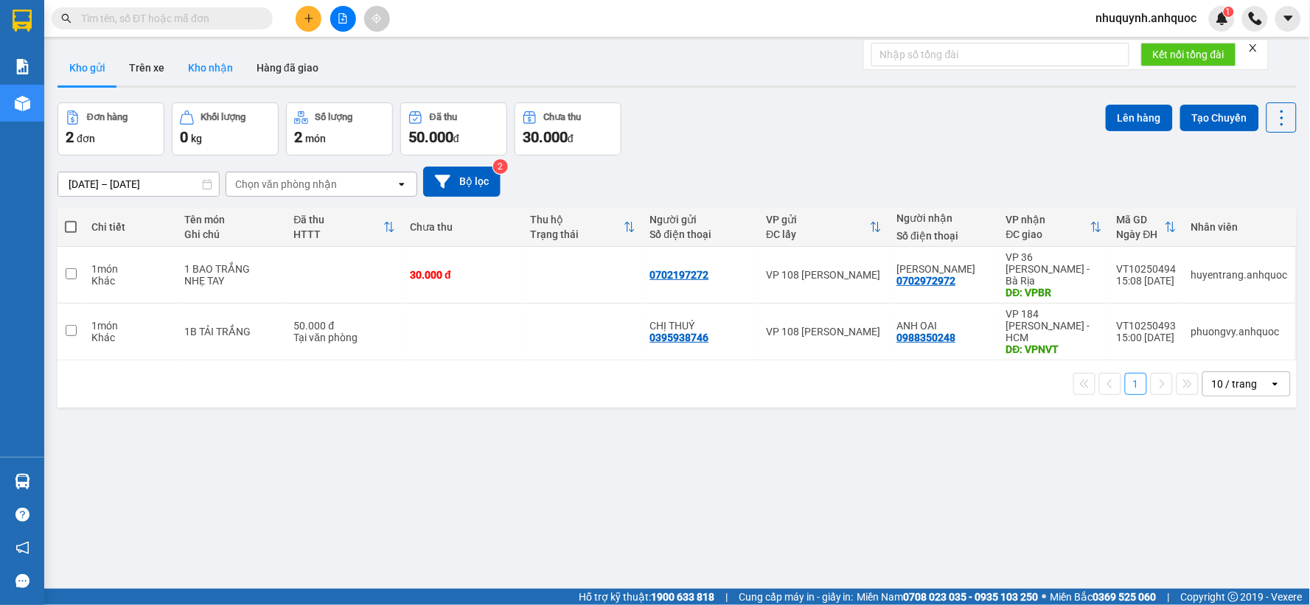
click at [178, 63] on button "Kho nhận" at bounding box center [210, 67] width 69 height 35
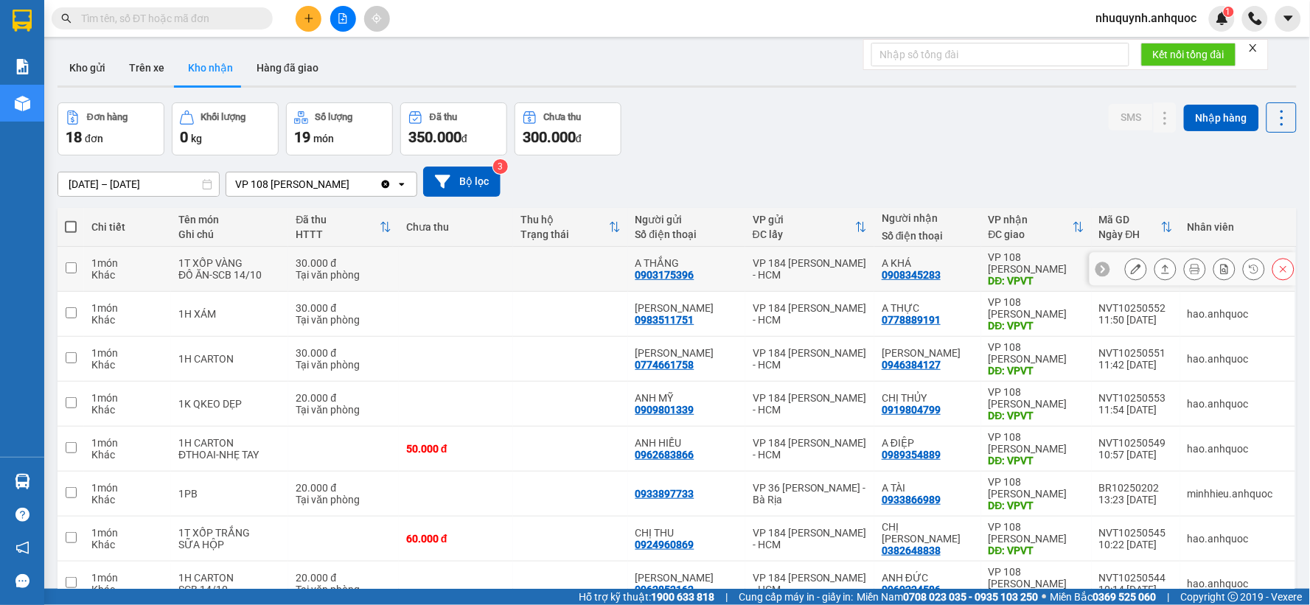
click at [435, 262] on td at bounding box center [456, 269] width 114 height 45
checkbox input "true"
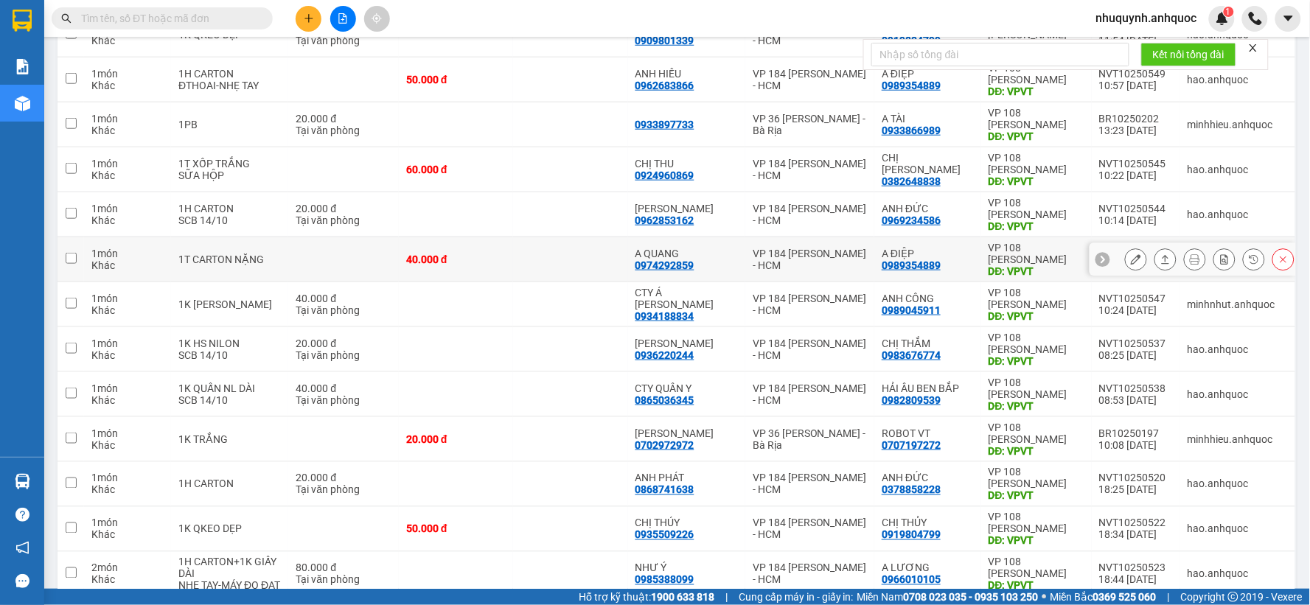
scroll to position [409, 0]
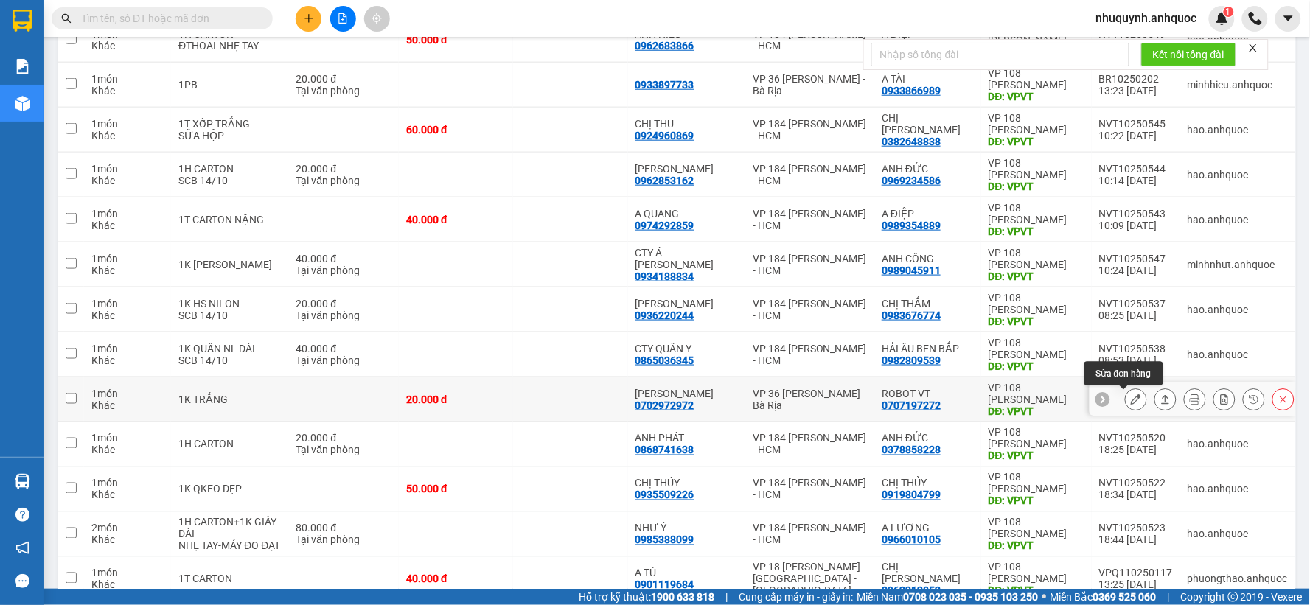
click at [1131, 396] on icon at bounding box center [1136, 400] width 10 height 10
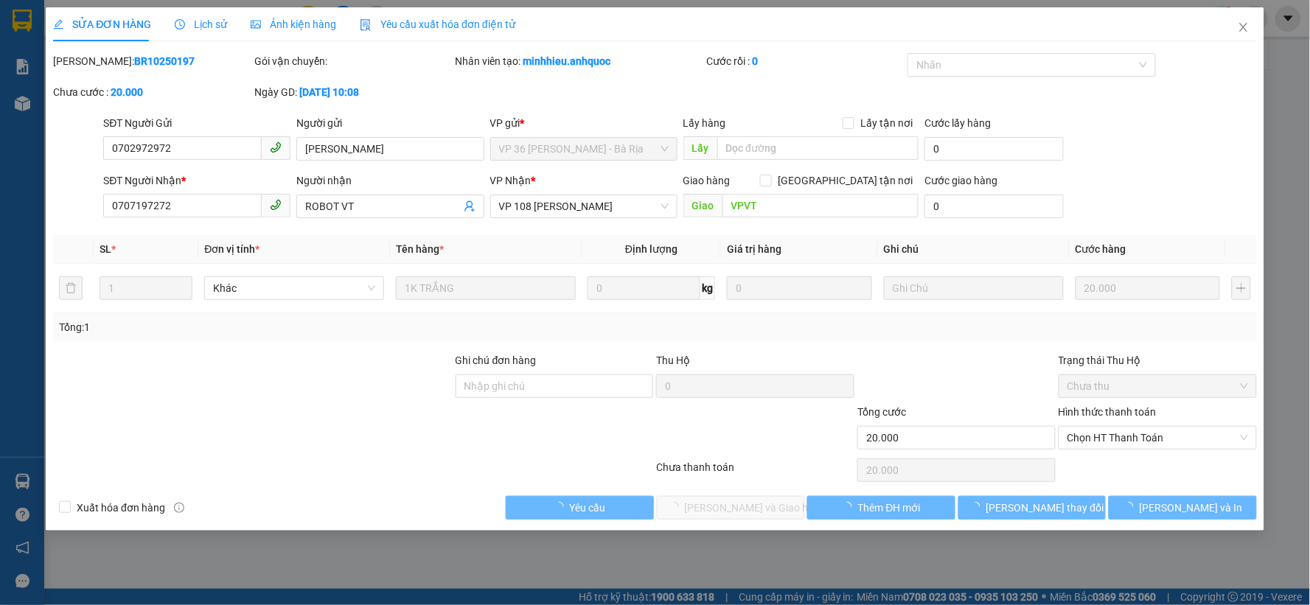
type input "0702972972"
type input "[PERSON_NAME]"
type input "0707197272"
type input "ROBOT VT"
type input "VPVT"
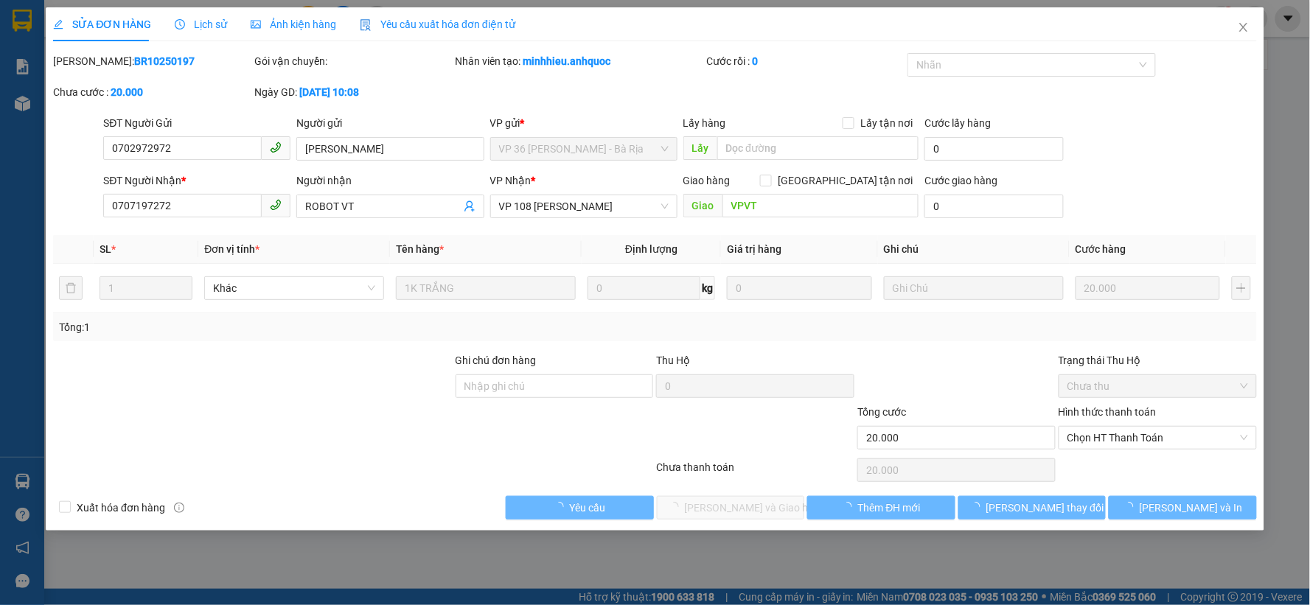
type input "20.000"
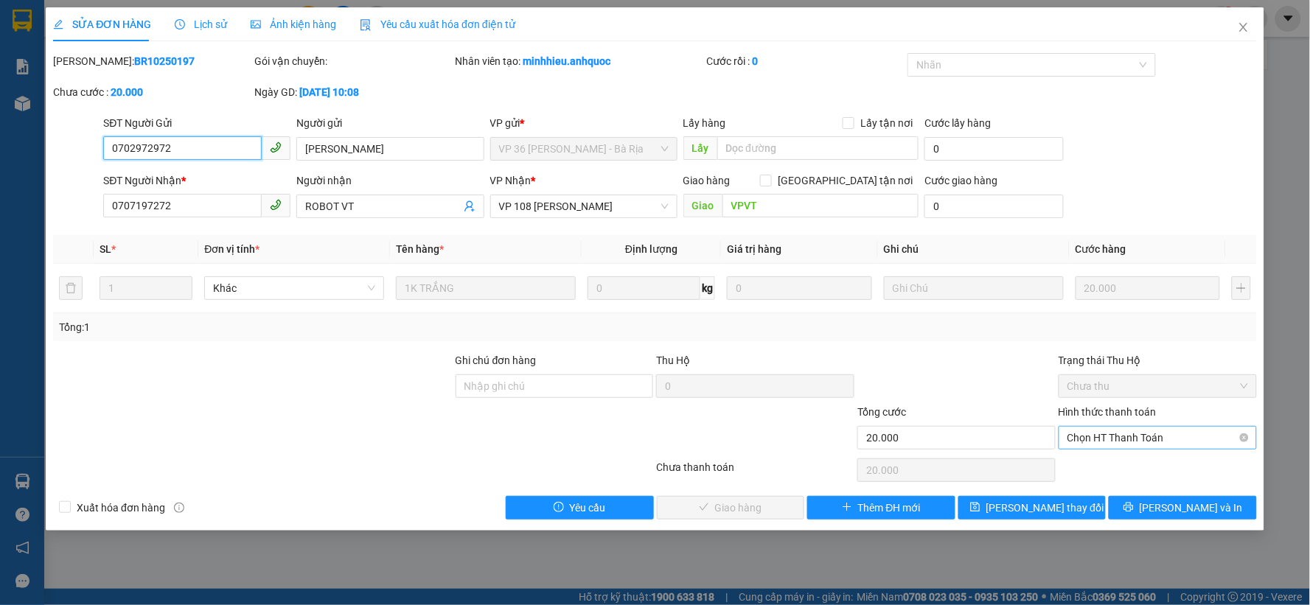
click at [1164, 445] on span "Chọn HT Thanh Toán" at bounding box center [1158, 438] width 181 height 22
click at [1108, 474] on div "Tại văn phòng" at bounding box center [1158, 467] width 181 height 16
type input "0"
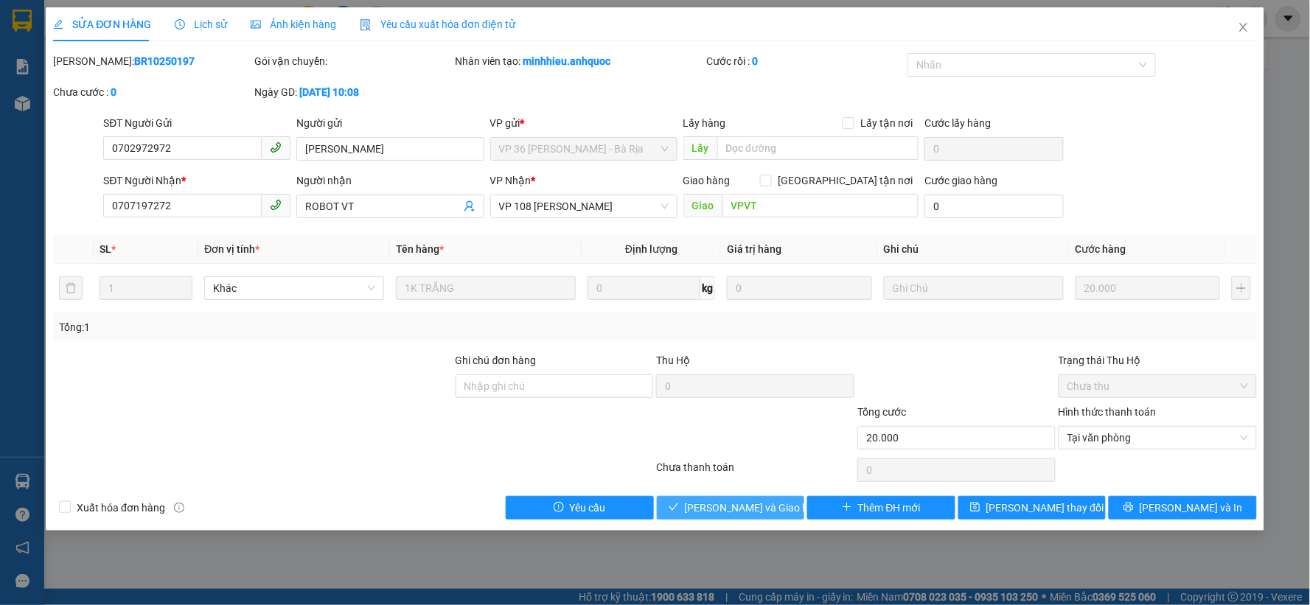
click at [729, 512] on span "Lưu và Giao hàng" at bounding box center [756, 508] width 142 height 16
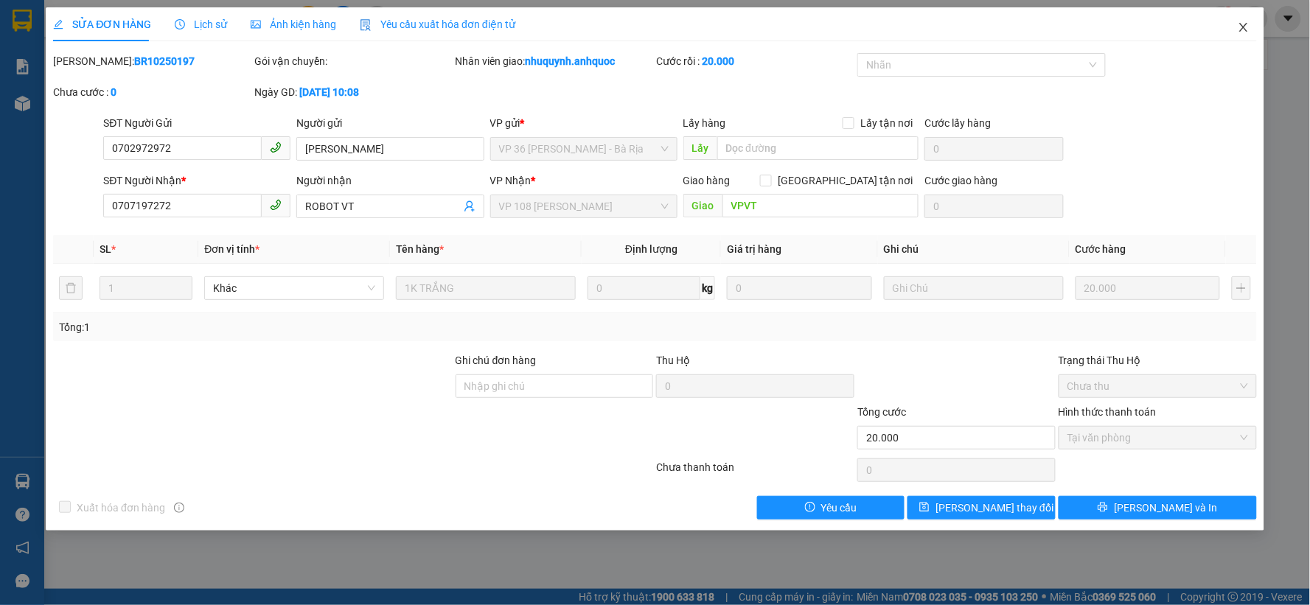
click at [1248, 25] on icon "close" at bounding box center [1244, 27] width 12 height 12
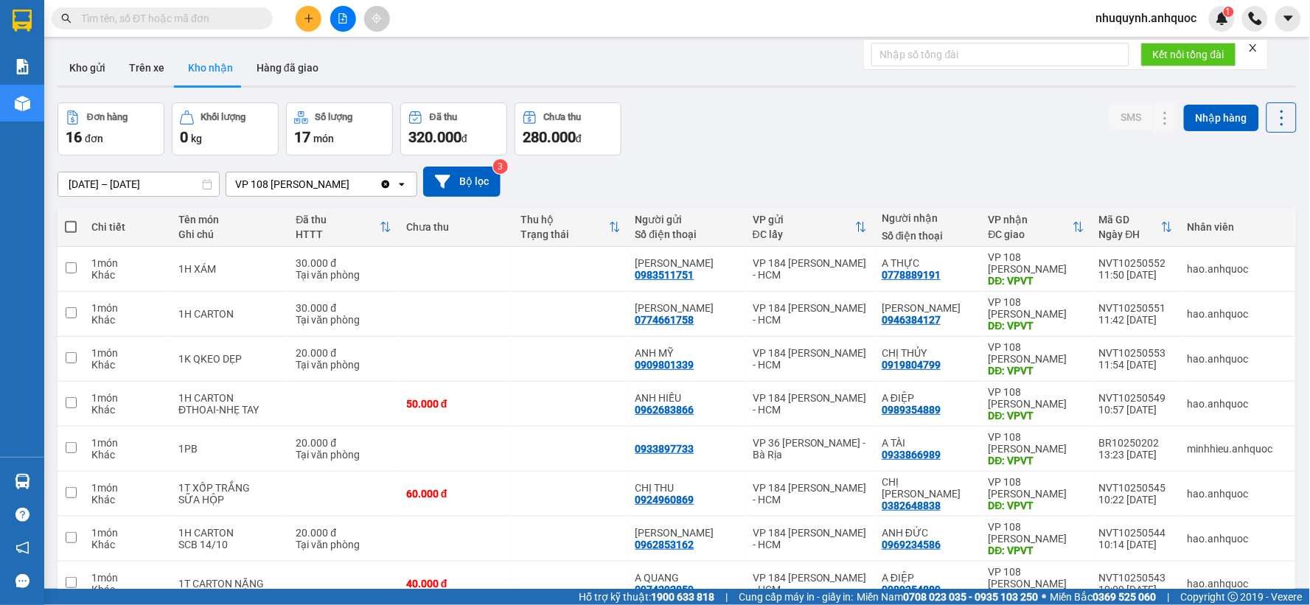
click at [72, 74] on button "Kho gửi" at bounding box center [88, 67] width 60 height 35
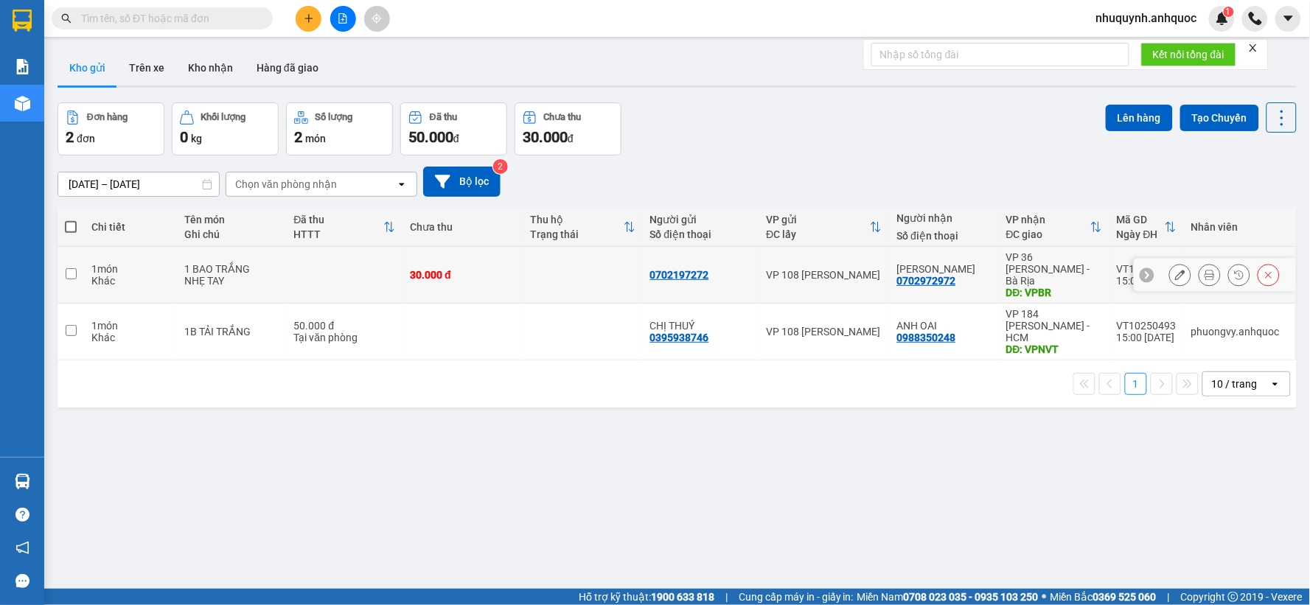
click at [573, 262] on td at bounding box center [583, 275] width 120 height 57
checkbox input "true"
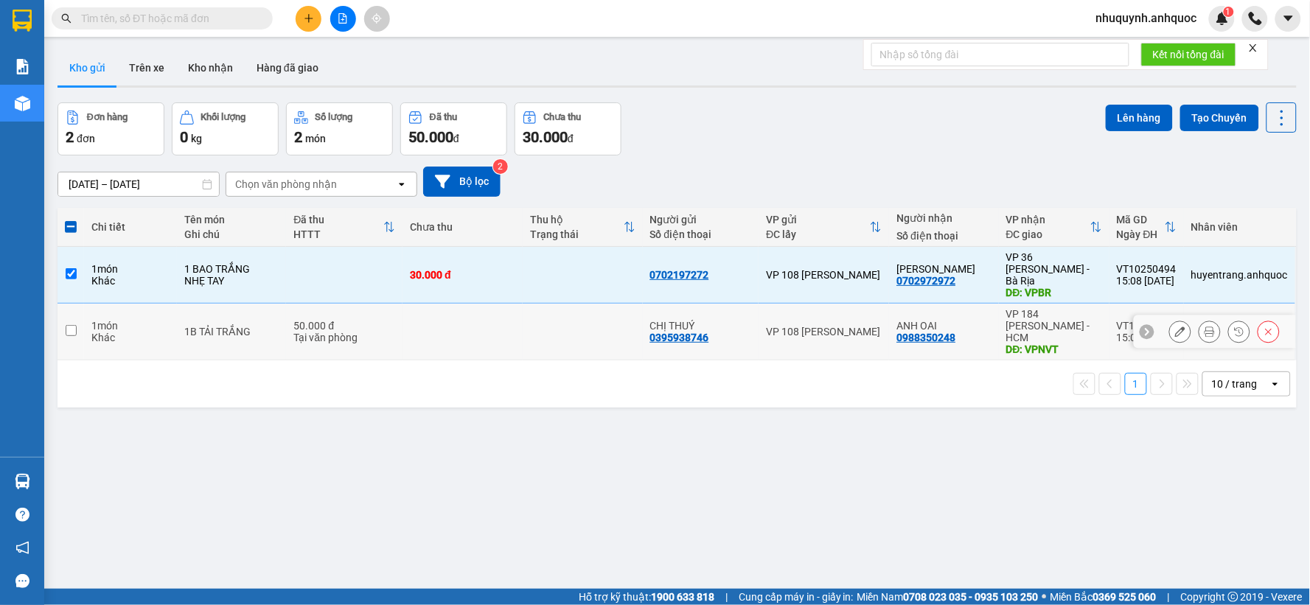
click at [546, 320] on td at bounding box center [583, 332] width 120 height 57
checkbox input "true"
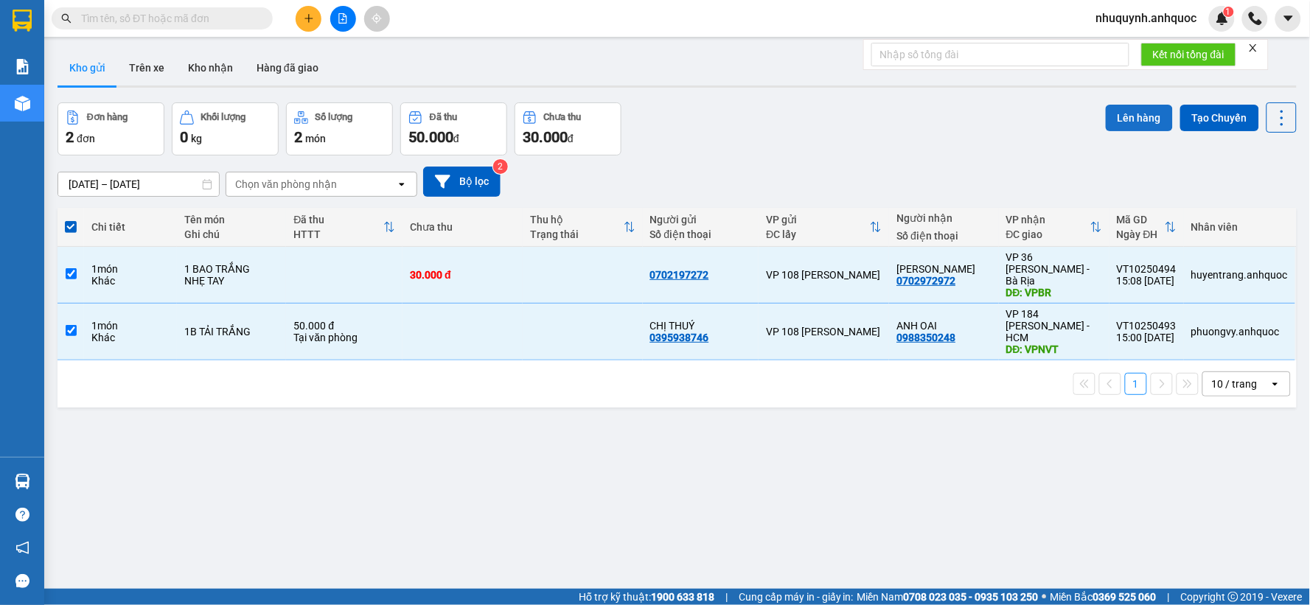
click at [1132, 111] on button "Lên hàng" at bounding box center [1139, 118] width 67 height 27
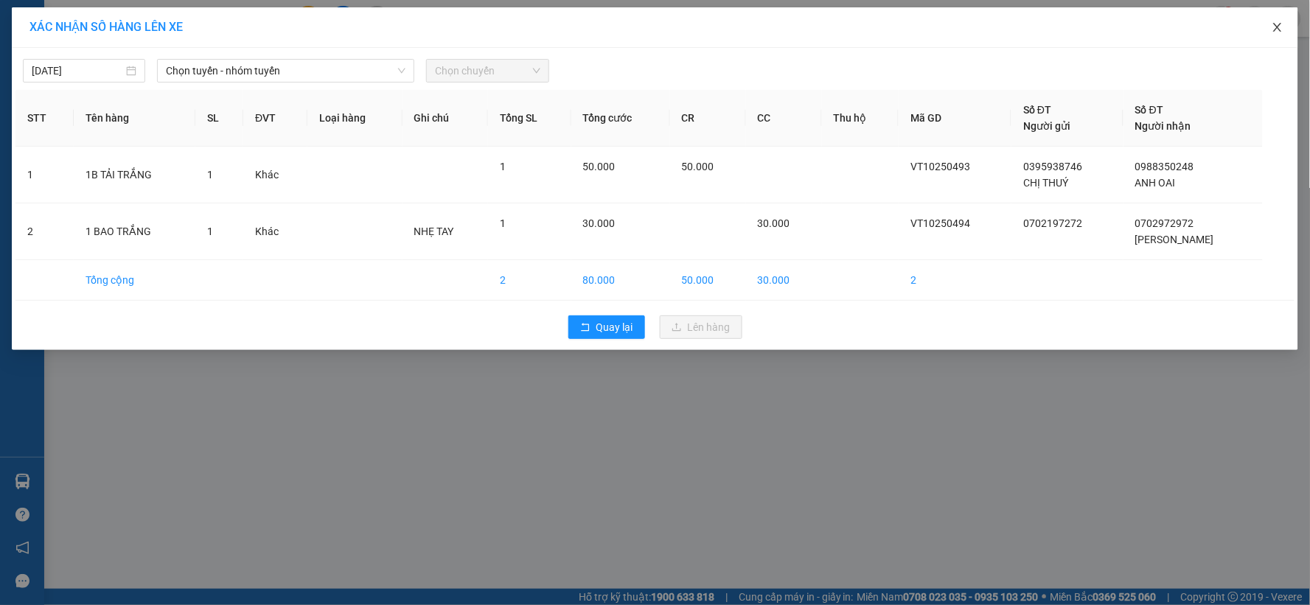
click at [1276, 30] on icon "close" at bounding box center [1277, 27] width 8 height 9
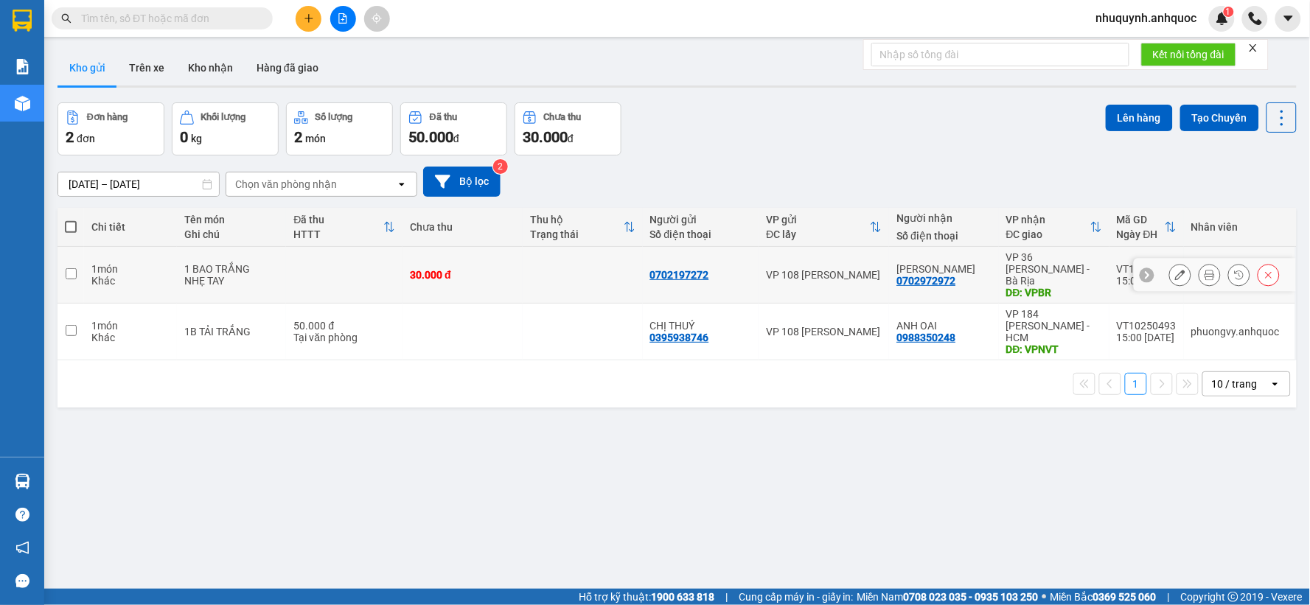
click at [142, 267] on div "1 món" at bounding box center [130, 269] width 78 height 12
checkbox input "true"
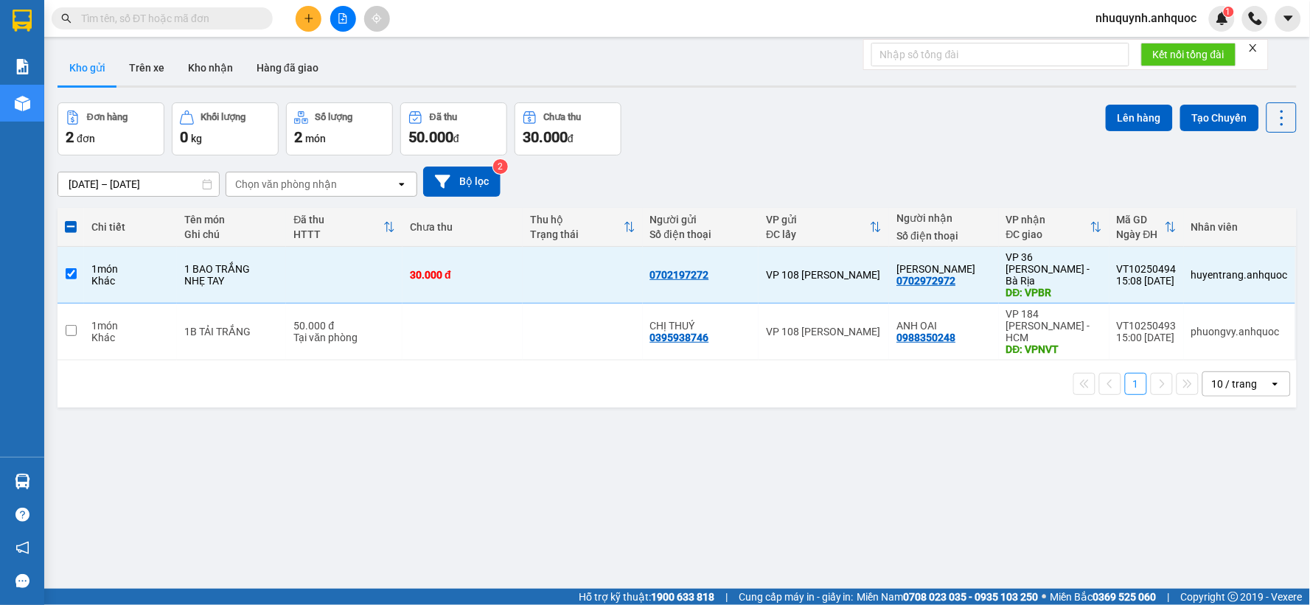
click at [138, 361] on div "1 10 / trang open" at bounding box center [678, 384] width 1240 height 47
click at [145, 332] on div "Khác" at bounding box center [130, 338] width 78 height 12
checkbox input "true"
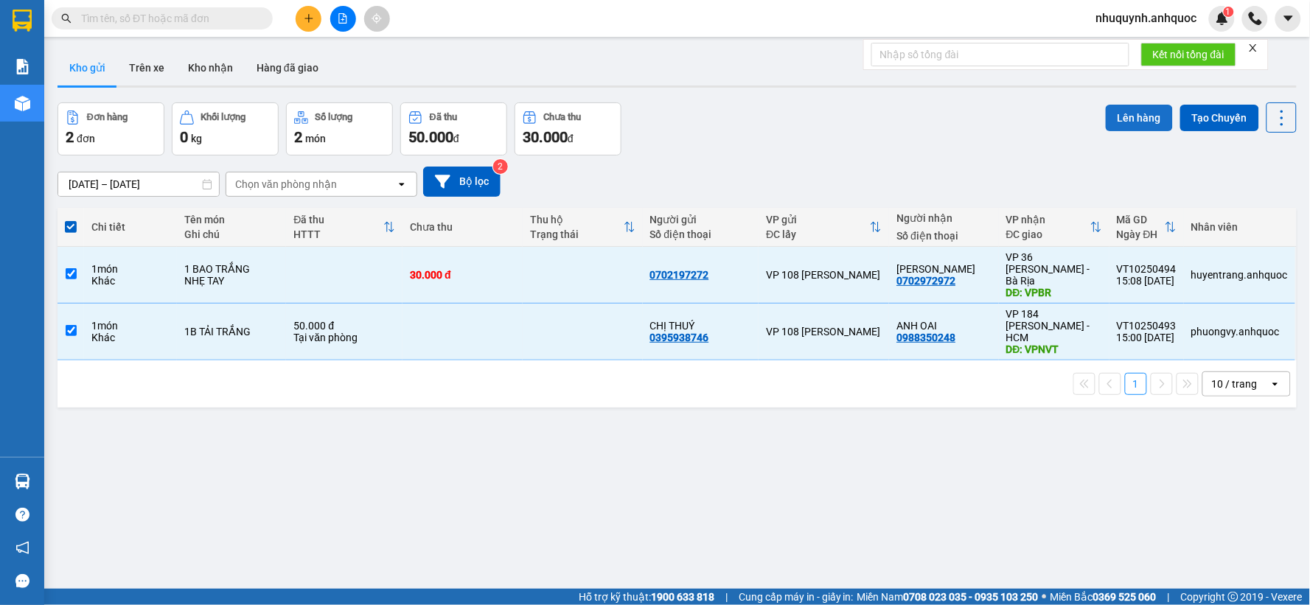
click at [1134, 117] on button "Lên hàng" at bounding box center [1139, 118] width 67 height 27
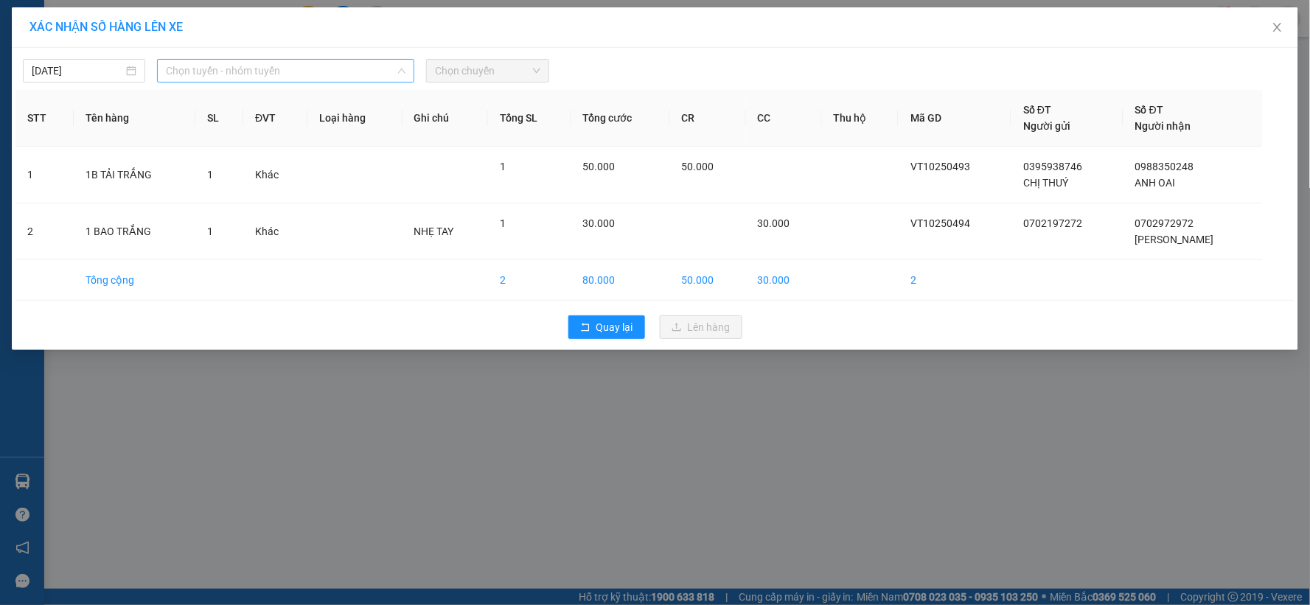
click at [354, 75] on span "Chọn tuyến - nhóm tuyến" at bounding box center [286, 71] width 240 height 22
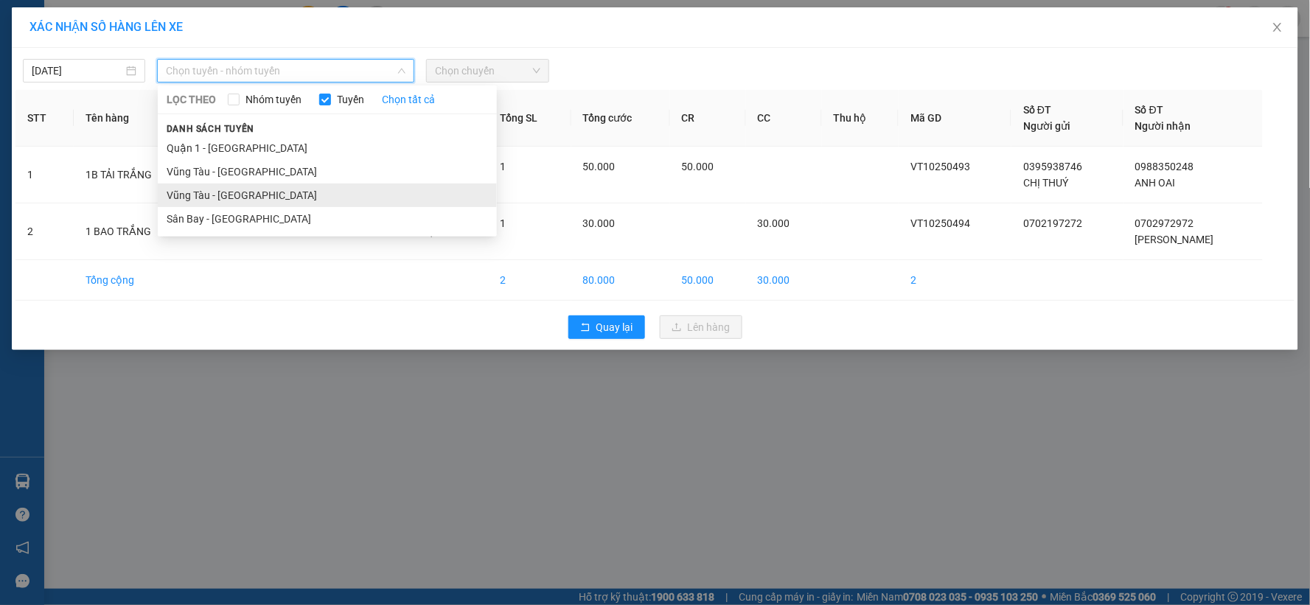
click at [260, 196] on li "Vũng Tàu - Sân Bay" at bounding box center [327, 196] width 339 height 24
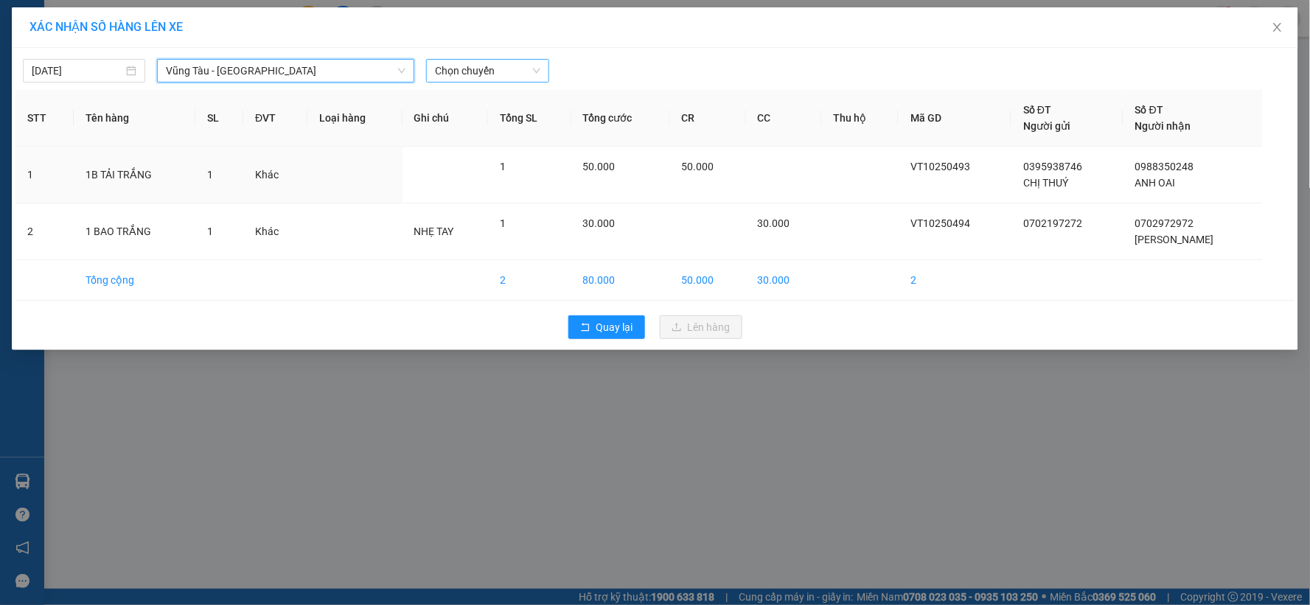
click at [498, 76] on span "Chọn chuyến" at bounding box center [487, 71] width 105 height 22
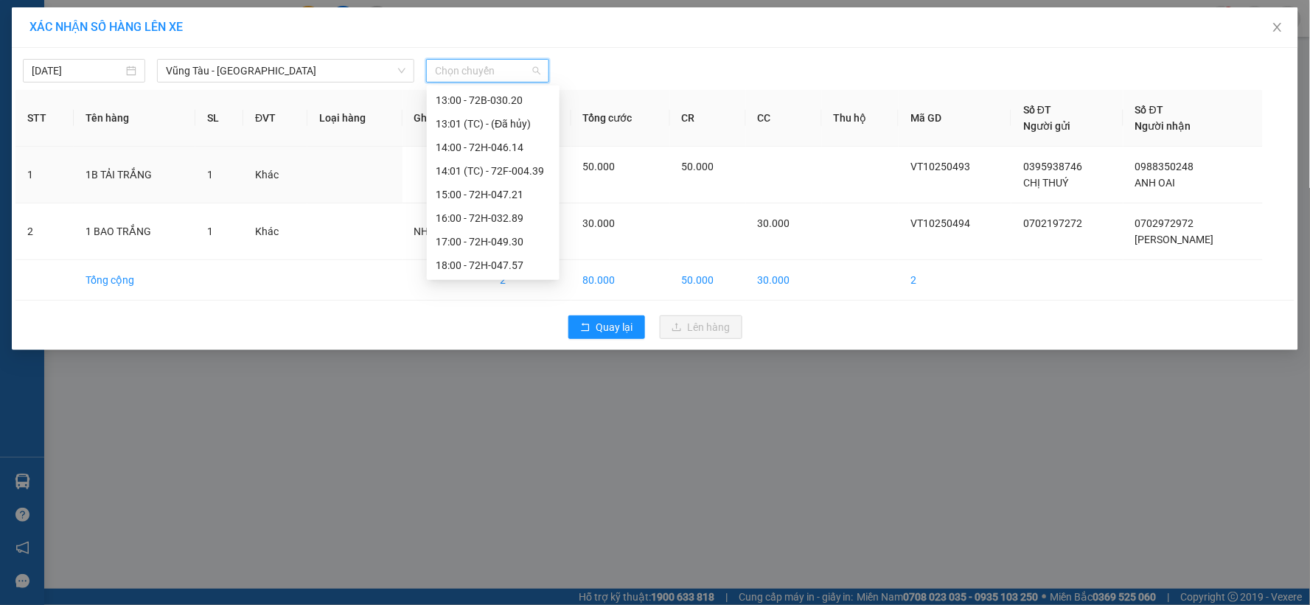
scroll to position [401, 0]
click at [469, 187] on div "16:00 - 72H-032.89" at bounding box center [493, 195] width 115 height 16
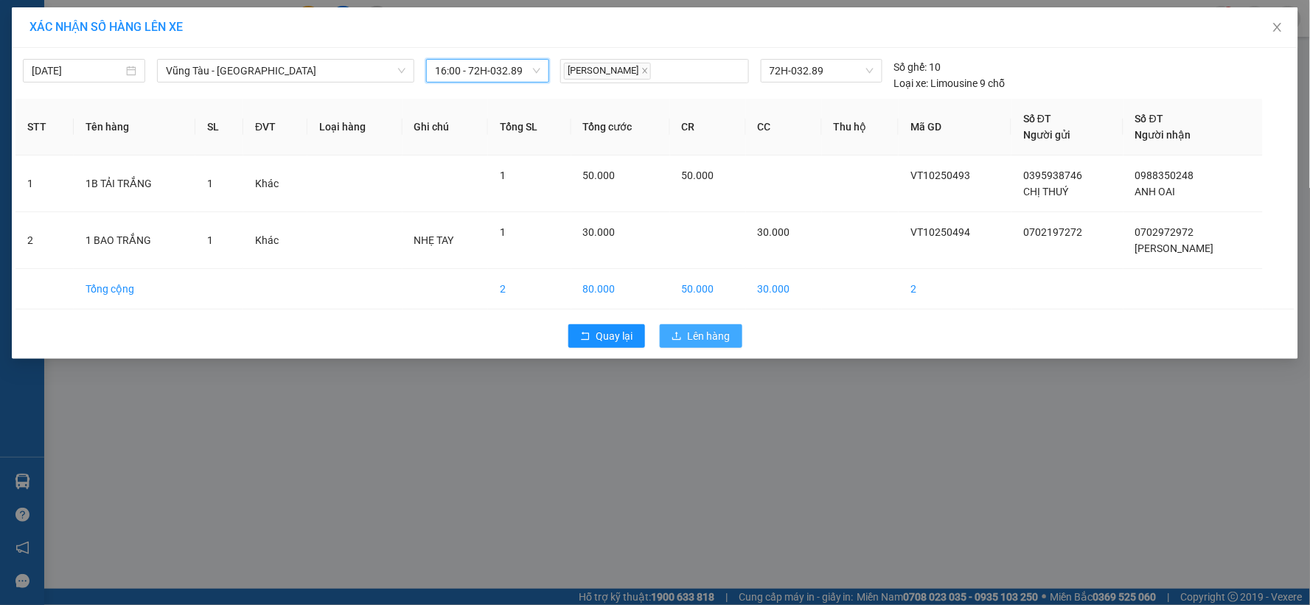
click at [702, 332] on span "Lên hàng" at bounding box center [709, 336] width 43 height 16
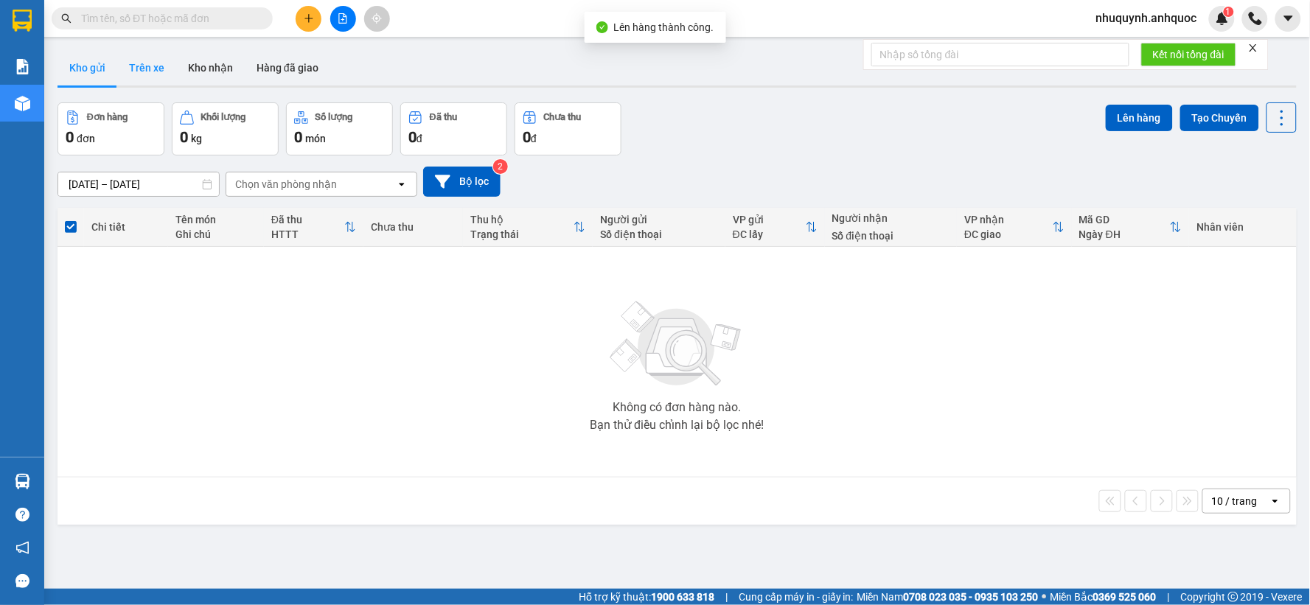
click at [153, 66] on button "Trên xe" at bounding box center [146, 67] width 59 height 35
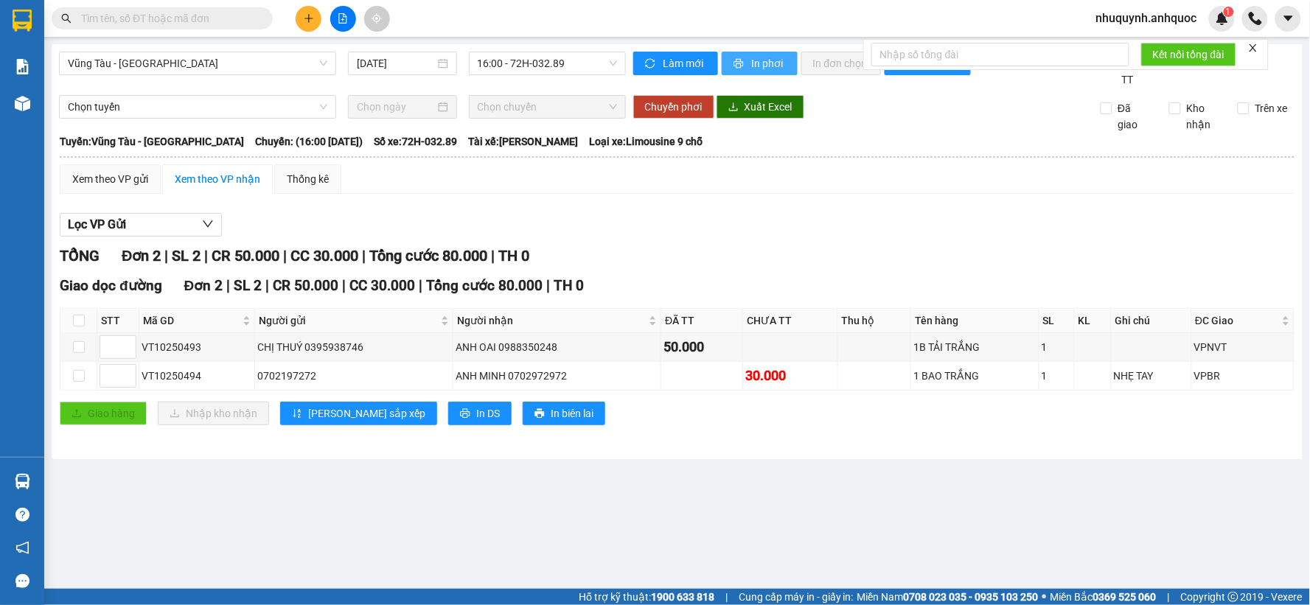
click at [764, 63] on span "In phơi" at bounding box center [769, 63] width 34 height 16
click at [313, 19] on icon "plus" at bounding box center [309, 18] width 10 height 10
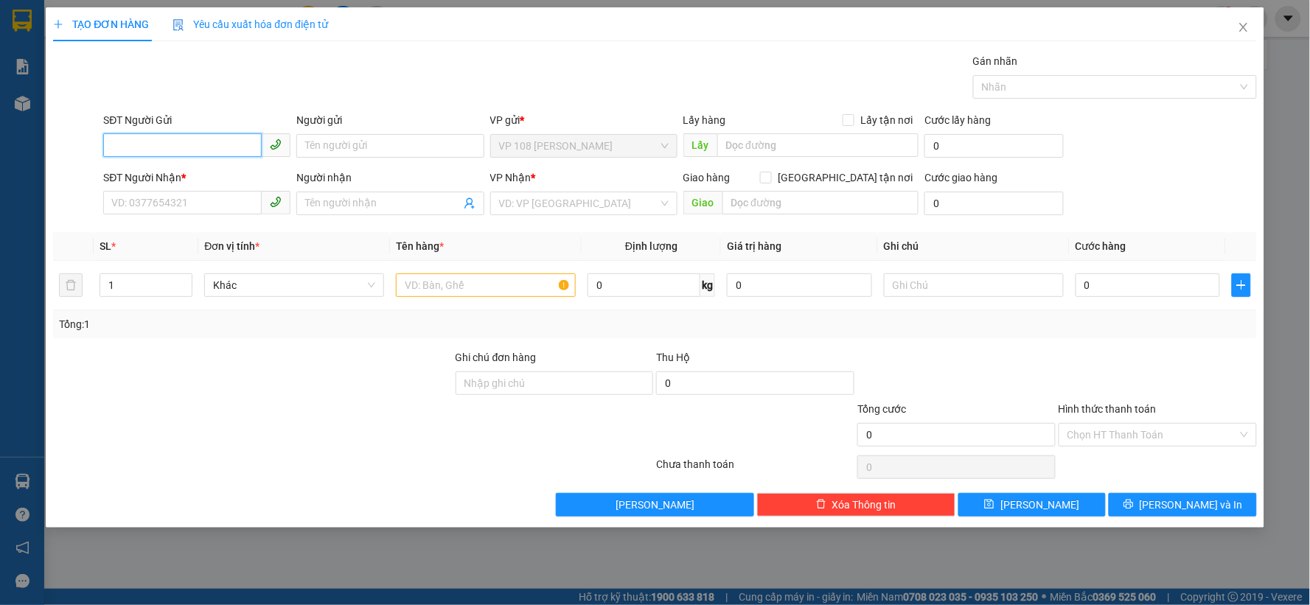
click at [194, 143] on input "SĐT Người Gửi" at bounding box center [182, 145] width 159 height 24
click at [223, 150] on input "SĐT Người Gửi" at bounding box center [182, 145] width 159 height 24
type input "0326484331"
click at [372, 145] on input "Người gửi" at bounding box center [389, 146] width 187 height 24
type input "a"
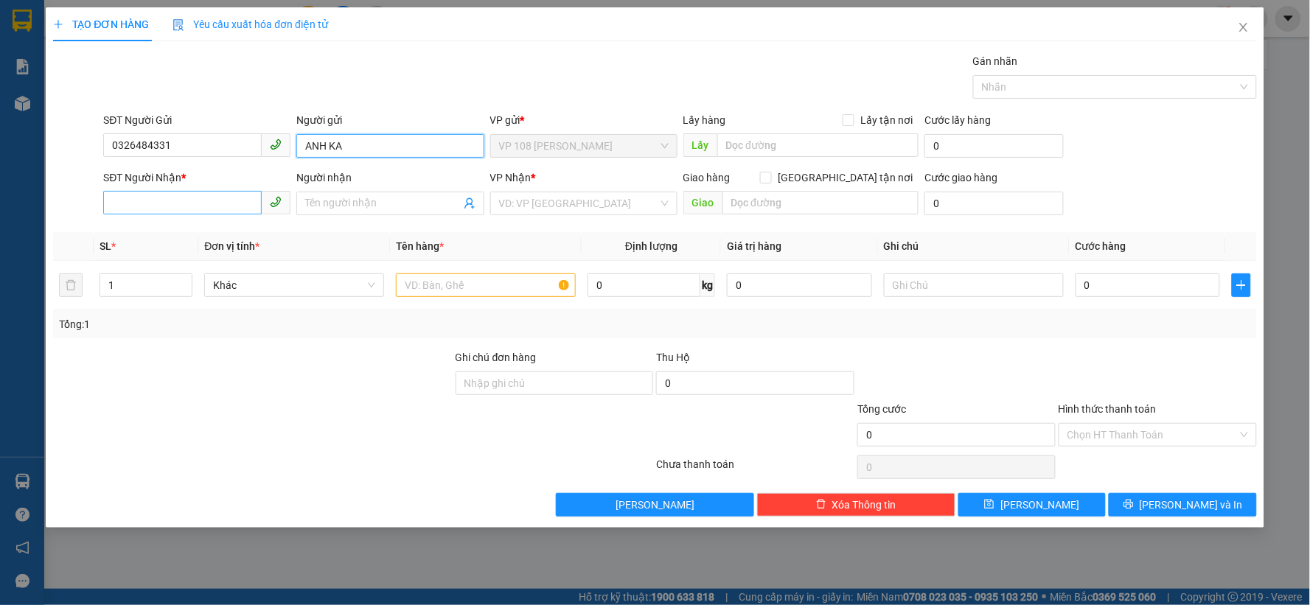
type input "ANH KA"
click at [204, 200] on input "SĐT Người Nhận *" at bounding box center [182, 203] width 159 height 24
click at [177, 142] on input "0326484331" at bounding box center [182, 145] width 159 height 24
click at [201, 195] on input "SĐT Người Nhận *" at bounding box center [182, 203] width 159 height 24
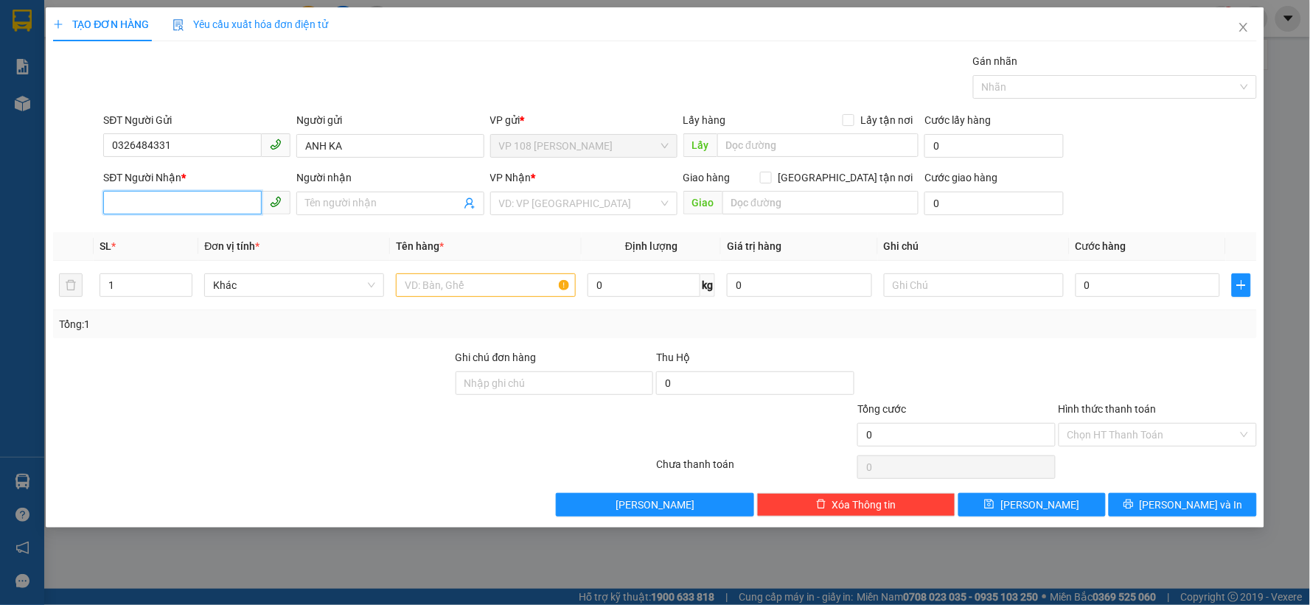
paste input "0326484331"
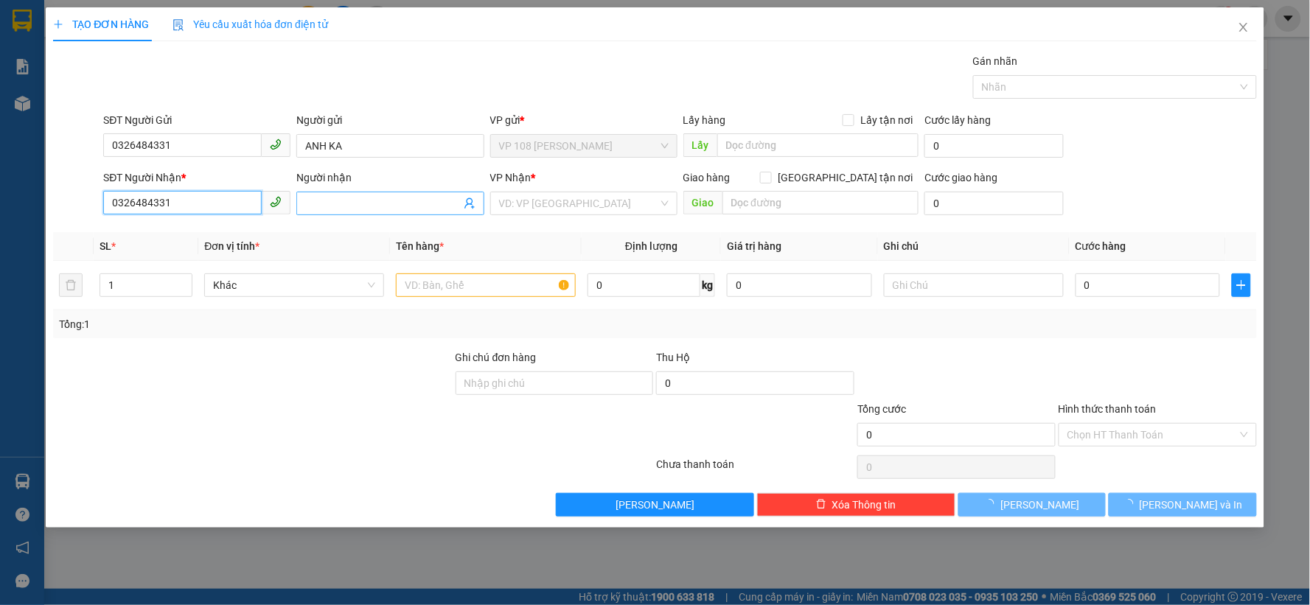
type input "0326484331"
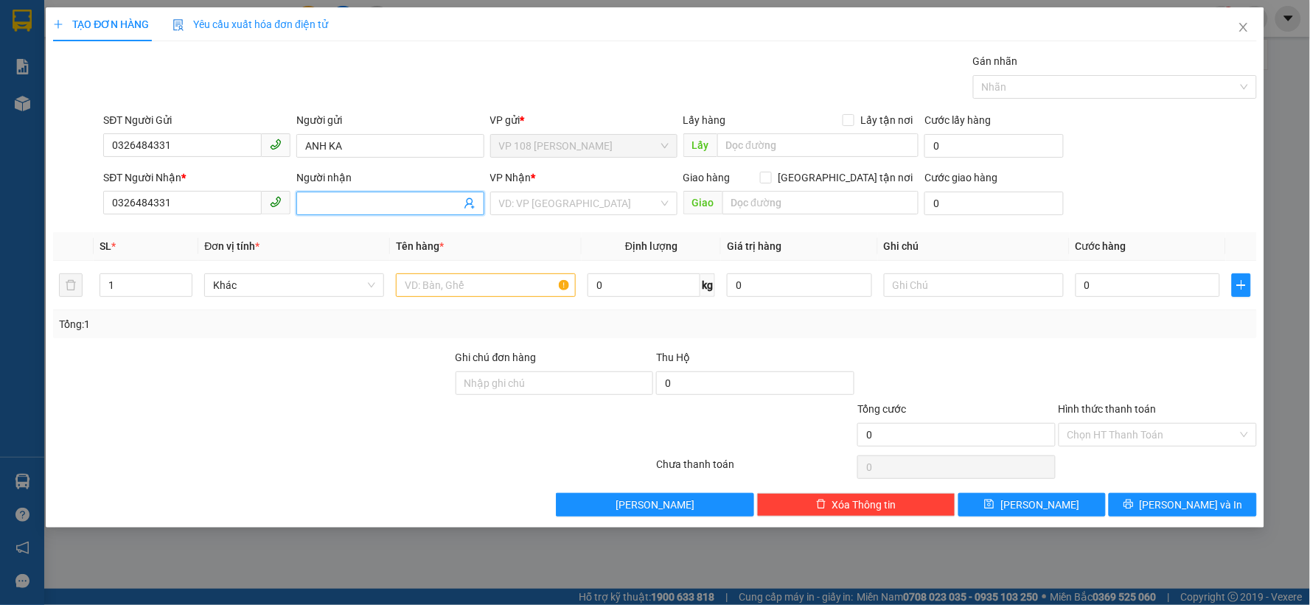
click at [347, 203] on input "Người nhận" at bounding box center [382, 203] width 155 height 16
type input "ANH KA"
click at [625, 203] on input "search" at bounding box center [578, 203] width 159 height 22
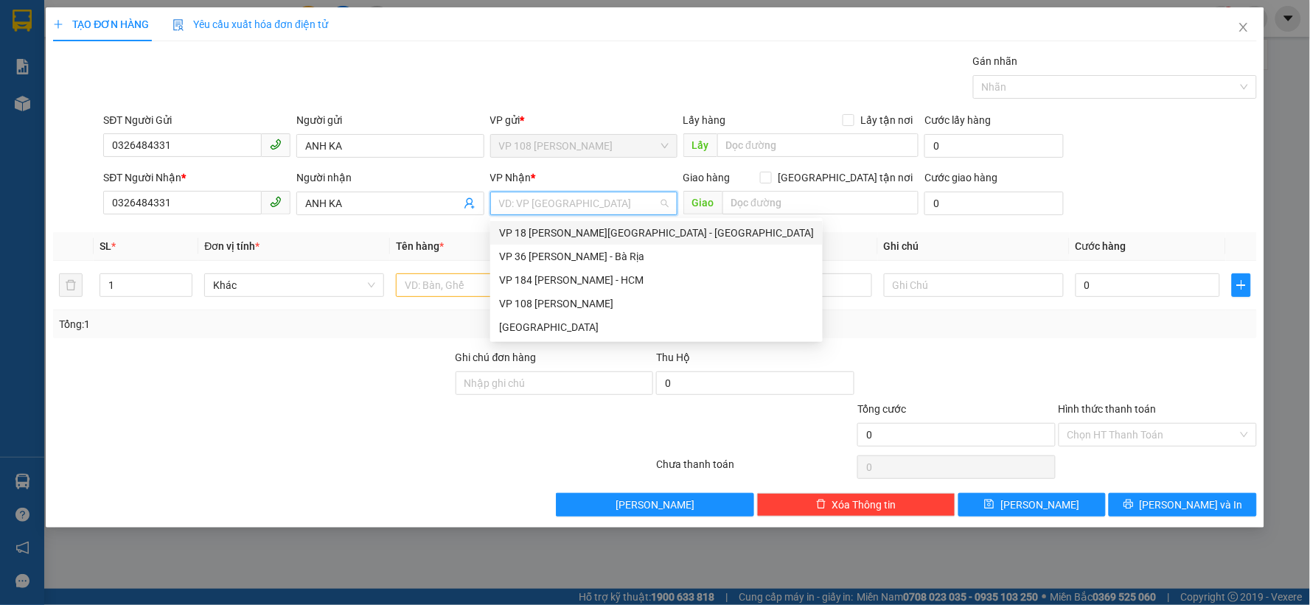
click at [563, 234] on div "VP 18 [PERSON_NAME][GEOGRAPHIC_DATA] - [GEOGRAPHIC_DATA]" at bounding box center [656, 233] width 315 height 16
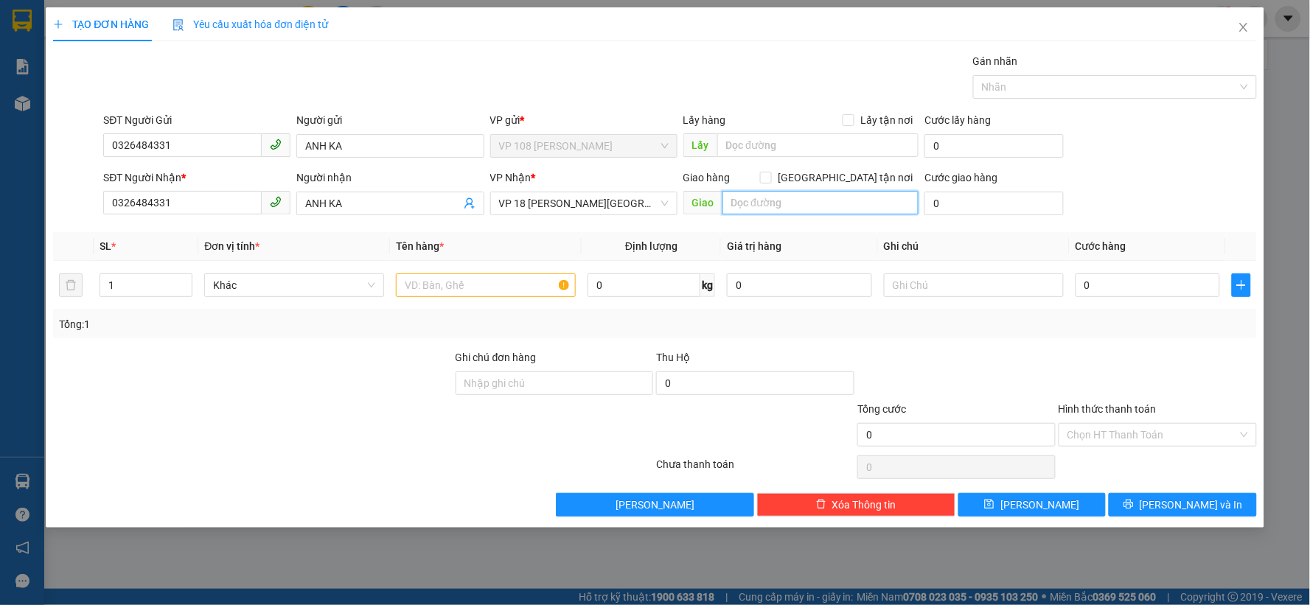
click at [768, 199] on input "text" at bounding box center [821, 203] width 197 height 24
type input "VPQ1"
click at [448, 285] on input "text" at bounding box center [486, 286] width 180 height 24
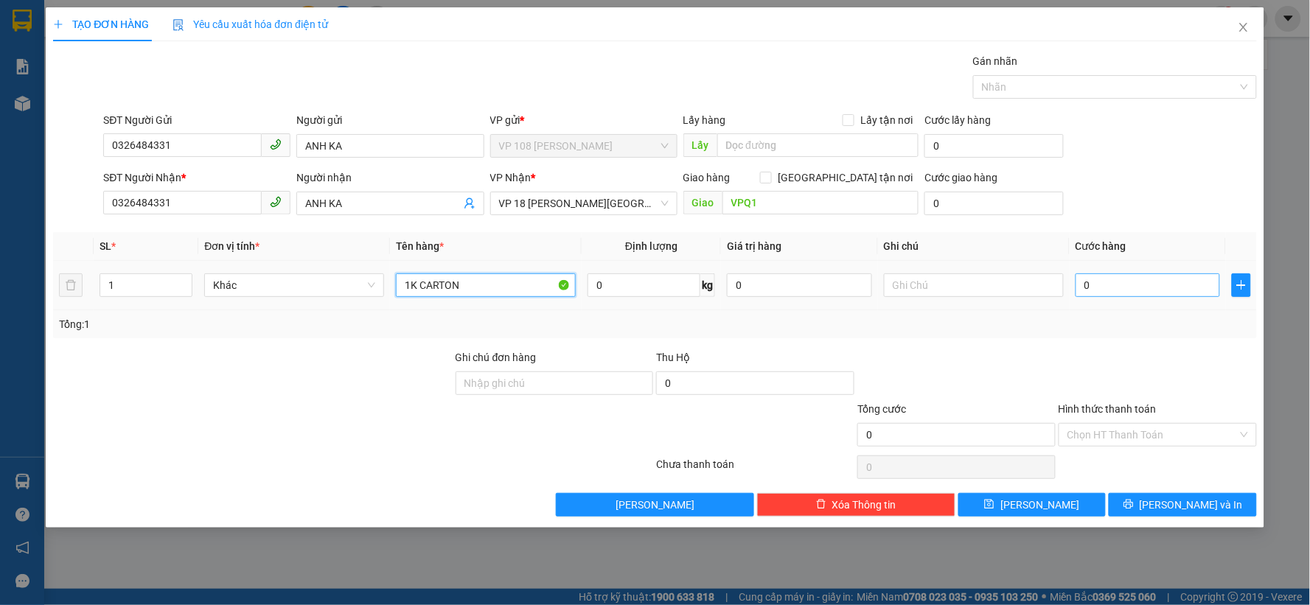
type input "1K CARTON"
click at [1105, 289] on input "0" at bounding box center [1148, 286] width 145 height 24
type input "5"
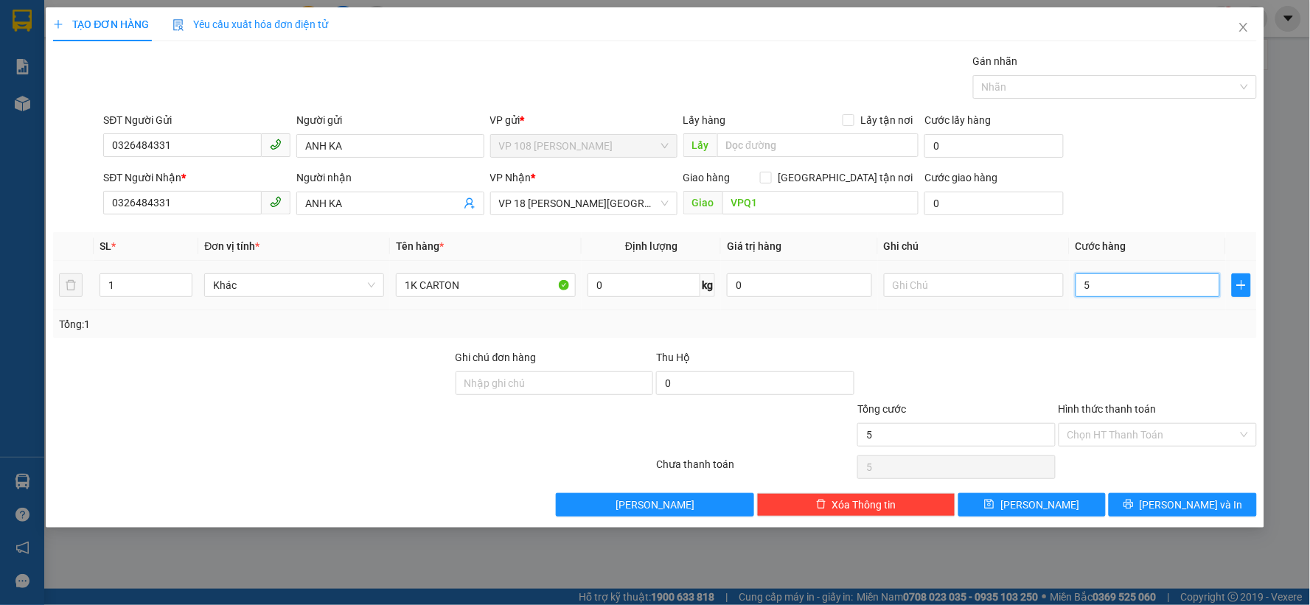
type input "50"
type input "500"
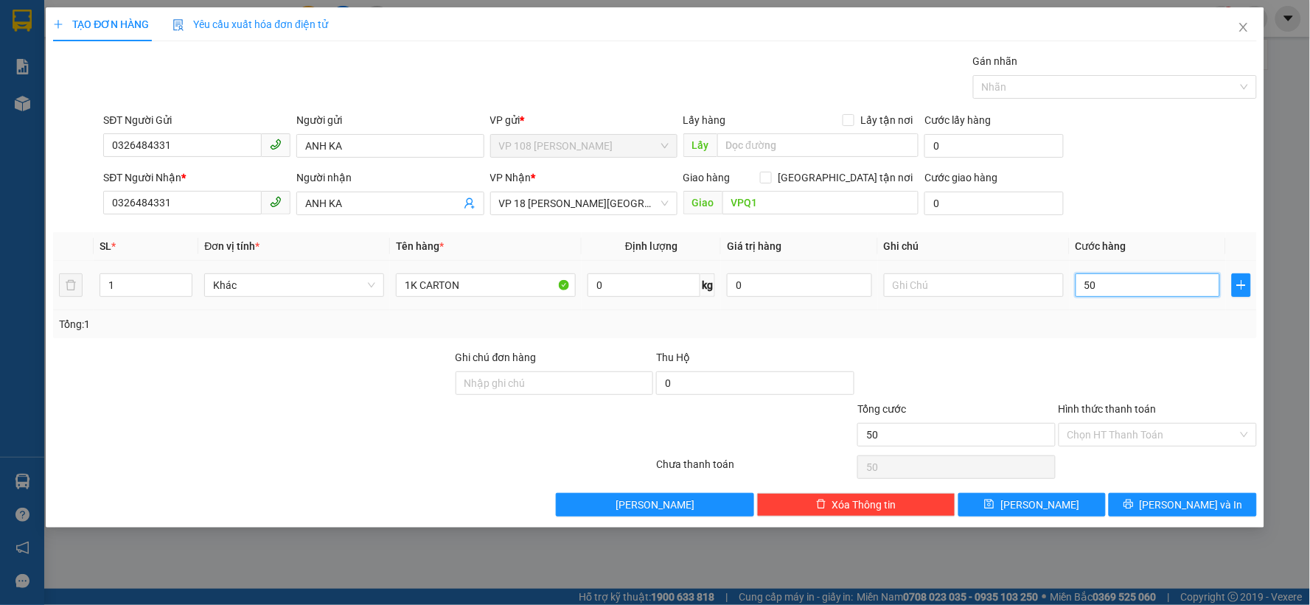
type input "500"
type input "5.000"
type input "50.000"
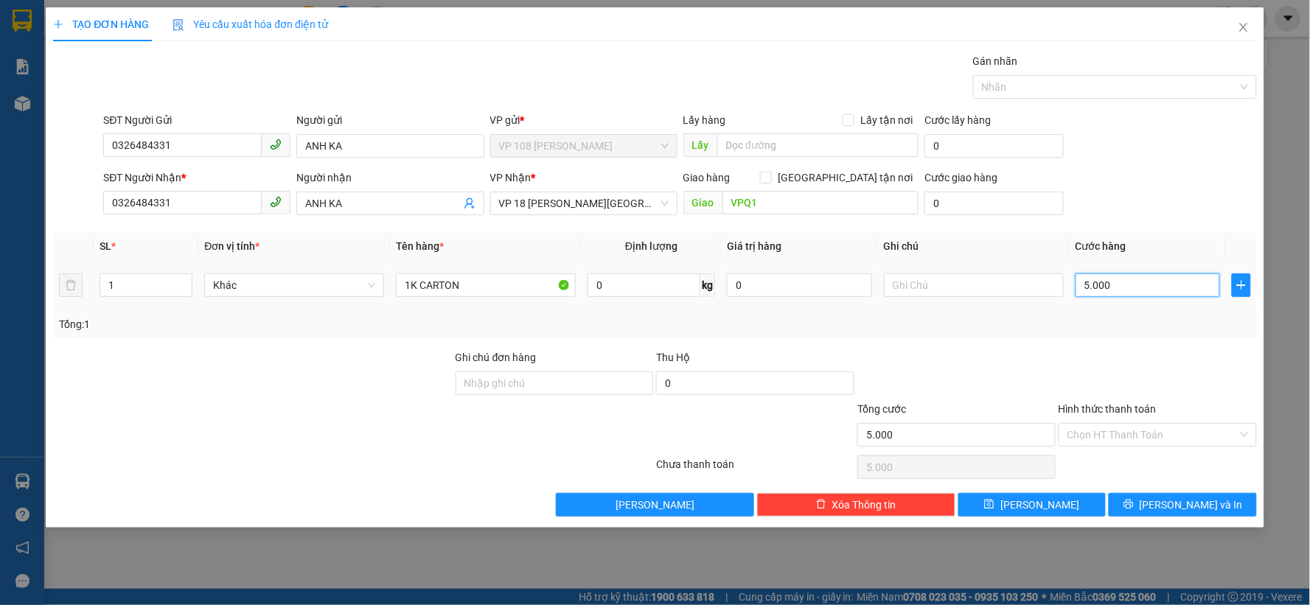
type input "50.000"
click at [951, 288] on input "text" at bounding box center [974, 286] width 180 height 24
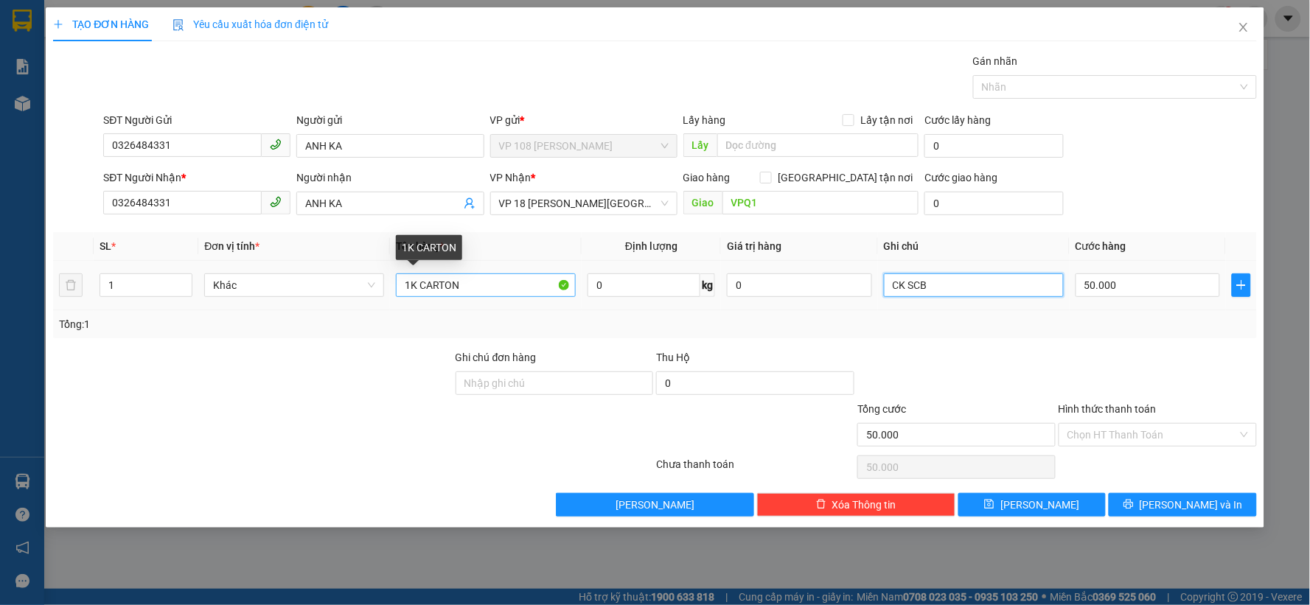
type input "CK SCB"
click at [504, 288] on input "1K CARTON" at bounding box center [486, 286] width 180 height 24
type input "1K CARTON Q.CHUNG"
click at [956, 284] on input "CK SCB" at bounding box center [974, 286] width 180 height 24
type input "CK SCB 14/10, NHẸ TAY"
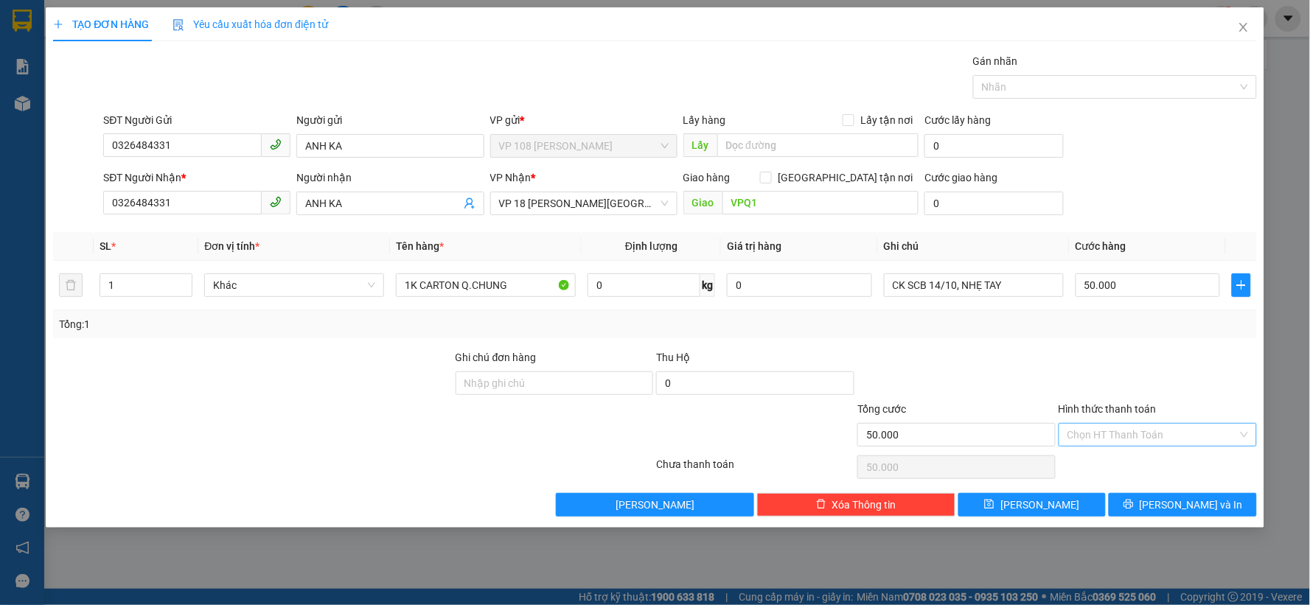
click at [1182, 436] on input "Hình thức thanh toán" at bounding box center [1153, 435] width 170 height 22
click at [1134, 462] on div "Tại văn phòng" at bounding box center [1158, 464] width 181 height 16
type input "0"
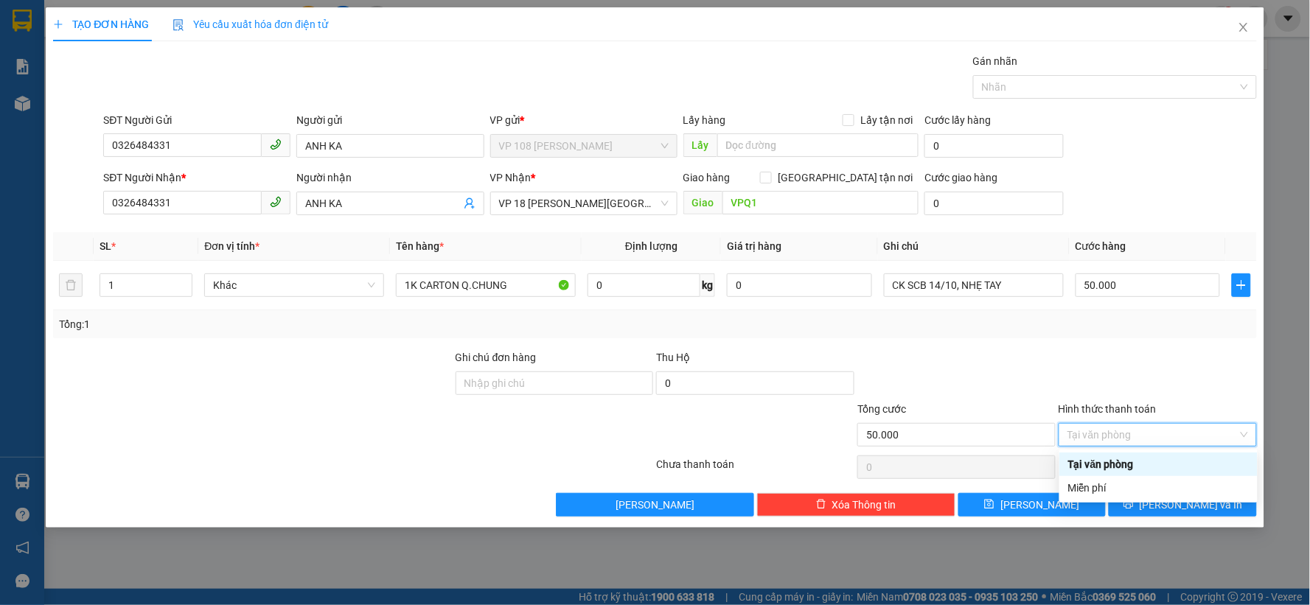
click at [1107, 465] on div "Tại văn phòng" at bounding box center [1158, 464] width 181 height 16
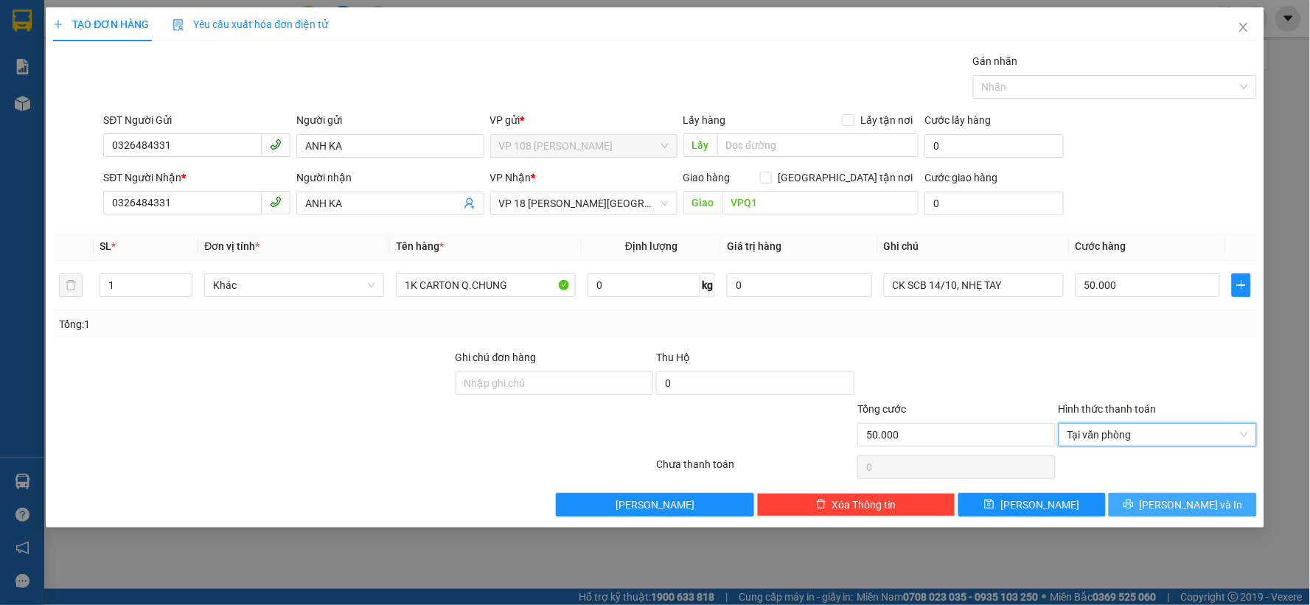
click at [1202, 507] on span "Lưu và In" at bounding box center [1191, 505] width 103 height 16
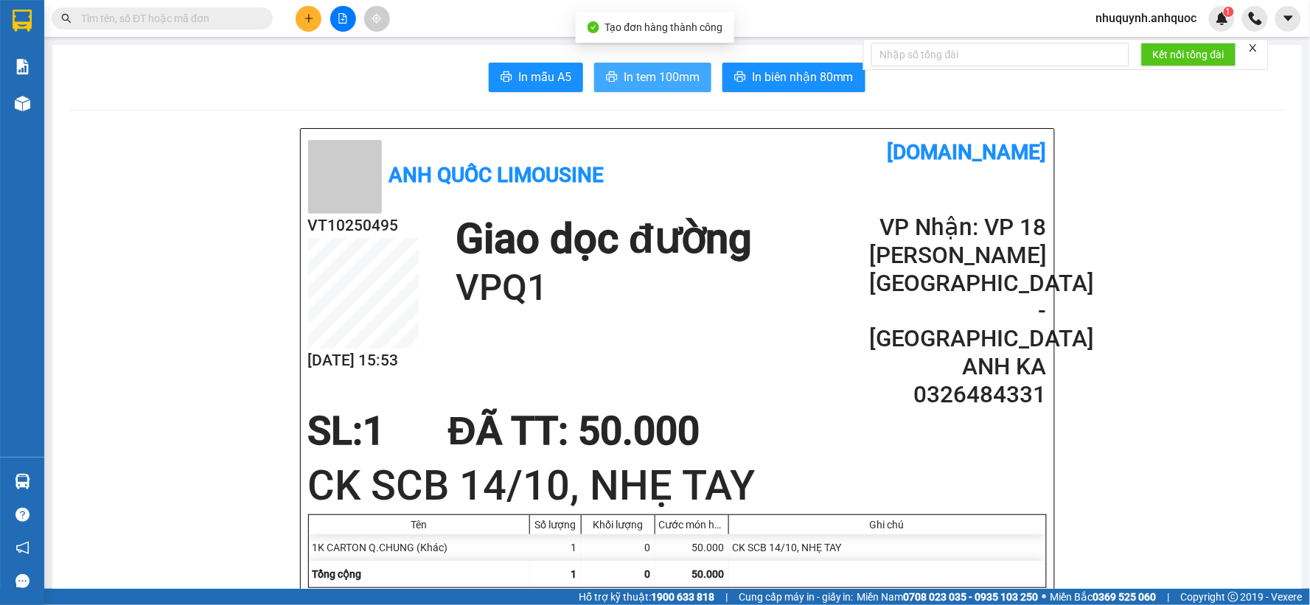
click at [625, 74] on span "In tem 100mm" at bounding box center [662, 77] width 76 height 18
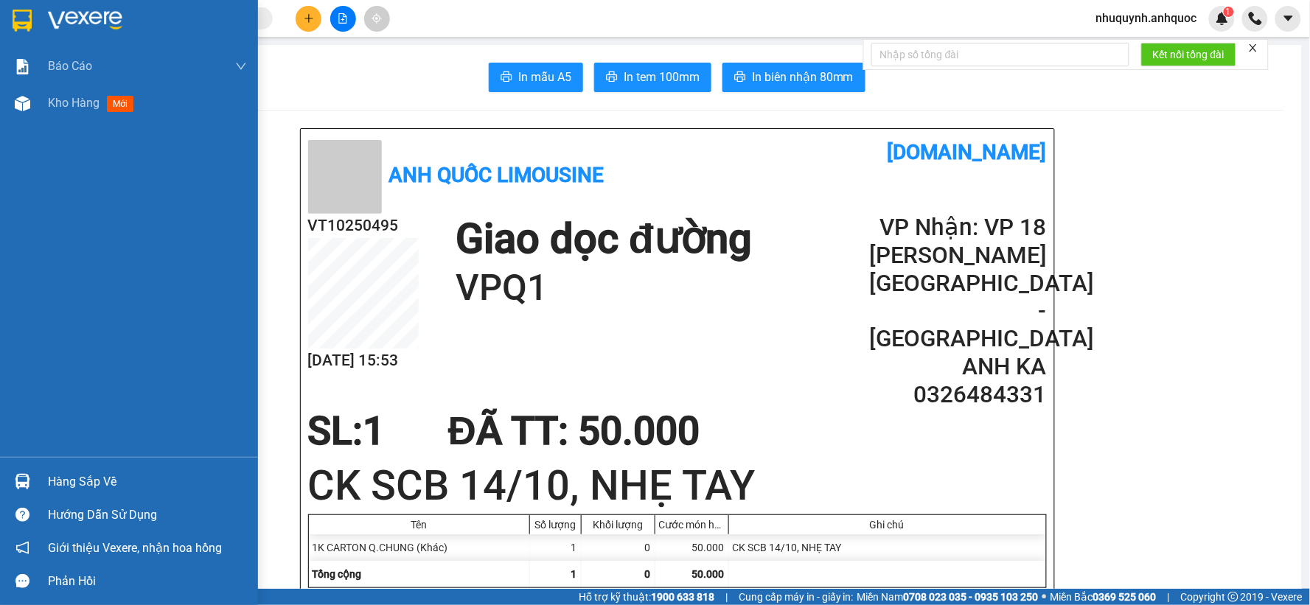
click at [126, 27] on div at bounding box center [147, 21] width 199 height 22
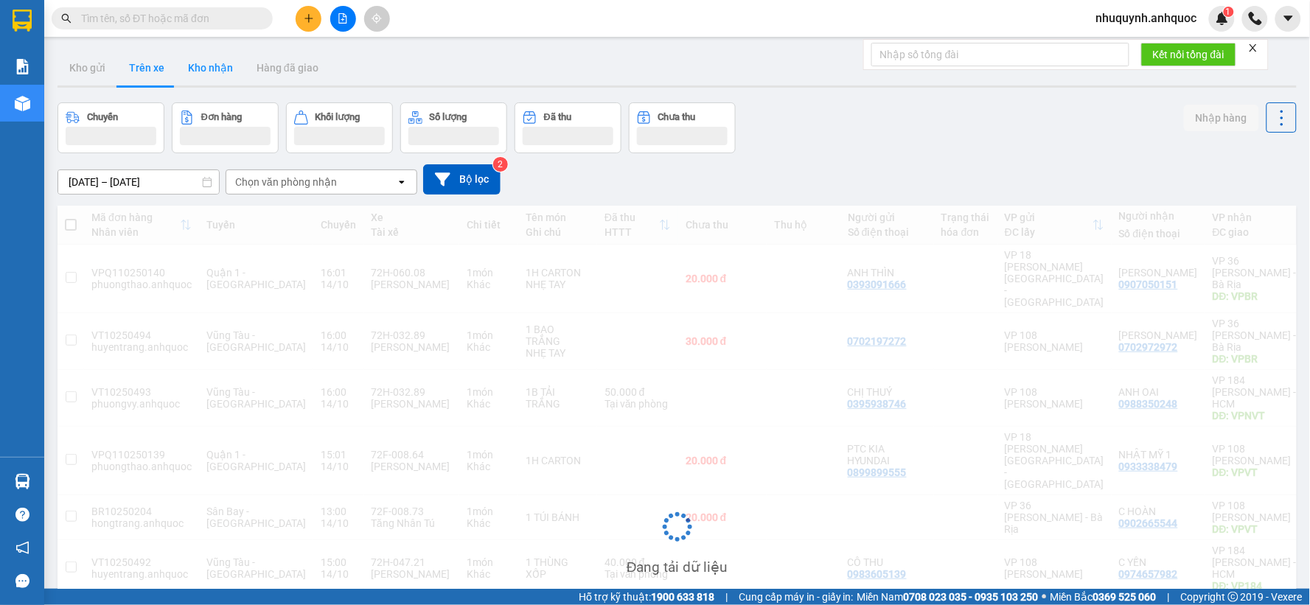
click at [204, 79] on button "Kho nhận" at bounding box center [210, 67] width 69 height 35
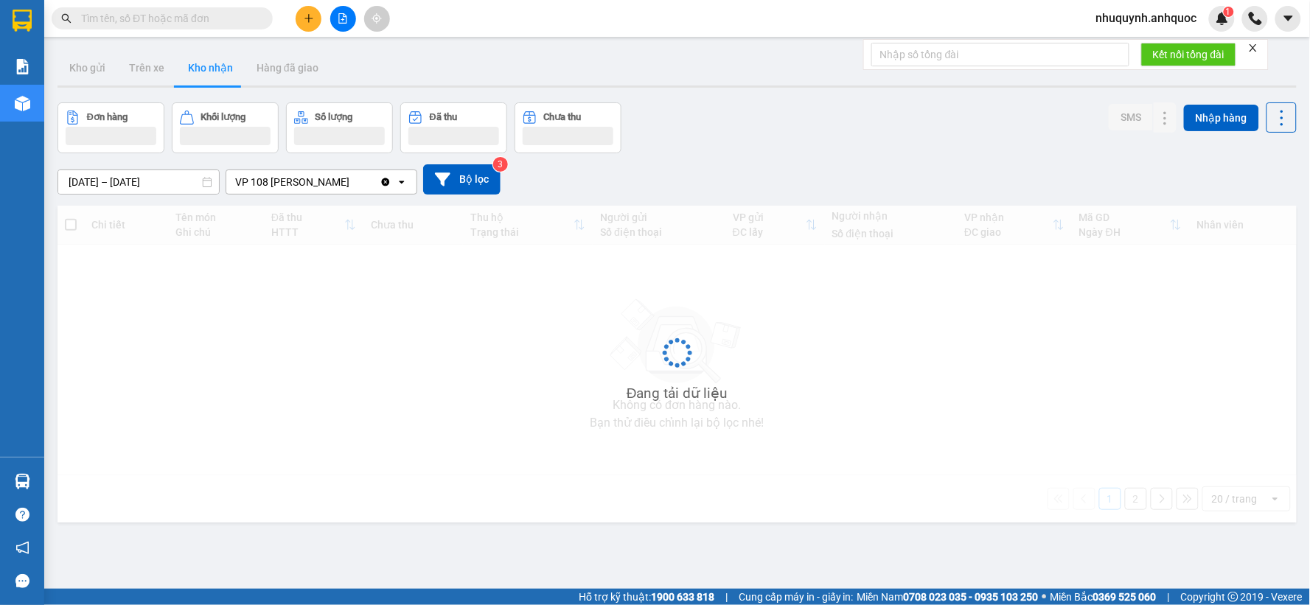
type input "01/10/2025 – 14/10/2025"
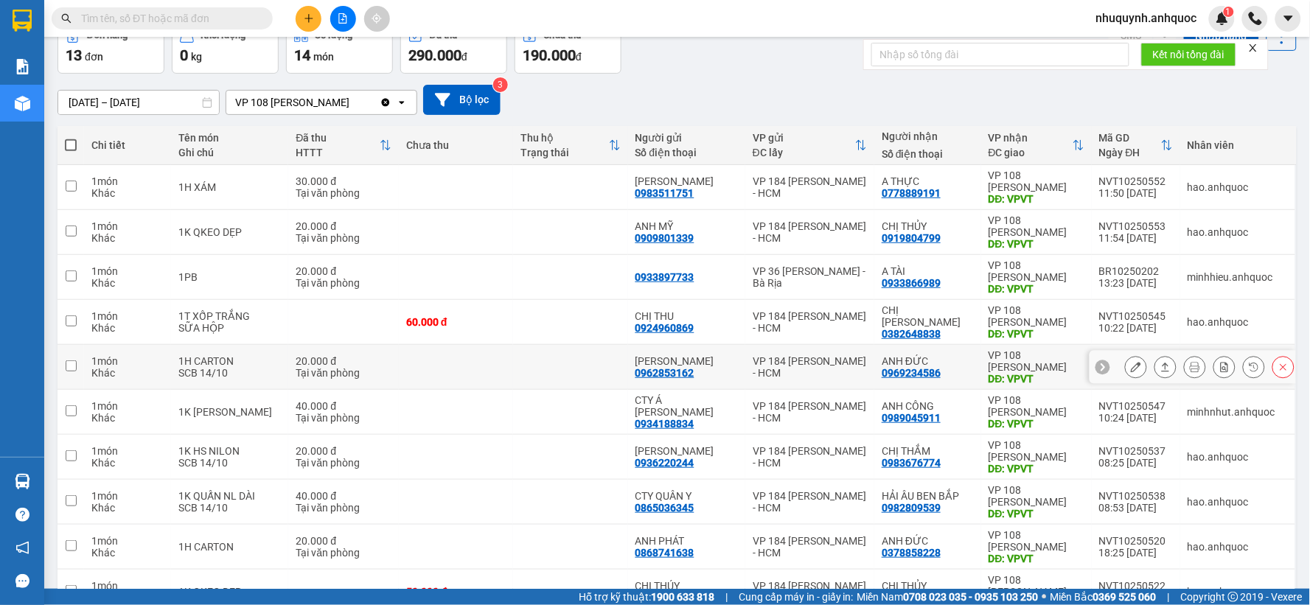
scroll to position [164, 0]
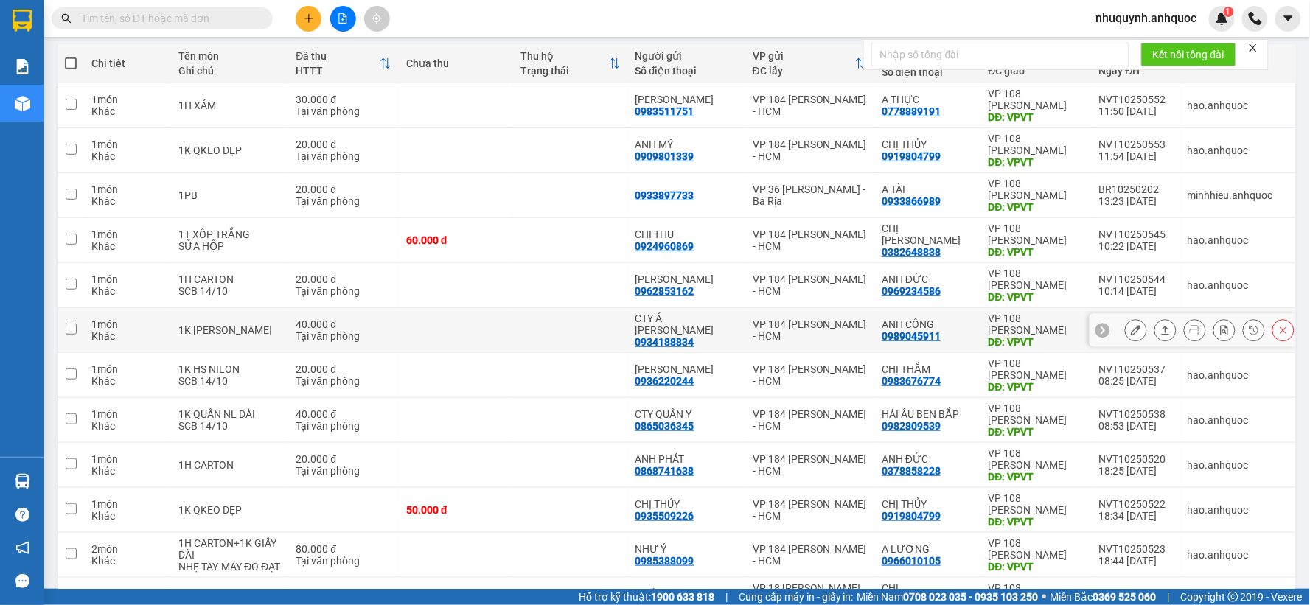
click at [445, 326] on td at bounding box center [456, 330] width 114 height 45
checkbox input "true"
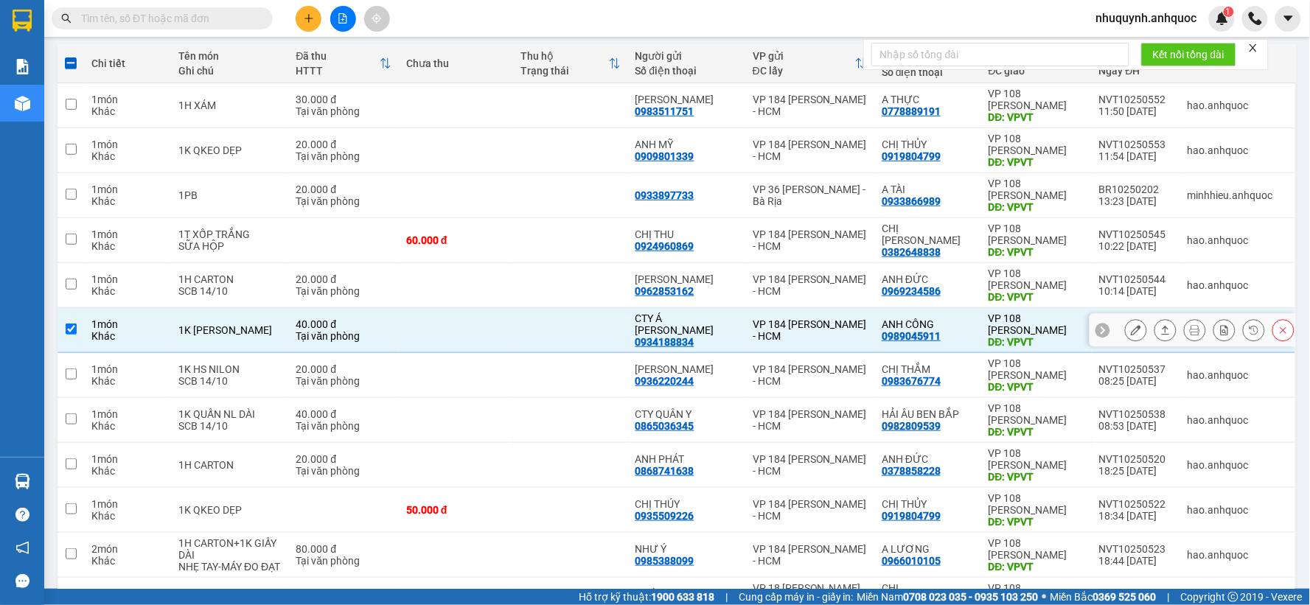
click at [1131, 336] on icon at bounding box center [1136, 330] width 10 height 10
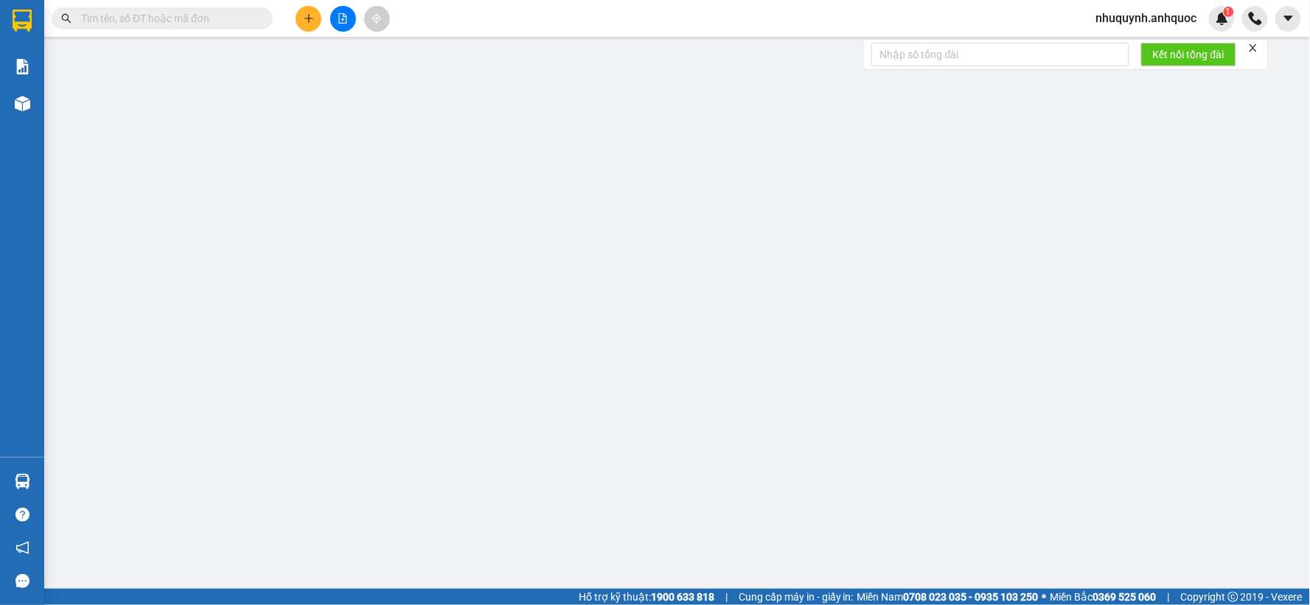
type input "0934188834"
type input "CTY Á KIM"
type input "0989045911"
type input "ANH CÔNG"
type input "VPVT"
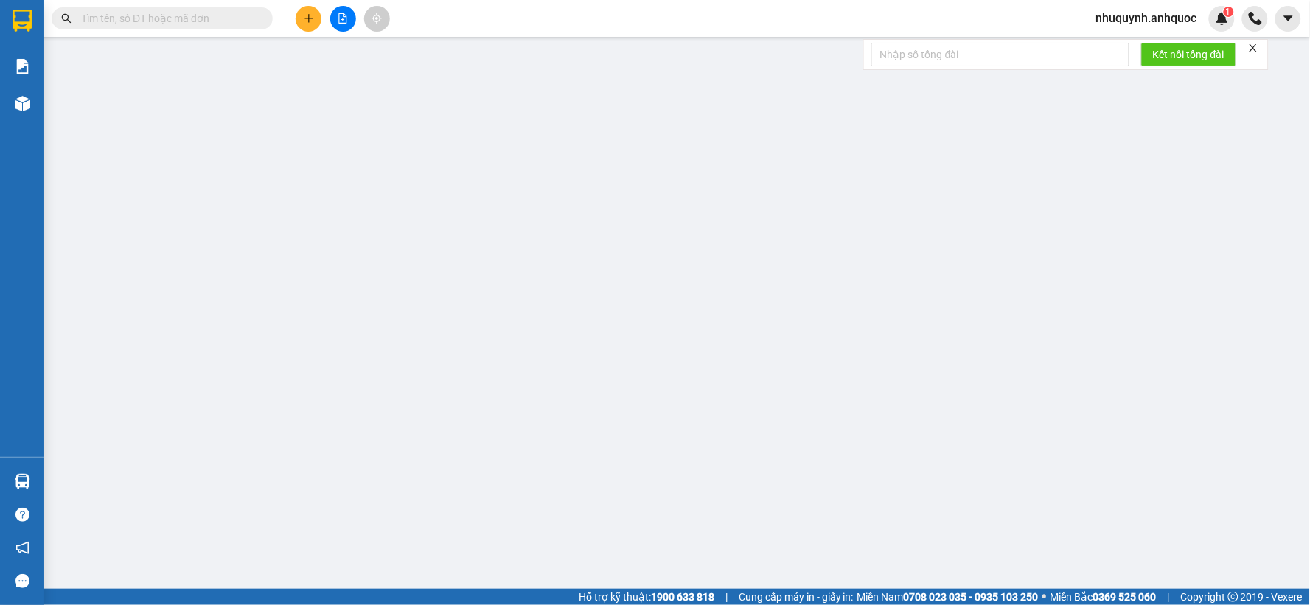
type input "40.000"
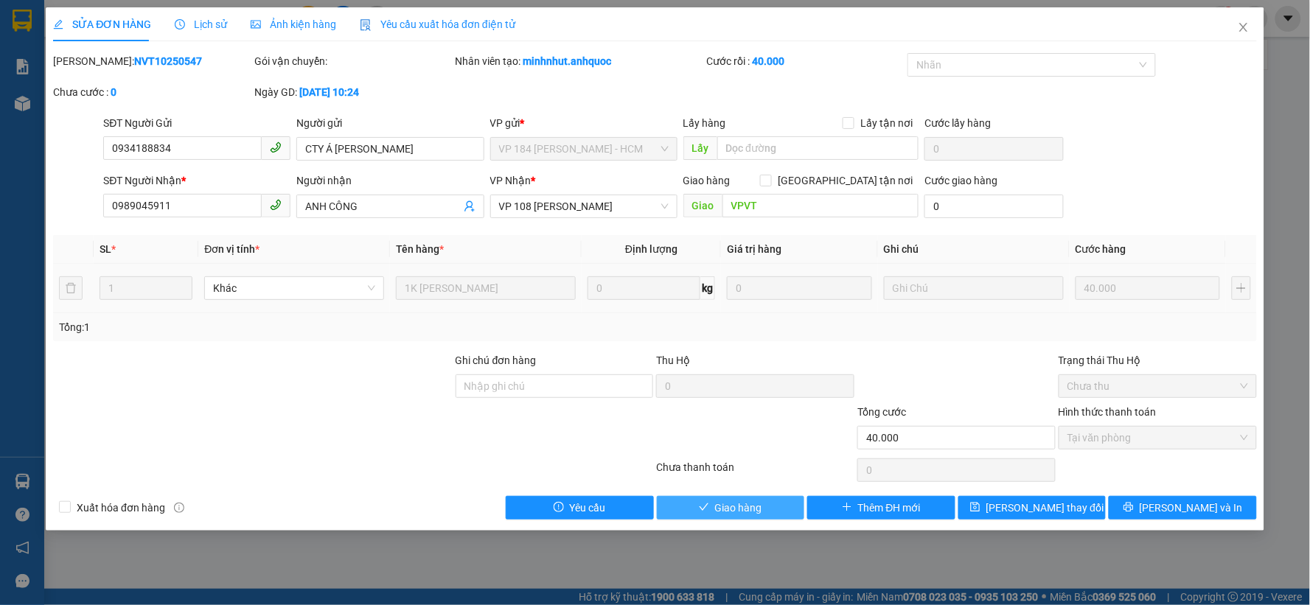
click at [746, 505] on span "Giao hàng" at bounding box center [738, 508] width 47 height 16
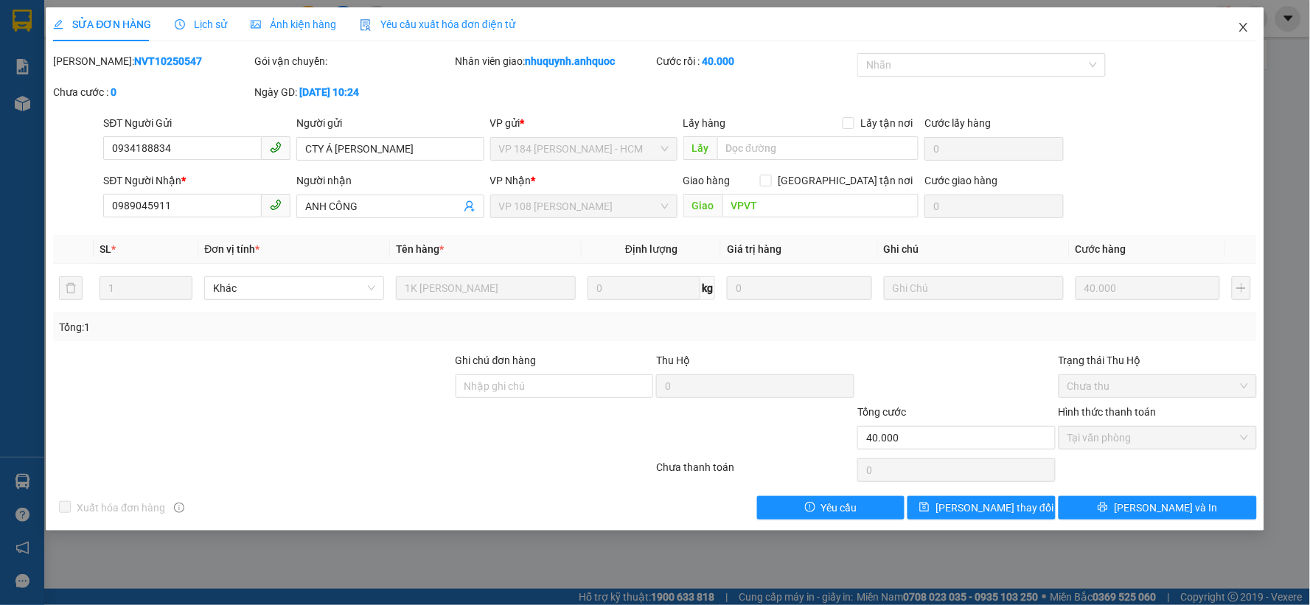
drag, startPoint x: 1240, startPoint y: 28, endPoint x: 407, endPoint y: 1, distance: 833.7
click at [1233, 30] on span "Close" at bounding box center [1243, 27] width 41 height 41
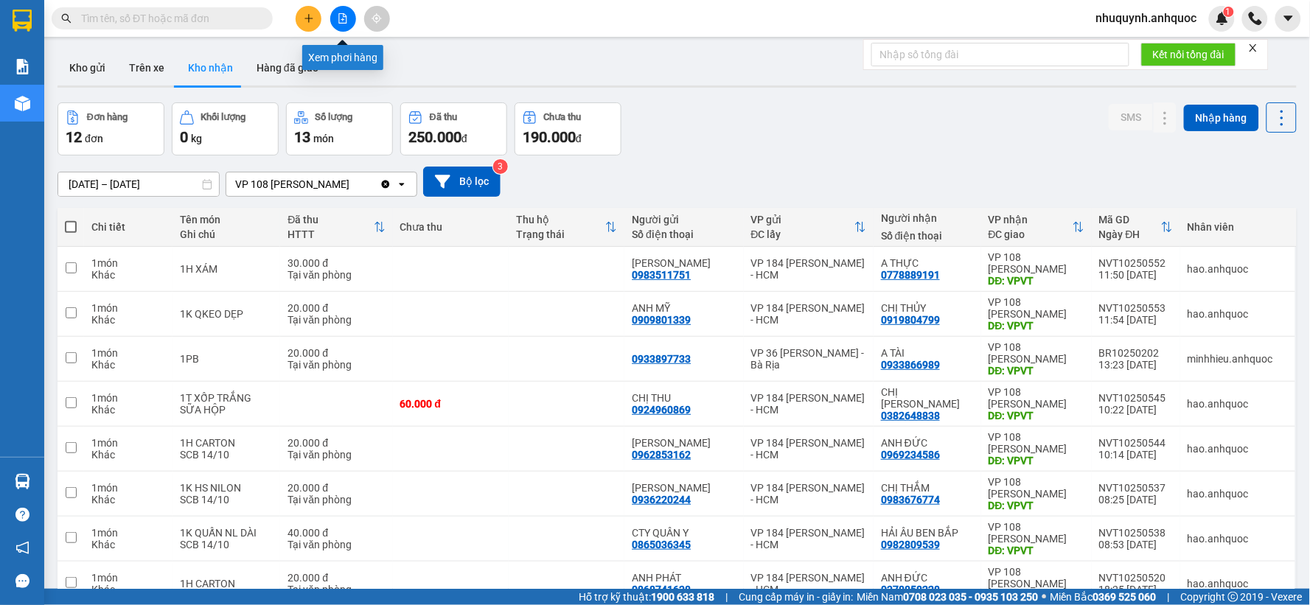
click at [341, 13] on icon "file-add" at bounding box center [343, 18] width 10 height 10
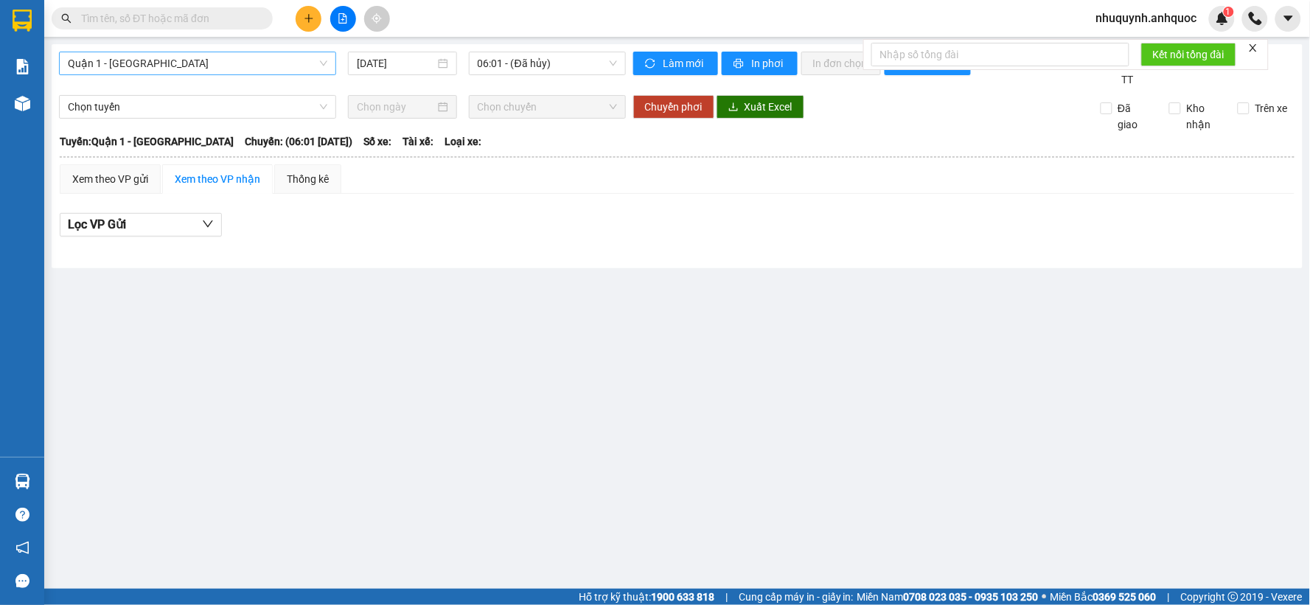
click at [293, 62] on span "Quận 1 - Vũng Tàu" at bounding box center [198, 63] width 260 height 22
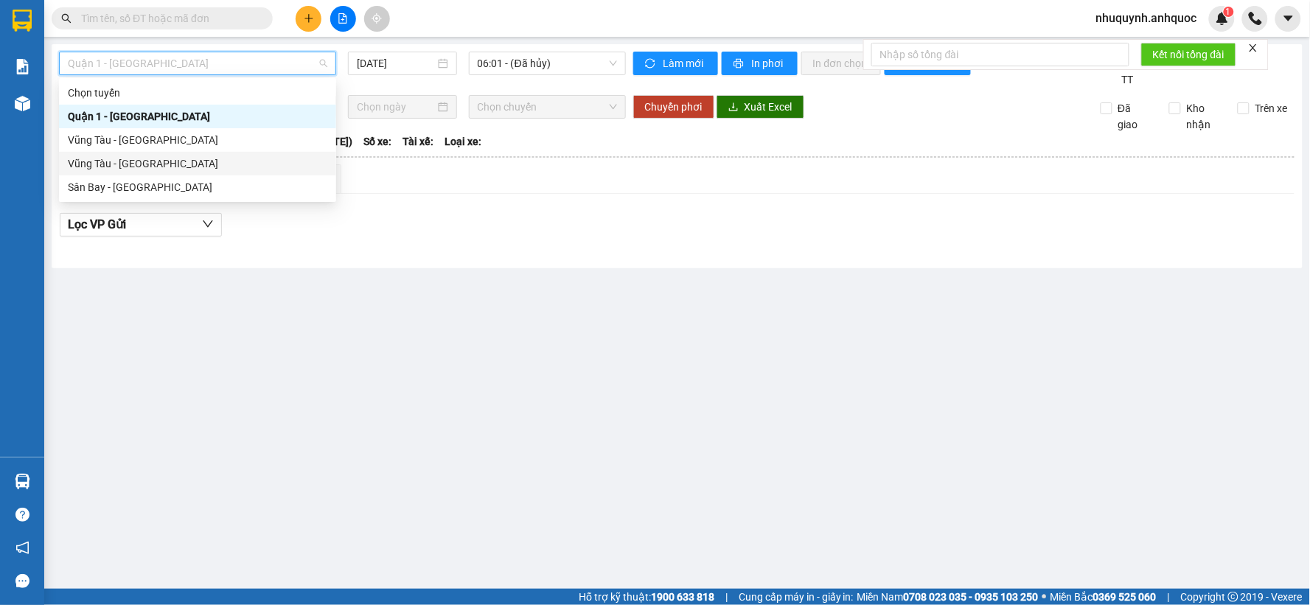
click at [179, 161] on div "Vũng Tàu - Sân Bay" at bounding box center [198, 164] width 260 height 16
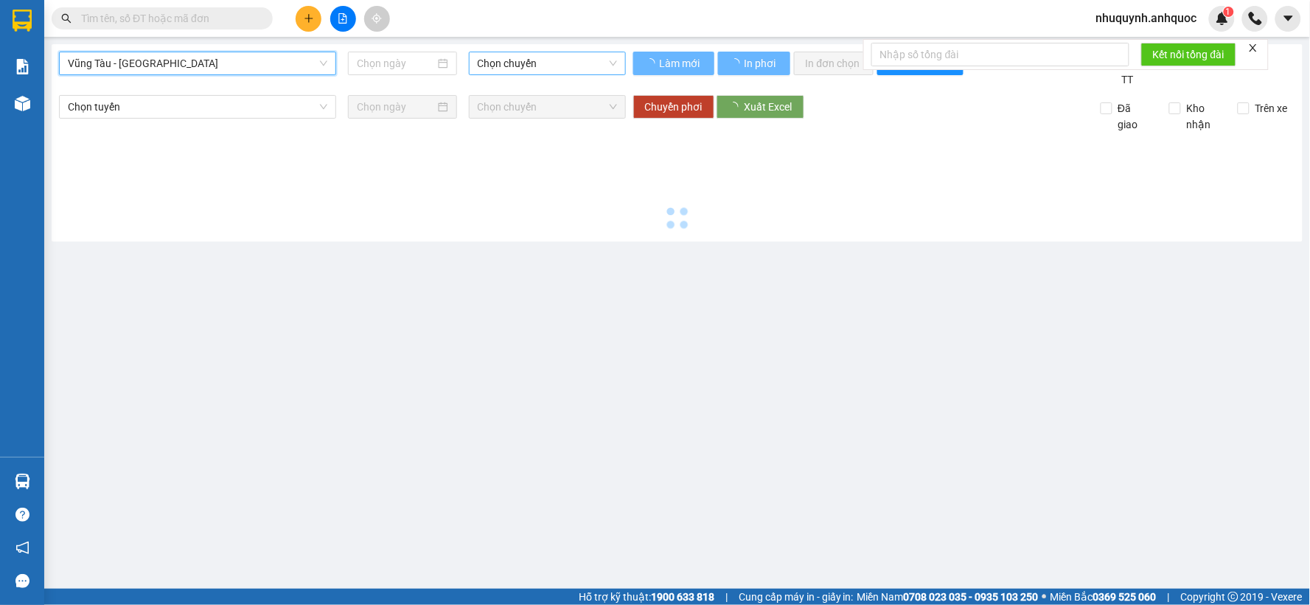
type input "14/10/2025"
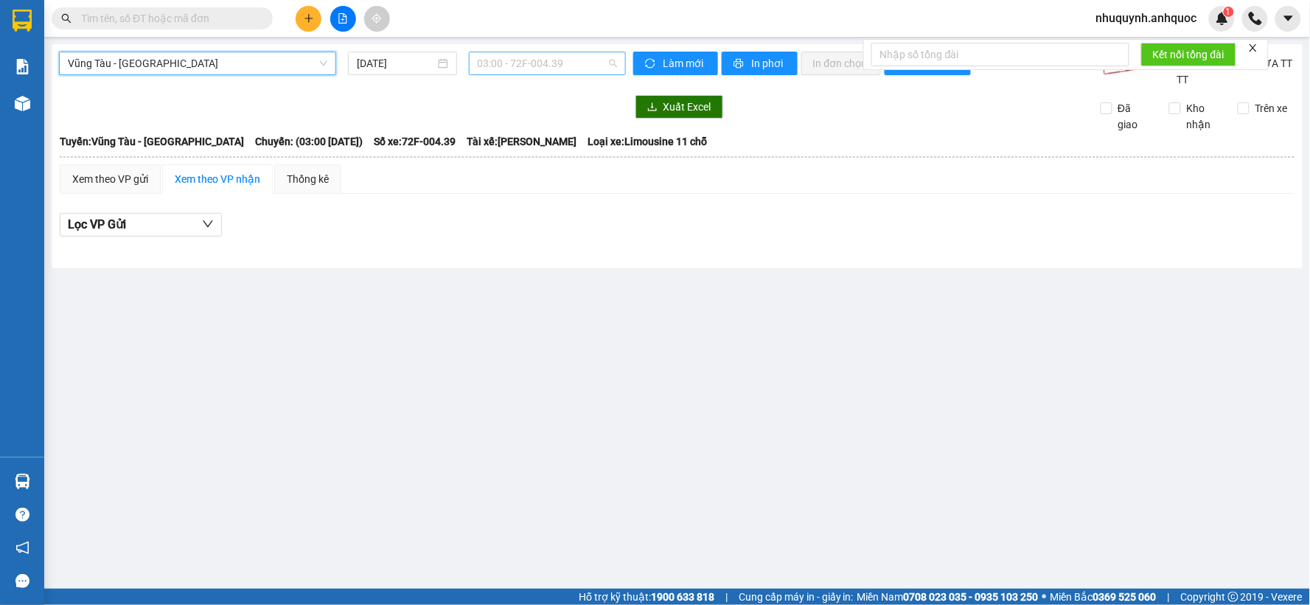
click at [550, 66] on span "03:00 - 72F-004.39" at bounding box center [547, 63] width 139 height 22
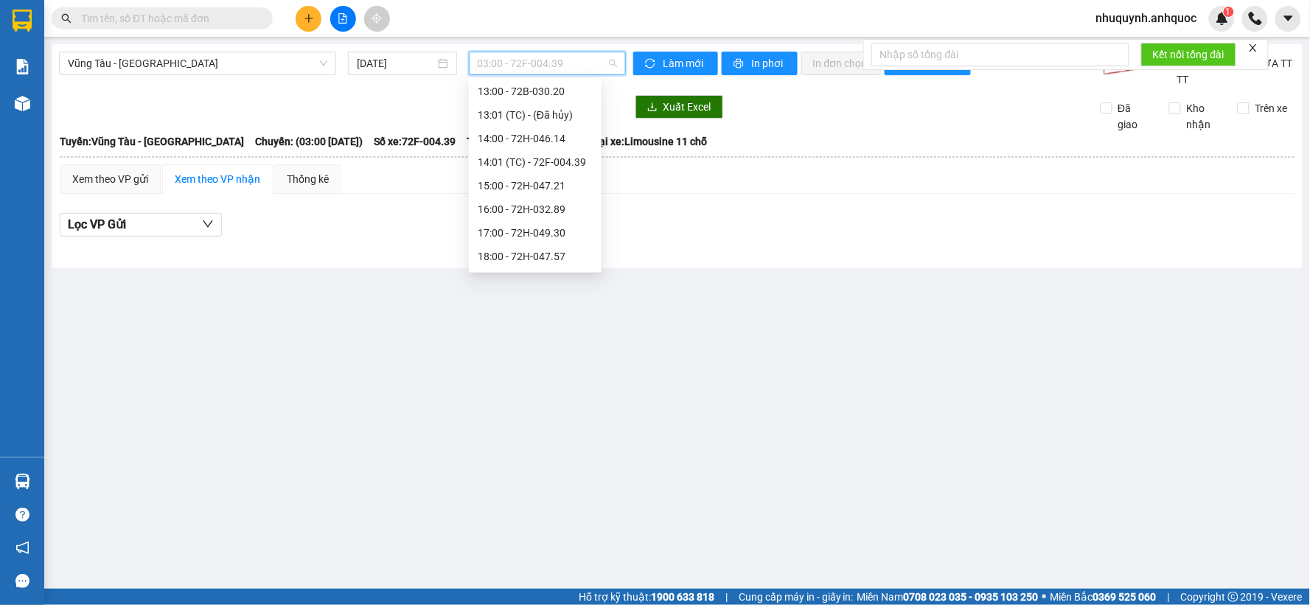
scroll to position [401, 0]
click at [517, 165] on div "15:00 - 72H-047.21" at bounding box center [535, 164] width 115 height 16
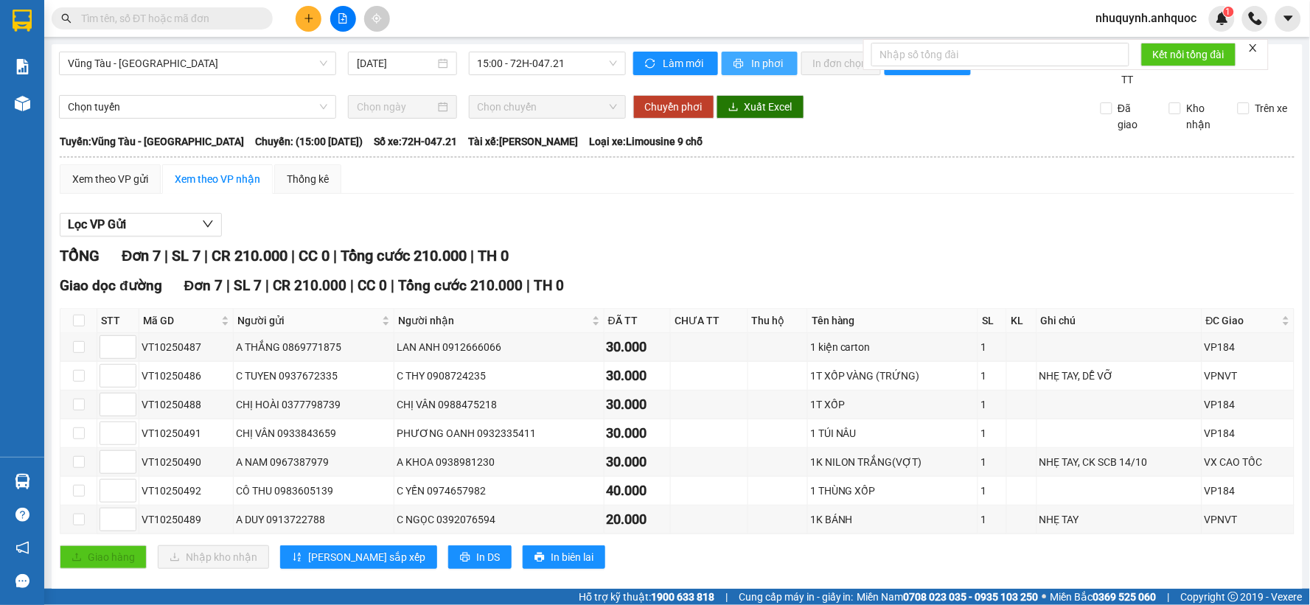
click at [771, 57] on span "In phơi" at bounding box center [769, 63] width 34 height 16
click at [509, 60] on span "15:00 - 72H-047.21" at bounding box center [547, 63] width 139 height 22
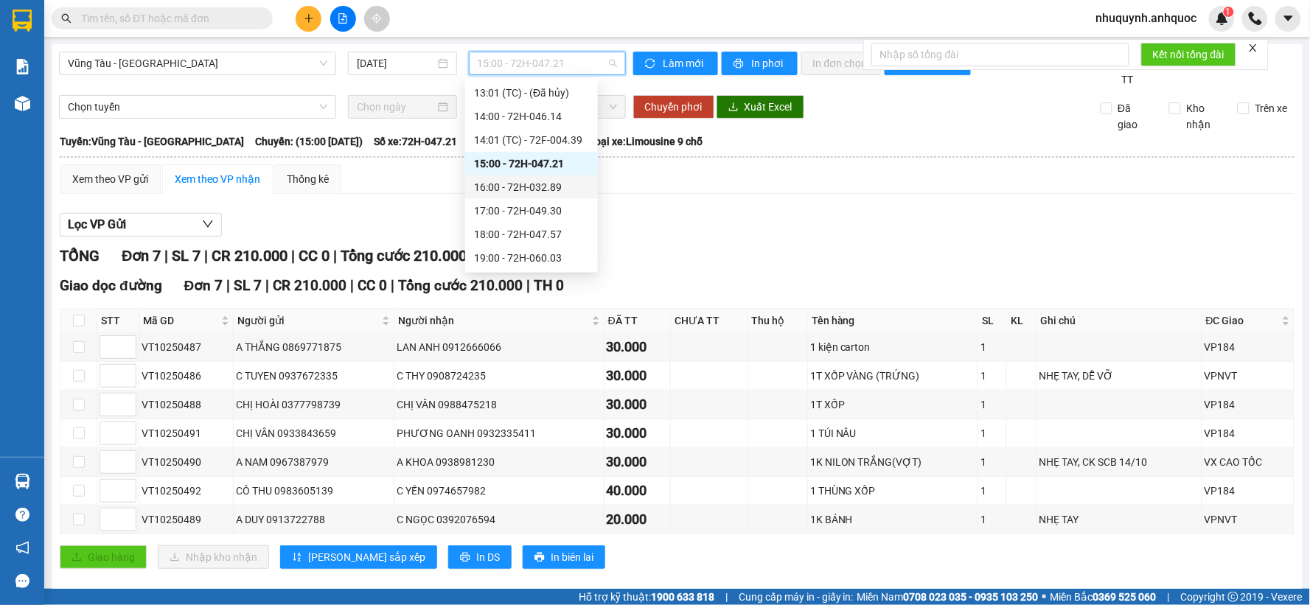
click at [524, 183] on div "16:00 - 72H-032.89" at bounding box center [531, 187] width 115 height 16
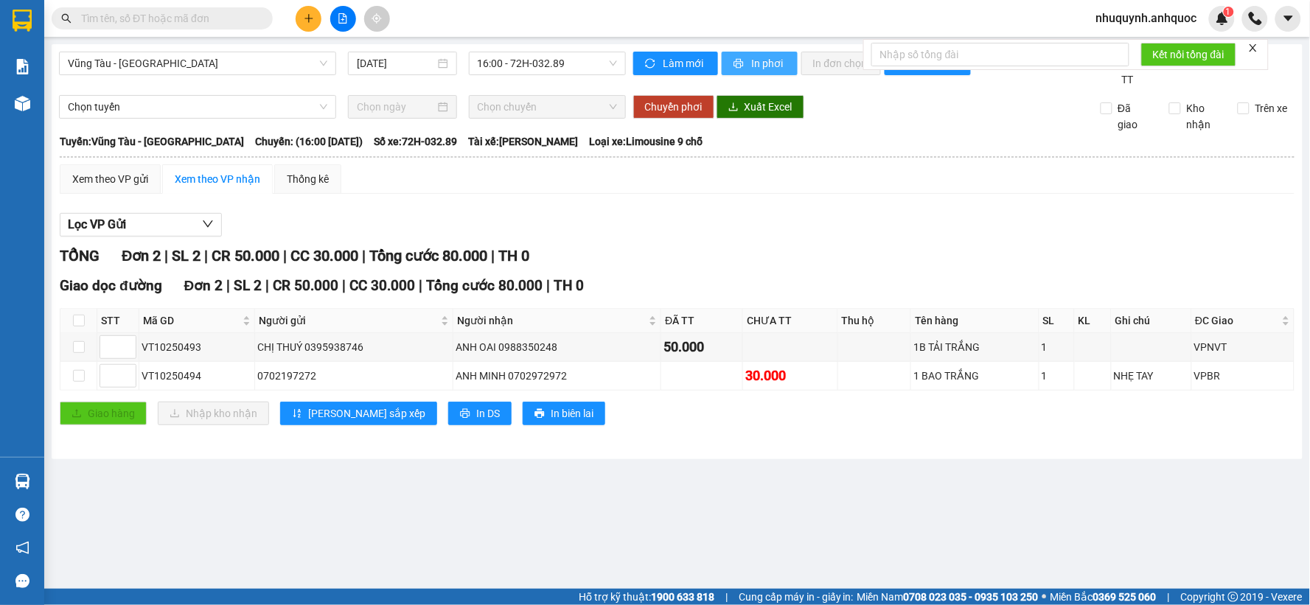
click at [767, 55] on span "In phơi" at bounding box center [769, 63] width 34 height 16
click at [214, 58] on span "Vũng Tàu - Sân Bay" at bounding box center [198, 63] width 260 height 22
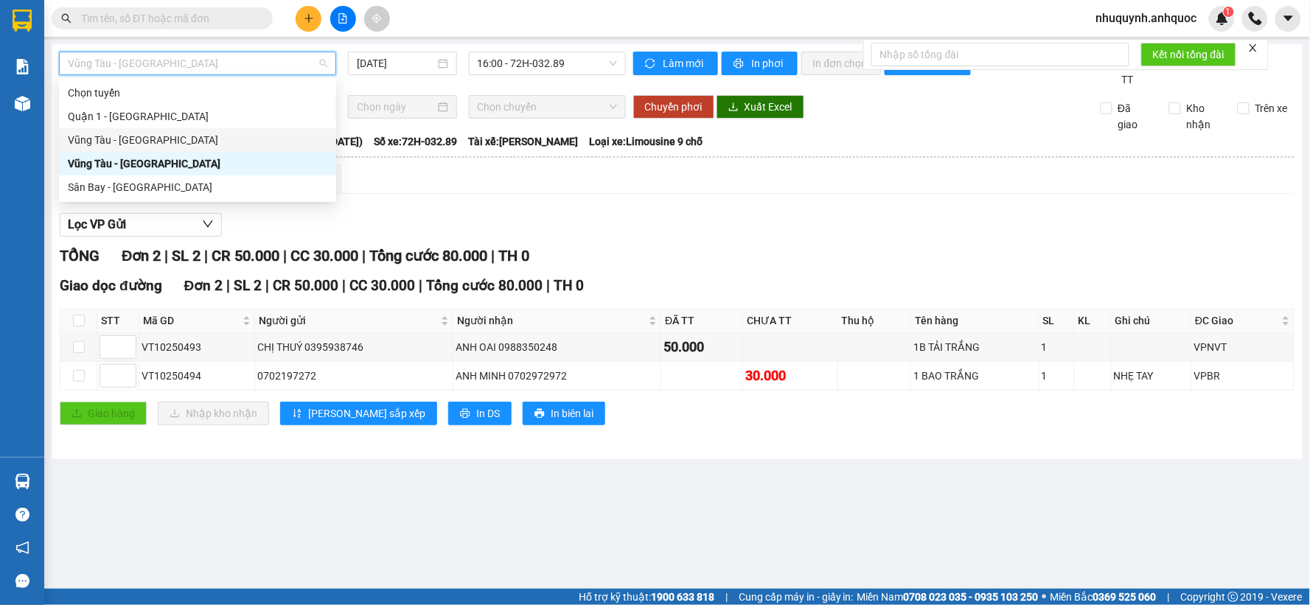
click at [172, 139] on div "Vũng Tàu - Quận 1" at bounding box center [198, 140] width 260 height 16
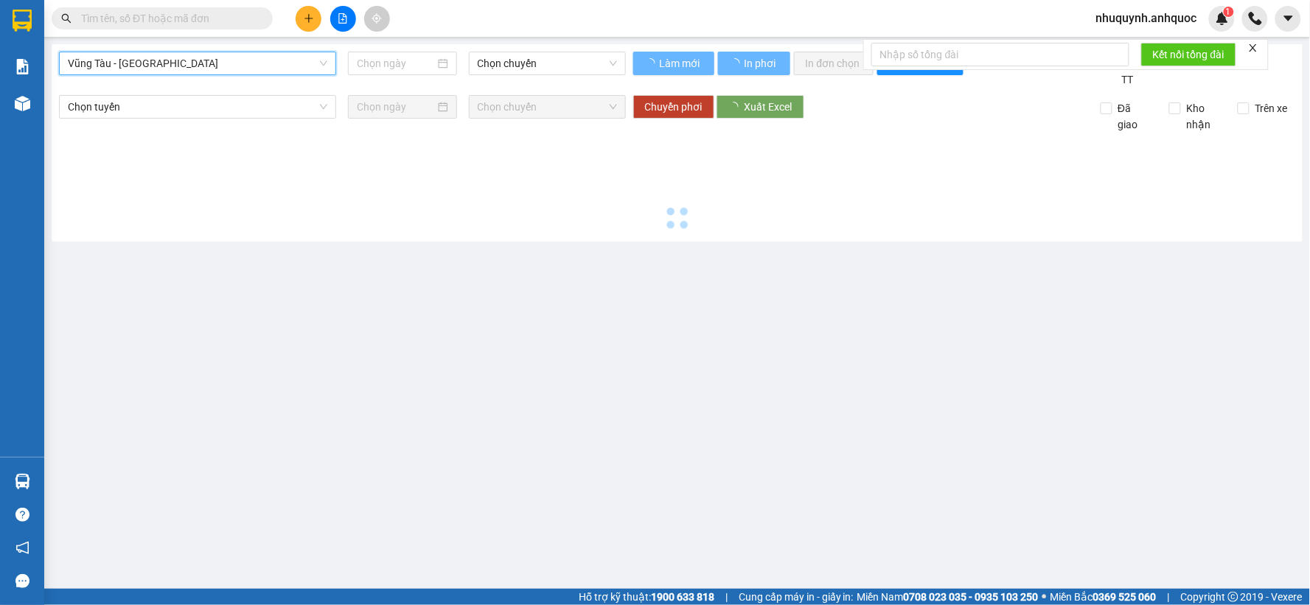
type input "14/10/2025"
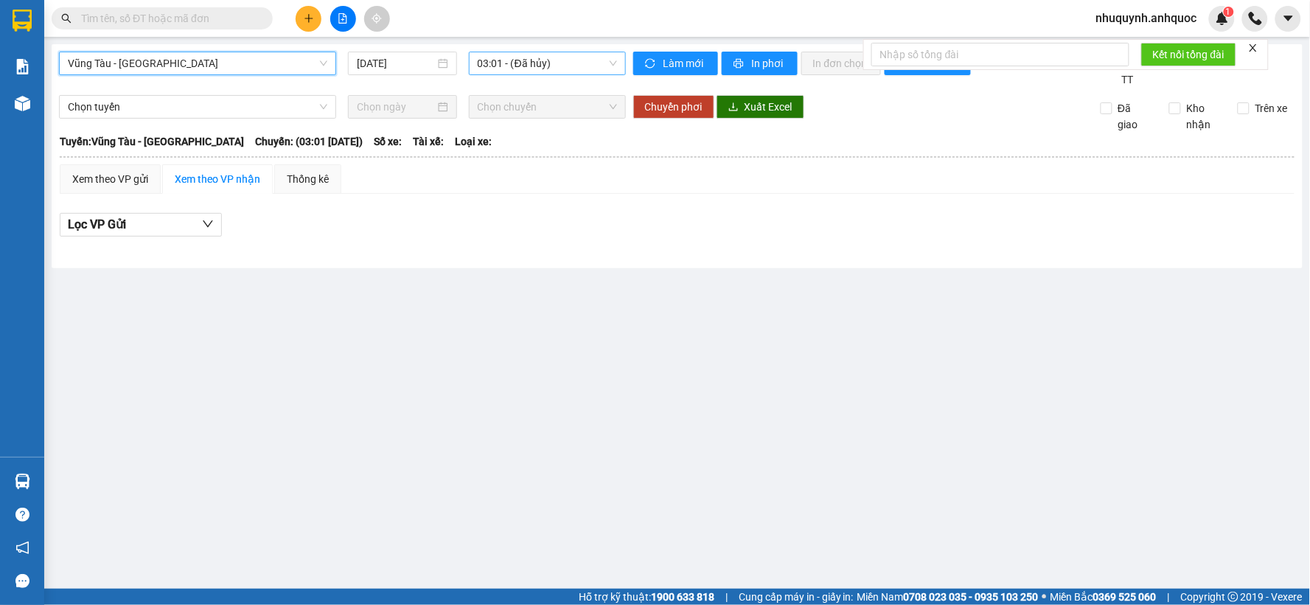
click at [559, 53] on span "03:01 - (Đã hủy)" at bounding box center [547, 63] width 139 height 22
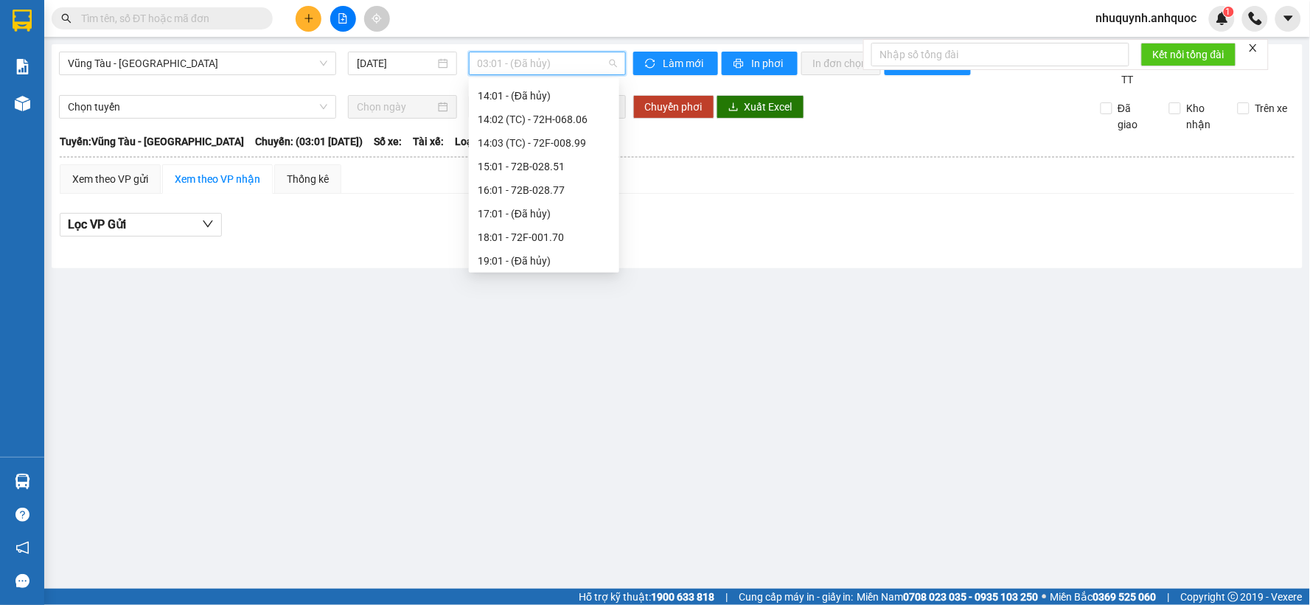
scroll to position [283, 0]
click at [507, 165] on div "15:01 - 72B-028.51" at bounding box center [544, 164] width 133 height 16
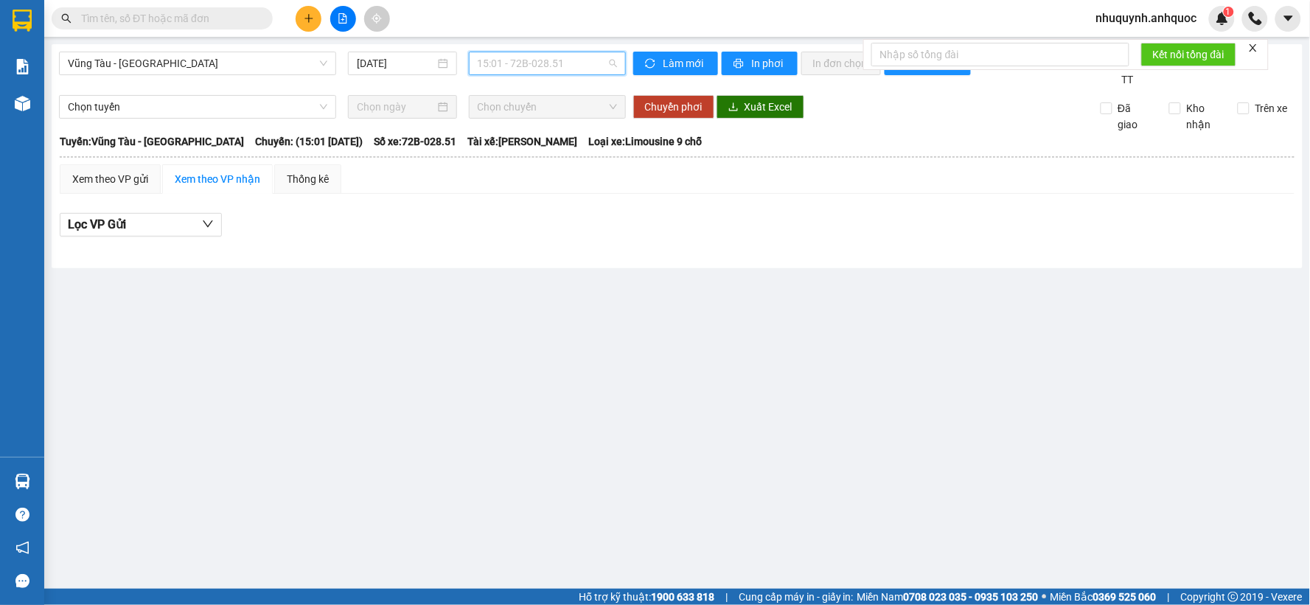
click at [583, 65] on span "15:01 - 72B-028.51" at bounding box center [547, 63] width 139 height 22
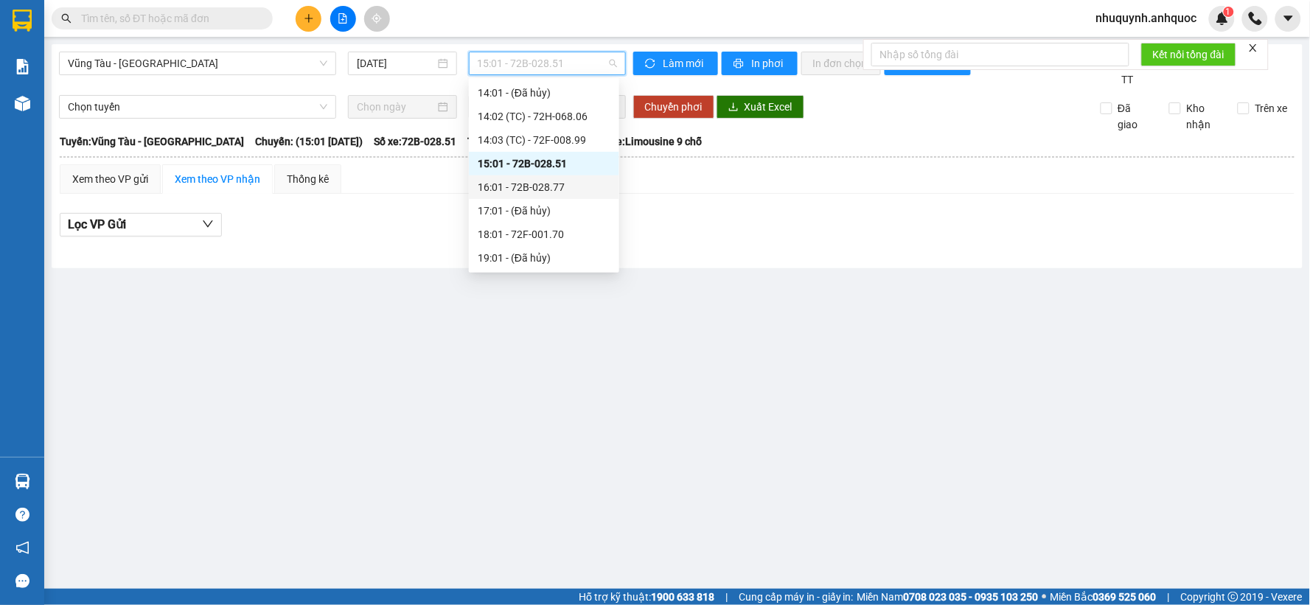
click at [521, 185] on div "16:01 - 72B-028.77" at bounding box center [544, 187] width 133 height 16
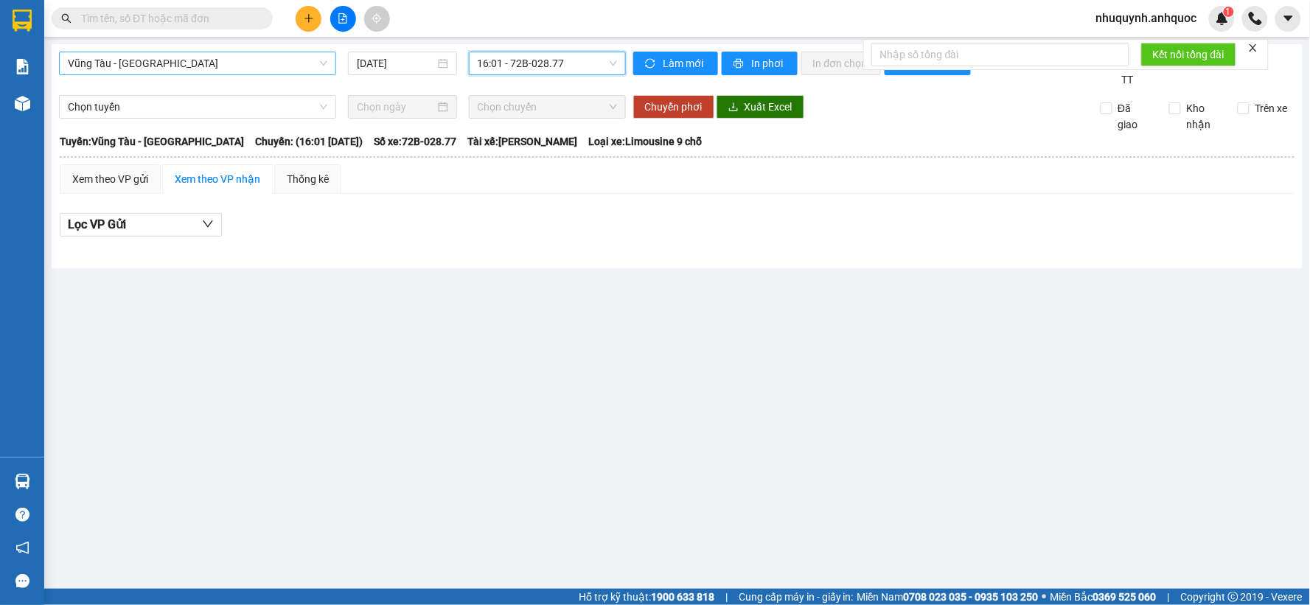
click at [237, 67] on span "Vũng Tàu - Quận 1" at bounding box center [198, 63] width 260 height 22
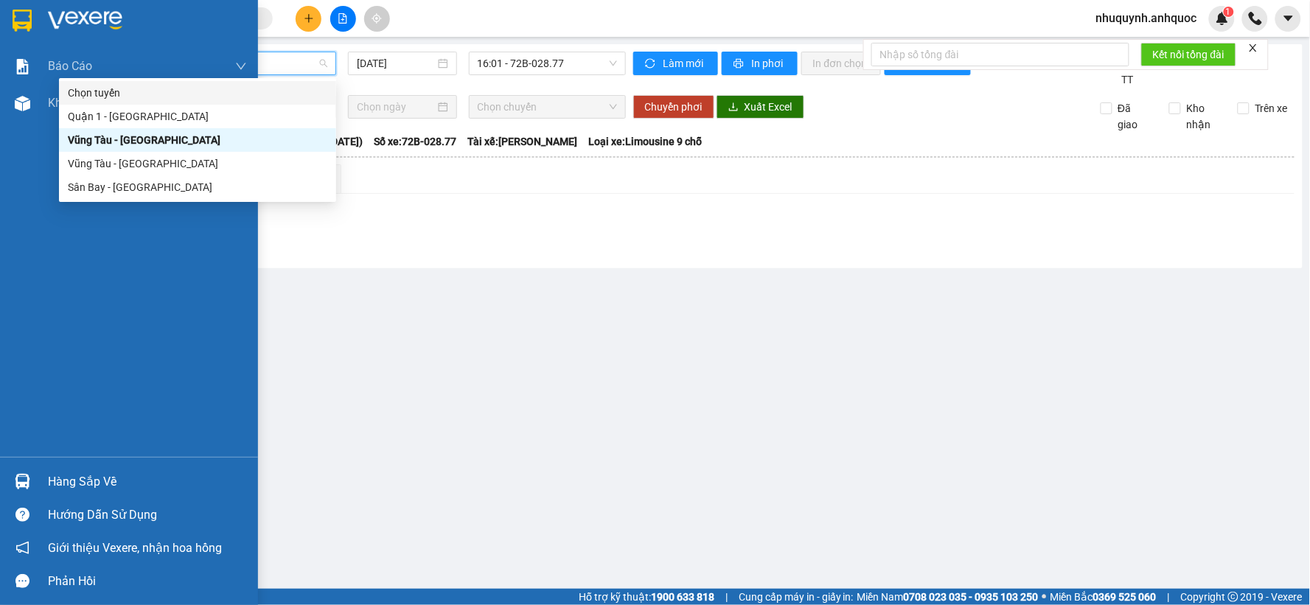
click at [21, 11] on img at bounding box center [22, 21] width 19 height 22
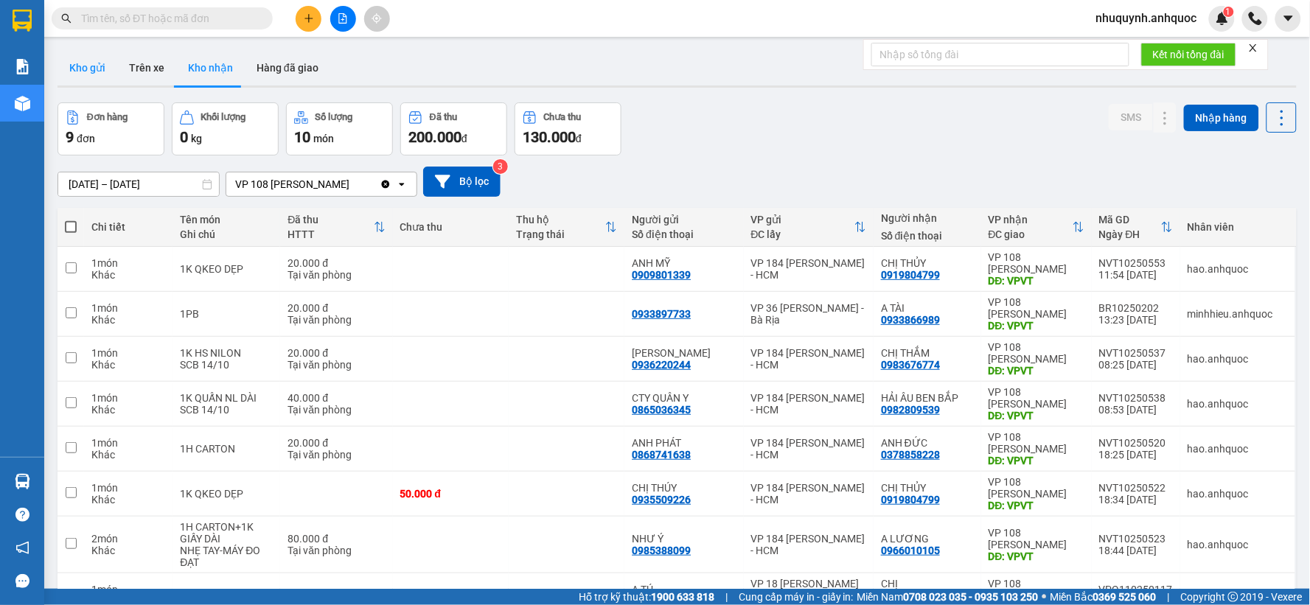
click at [83, 65] on button "Kho gửi" at bounding box center [88, 67] width 60 height 35
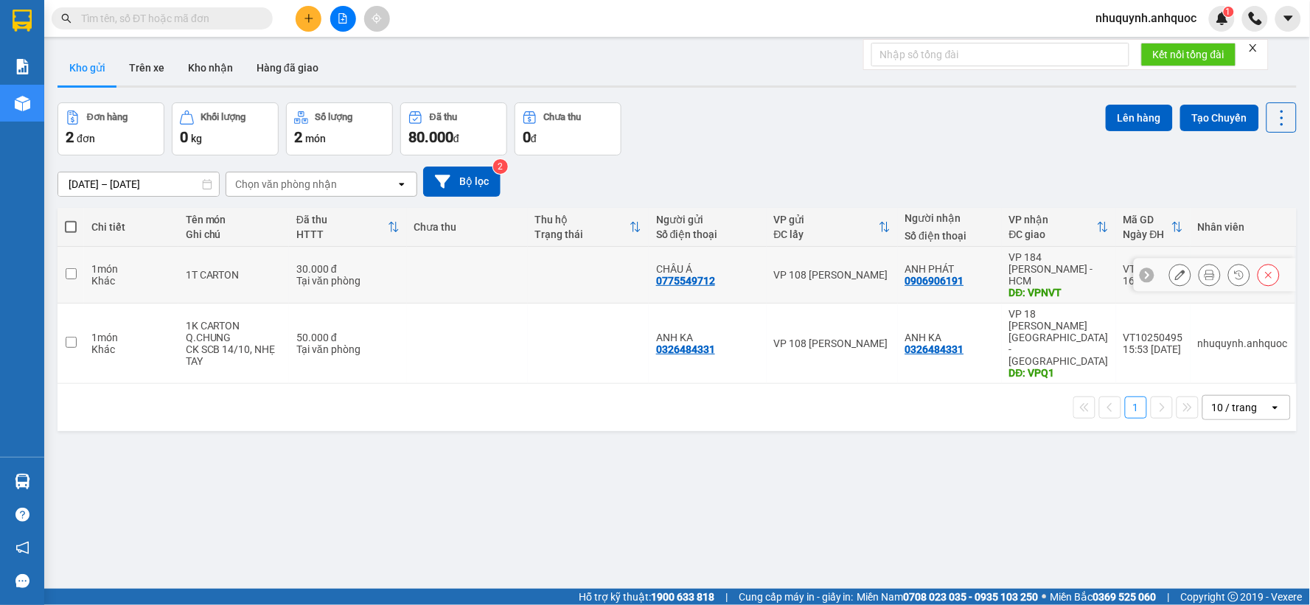
click at [557, 276] on td at bounding box center [588, 275] width 121 height 57
checkbox input "true"
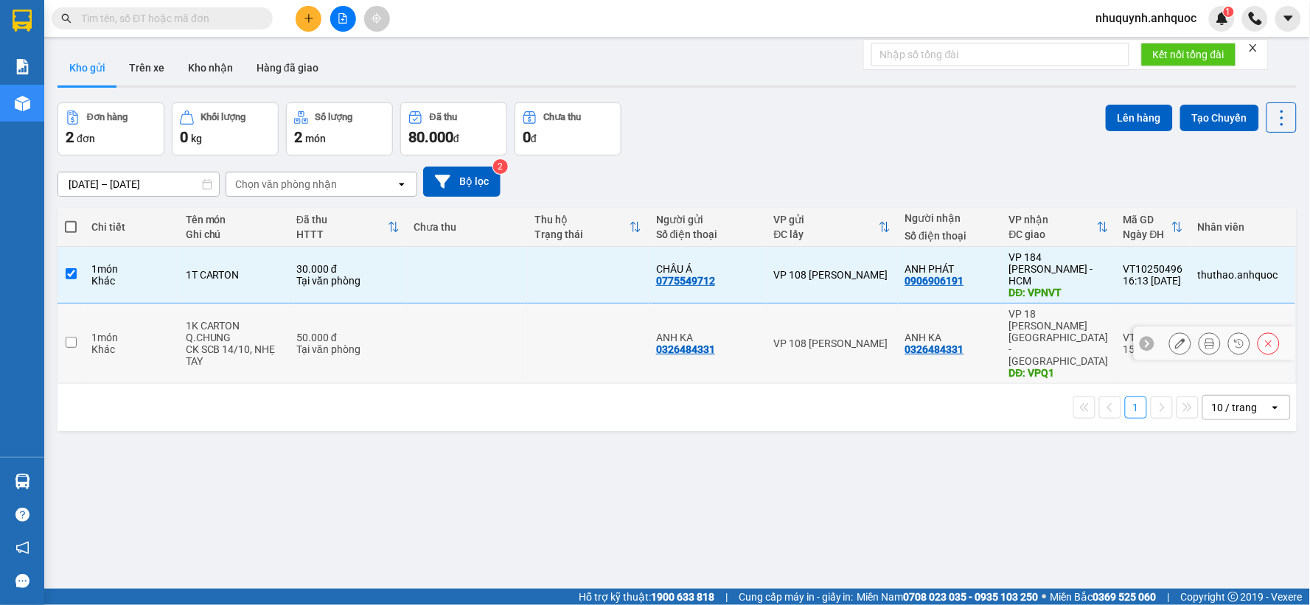
click at [506, 327] on td at bounding box center [467, 344] width 121 height 80
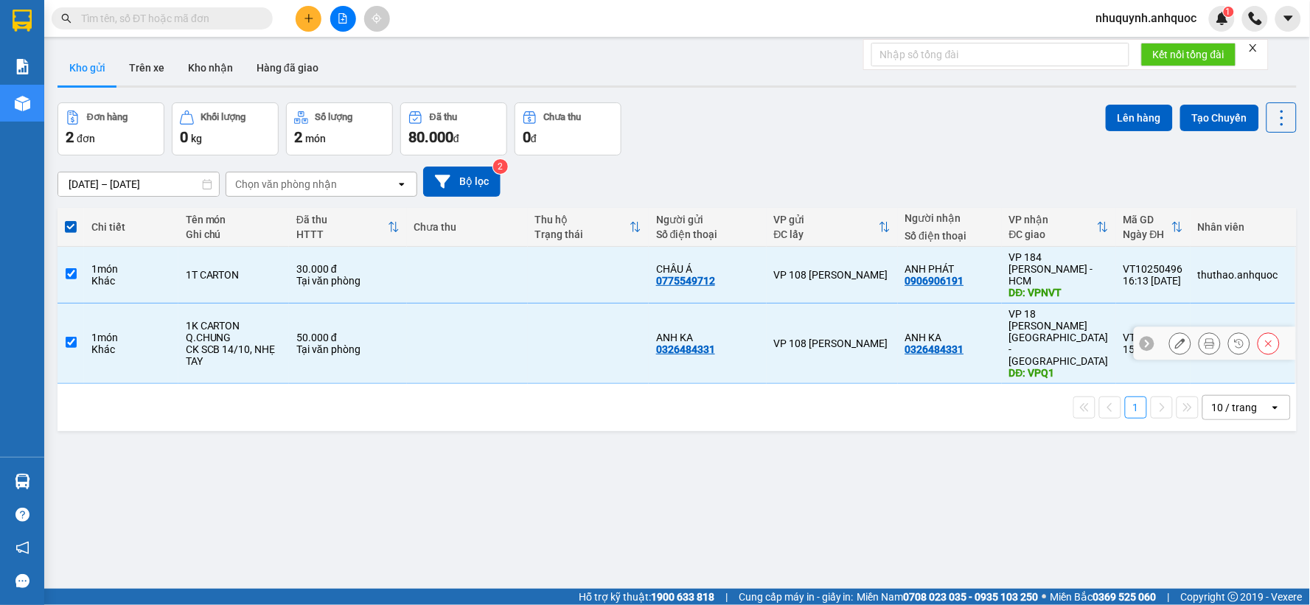
click at [417, 322] on td at bounding box center [467, 344] width 121 height 80
checkbox input "false"
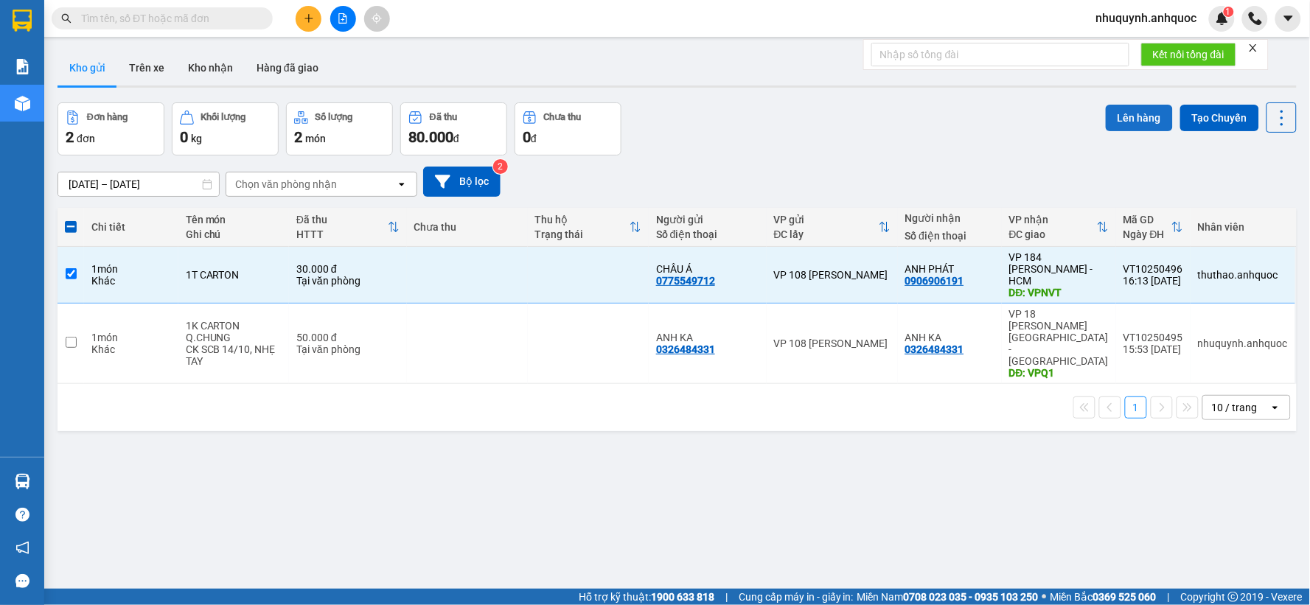
click at [1134, 119] on button "Lên hàng" at bounding box center [1139, 118] width 67 height 27
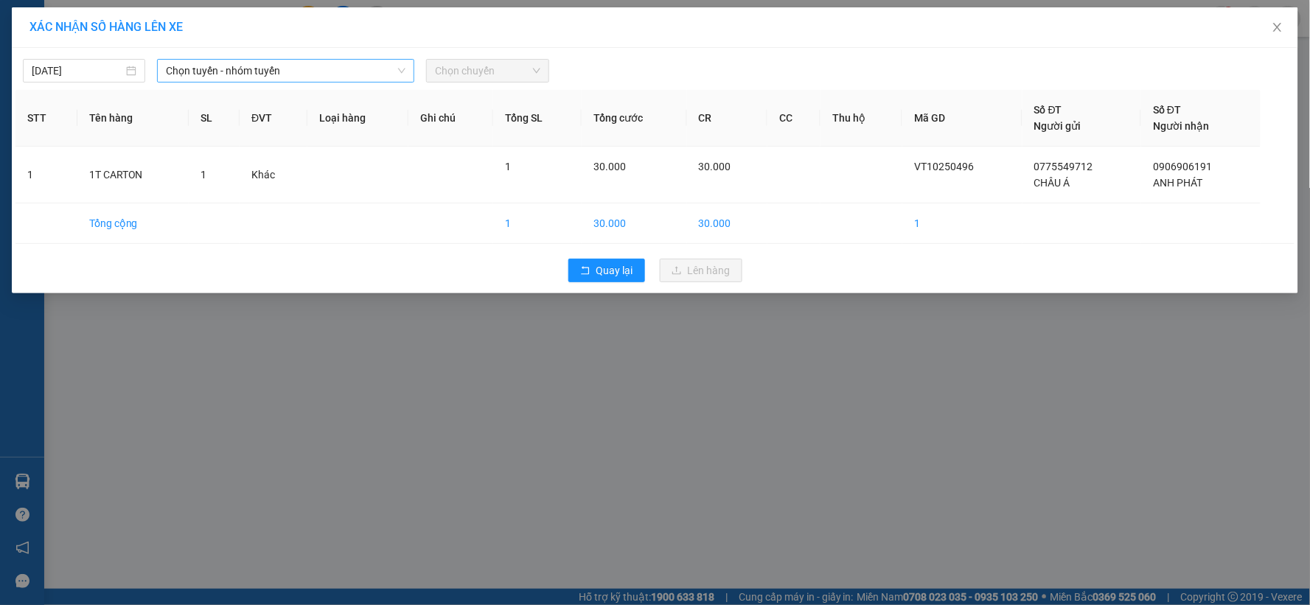
click at [347, 63] on span "Chọn tuyến - nhóm tuyến" at bounding box center [286, 71] width 240 height 22
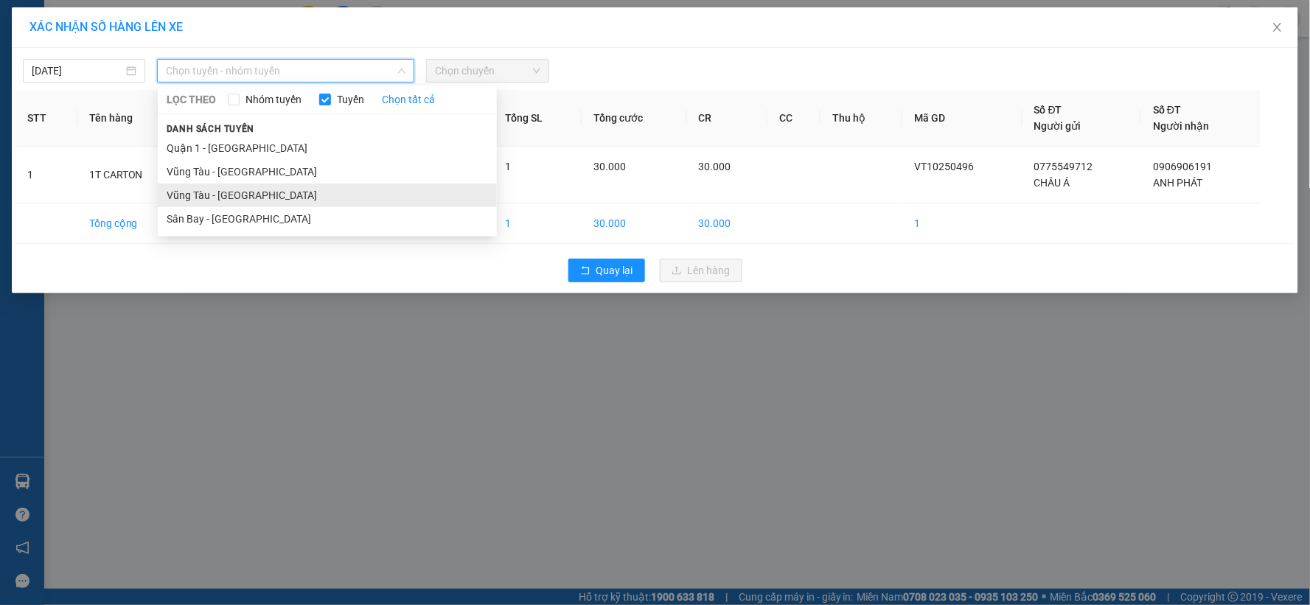
click at [256, 194] on li "Vũng Tàu - Sân Bay" at bounding box center [327, 196] width 339 height 24
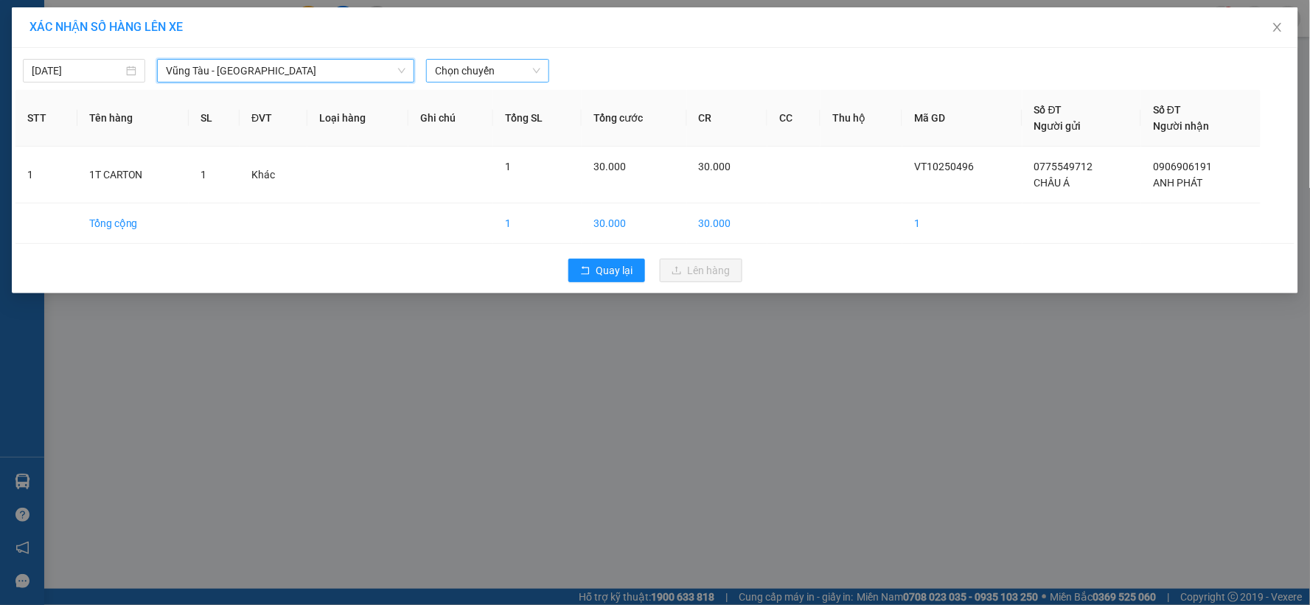
click at [487, 72] on span "Chọn chuyến" at bounding box center [487, 71] width 105 height 22
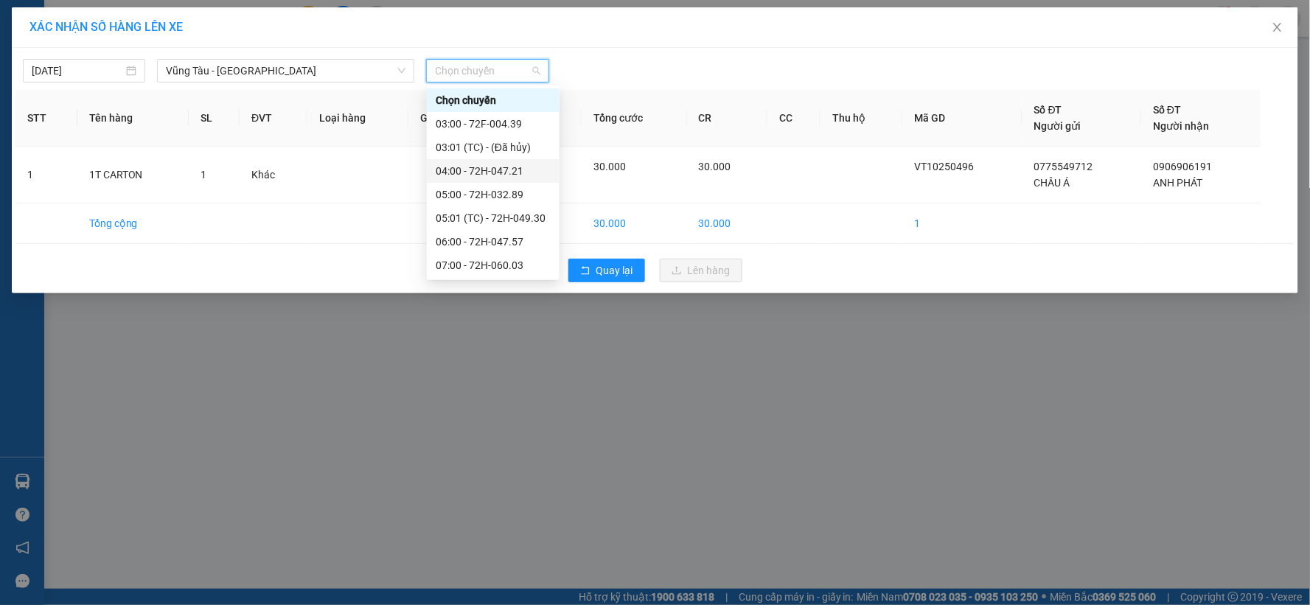
scroll to position [401, 0]
click at [485, 210] on div "17:00 - 72H-049.30" at bounding box center [493, 218] width 115 height 16
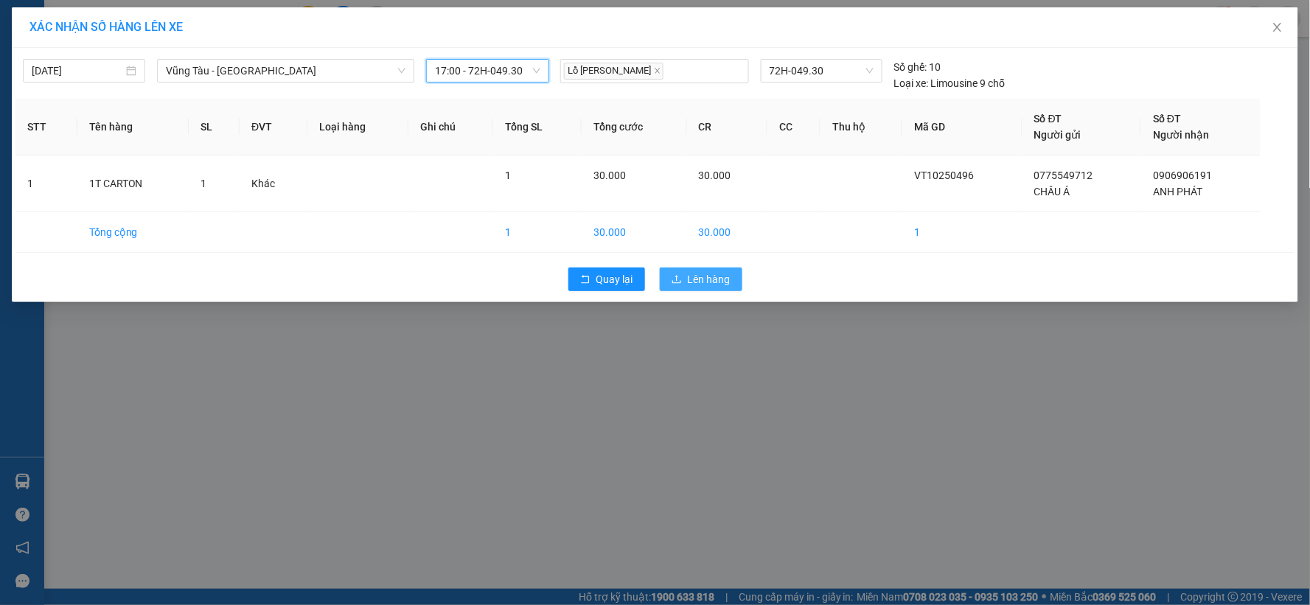
click at [696, 269] on button "Lên hàng" at bounding box center [701, 280] width 83 height 24
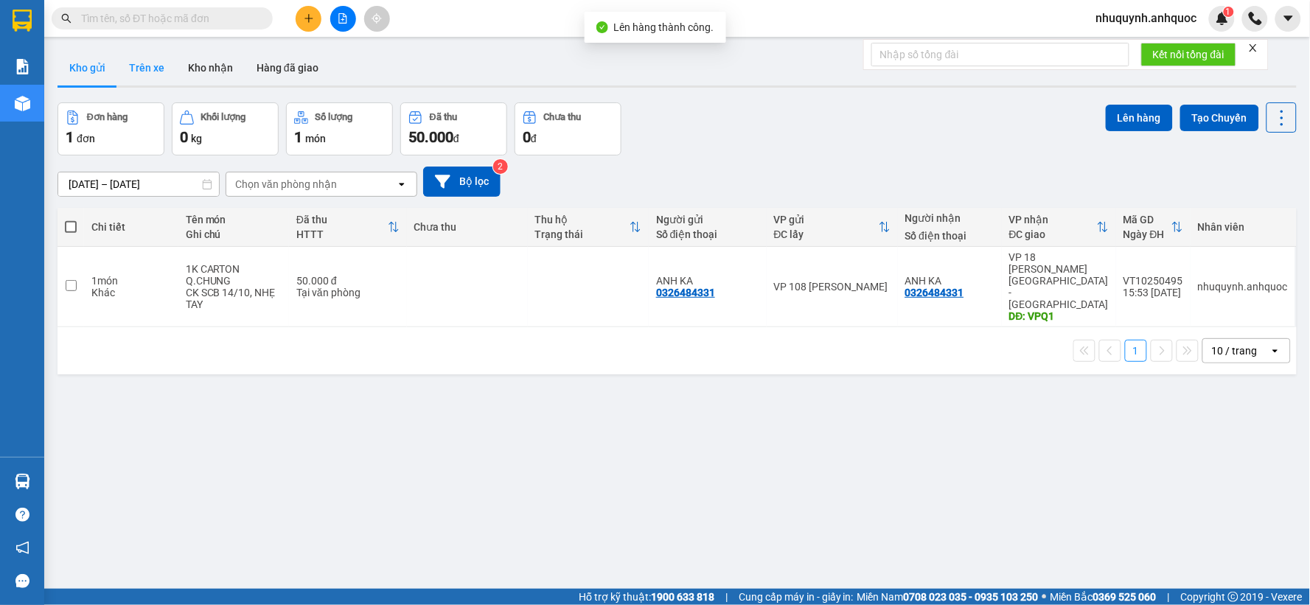
click at [157, 71] on button "Trên xe" at bounding box center [146, 67] width 59 height 35
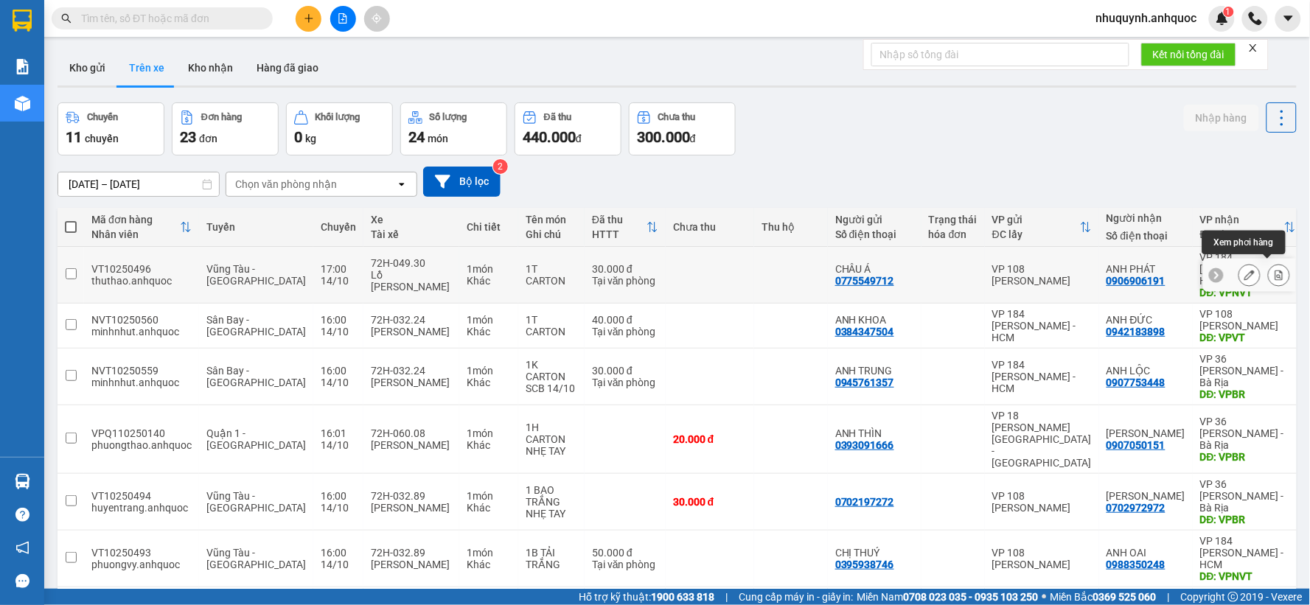
click at [1277, 270] on button at bounding box center [1279, 276] width 21 height 26
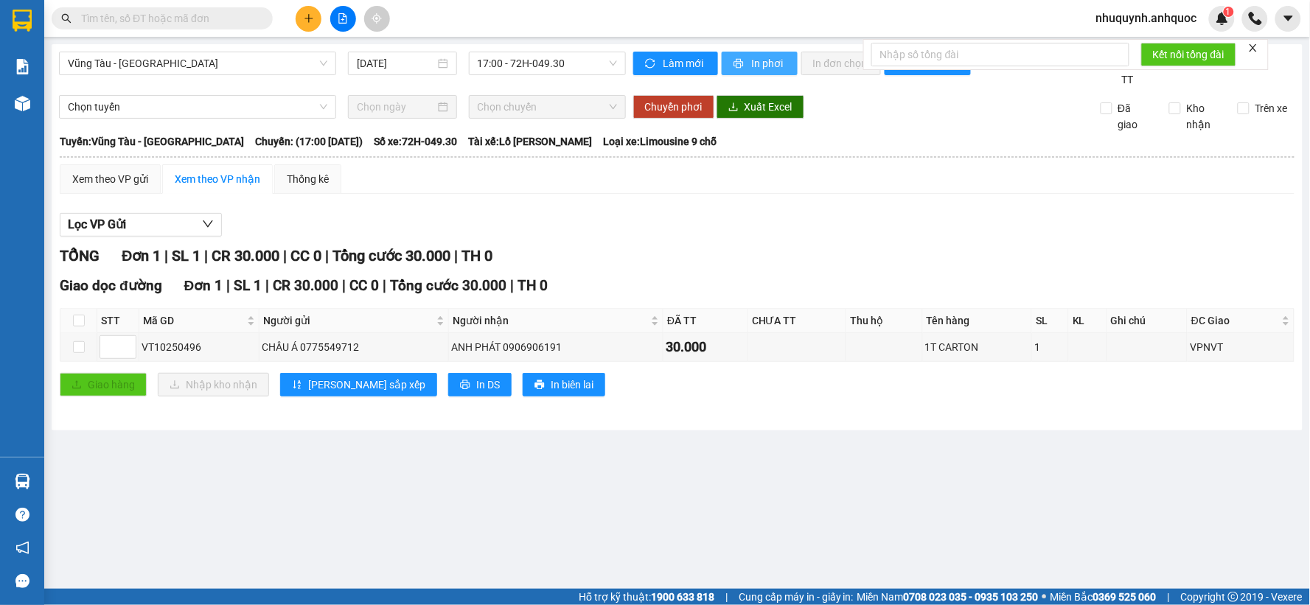
click at [782, 61] on span "In phơi" at bounding box center [769, 63] width 34 height 16
click at [563, 63] on span "17:00 - 72H-049.30" at bounding box center [547, 63] width 139 height 22
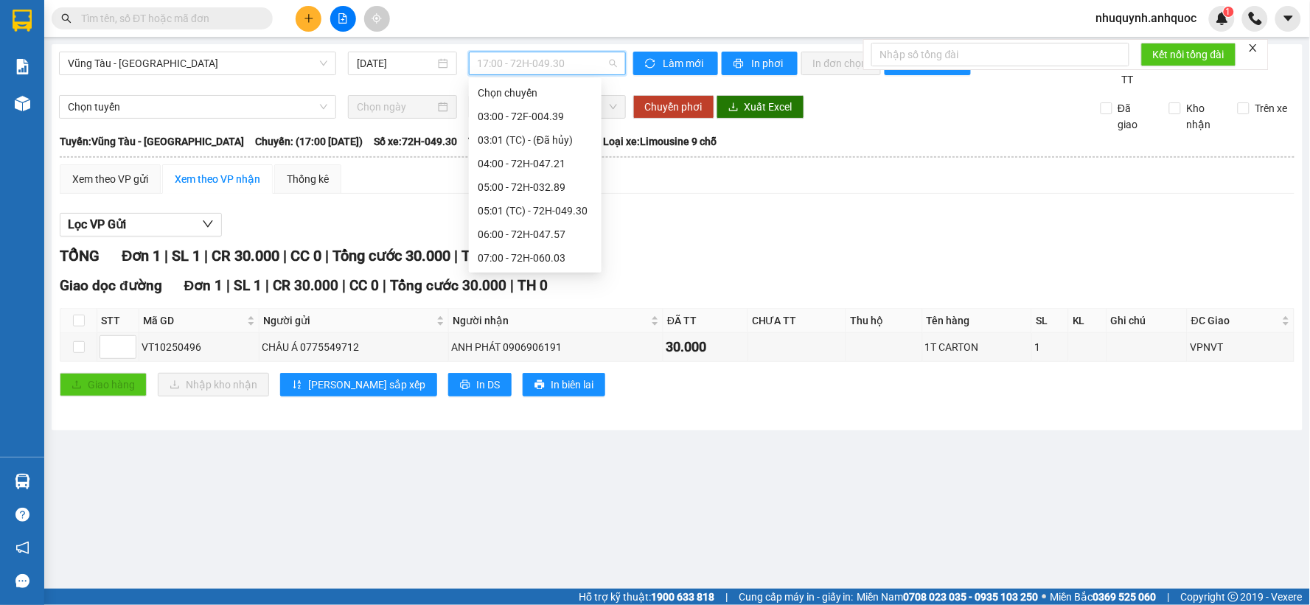
scroll to position [354, 0]
click at [549, 232] on div "16:00 - 72H-032.89" at bounding box center [535, 234] width 115 height 16
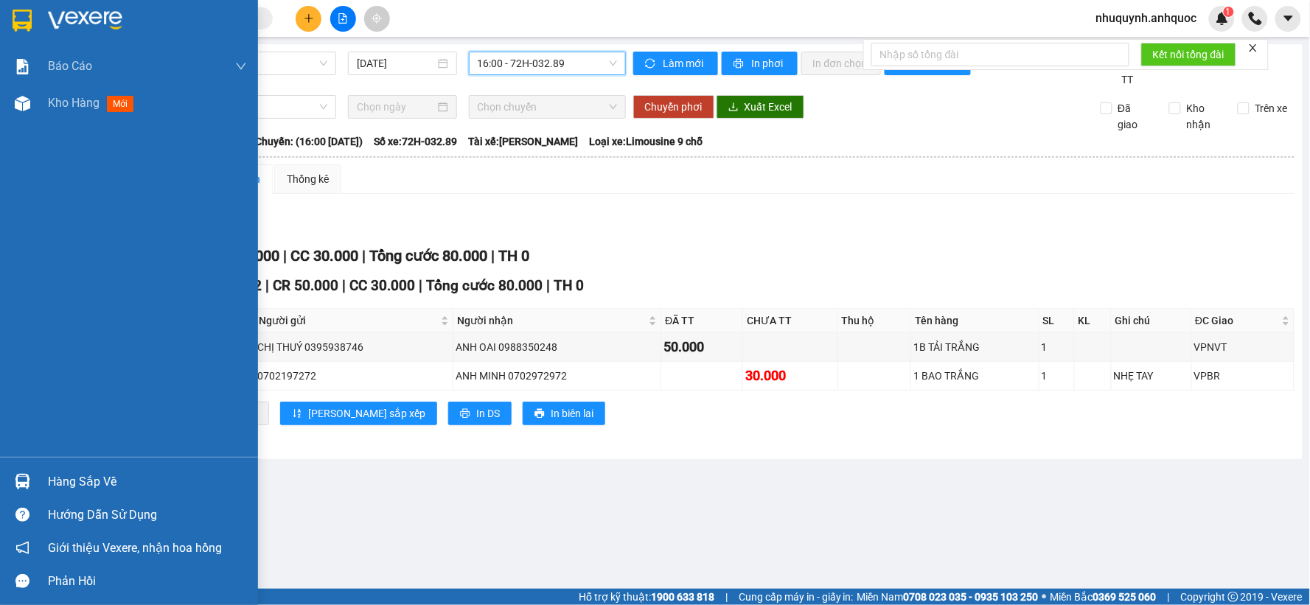
click at [100, 27] on img at bounding box center [85, 21] width 74 height 22
